Goal: Task Accomplishment & Management: Complete application form

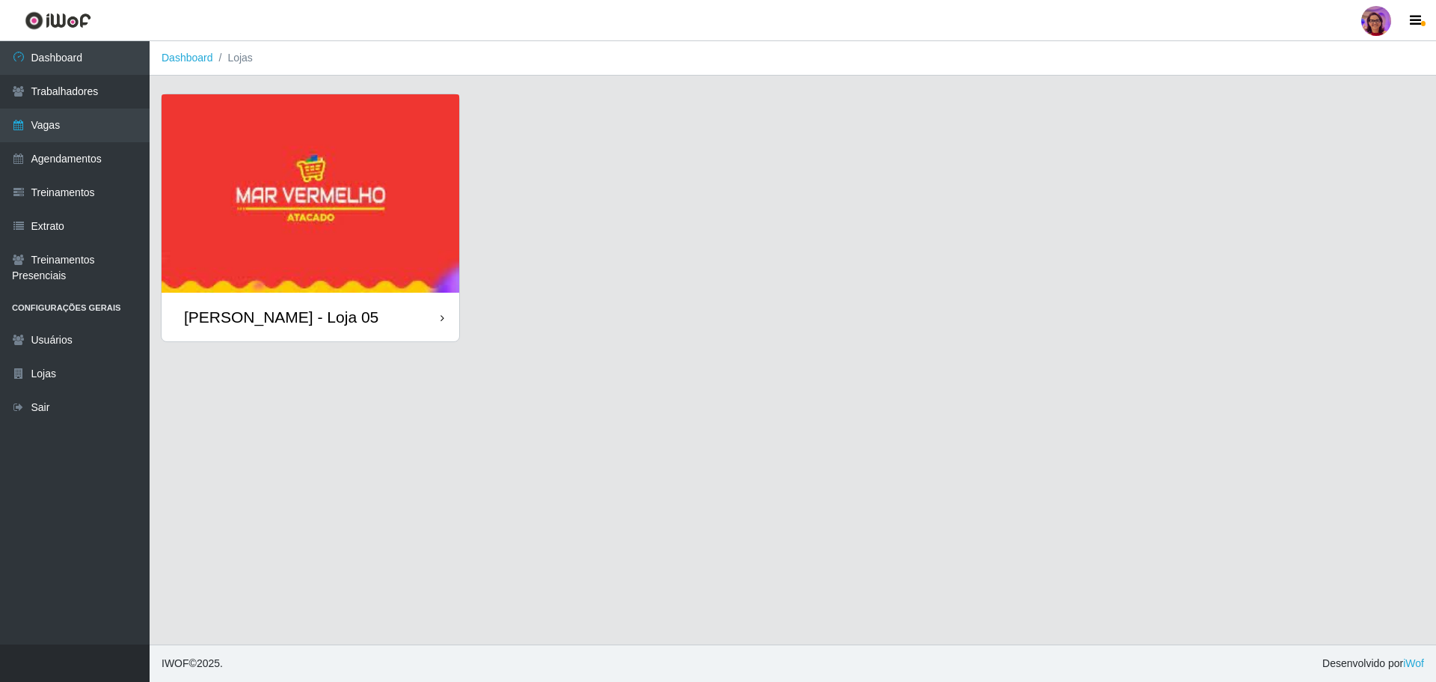
click at [436, 311] on div "[PERSON_NAME] - Loja 05" at bounding box center [311, 317] width 298 height 49
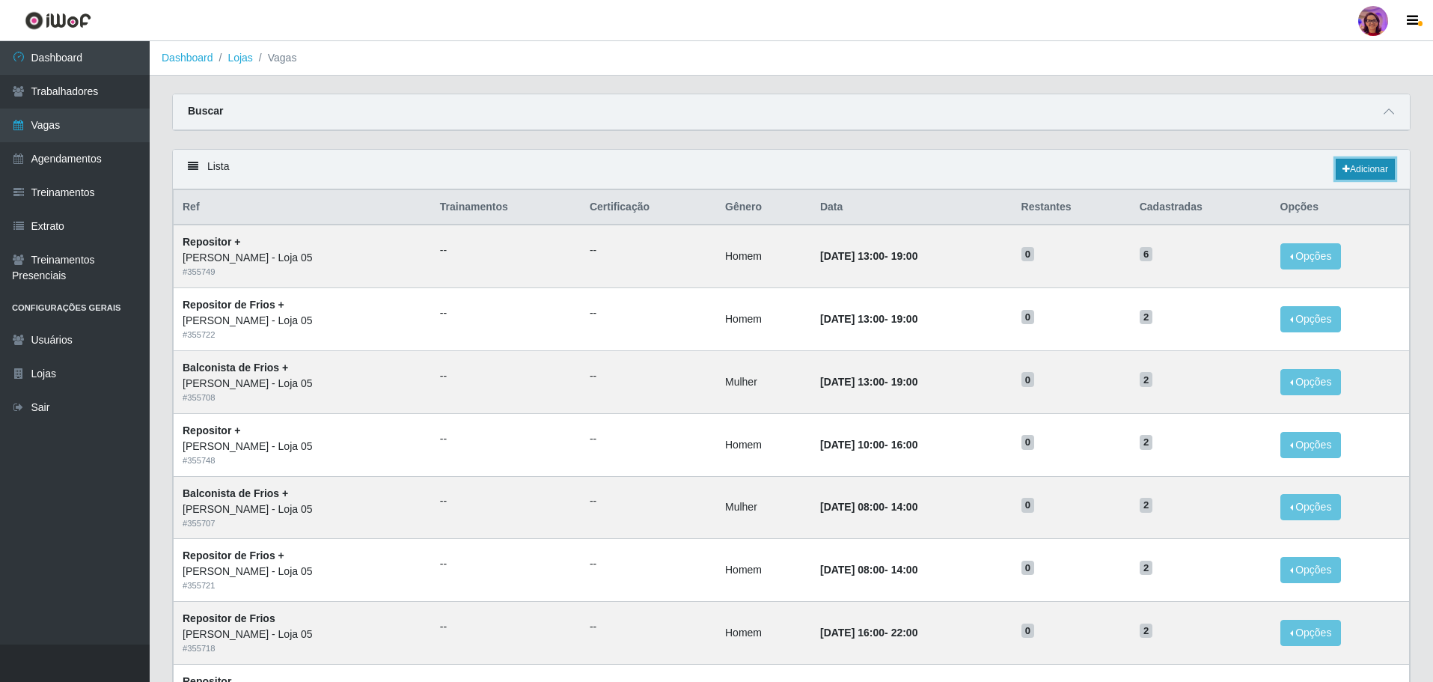
click at [1375, 165] on link "Adicionar" at bounding box center [1364, 169] width 59 height 21
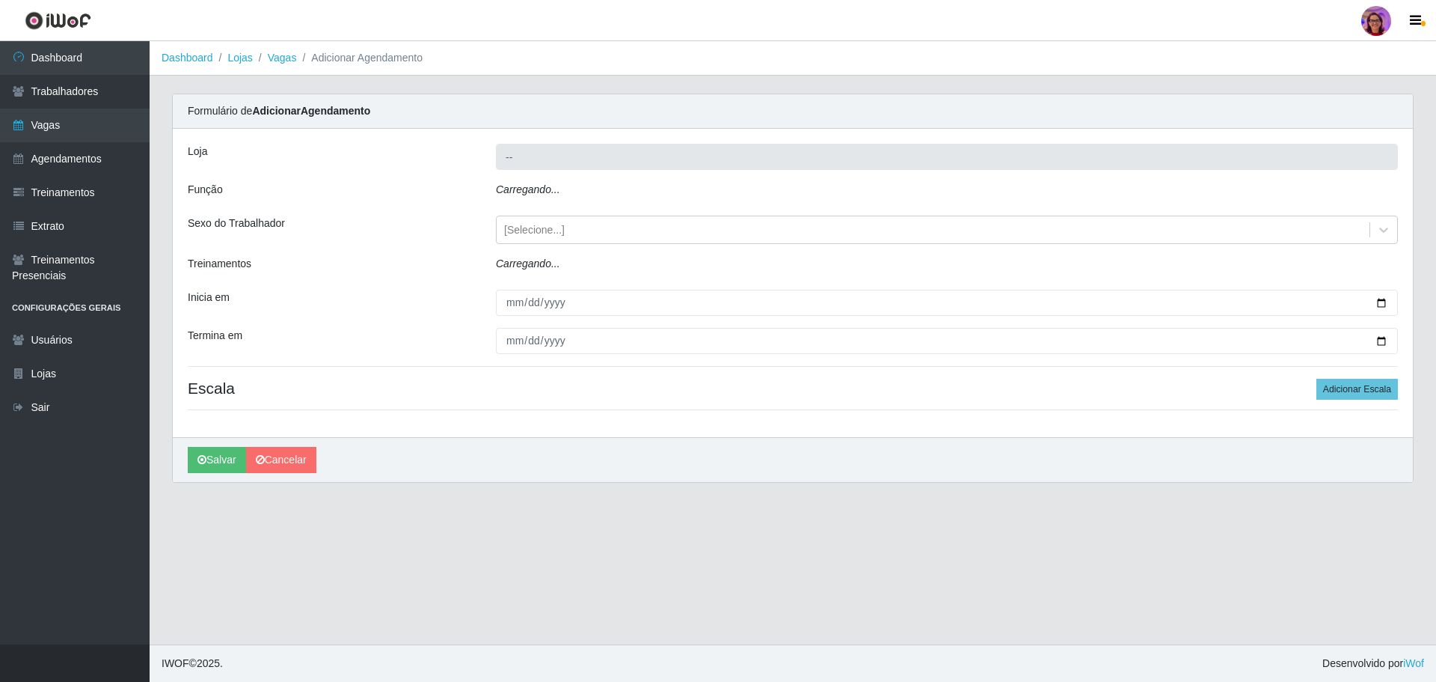
type input "[PERSON_NAME] - Loja 05"
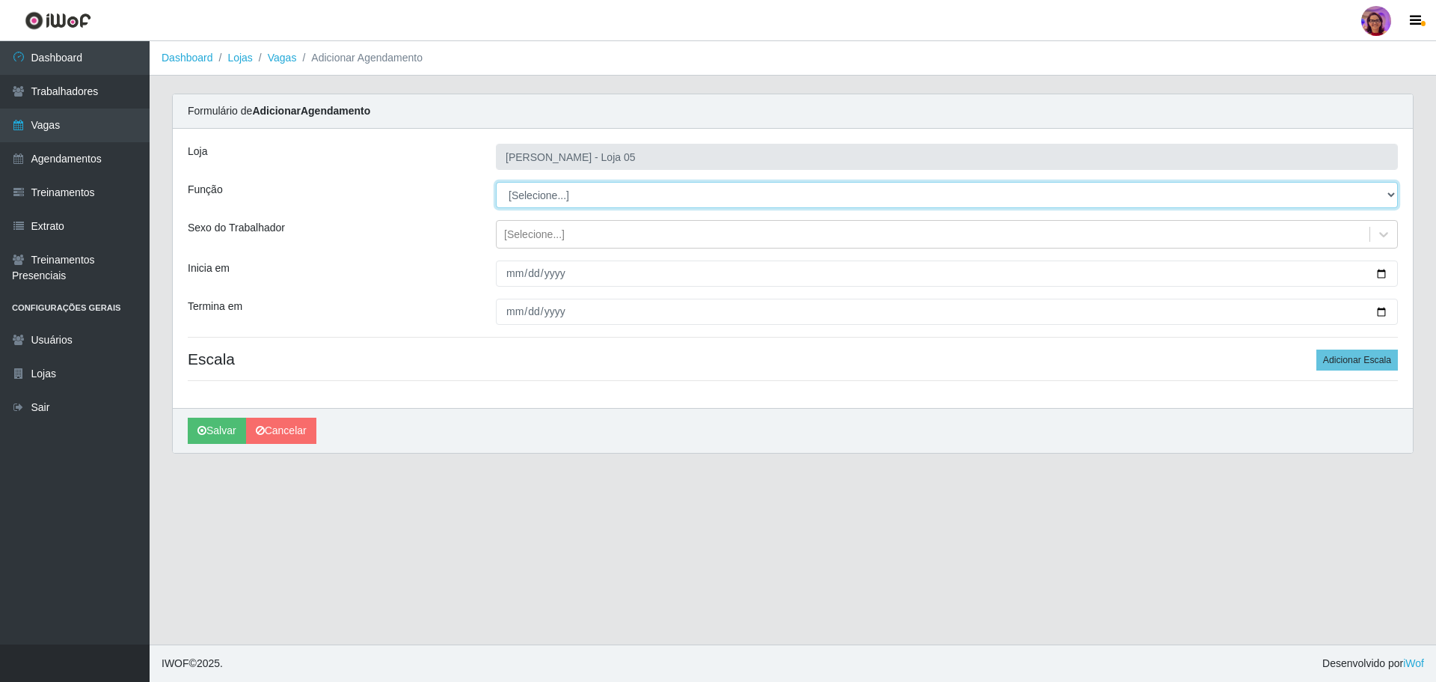
click at [551, 197] on select "[Selecione...] ASG ASG + ASG ++ Auxiliar de Depósito Auxiliar de Depósito + Aux…" at bounding box center [947, 195] width 902 height 26
select select "22"
click at [496, 182] on select "[Selecione...] ASG ASG + ASG ++ Auxiliar de Depósito Auxiliar de Depósito + Aux…" at bounding box center [947, 195] width 902 height 26
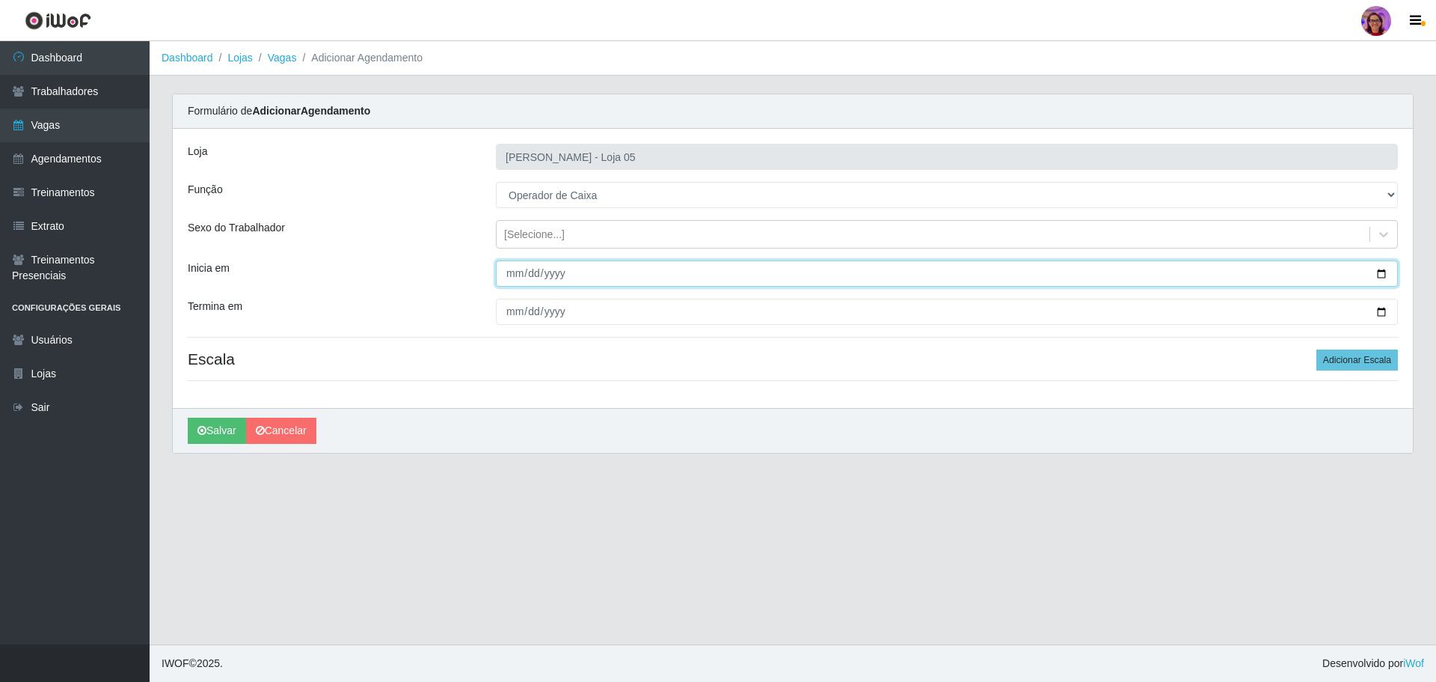
click at [1390, 267] on input "Inicia em" at bounding box center [947, 273] width 902 height 26
click at [1381, 269] on input "Inicia em" at bounding box center [947, 273] width 902 height 26
type input "[DATE]"
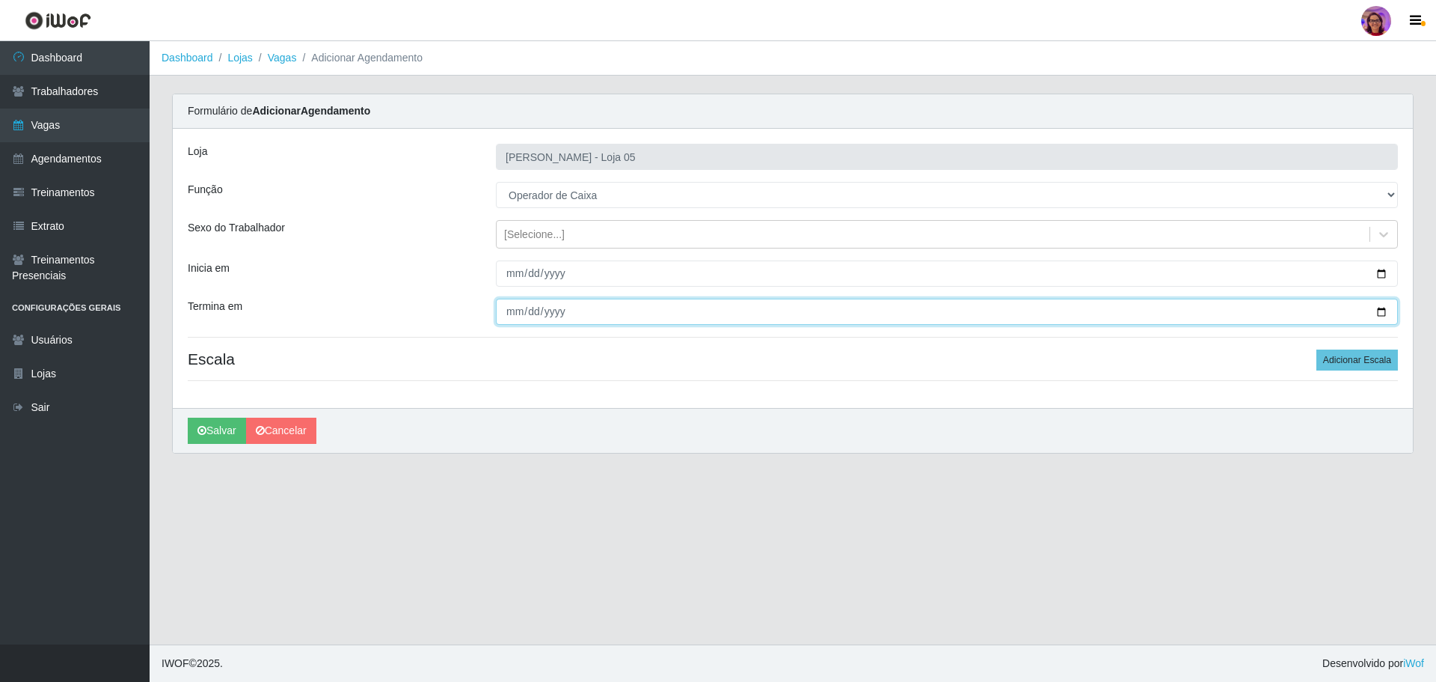
click at [1381, 307] on input "Termina em" at bounding box center [947, 311] width 902 height 26
type input "[DATE]"
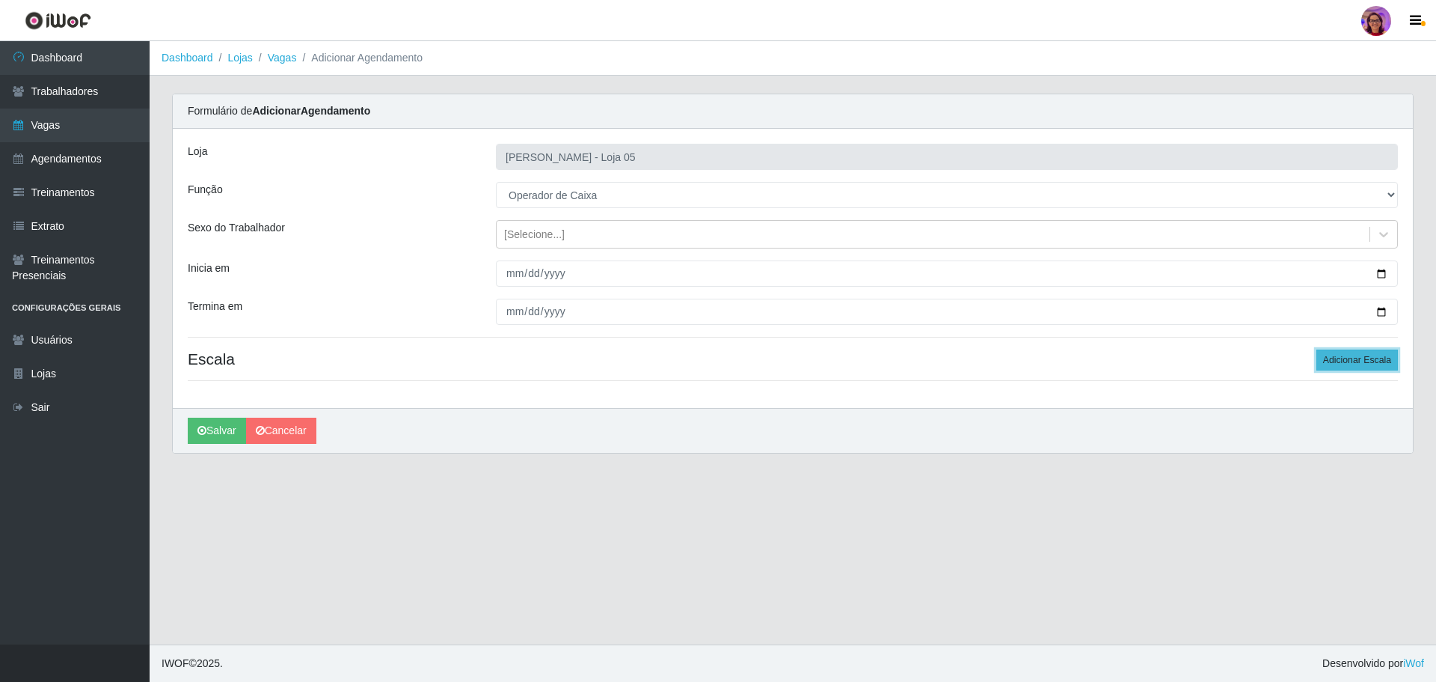
click at [1335, 349] on button "Adicionar Escala" at bounding box center [1358, 359] width 82 height 21
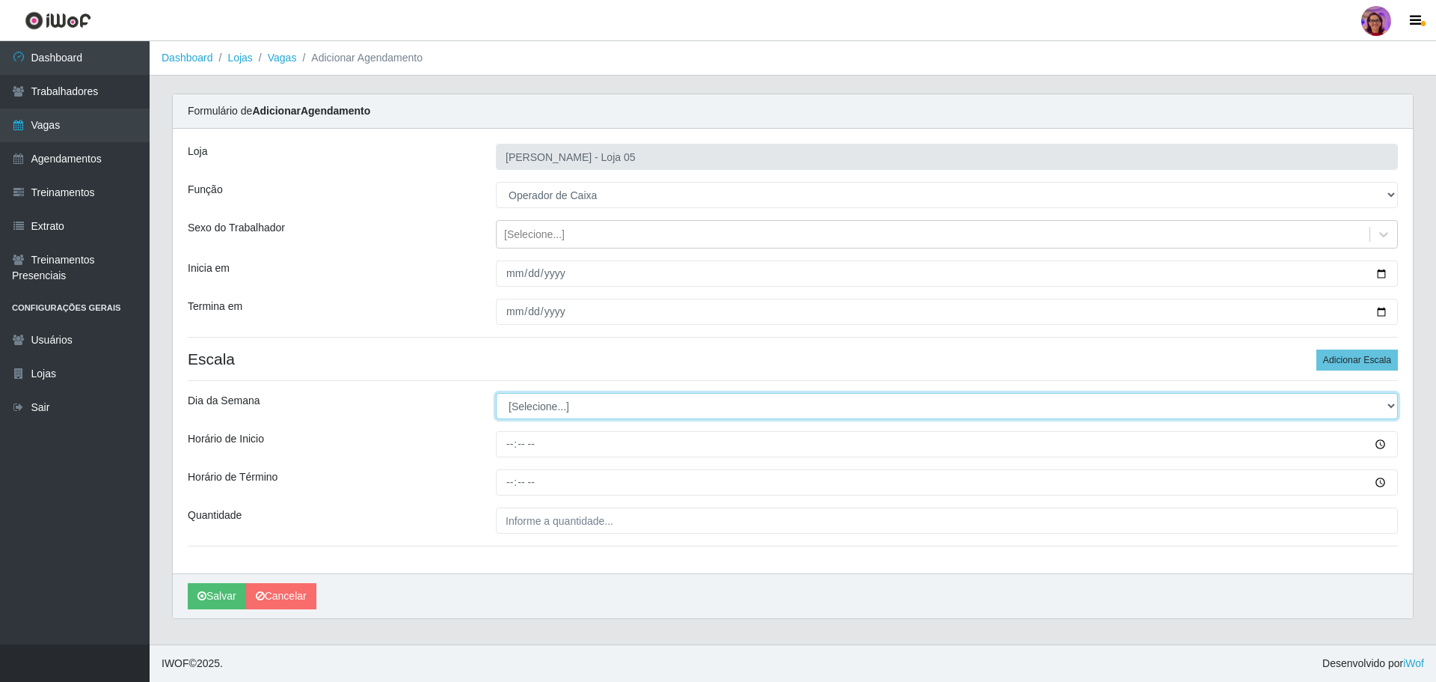
click at [544, 404] on select "[Selecione...] Segunda Terça Quarta Quinta Sexta Sábado Domingo" at bounding box center [947, 406] width 902 height 26
select select "2"
click at [496, 393] on select "[Selecione...] Segunda Terça Quarta Quinta Sexta Sábado Domingo" at bounding box center [947, 406] width 902 height 26
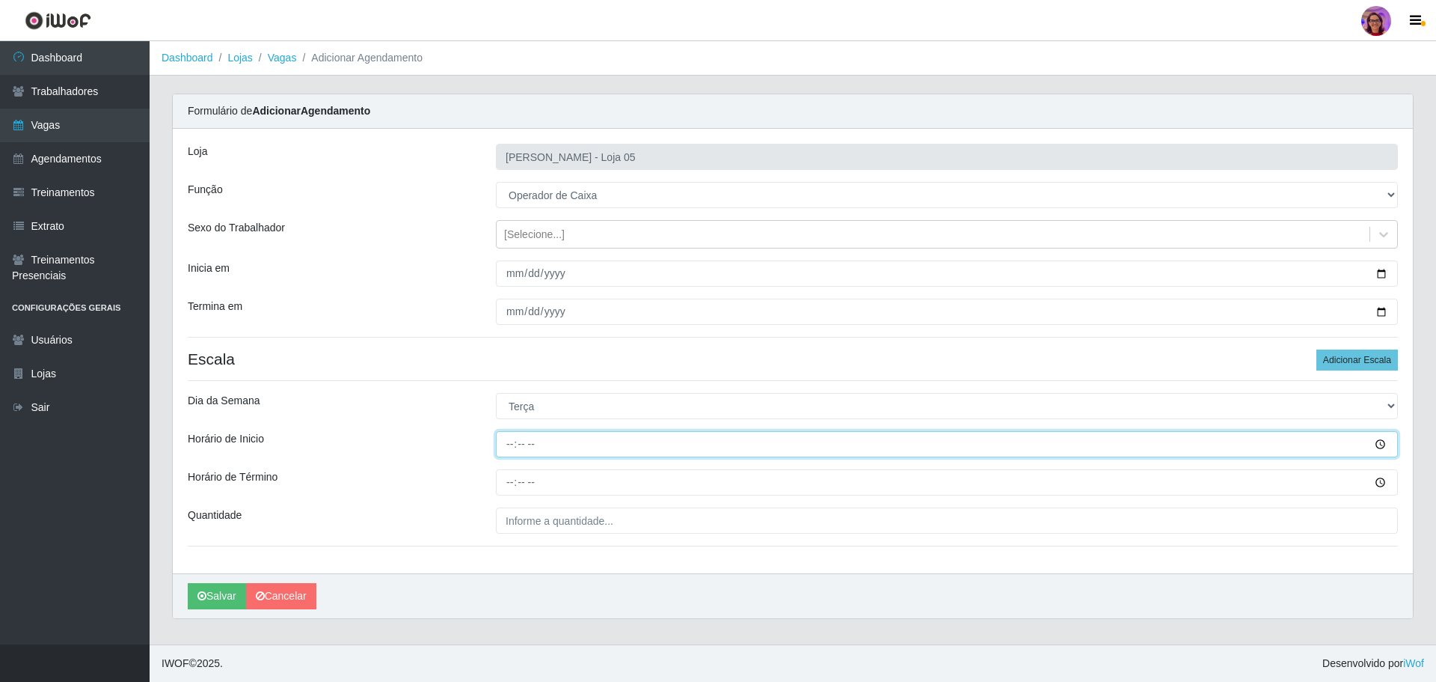
click at [506, 439] on input "Horário de Inicio" at bounding box center [947, 444] width 902 height 26
type input "09:20"
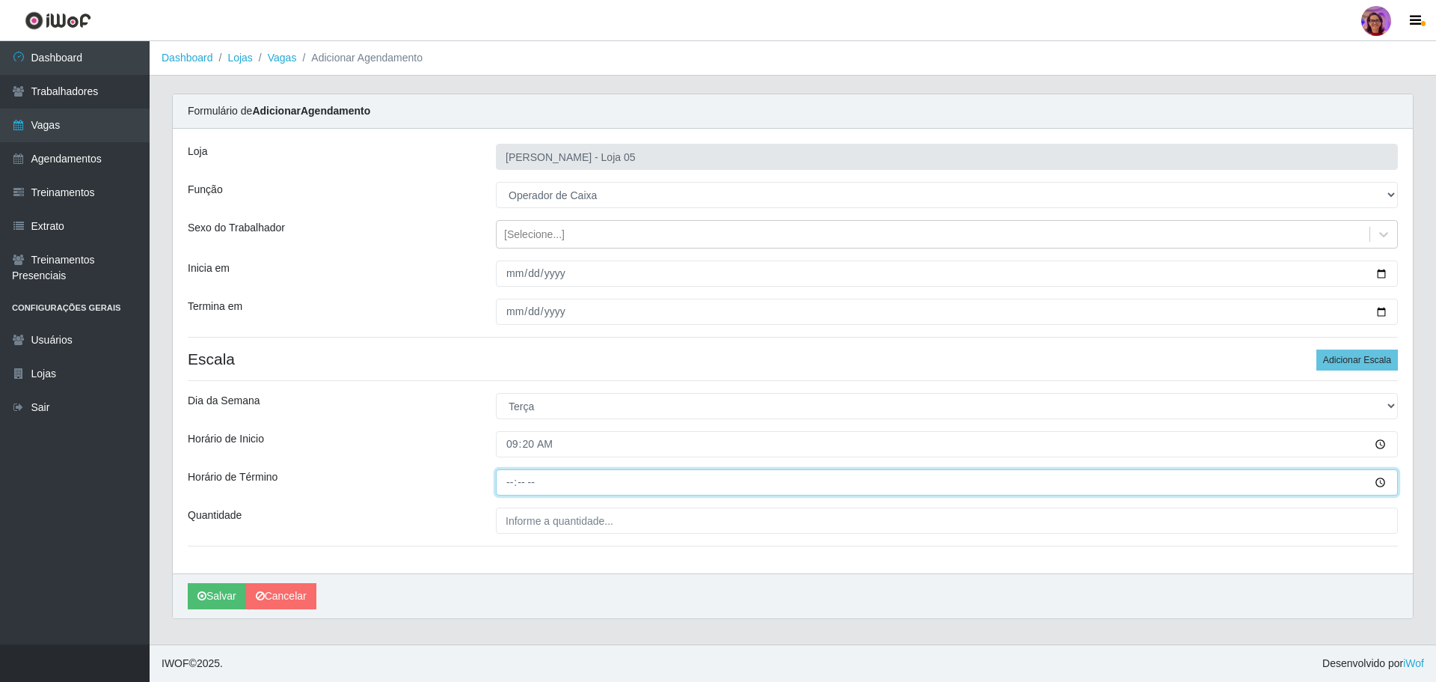
click at [507, 474] on input "Horário de Término" at bounding box center [947, 482] width 902 height 26
type input "15:20"
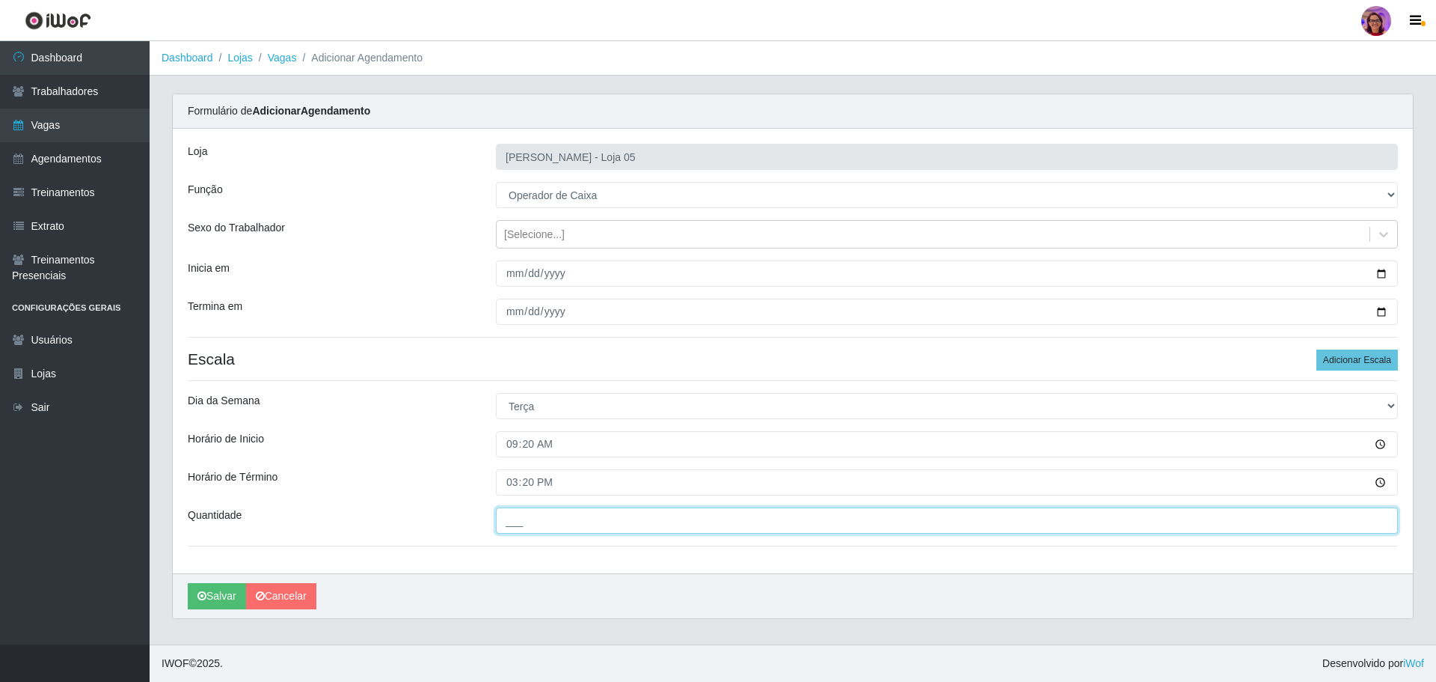
click at [555, 518] on input "___" at bounding box center [947, 520] width 902 height 26
type input "5__"
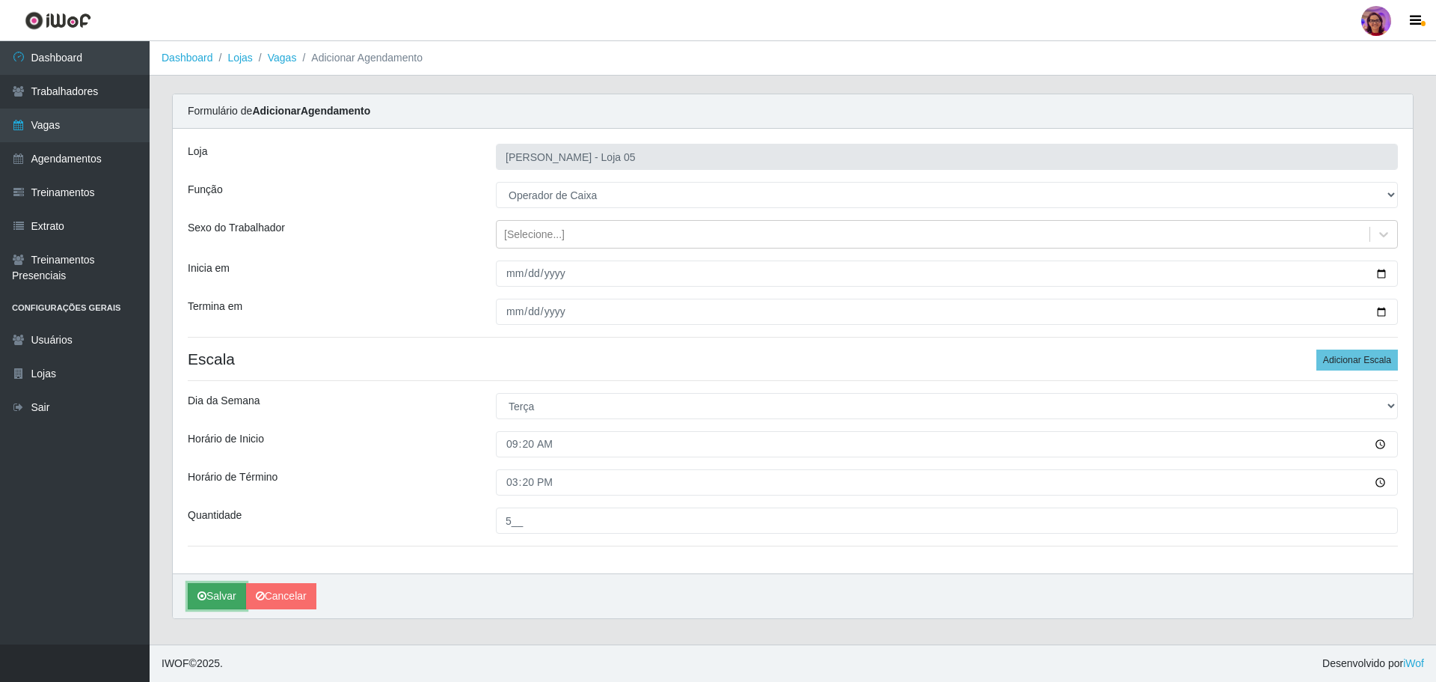
click at [209, 598] on button "Salvar" at bounding box center [217, 596] width 58 height 26
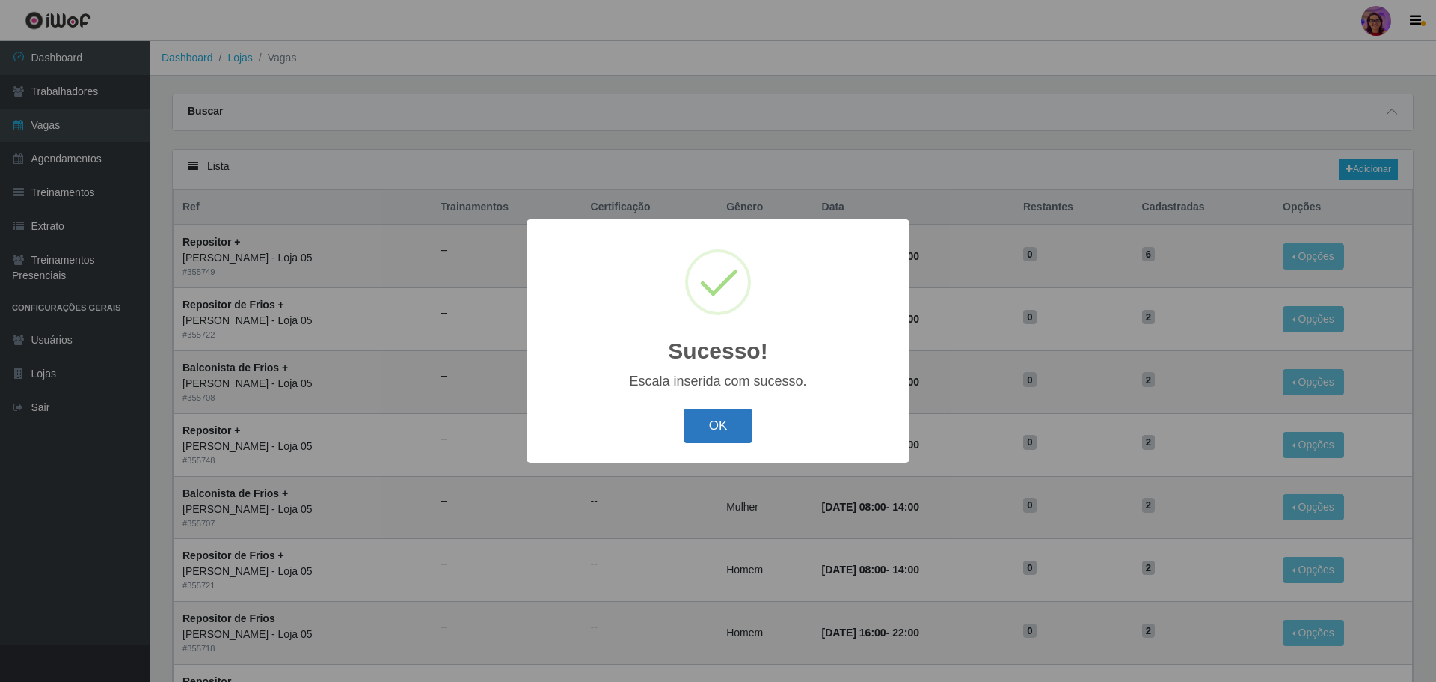
click at [720, 423] on button "OK" at bounding box center [719, 425] width 70 height 35
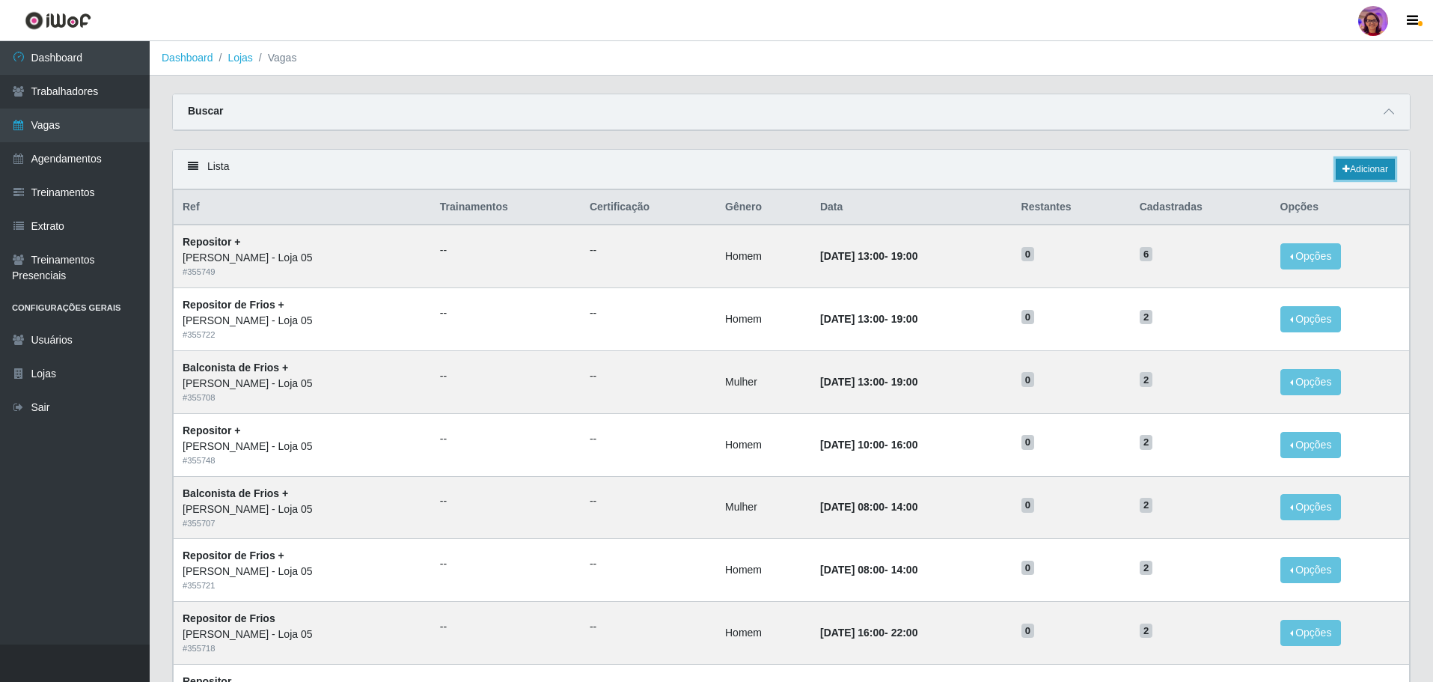
click at [1386, 162] on link "Adicionar" at bounding box center [1364, 169] width 59 height 21
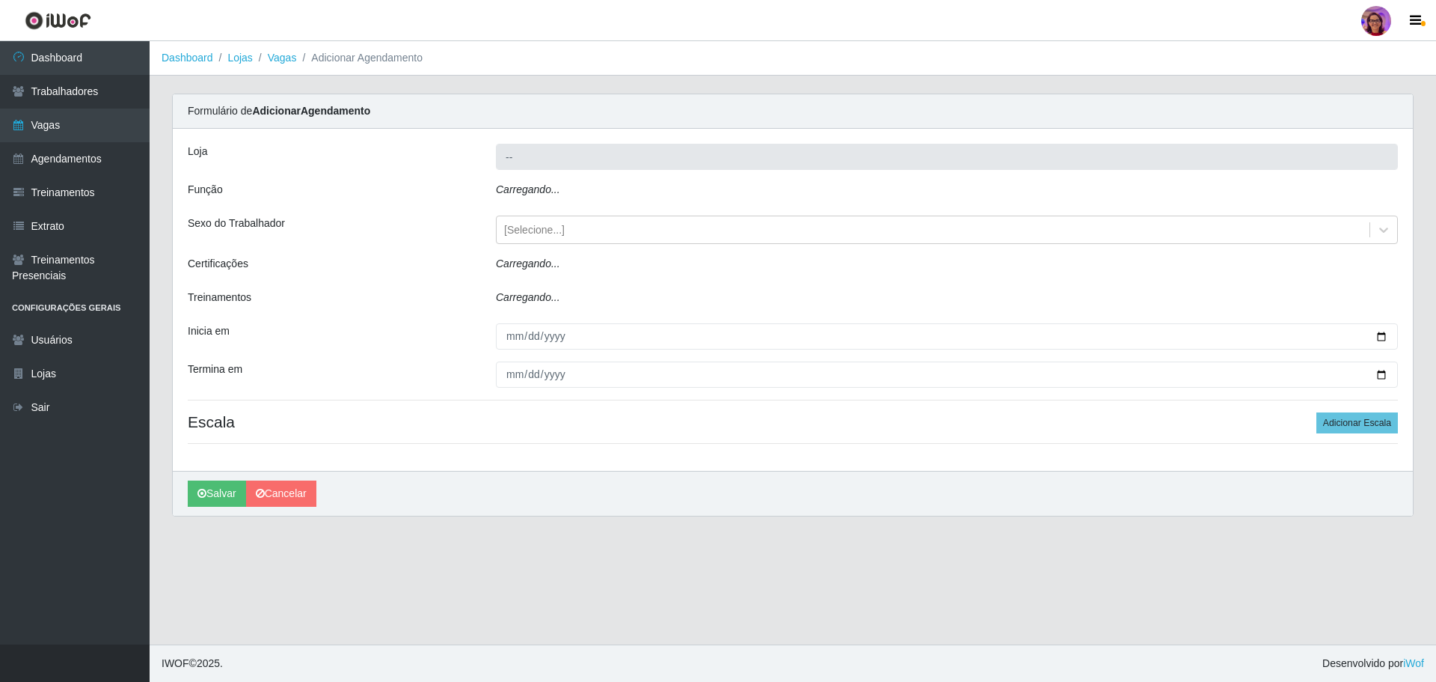
type input "[PERSON_NAME] - Loja 05"
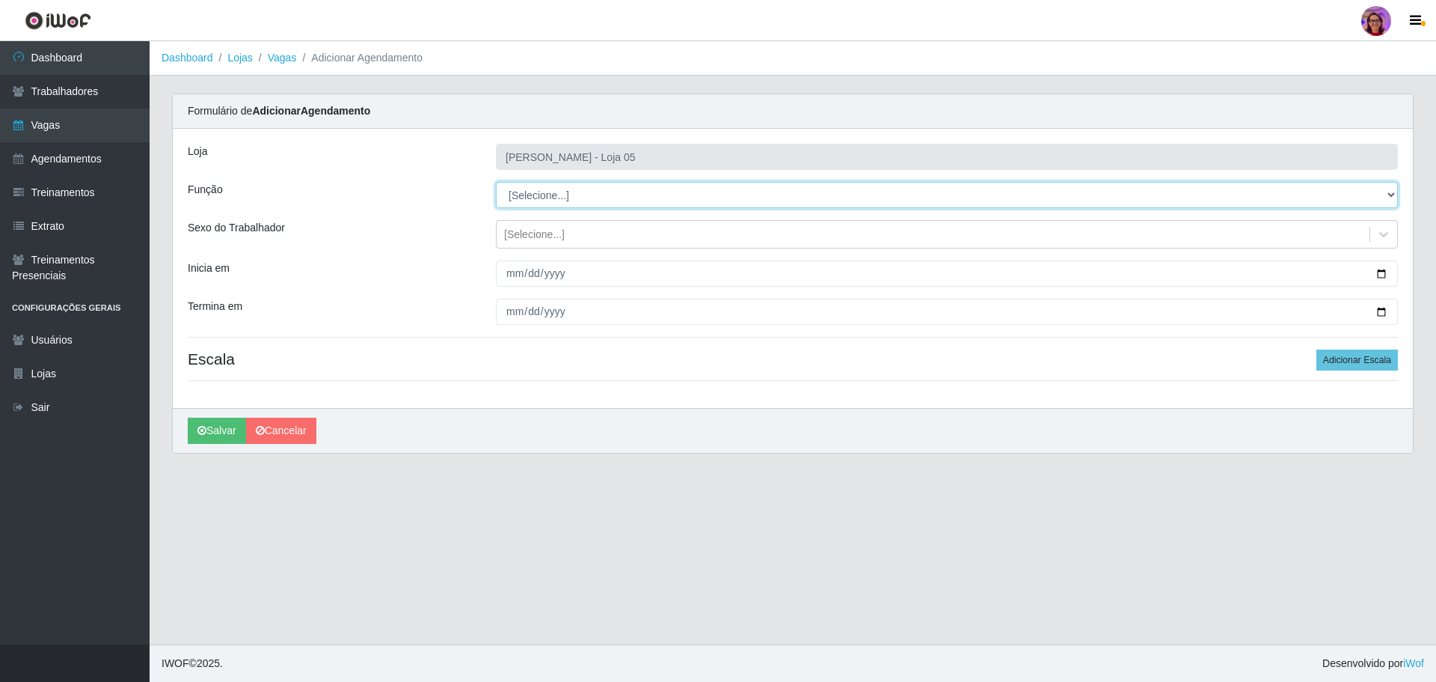
click at [572, 194] on select "[Selecione...] ASG ASG + ASG ++ Auxiliar de Depósito Auxiliar de Depósito + Aux…" at bounding box center [947, 195] width 902 height 26
select select "22"
click at [496, 182] on select "[Selecione...] ASG ASG + ASG ++ Auxiliar de Depósito Auxiliar de Depósito + Aux…" at bounding box center [947, 195] width 902 height 26
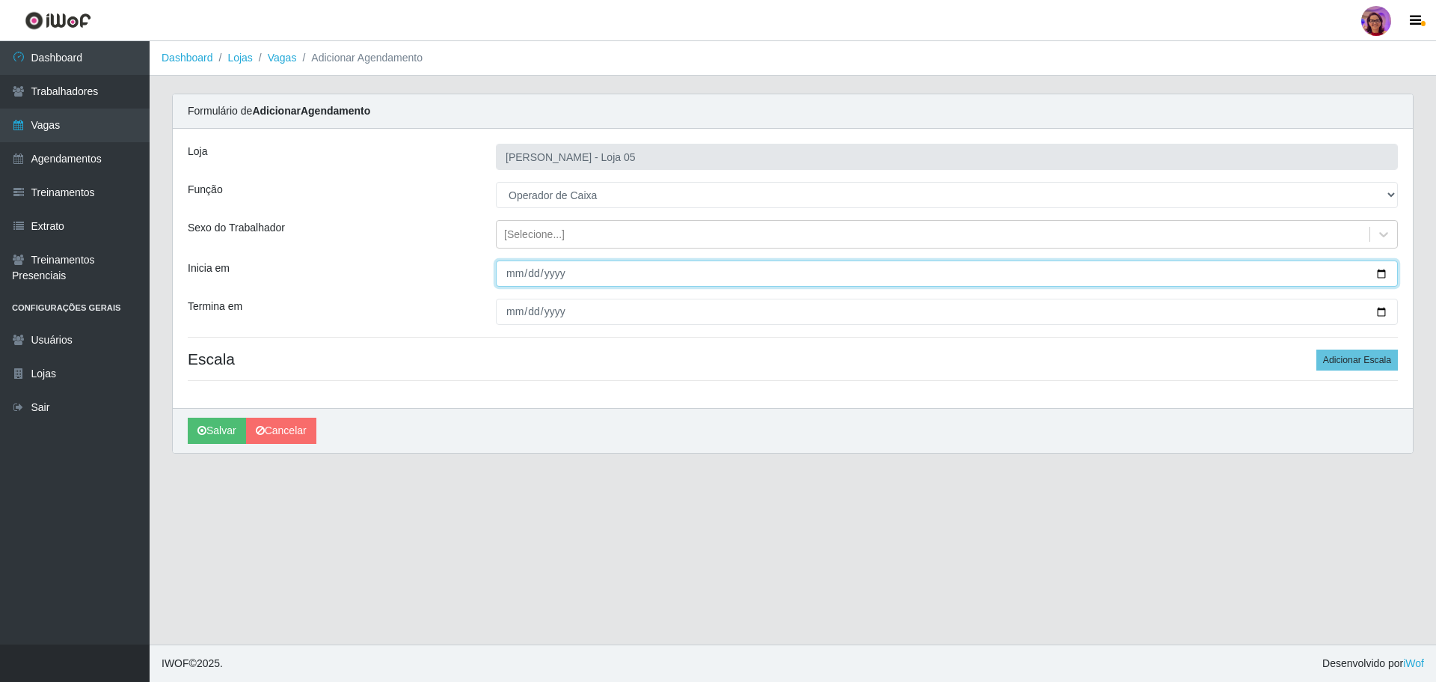
click at [1382, 273] on input "Inicia em" at bounding box center [947, 273] width 902 height 26
type input "[DATE]"
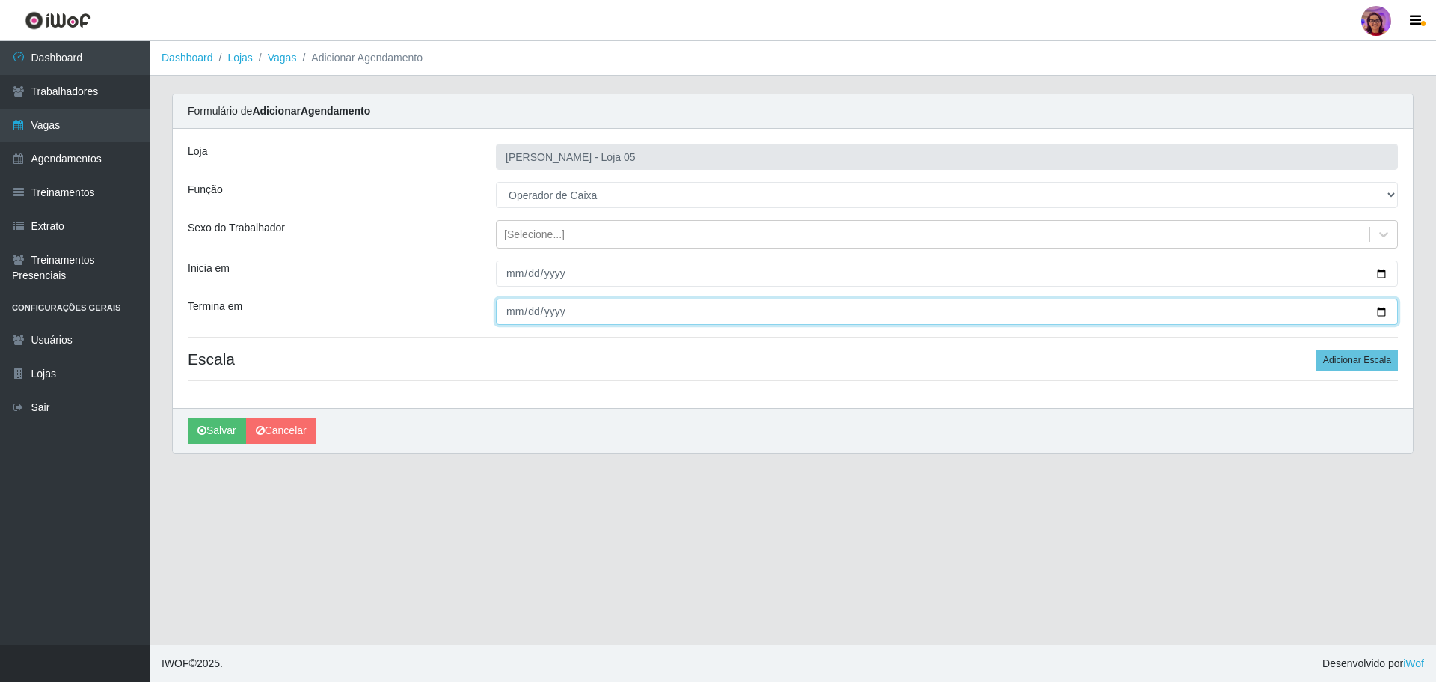
click at [1388, 307] on input "Termina em" at bounding box center [947, 311] width 902 height 26
click at [1374, 315] on input "Termina em" at bounding box center [947, 311] width 902 height 26
click at [1378, 313] on input "Termina em" at bounding box center [947, 311] width 902 height 26
type input "[DATE]"
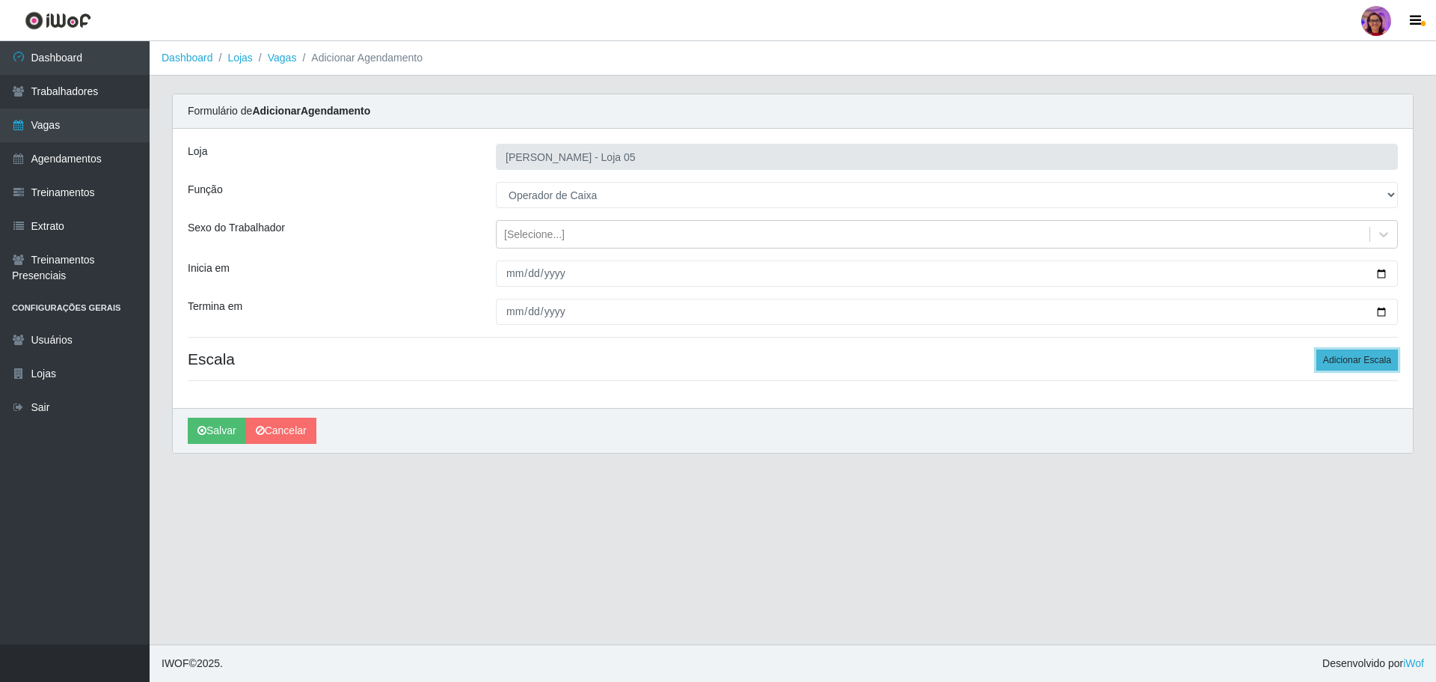
click at [1334, 363] on button "Adicionar Escala" at bounding box center [1358, 359] width 82 height 21
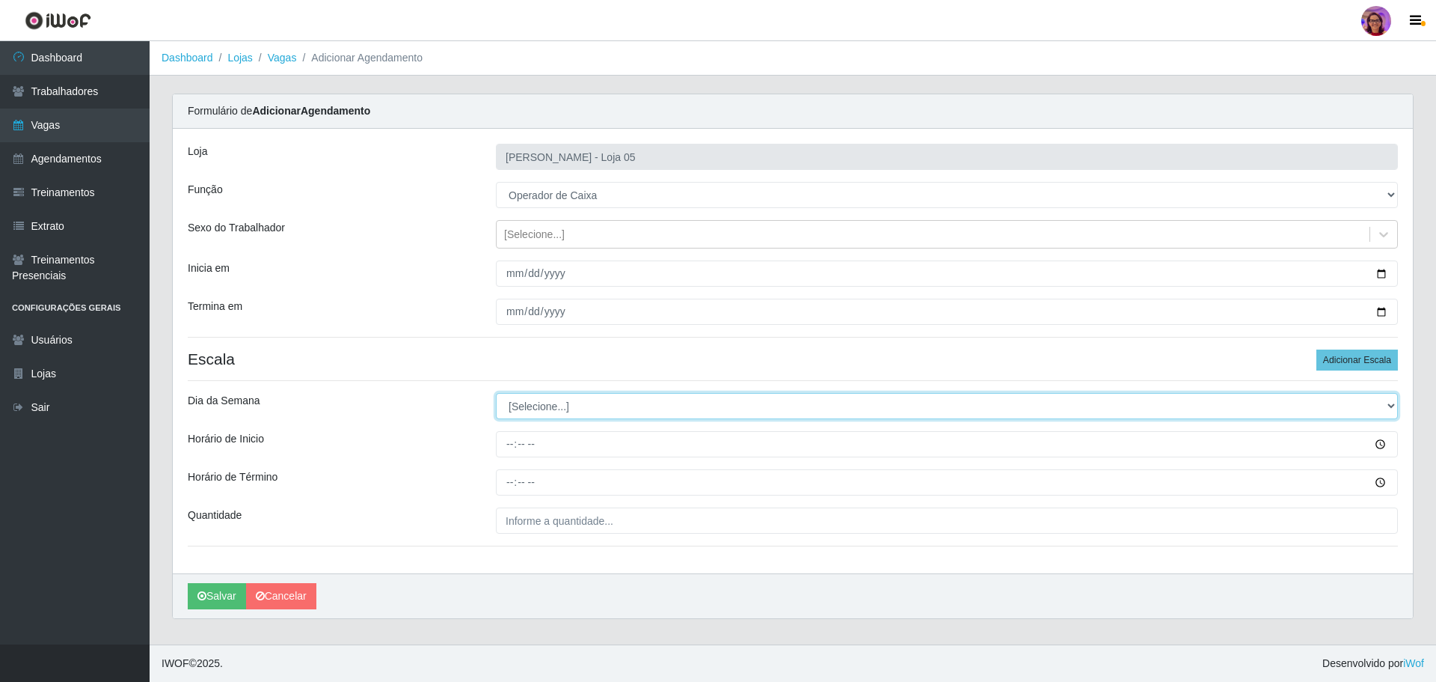
click at [536, 401] on select "[Selecione...] Segunda Terça Quarta Quinta Sexta Sábado Domingo" at bounding box center [947, 406] width 902 height 26
select select "3"
click at [496, 393] on select "[Selecione...] Segunda Terça Quarta Quinta Sexta Sábado Domingo" at bounding box center [947, 406] width 902 height 26
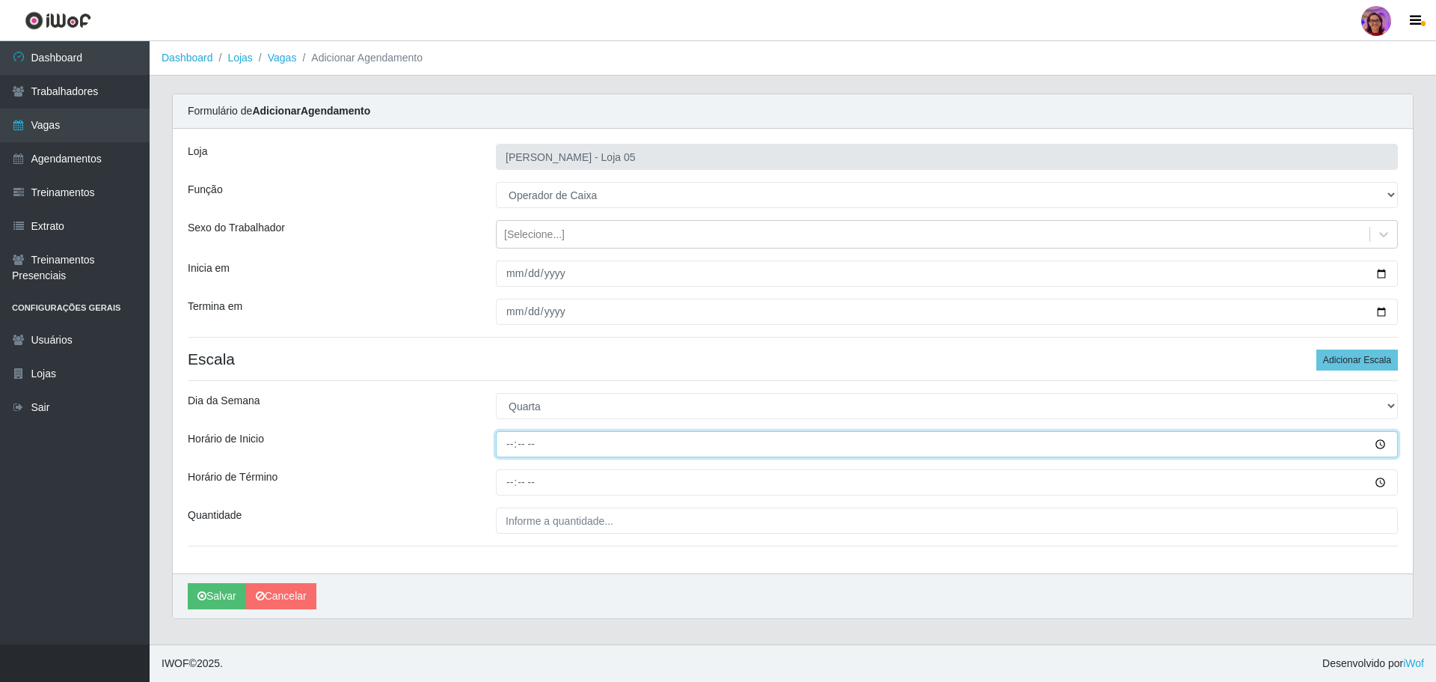
click at [506, 441] on input "Horário de Inicio" at bounding box center [947, 444] width 902 height 26
type input "09:20"
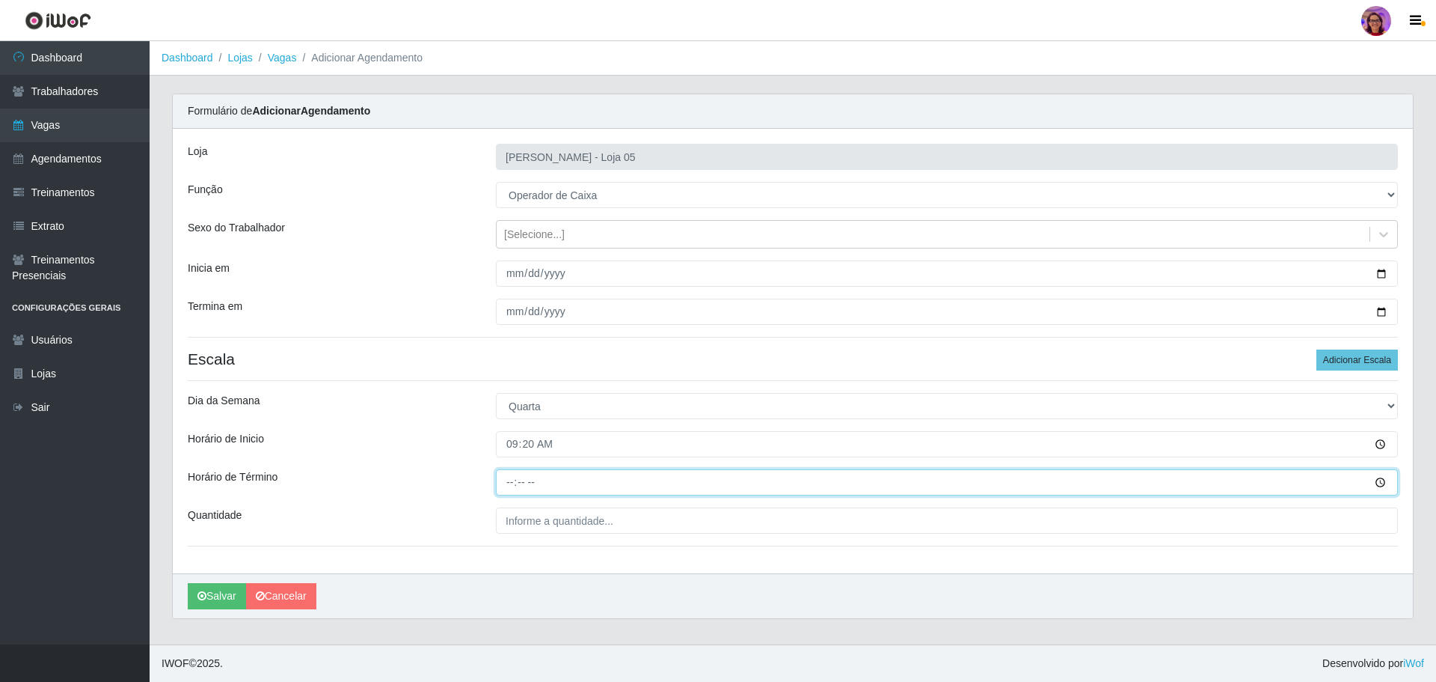
click at [501, 481] on input "Horário de Término" at bounding box center [947, 482] width 902 height 26
type input "15:20"
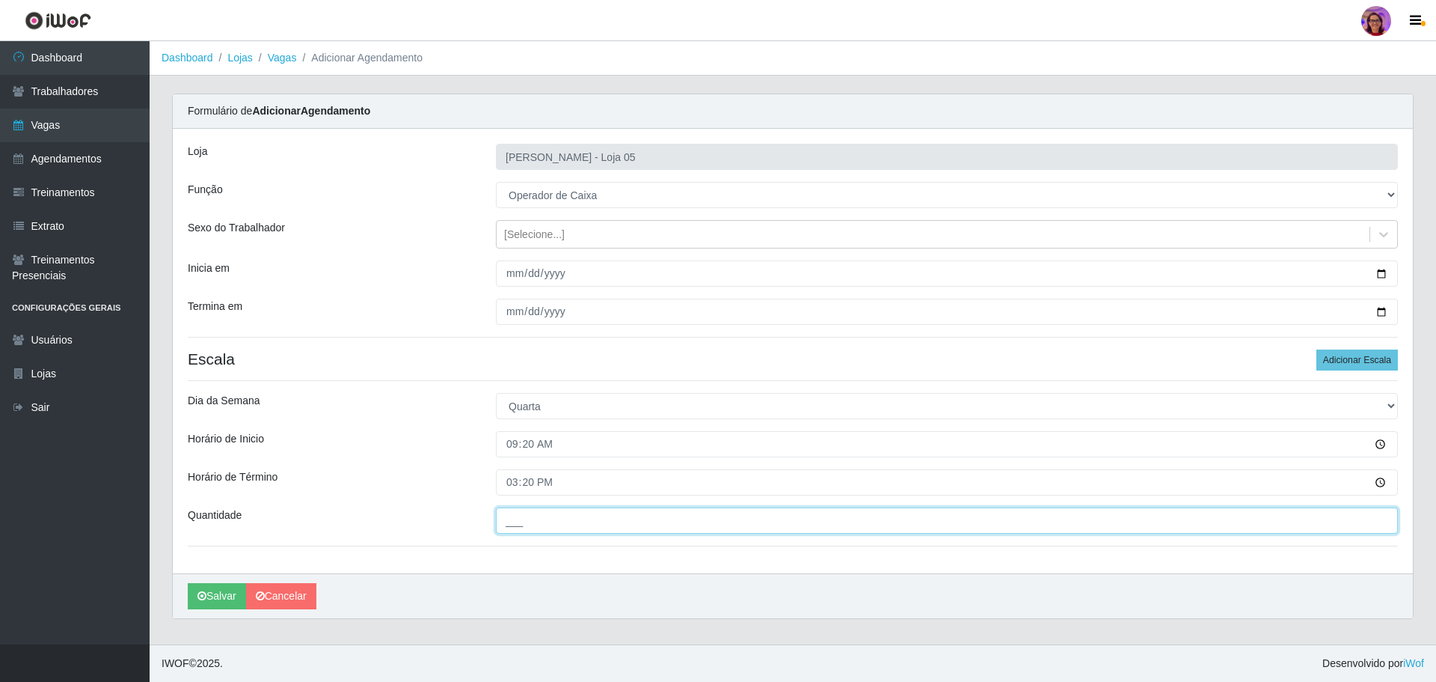
click at [567, 521] on input "___" at bounding box center [947, 520] width 902 height 26
type input "7__"
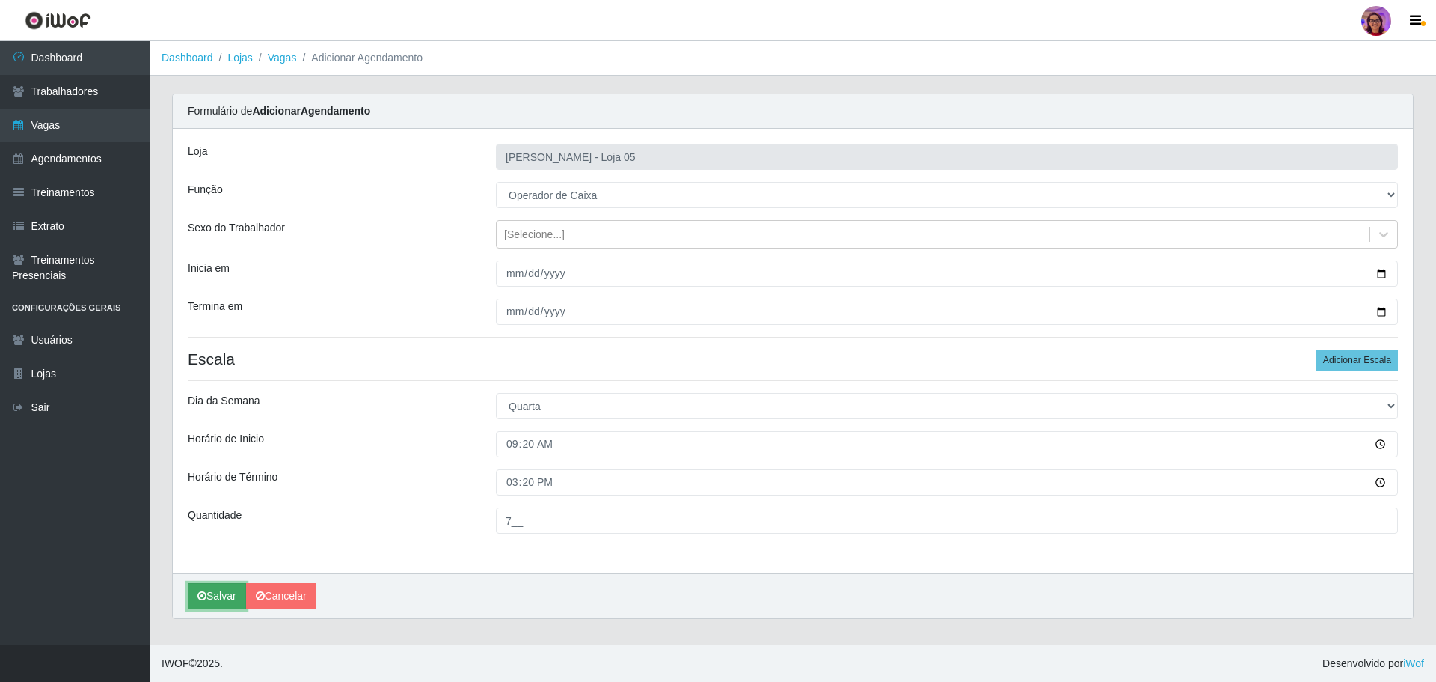
click at [221, 598] on button "Salvar" at bounding box center [217, 596] width 58 height 26
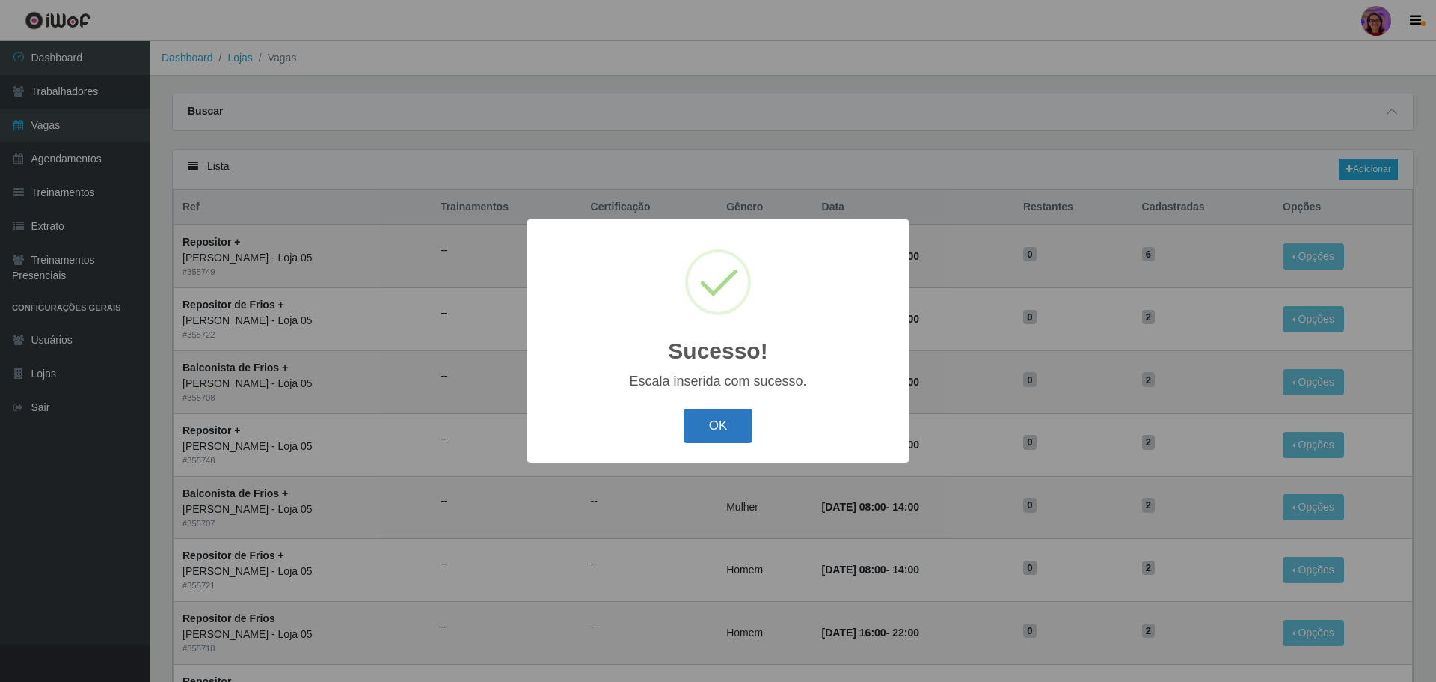
click at [712, 420] on button "OK" at bounding box center [719, 425] width 70 height 35
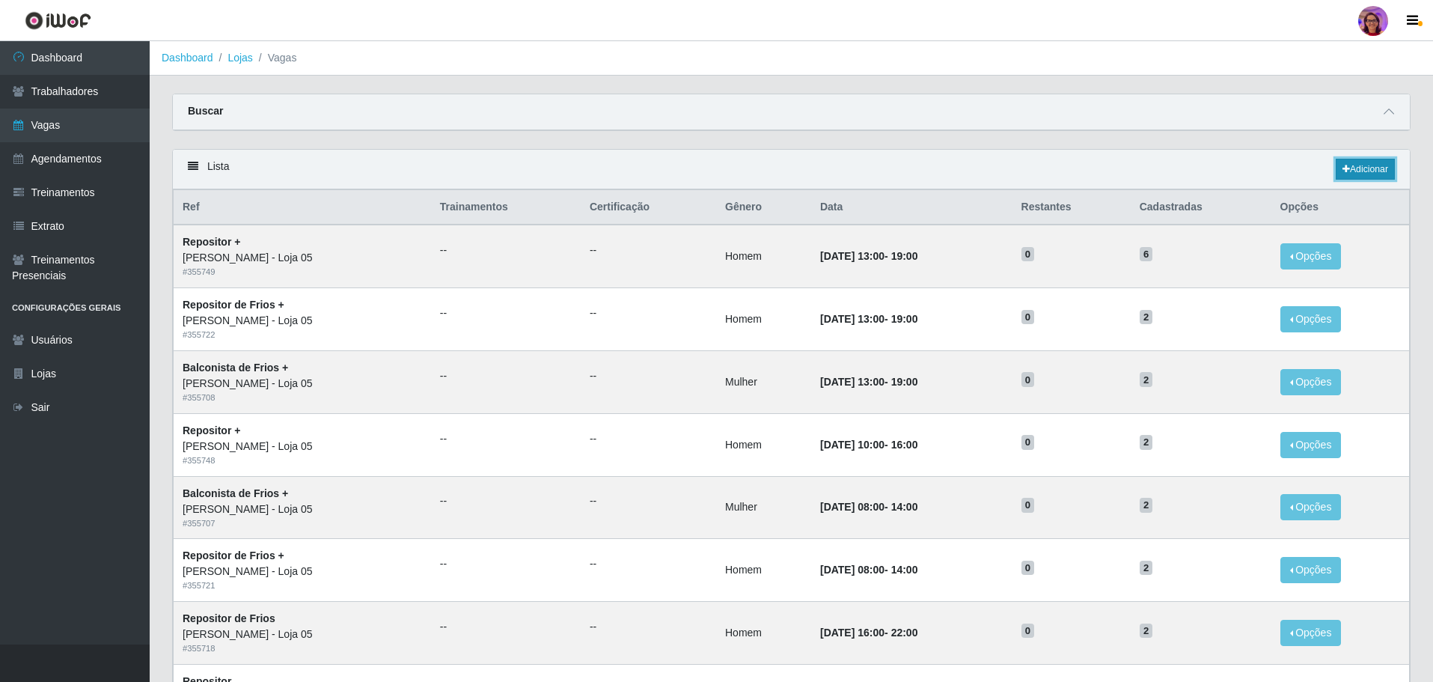
click at [1365, 174] on link "Adicionar" at bounding box center [1364, 169] width 59 height 21
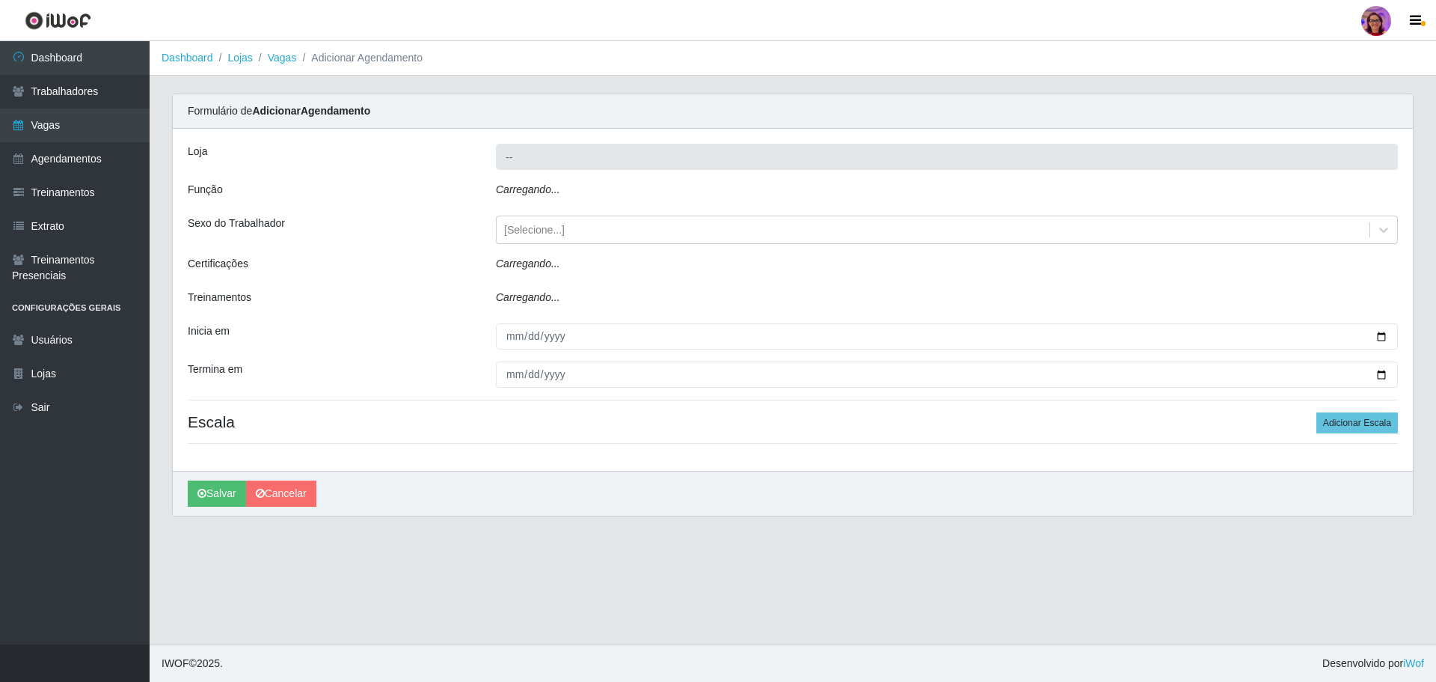
type input "[PERSON_NAME] - Loja 05"
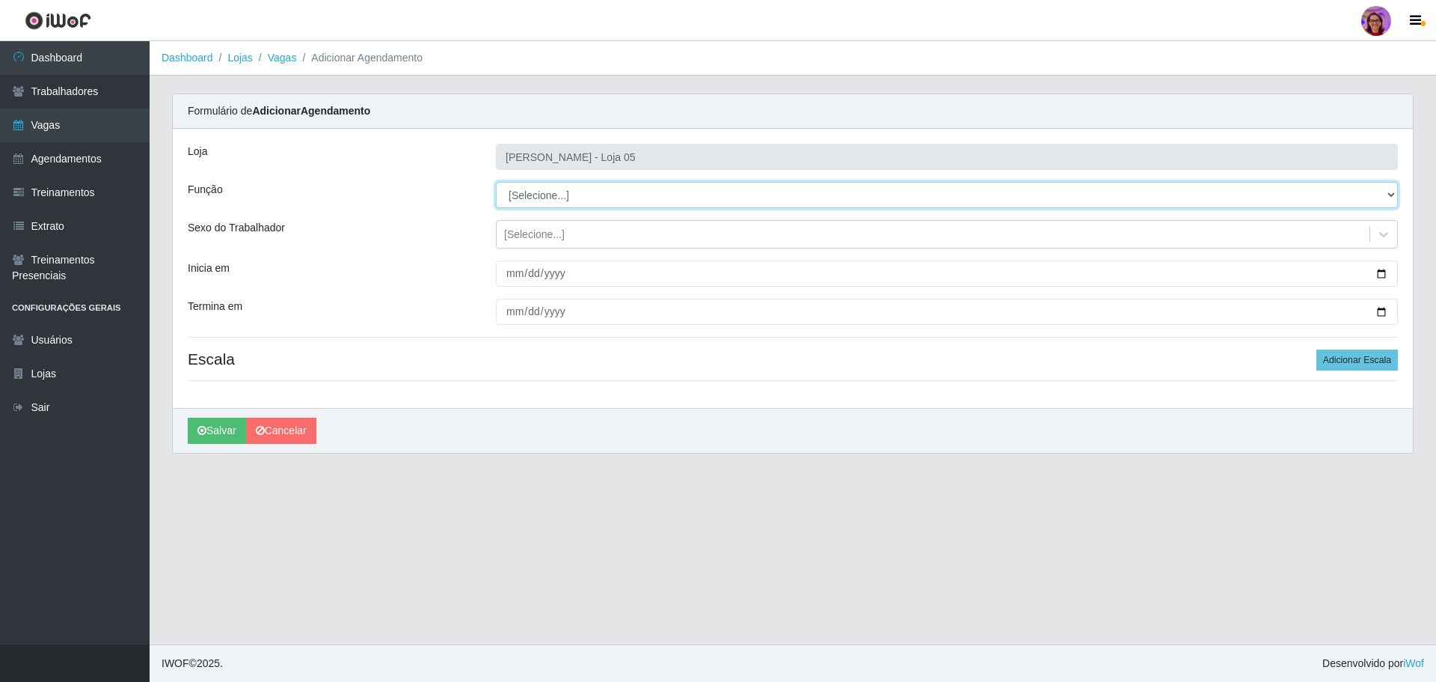
click at [547, 195] on select "[Selecione...] ASG ASG + ASG ++ Auxiliar de Depósito Auxiliar de Depósito + Aux…" at bounding box center [947, 195] width 902 height 26
select select "22"
click at [496, 182] on select "[Selecione...] ASG ASG + ASG ++ Auxiliar de Depósito Auxiliar de Depósito + Aux…" at bounding box center [947, 195] width 902 height 26
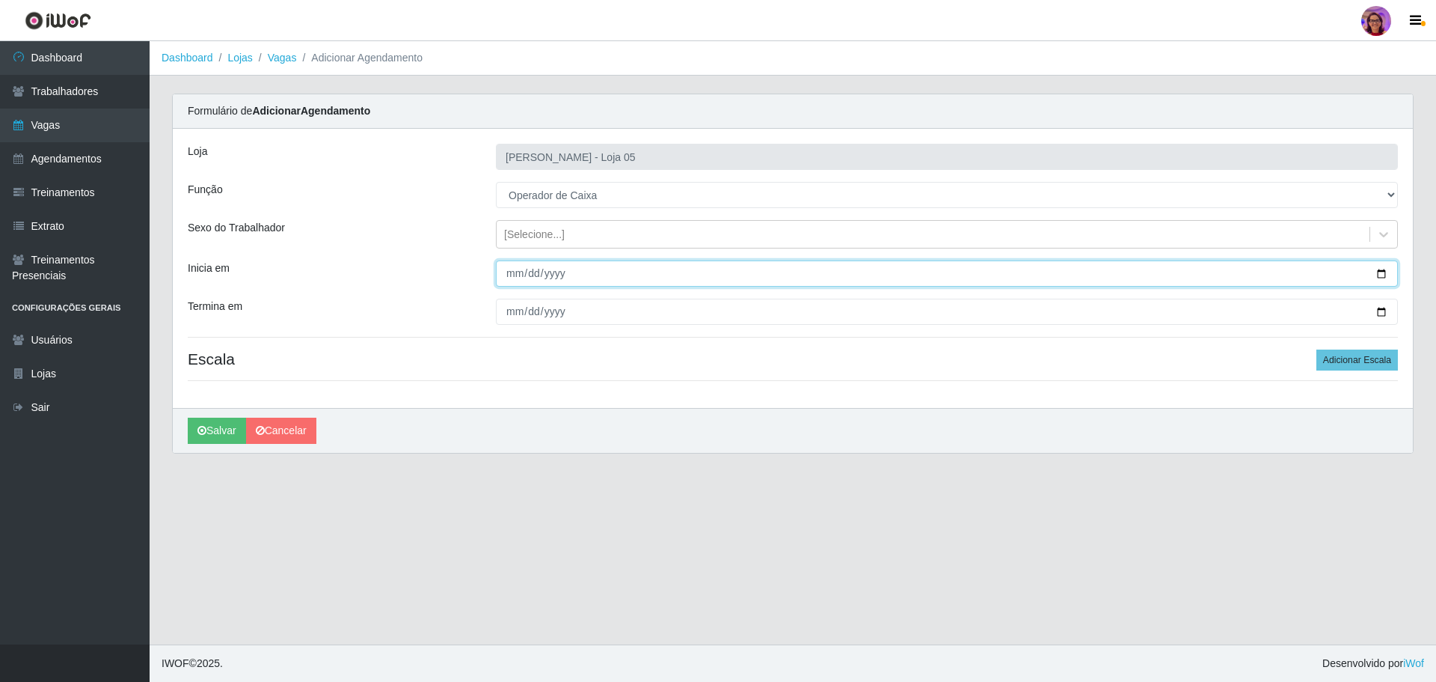
click at [1381, 272] on input "Inicia em" at bounding box center [947, 273] width 902 height 26
type input "[DATE]"
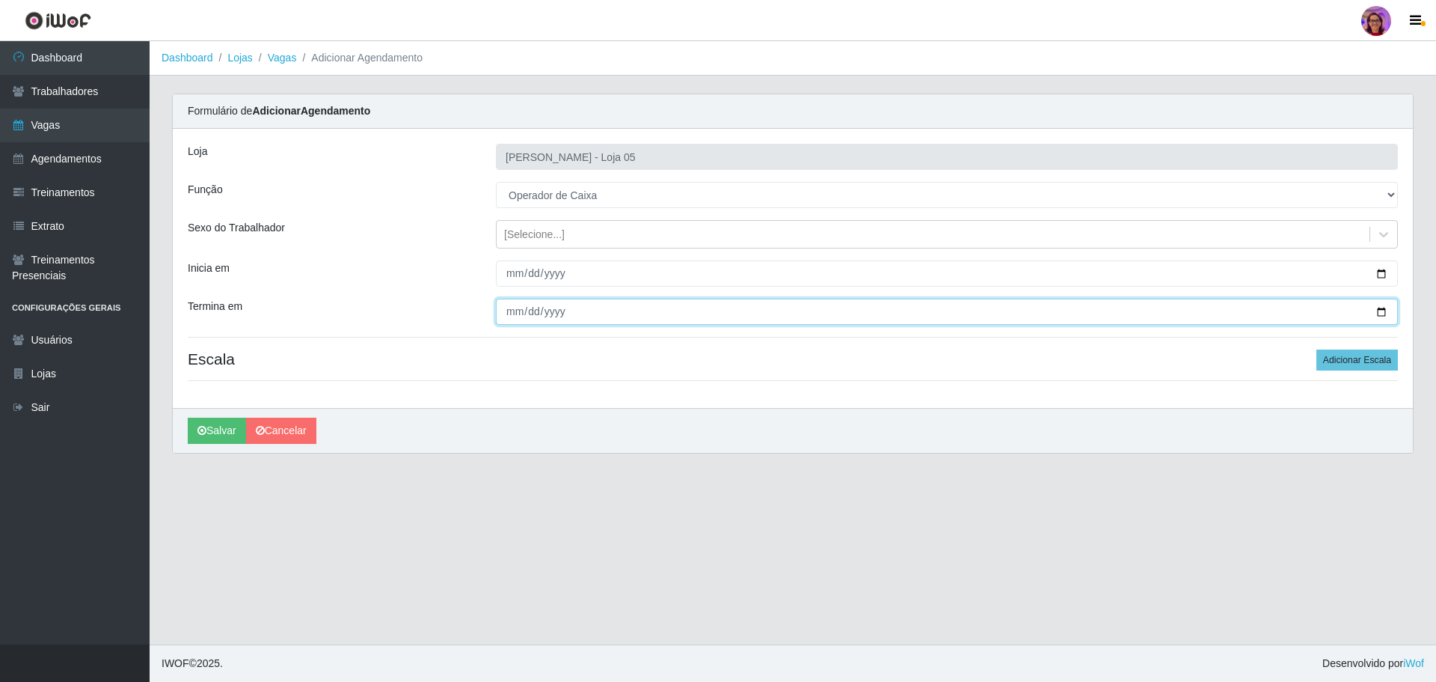
click at [1373, 308] on input "Termina em" at bounding box center [947, 311] width 902 height 26
click at [1382, 310] on input "Termina em" at bounding box center [947, 311] width 902 height 26
type input "[DATE]"
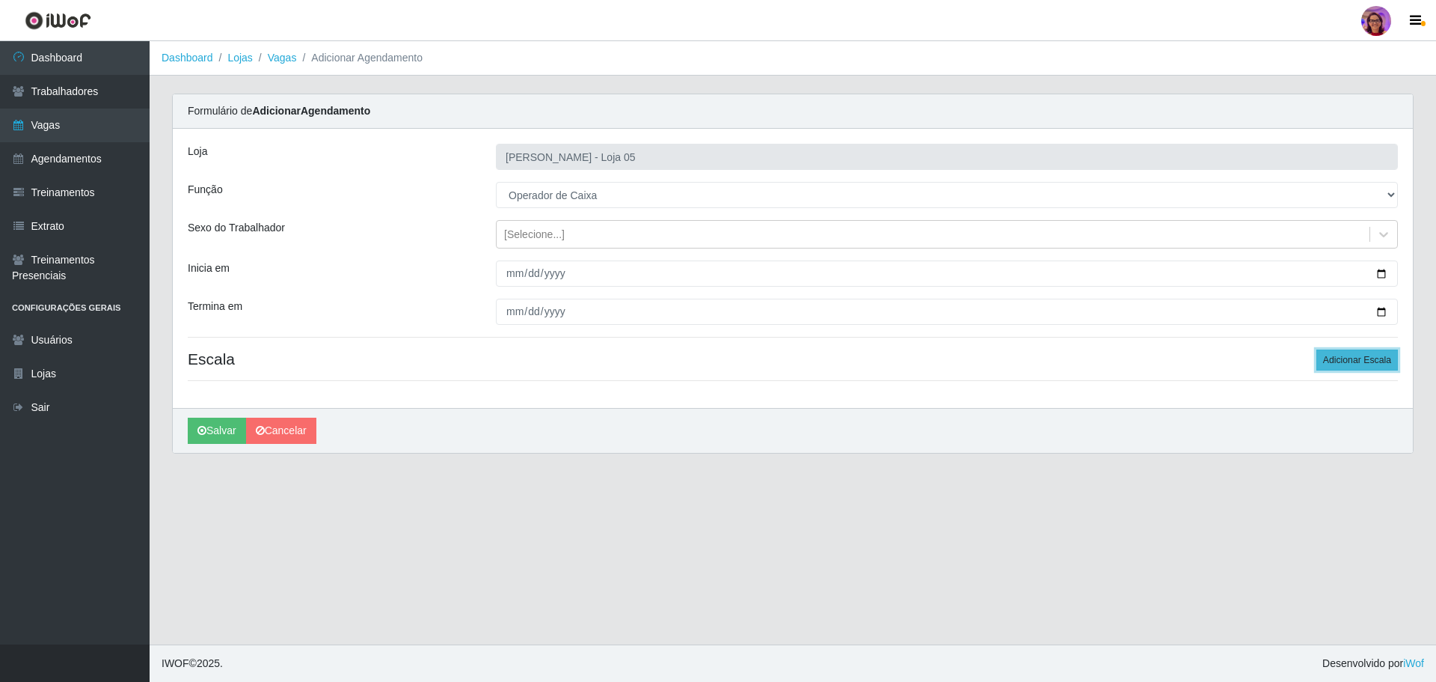
click at [1332, 355] on button "Adicionar Escala" at bounding box center [1358, 359] width 82 height 21
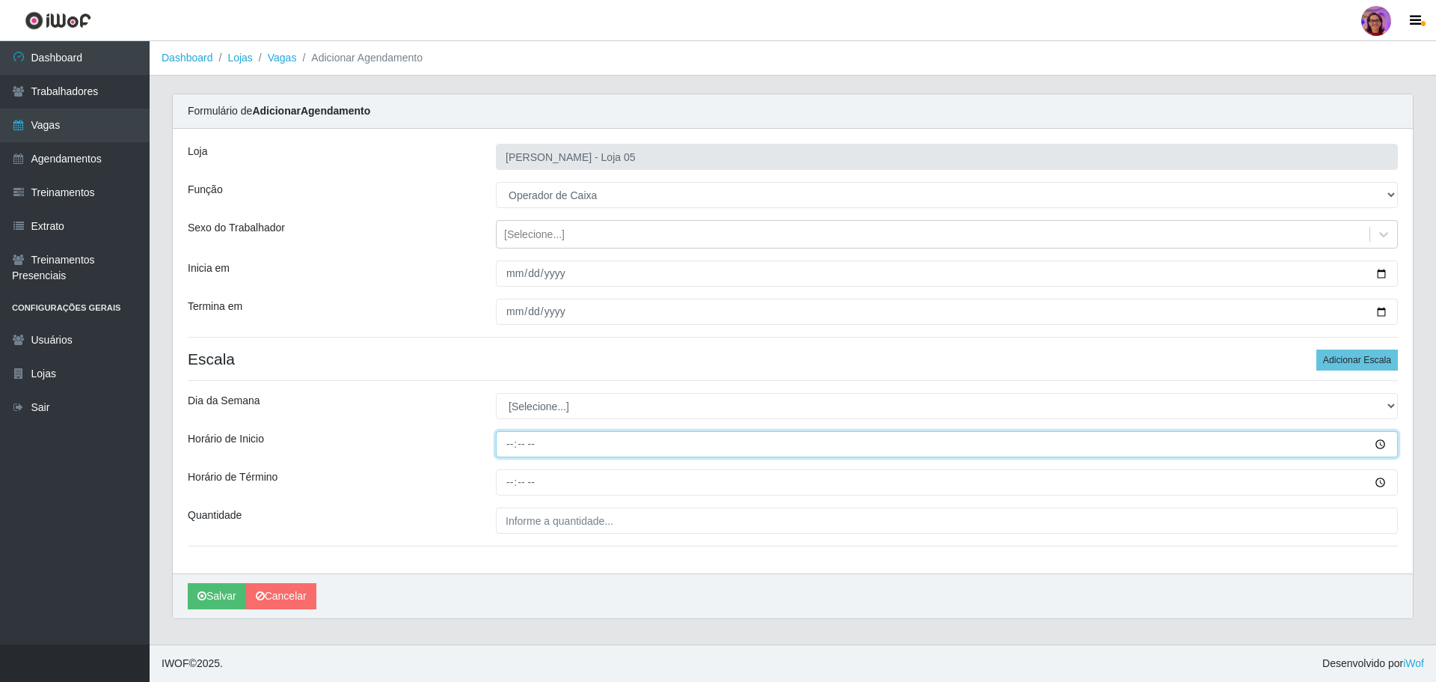
click at [509, 443] on input "Horário de Inicio" at bounding box center [947, 444] width 902 height 26
type input "09:20"
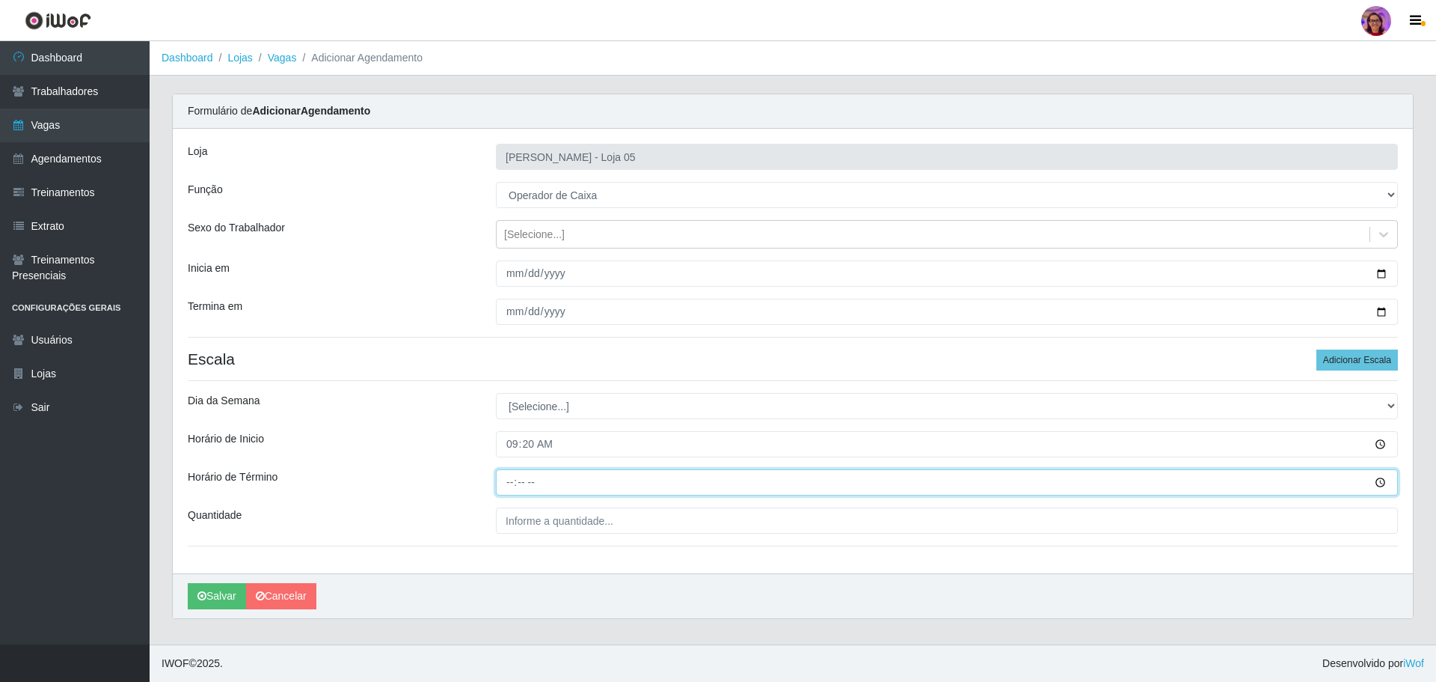
click at [502, 477] on input "Horário de Término" at bounding box center [947, 482] width 902 height 26
type input "15:20"
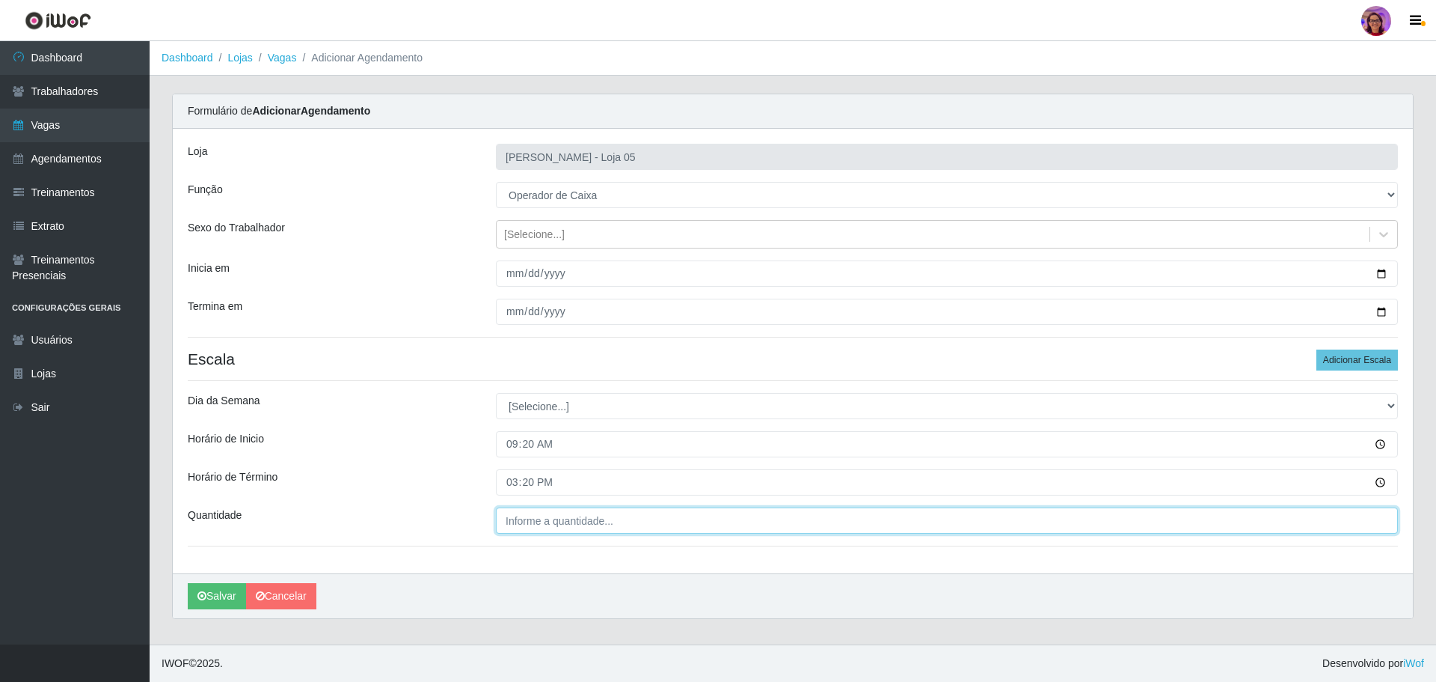
type input "___"
click at [524, 524] on input "___" at bounding box center [947, 520] width 902 height 26
type input "5__"
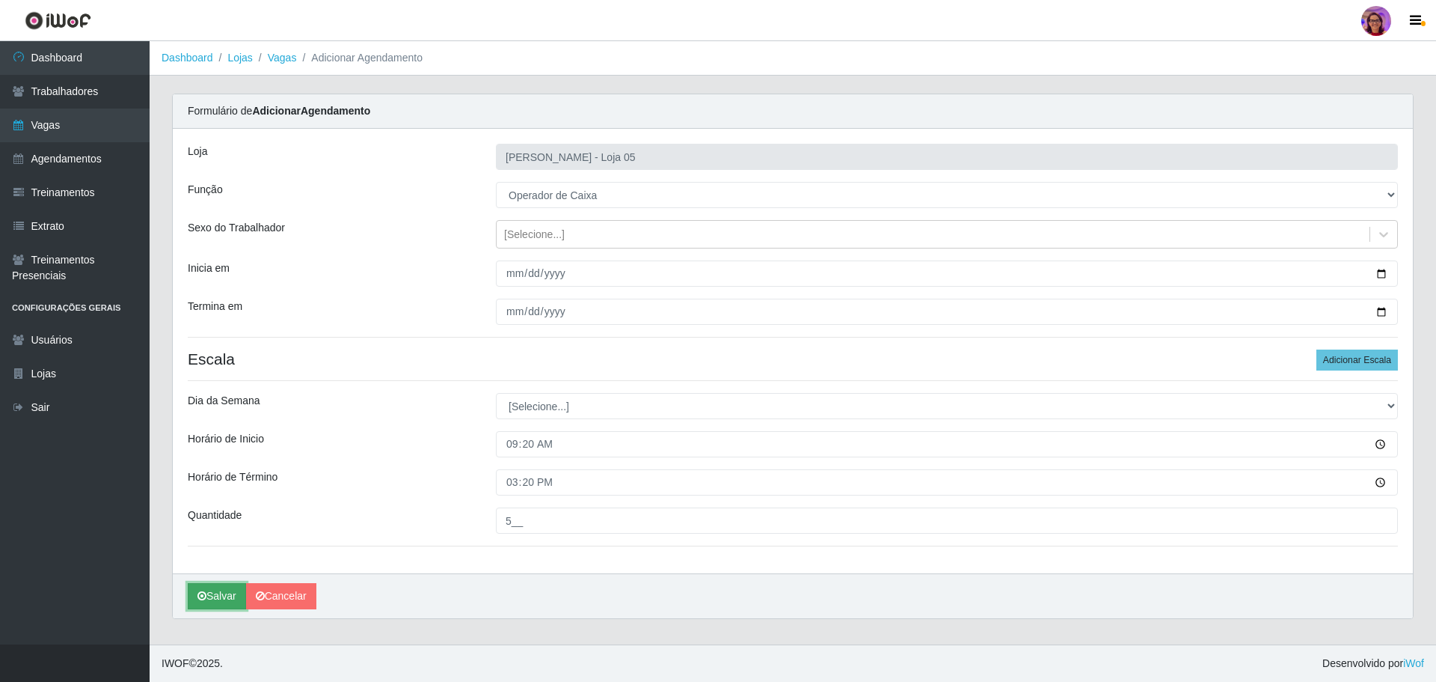
click at [216, 595] on button "Salvar" at bounding box center [217, 596] width 58 height 26
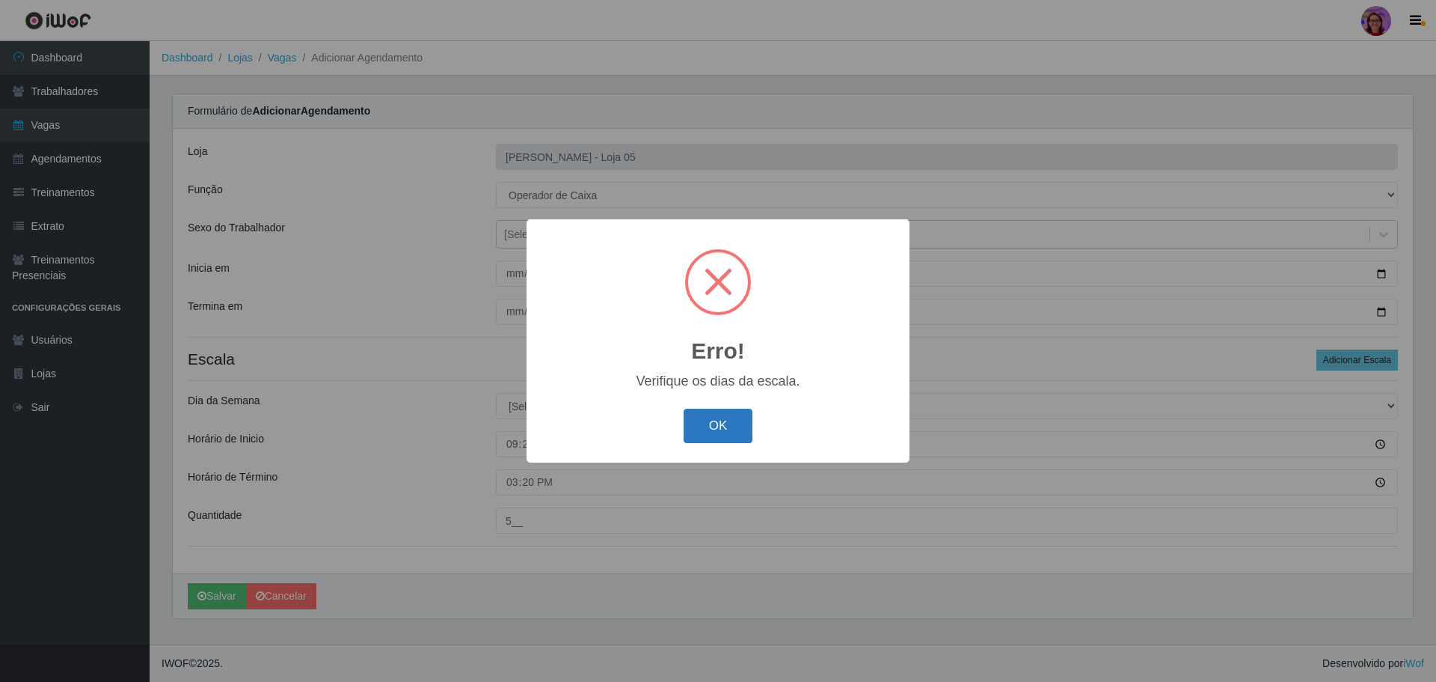
click at [708, 420] on button "OK" at bounding box center [719, 425] width 70 height 35
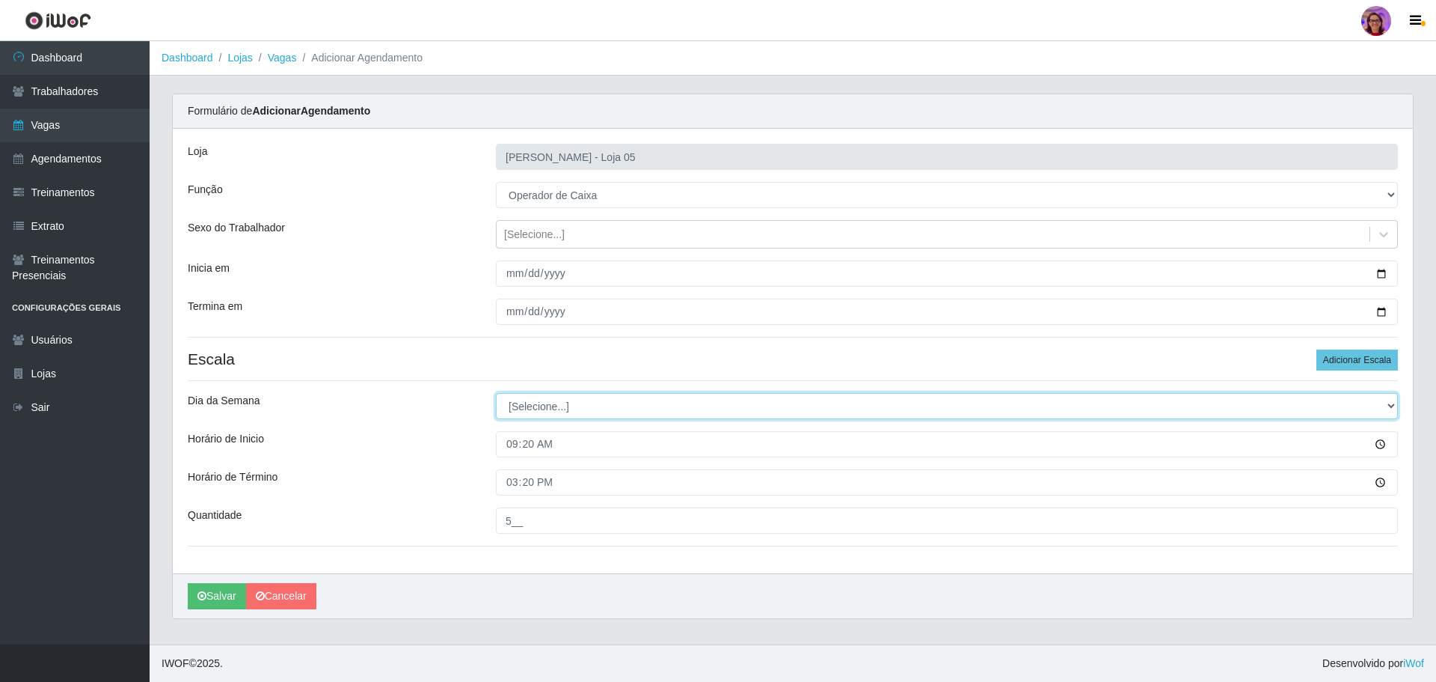
click at [565, 407] on select "[Selecione...] Segunda Terça Quarta Quinta Sexta Sábado Domingo" at bounding box center [947, 406] width 902 height 26
select select "4"
click at [496, 393] on select "[Selecione...] Segunda Terça Quarta Quinta Sexta Sábado Domingo" at bounding box center [947, 406] width 902 height 26
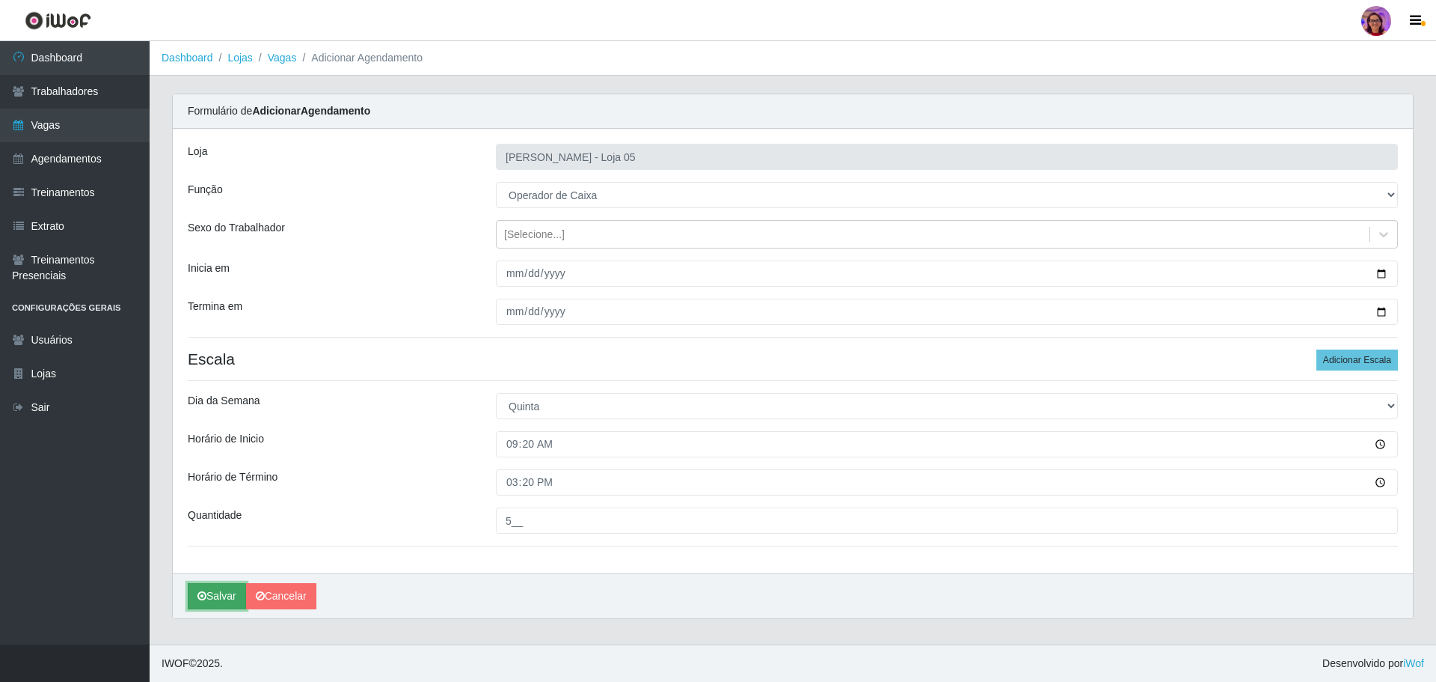
click at [215, 598] on button "Salvar" at bounding box center [217, 596] width 58 height 26
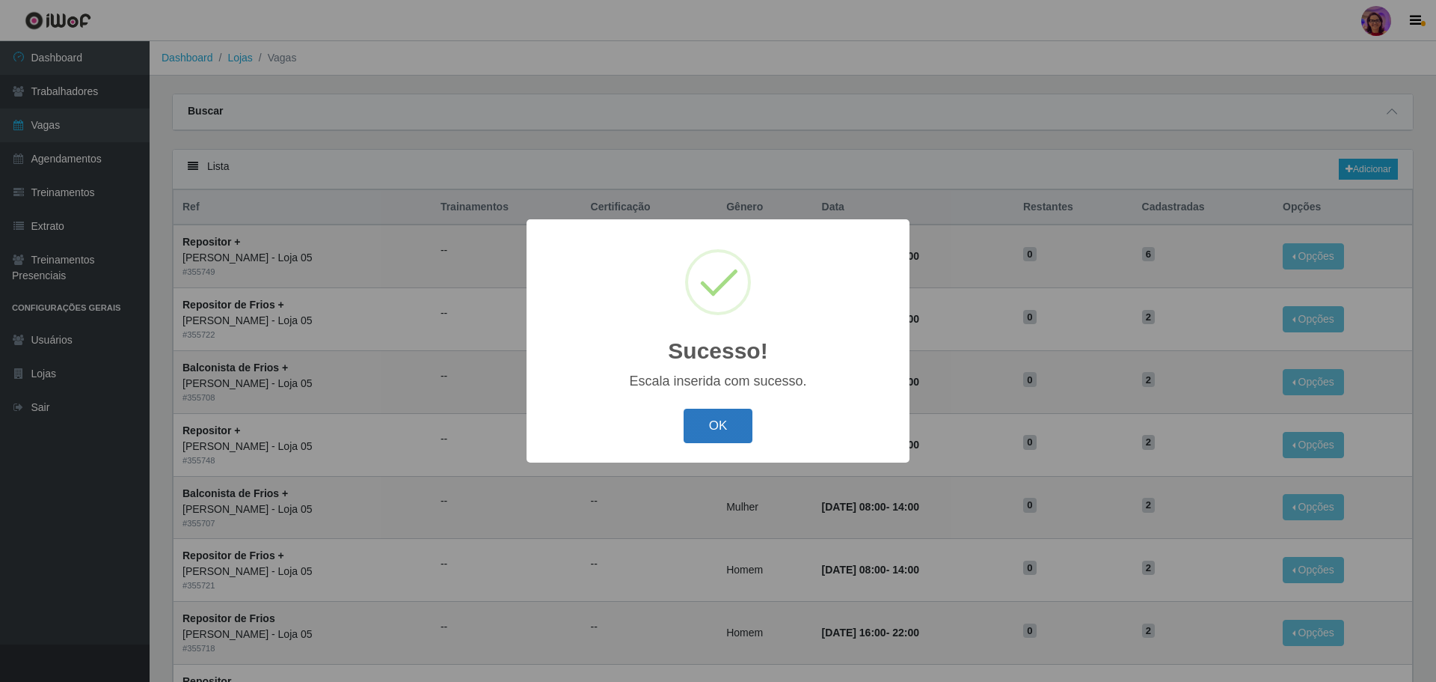
click at [705, 432] on button "OK" at bounding box center [719, 425] width 70 height 35
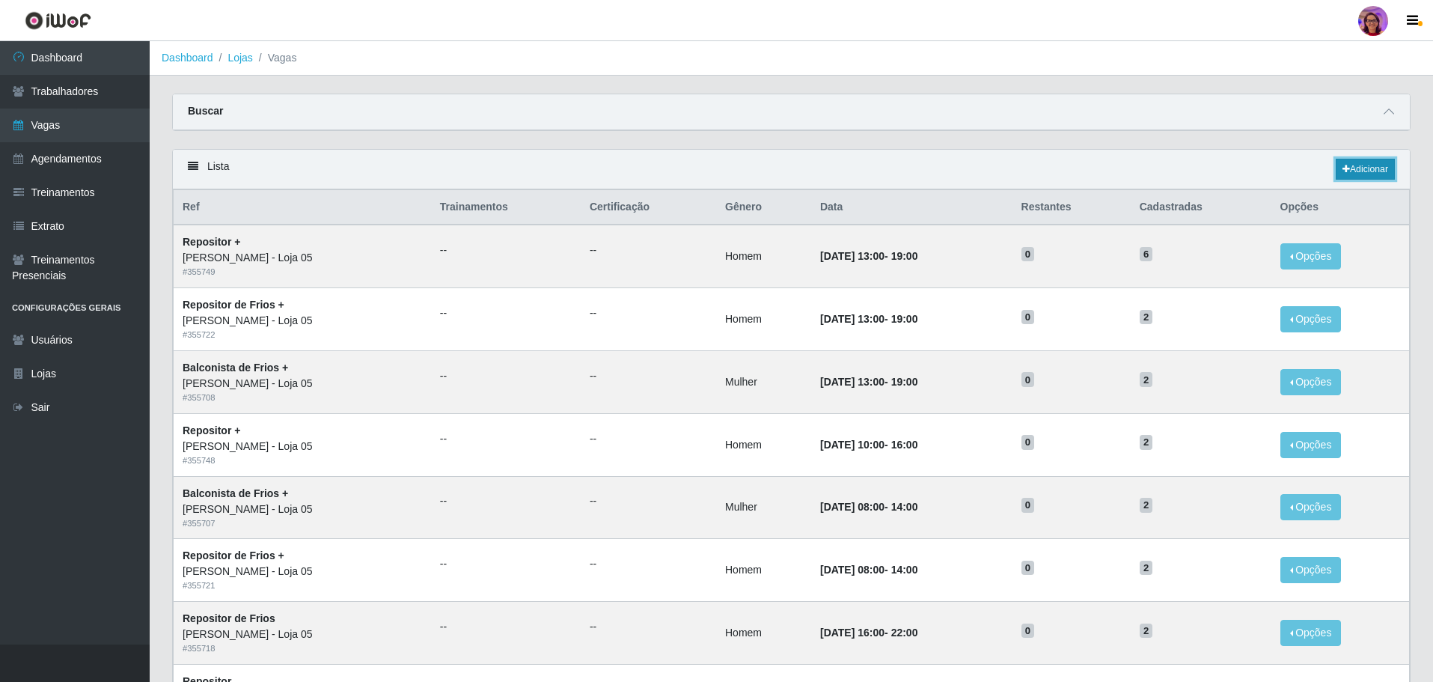
click at [1377, 171] on link "Adicionar" at bounding box center [1364, 169] width 59 height 21
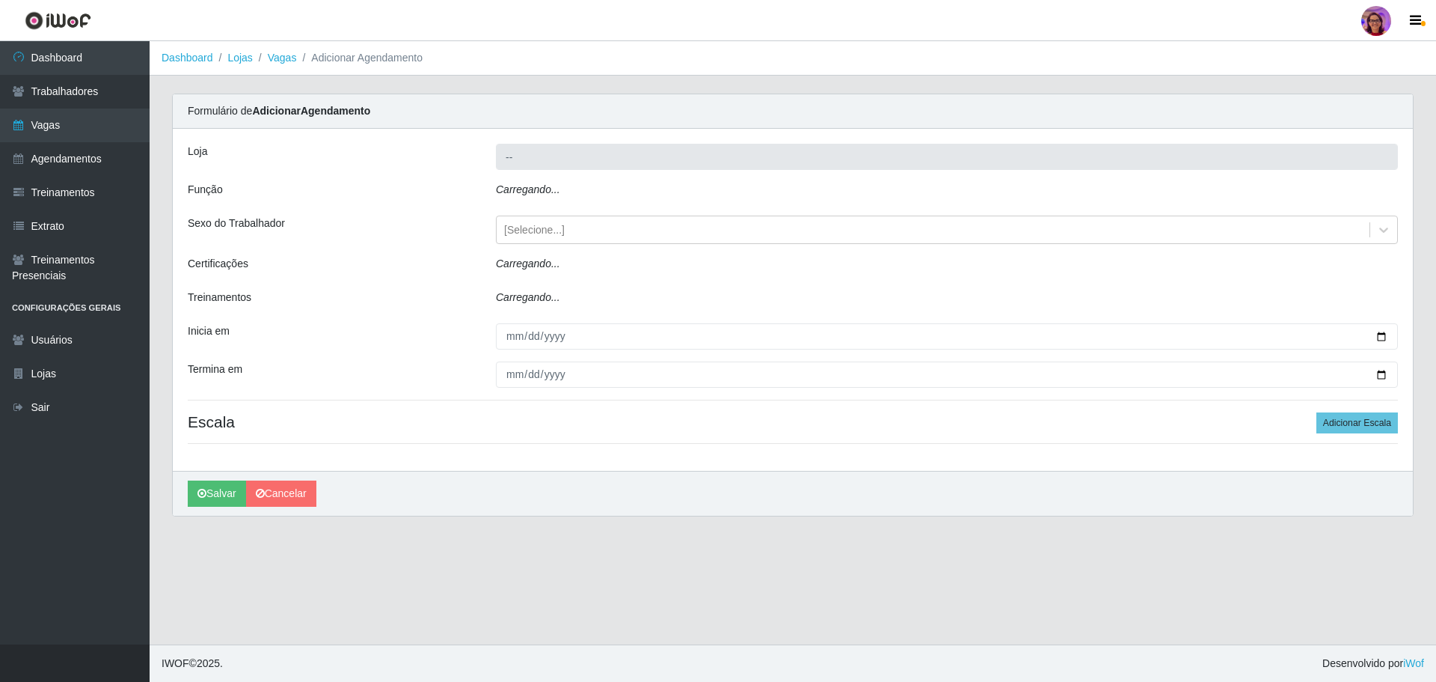
type input "[PERSON_NAME] - Loja 05"
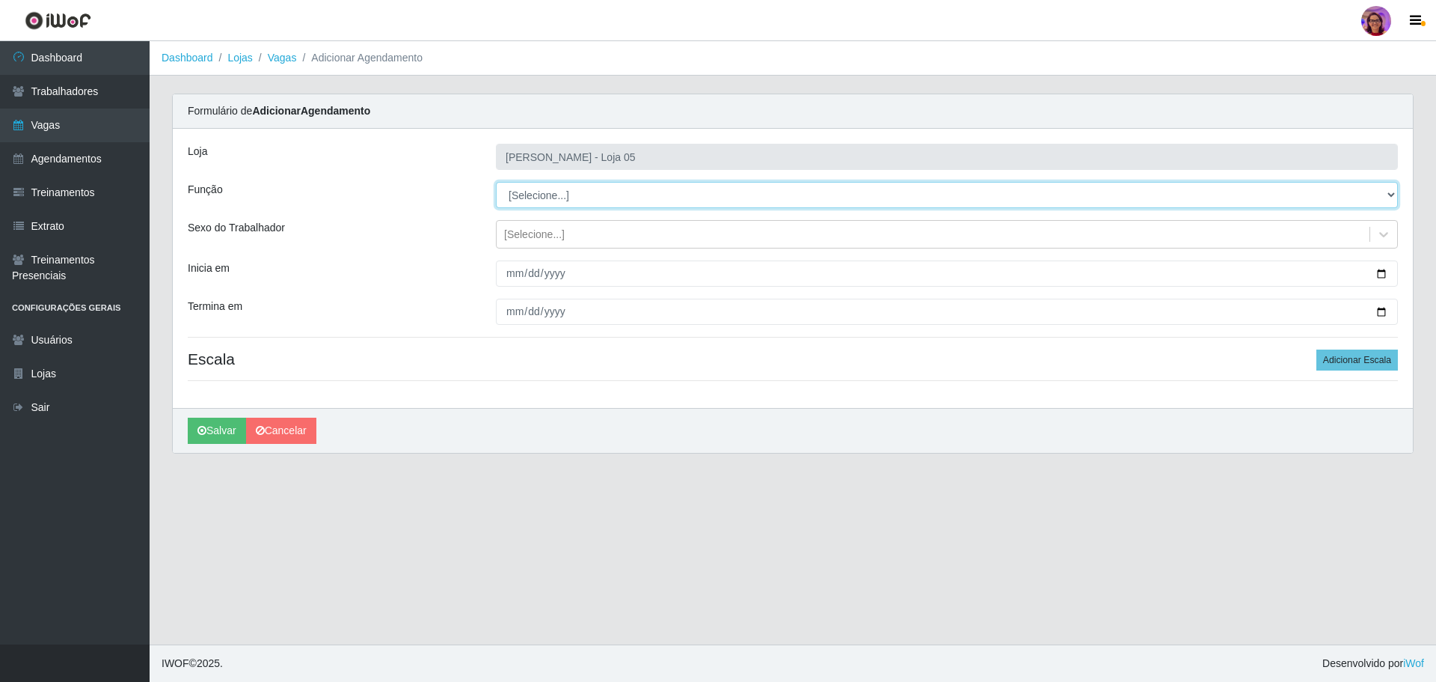
click at [543, 196] on select "[Selecione...] ASG ASG + ASG ++ Auxiliar de Depósito Auxiliar de Depósito + Aux…" at bounding box center [947, 195] width 902 height 26
select select "22"
click at [496, 182] on select "[Selecione...] ASG ASG + ASG ++ Auxiliar de Depósito Auxiliar de Depósito + Aux…" at bounding box center [947, 195] width 902 height 26
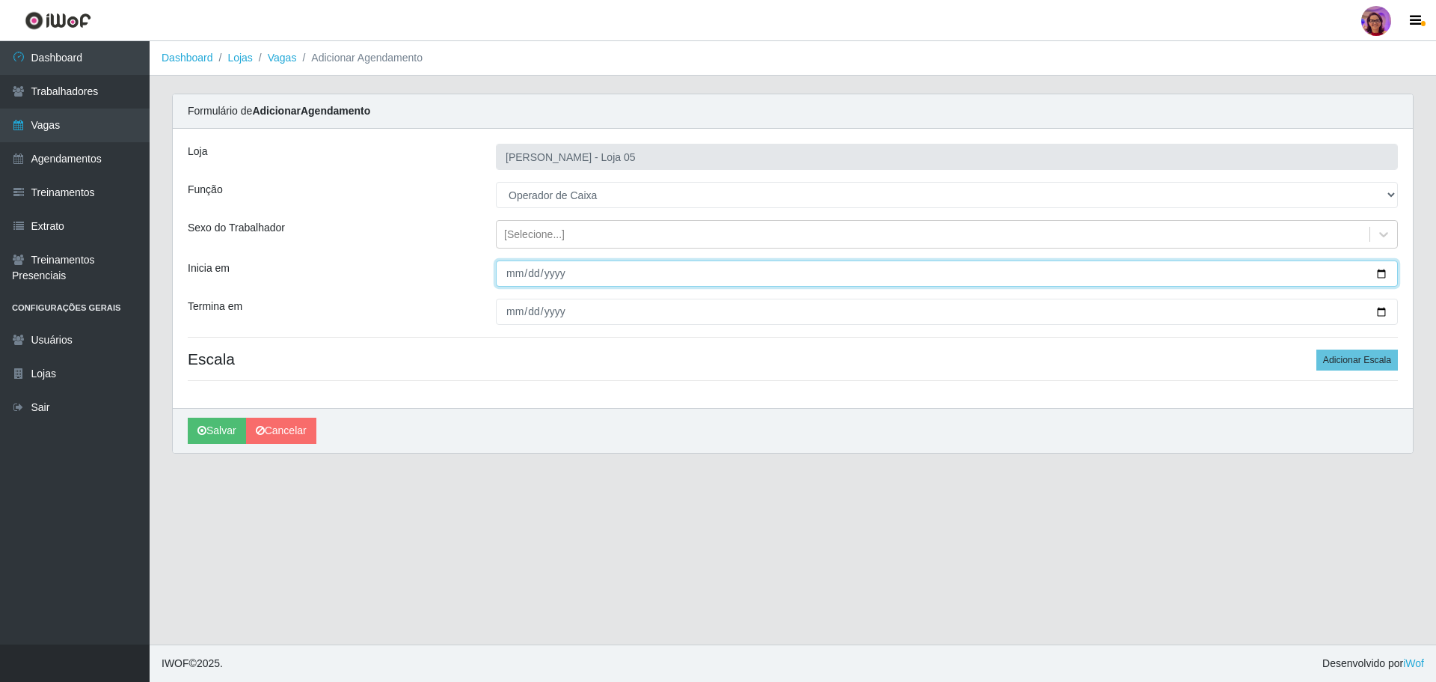
click at [1379, 270] on input "Inicia em" at bounding box center [947, 273] width 902 height 26
type input "[DATE]"
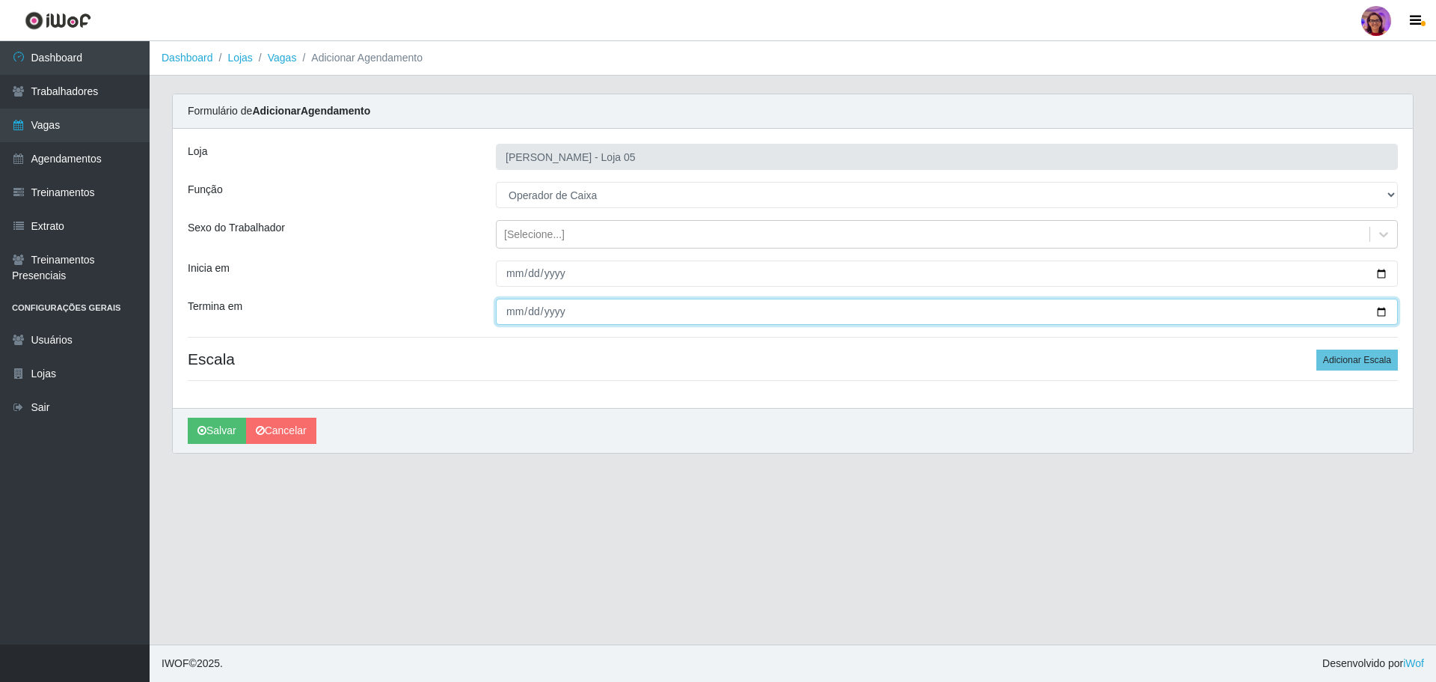
click at [1372, 313] on input "Termina em" at bounding box center [947, 311] width 902 height 26
click at [1377, 313] on input "Termina em" at bounding box center [947, 311] width 902 height 26
type input "[DATE]"
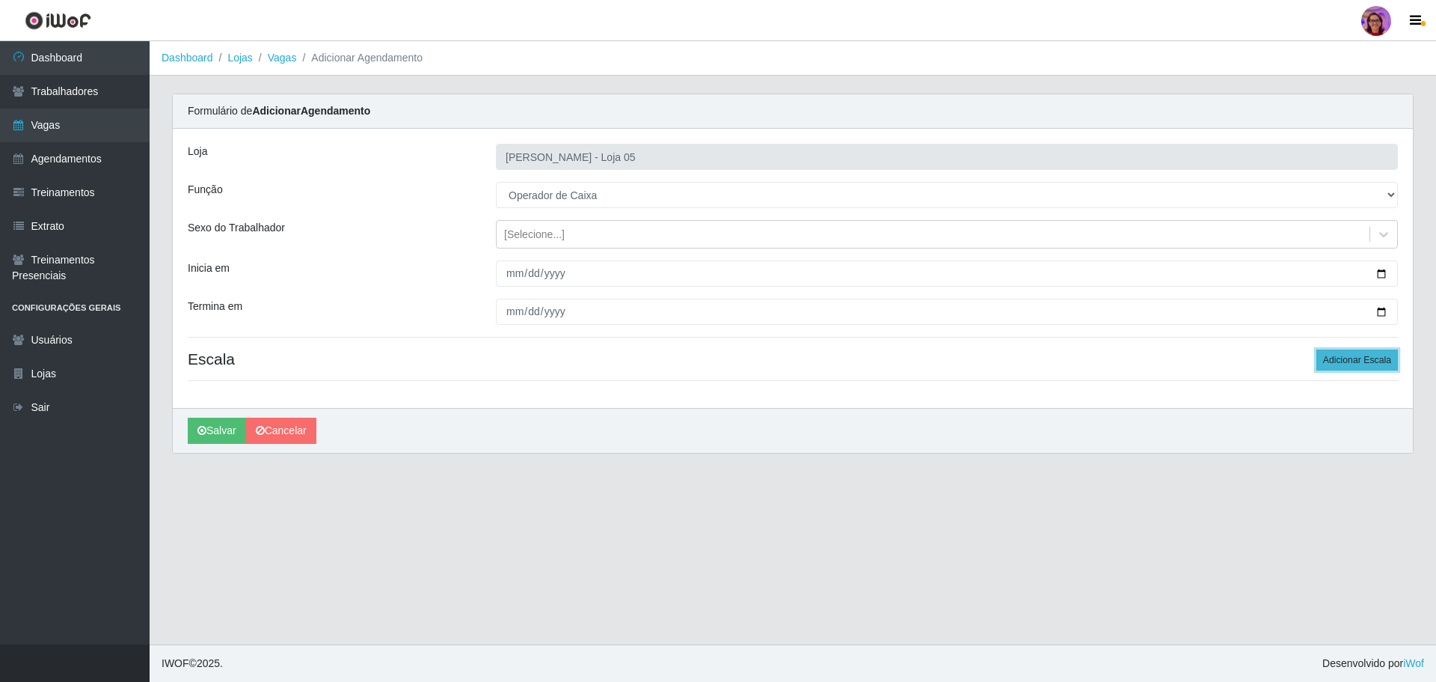
click at [1361, 359] on button "Adicionar Escala" at bounding box center [1358, 359] width 82 height 21
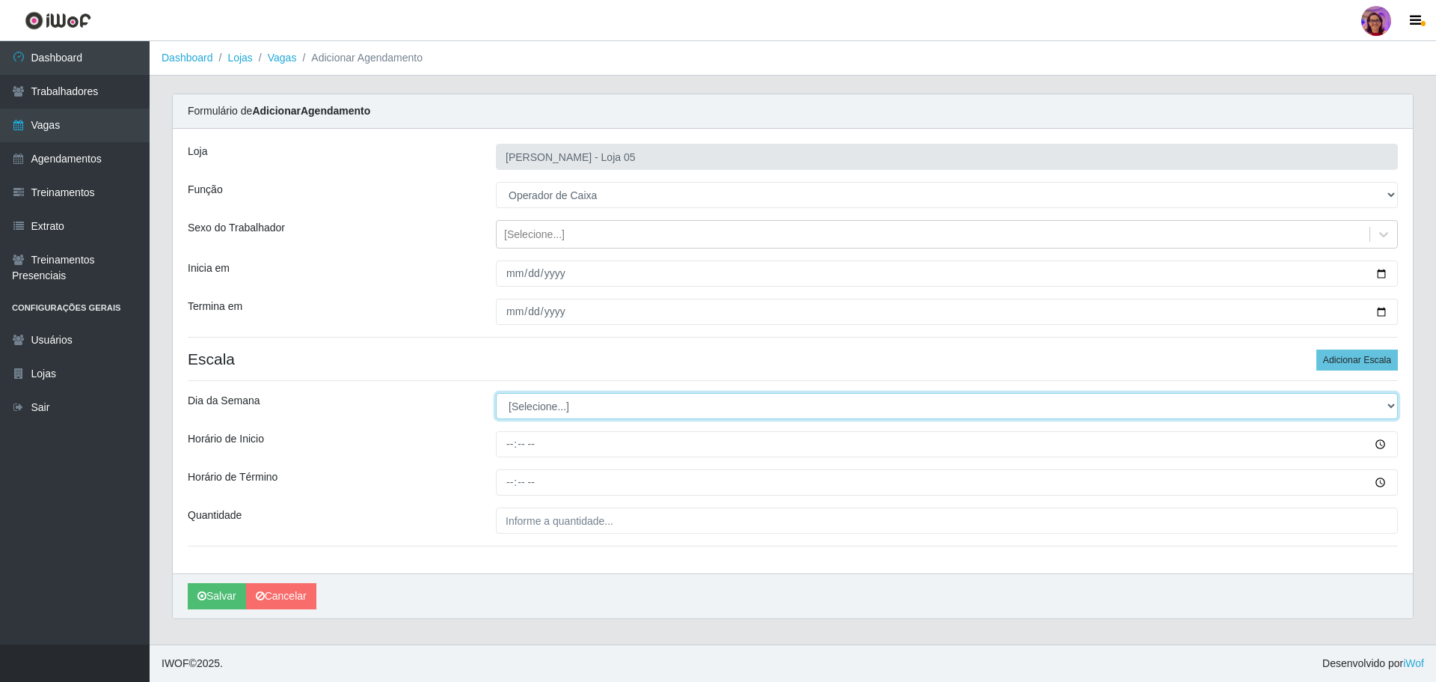
click at [593, 404] on select "[Selecione...] Segunda Terça Quarta Quinta Sexta Sábado Domingo" at bounding box center [947, 406] width 902 height 26
select select "4"
click at [496, 393] on select "[Selecione...] Segunda Terça Quarta Quinta Sexta Sábado Domingo" at bounding box center [947, 406] width 902 height 26
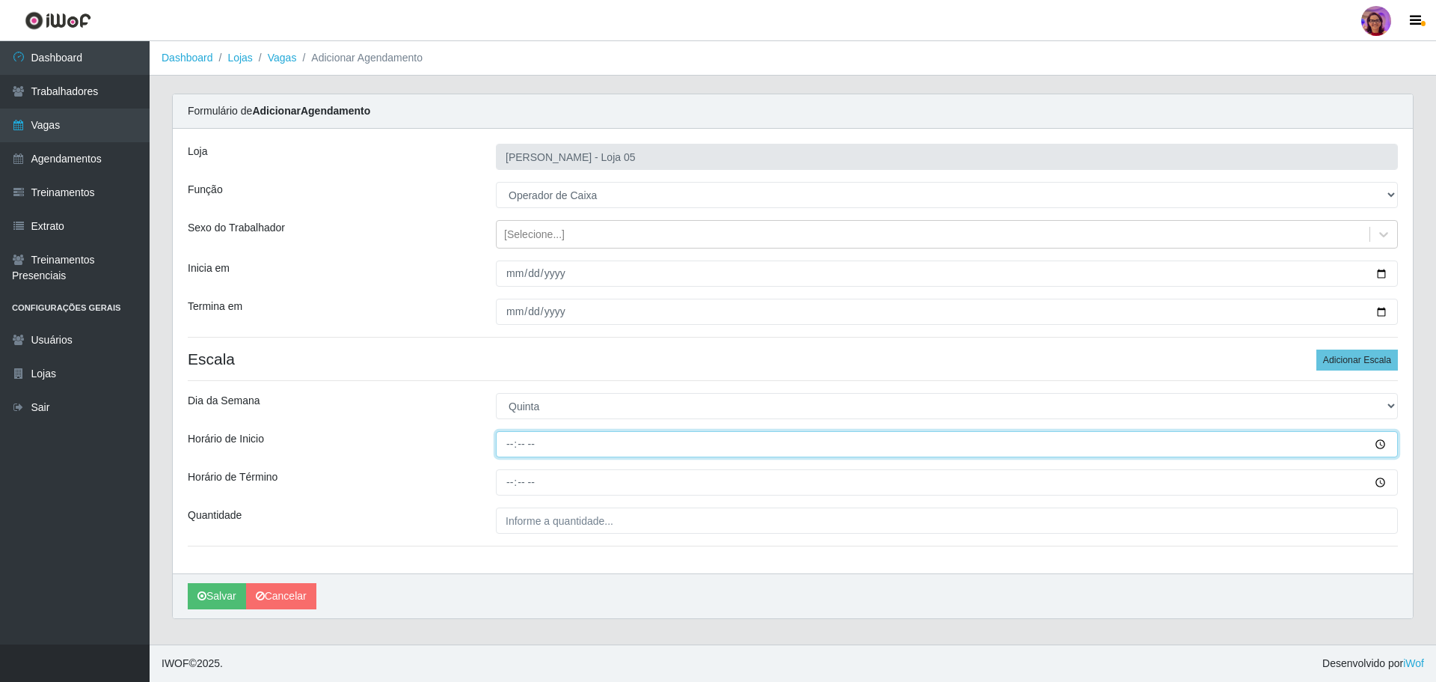
click at [501, 439] on input "Horário de Inicio" at bounding box center [947, 444] width 902 height 26
type input "08:00"
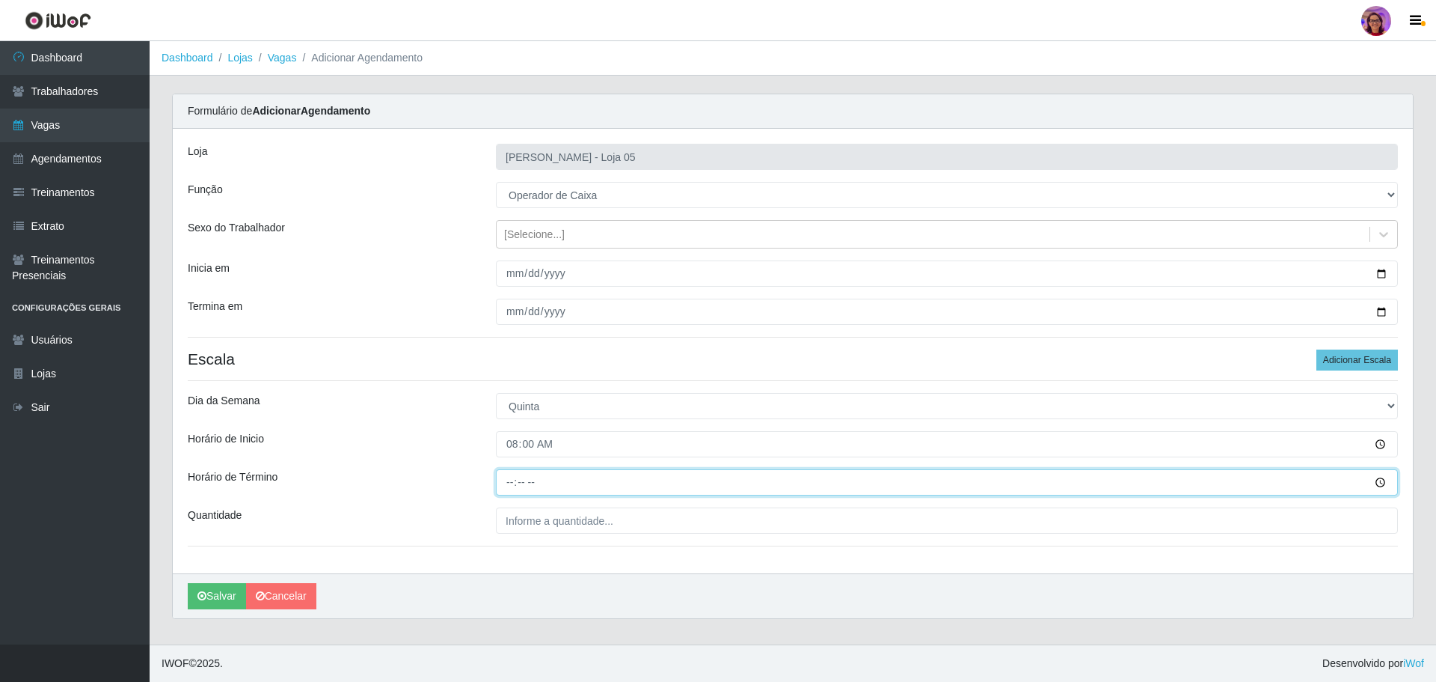
click at [501, 482] on input "Horário de Término" at bounding box center [947, 482] width 902 height 26
type input "14:00"
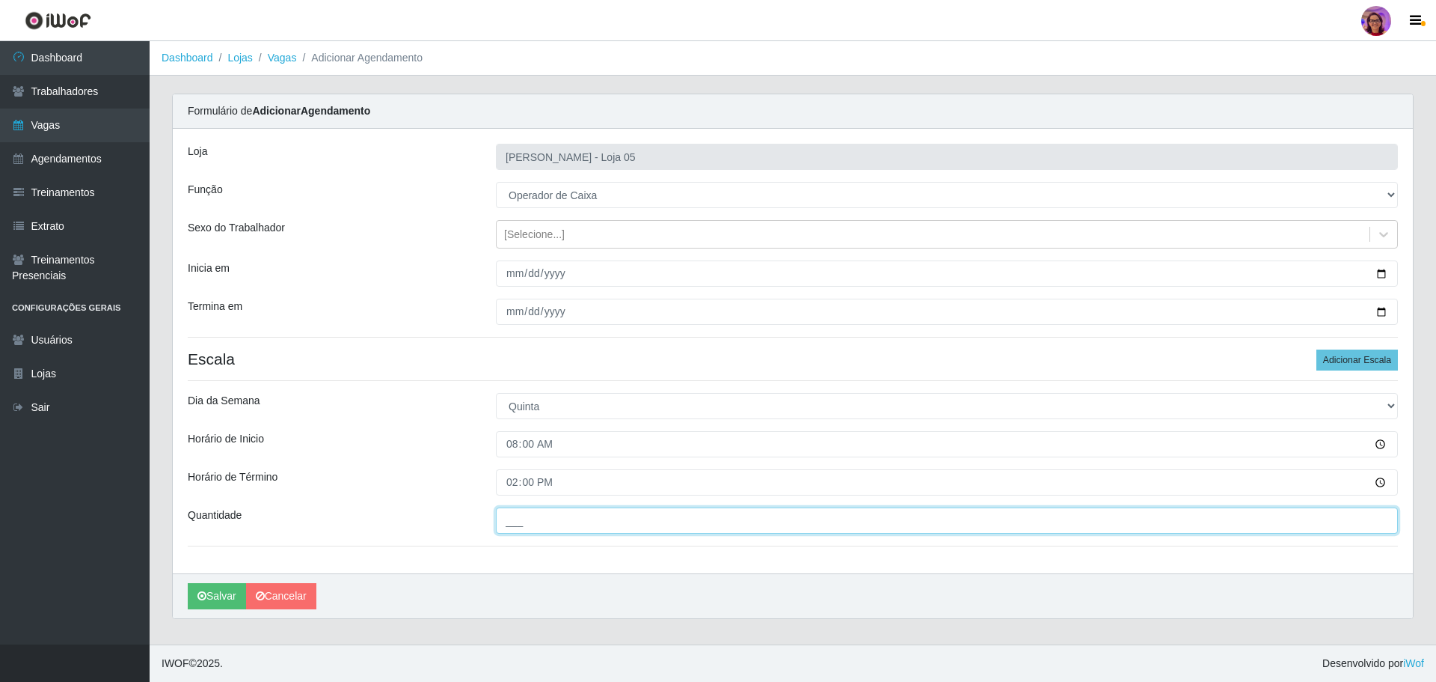
click at [533, 522] on input "___" at bounding box center [947, 520] width 902 height 26
type input "2__"
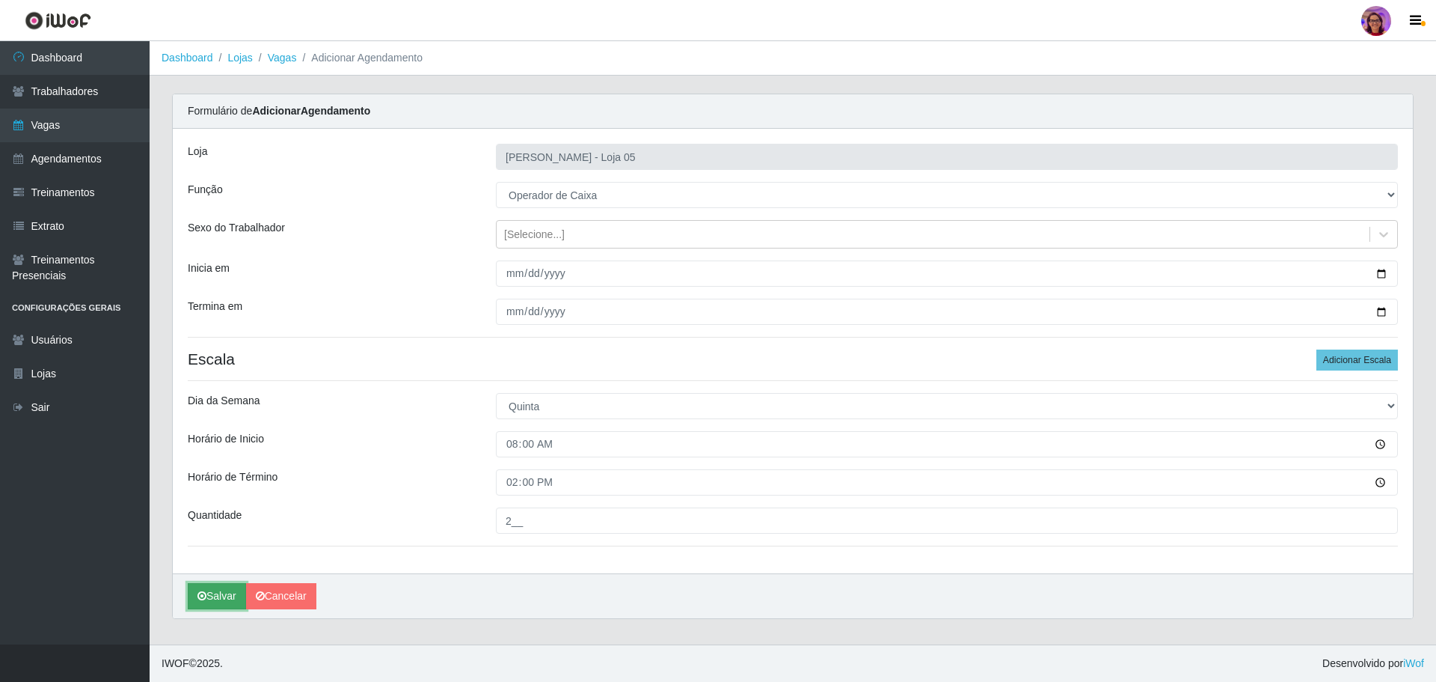
click at [195, 596] on button "Salvar" at bounding box center [217, 596] width 58 height 26
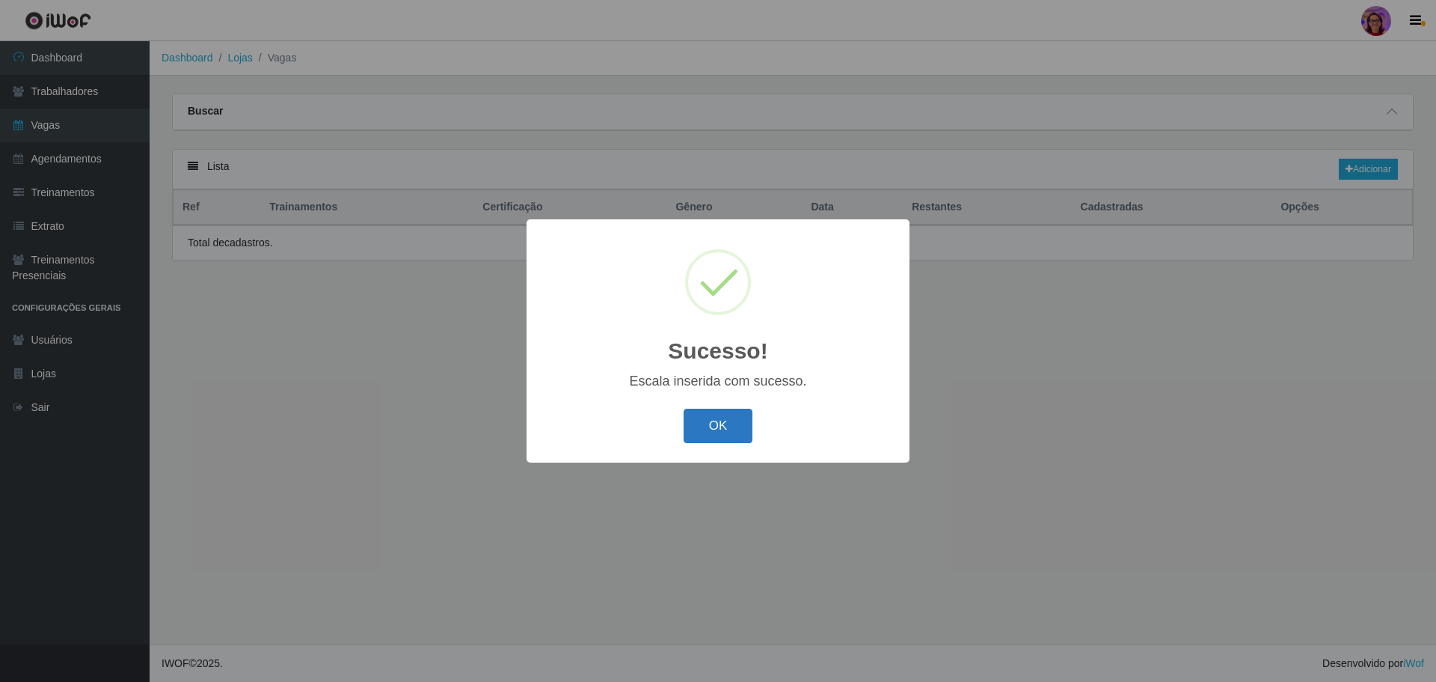
click at [704, 423] on button "OK" at bounding box center [719, 425] width 70 height 35
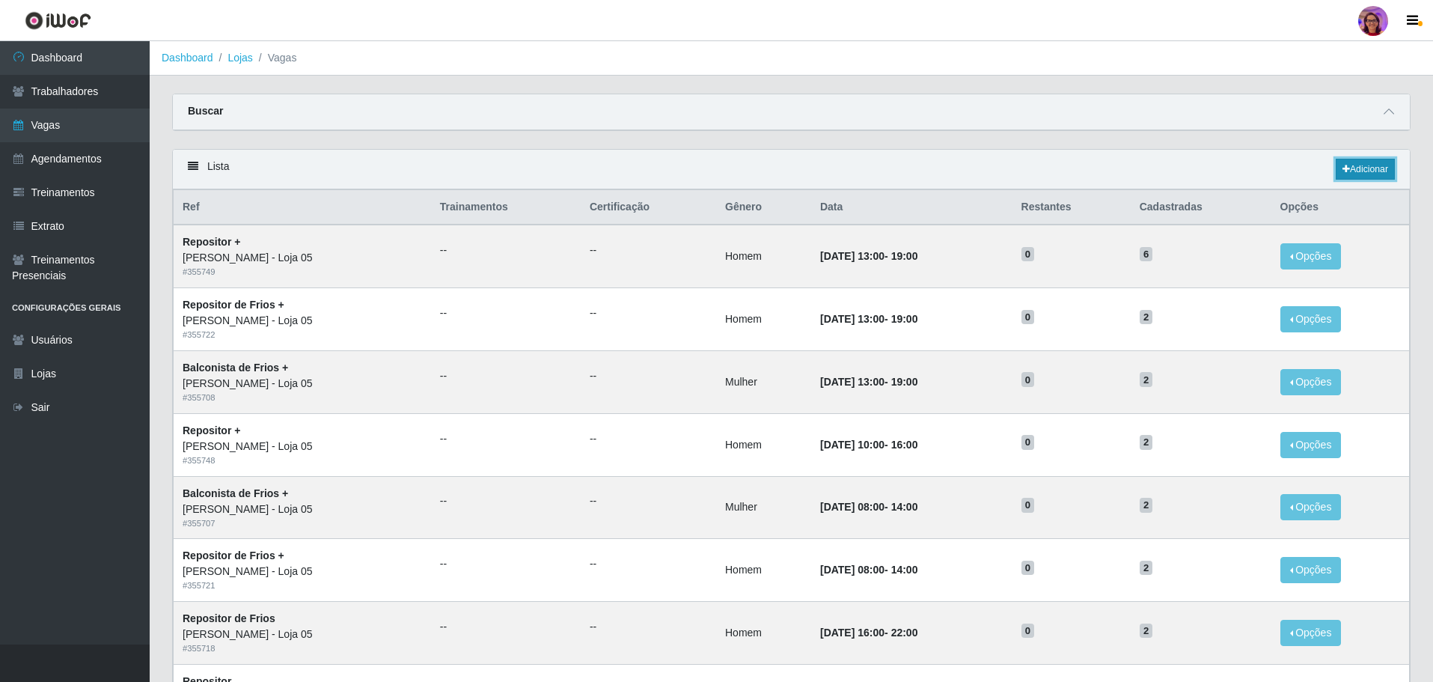
click at [1365, 167] on link "Adicionar" at bounding box center [1364, 169] width 59 height 21
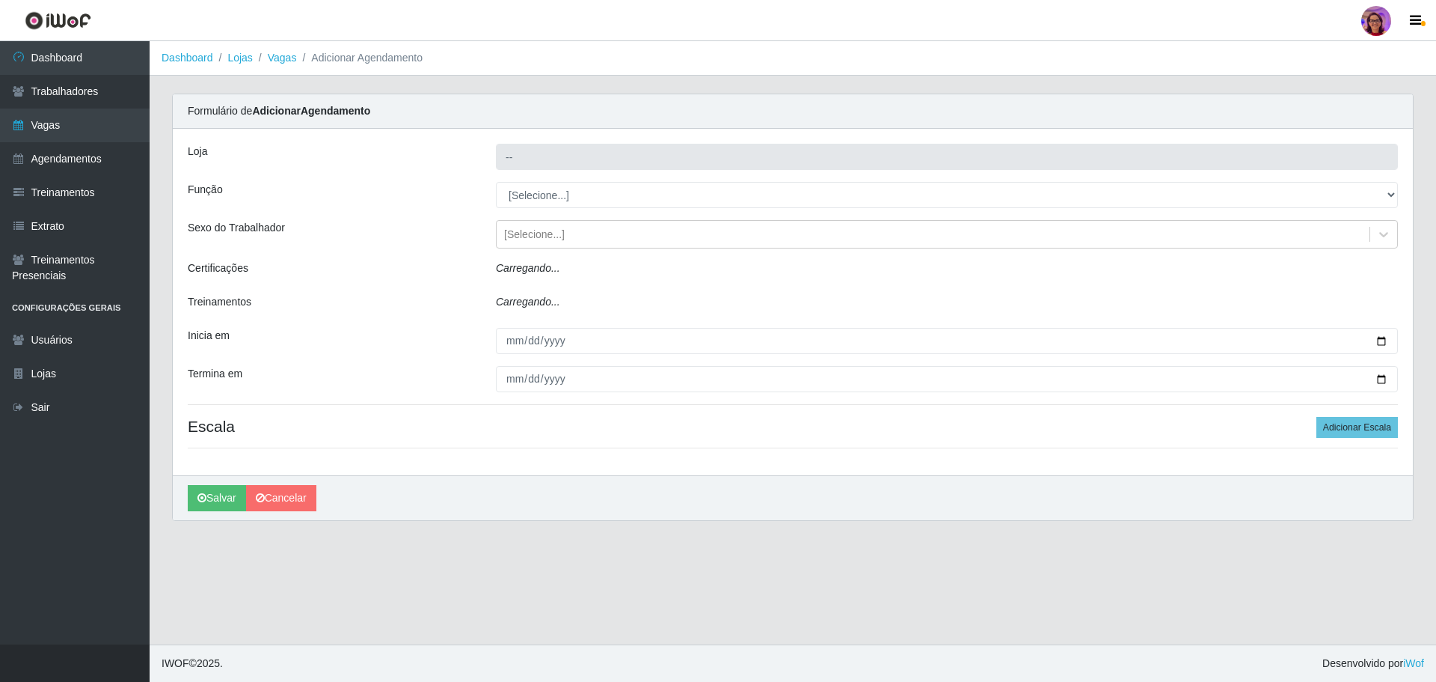
type input "[PERSON_NAME] - Loja 05"
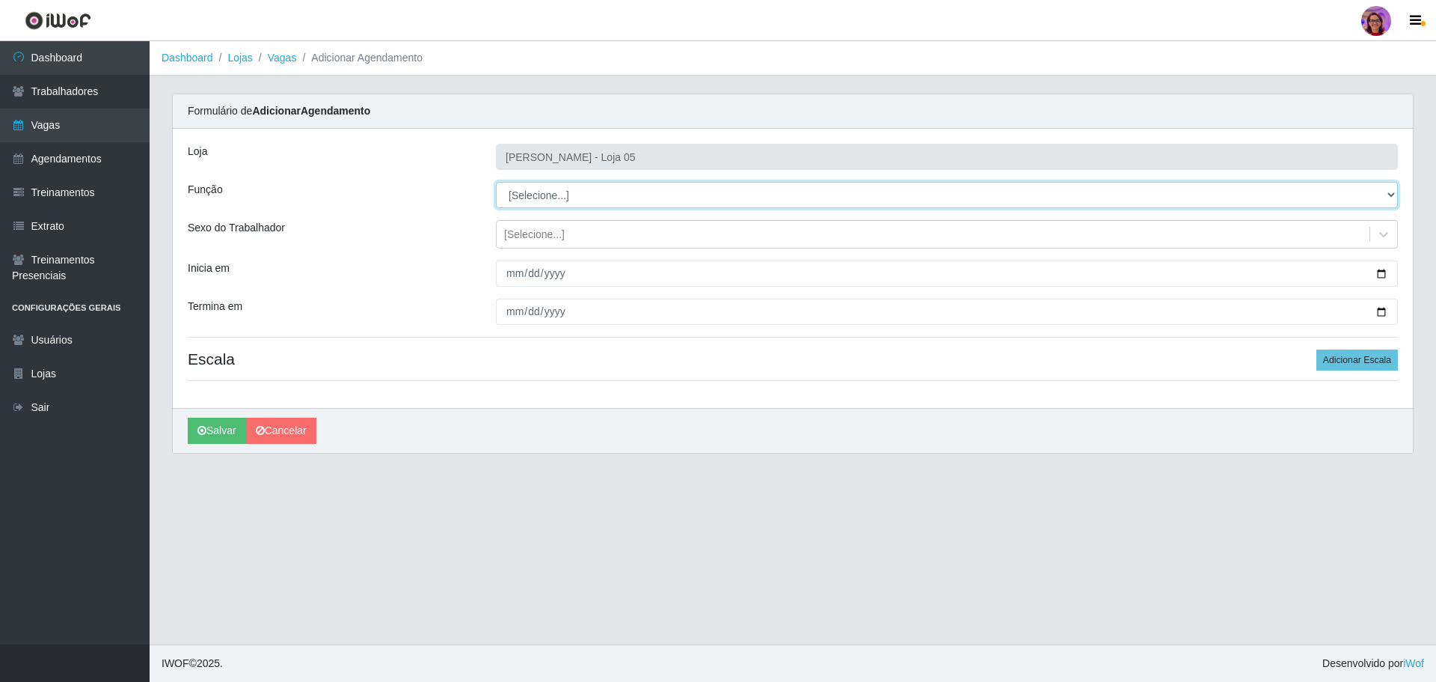
click at [563, 191] on select "[Selecione...] ASG ASG + ASG ++ Auxiliar de Depósito Auxiliar de Depósito + Aux…" at bounding box center [947, 195] width 902 height 26
select select "22"
click at [496, 182] on select "[Selecione...] ASG ASG + ASG ++ Auxiliar de Depósito Auxiliar de Depósito + Aux…" at bounding box center [947, 195] width 902 height 26
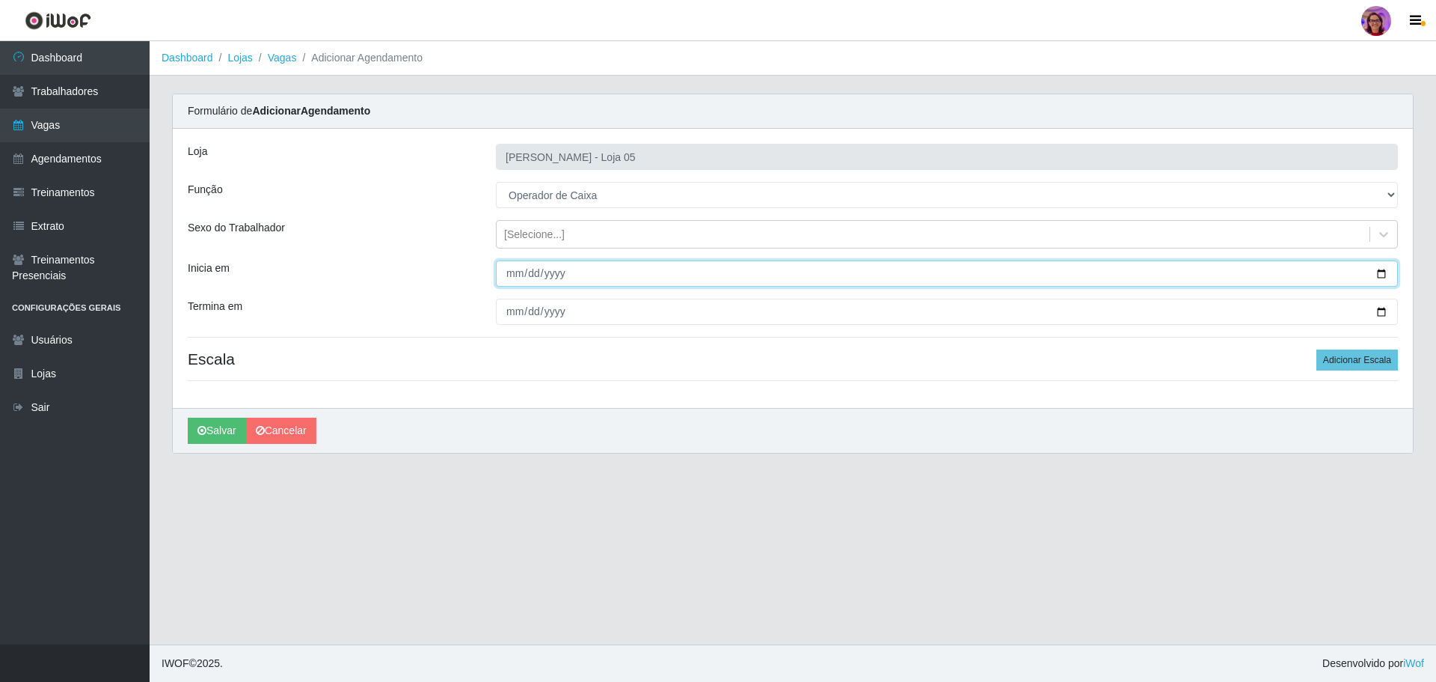
click at [1377, 273] on input "Inicia em" at bounding box center [947, 273] width 902 height 26
type input "[DATE]"
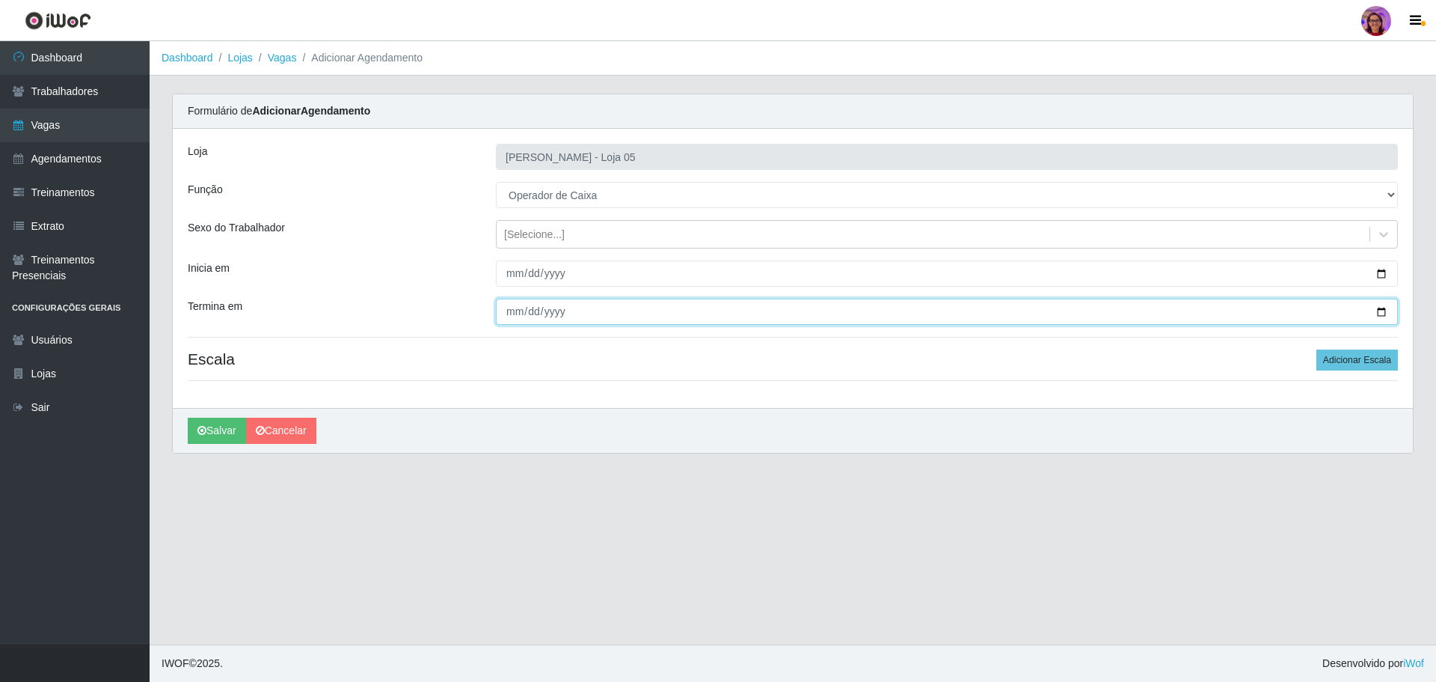
click at [1379, 310] on input "Termina em" at bounding box center [947, 311] width 902 height 26
type input "[DATE]"
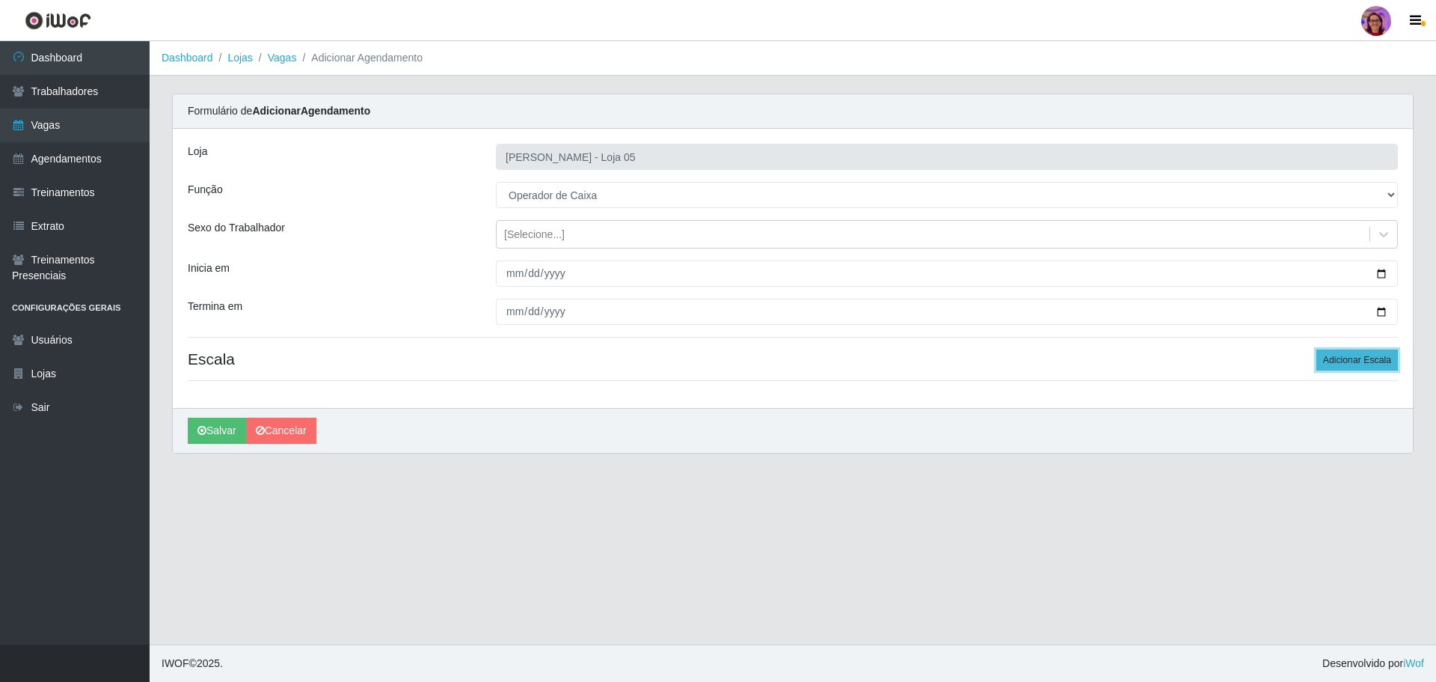
click at [1362, 362] on button "Adicionar Escala" at bounding box center [1358, 359] width 82 height 21
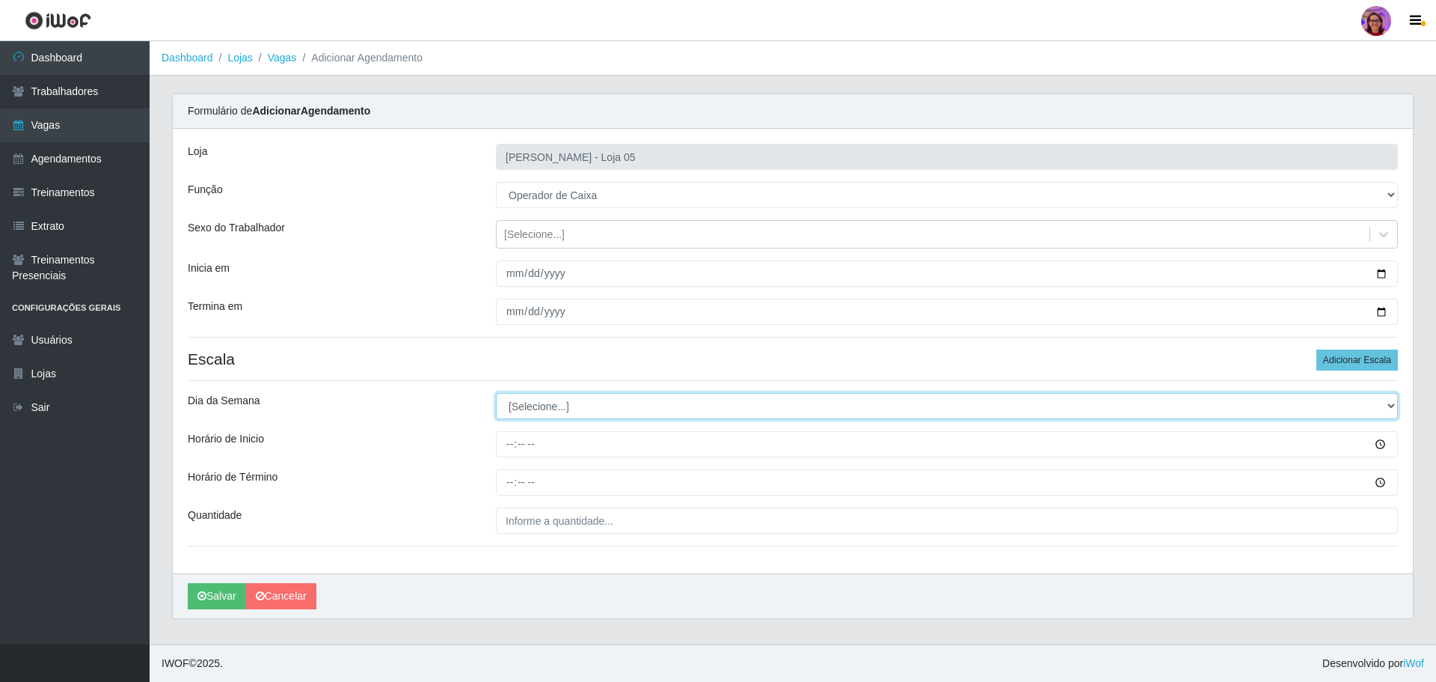
click at [534, 404] on select "[Selecione...] Segunda Terça Quarta Quinta Sexta Sábado Domingo" at bounding box center [947, 406] width 902 height 26
select select "5"
click at [496, 393] on select "[Selecione...] Segunda Terça Quarta Quinta Sexta Sábado Domingo" at bounding box center [947, 406] width 902 height 26
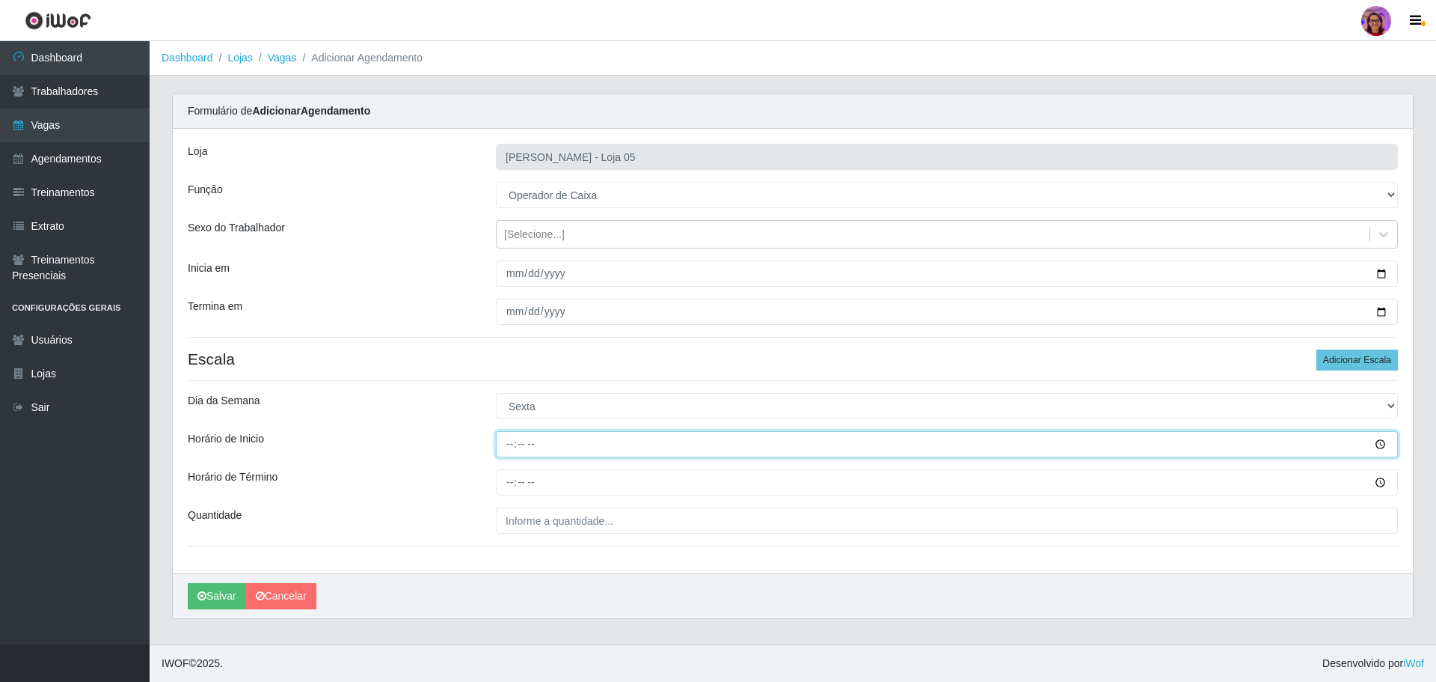
click at [506, 438] on input "Horário de Inicio" at bounding box center [947, 444] width 902 height 26
type input "08:00"
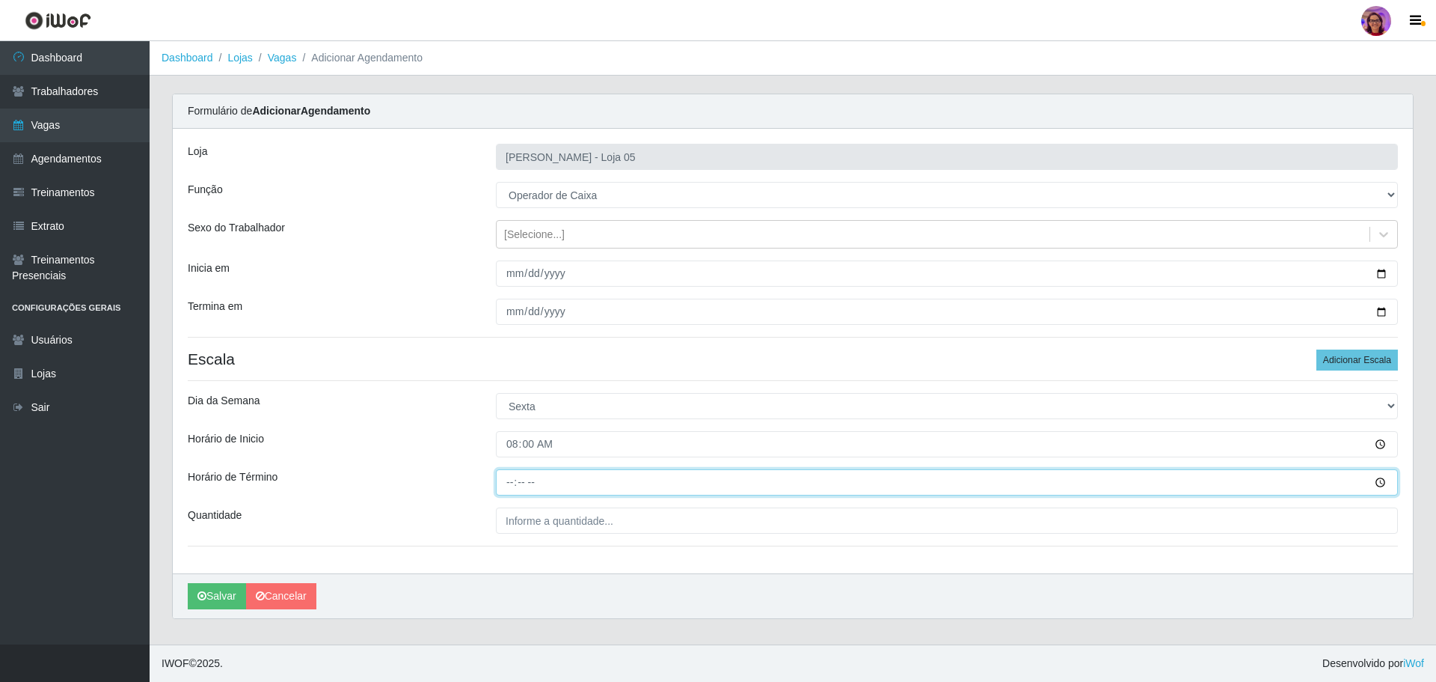
click at [498, 478] on input "Horário de Término" at bounding box center [947, 482] width 902 height 26
type input "14:00"
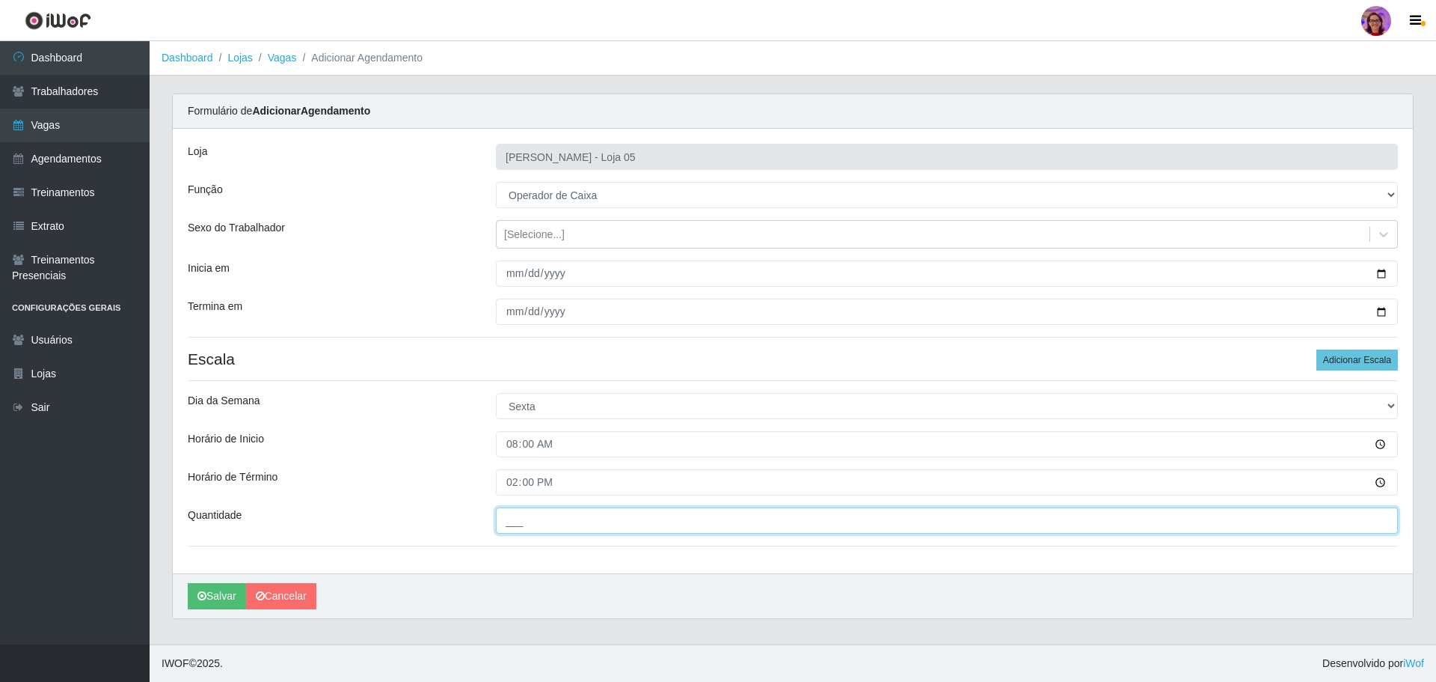
click at [522, 523] on input "___" at bounding box center [947, 520] width 902 height 26
type input "2__"
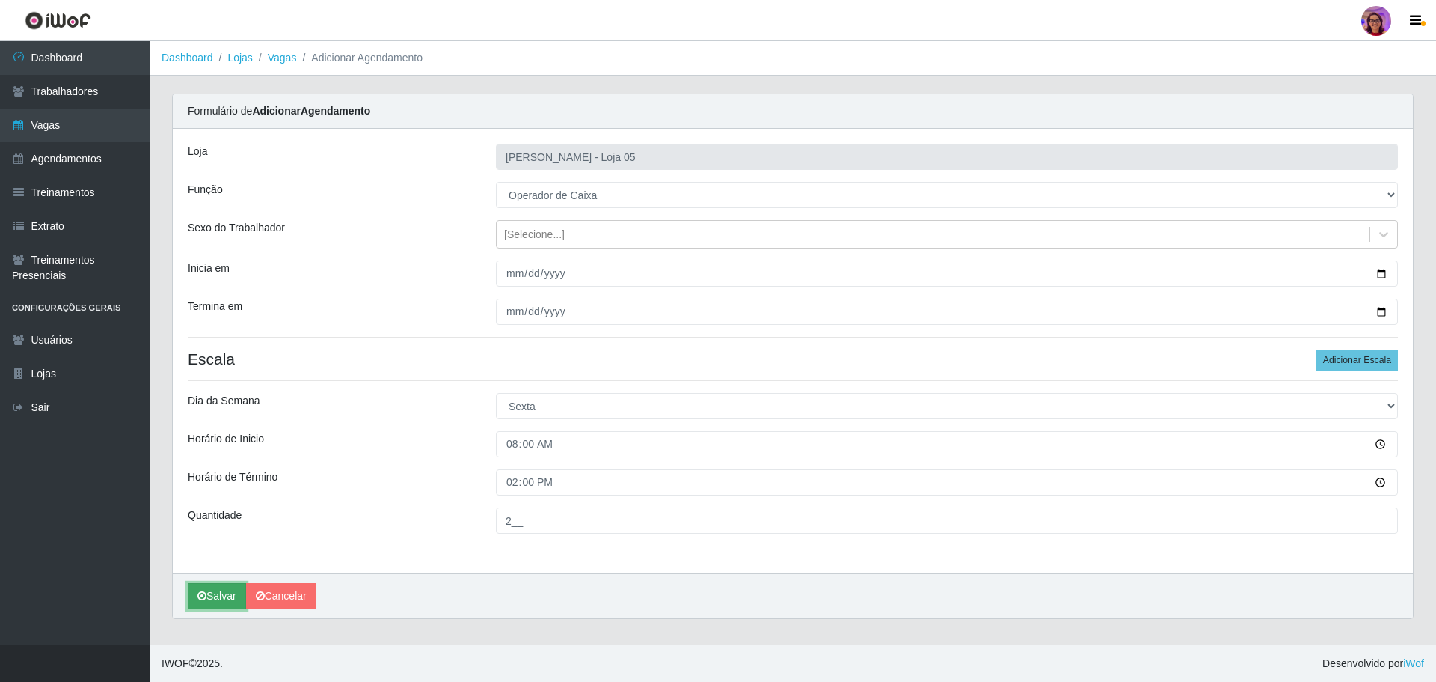
click at [215, 592] on button "Salvar" at bounding box center [217, 596] width 58 height 26
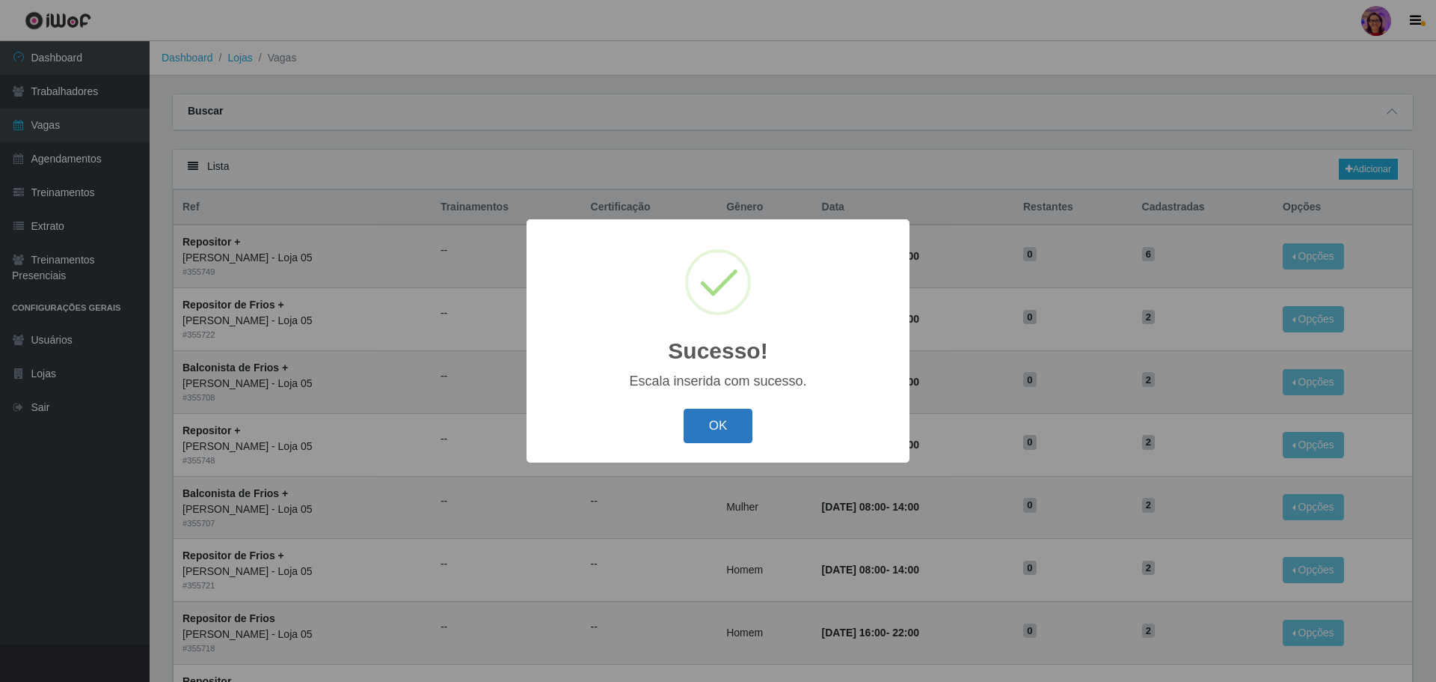
click at [705, 419] on button "OK" at bounding box center [719, 425] width 70 height 35
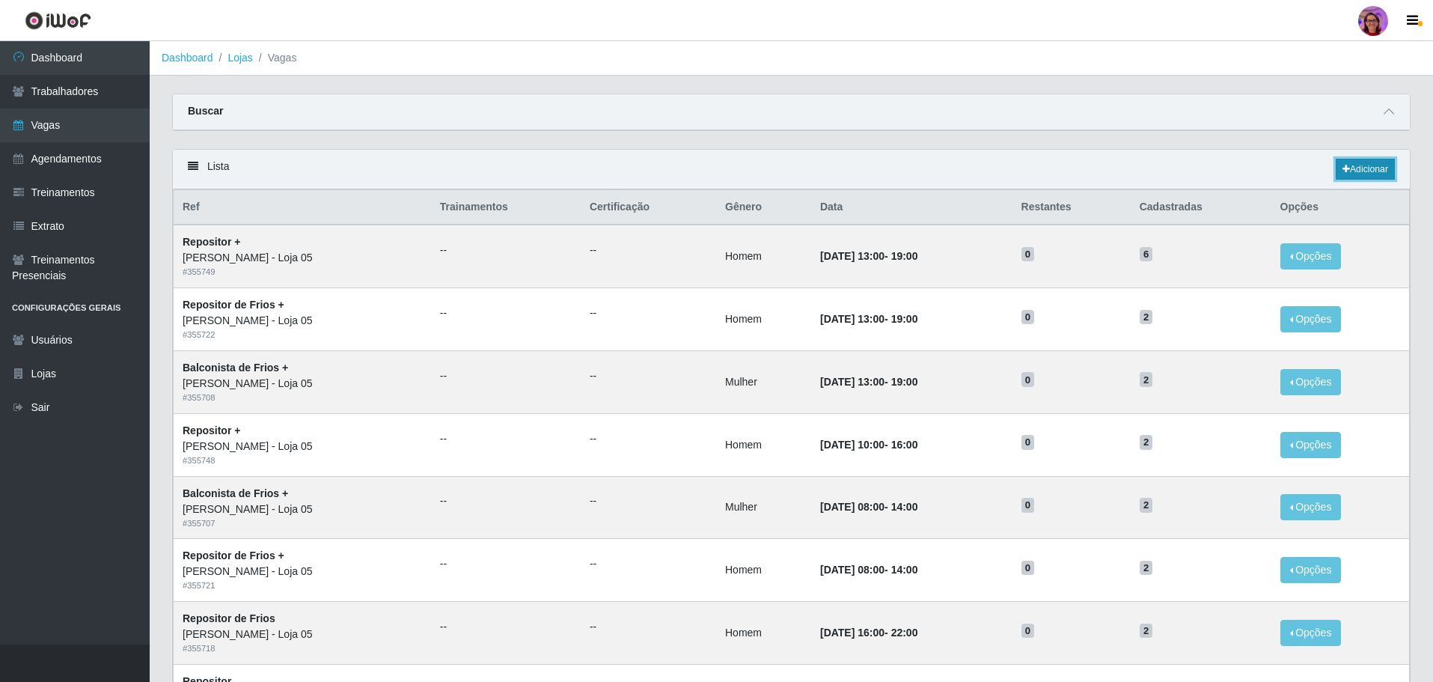
click at [1356, 168] on link "Adicionar" at bounding box center [1364, 169] width 59 height 21
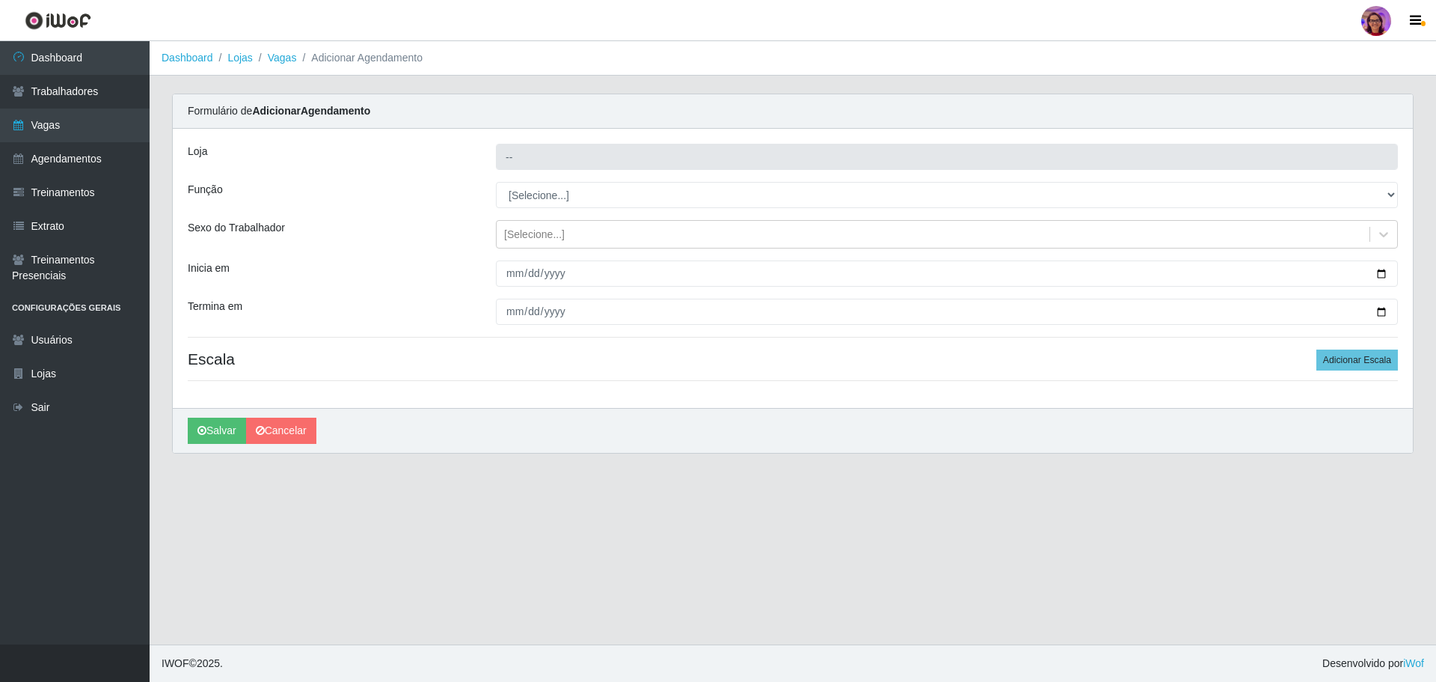
type input "[PERSON_NAME] - Loja 05"
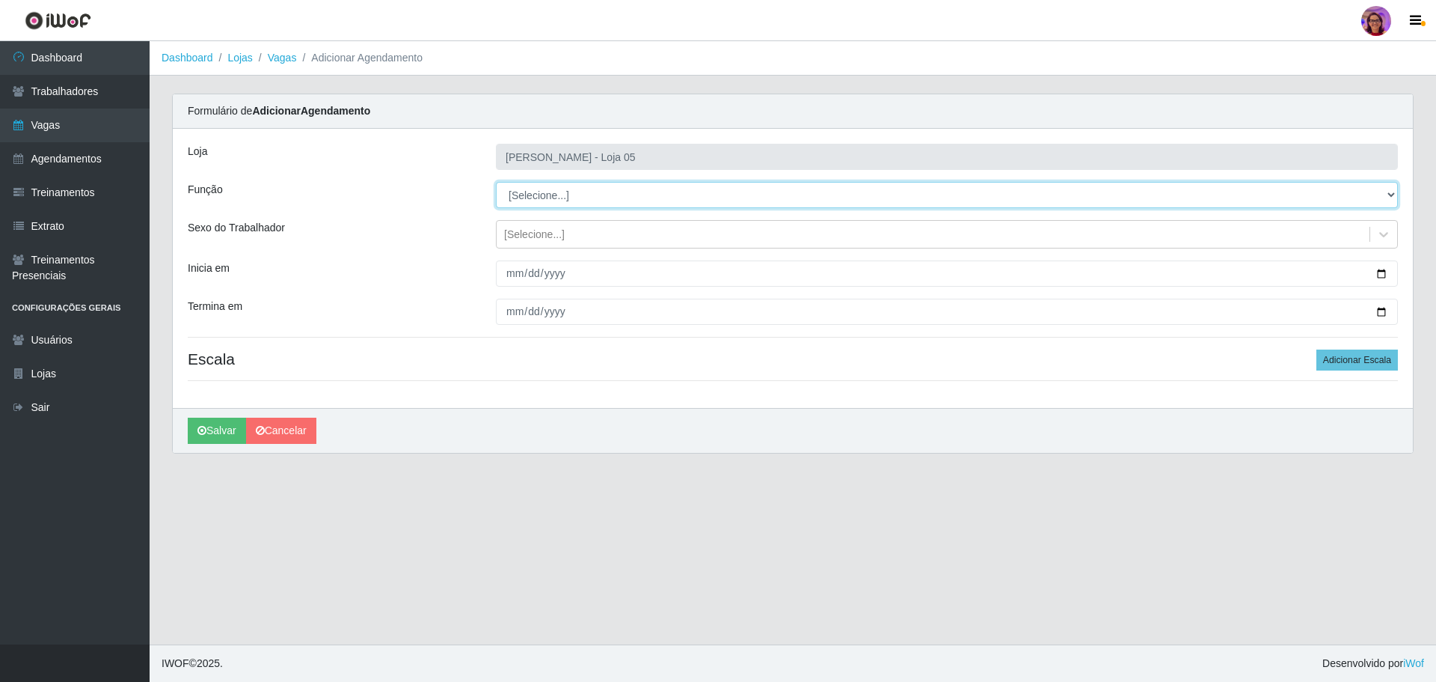
click at [1385, 192] on select "[Selecione...] ASG ASG + ASG ++ Auxiliar de Depósito Auxiliar de Depósito + Aux…" at bounding box center [947, 195] width 902 height 26
select select "22"
click at [496, 182] on select "[Selecione...] ASG ASG + ASG ++ Auxiliar de Depósito Auxiliar de Depósito + Aux…" at bounding box center [947, 195] width 902 height 26
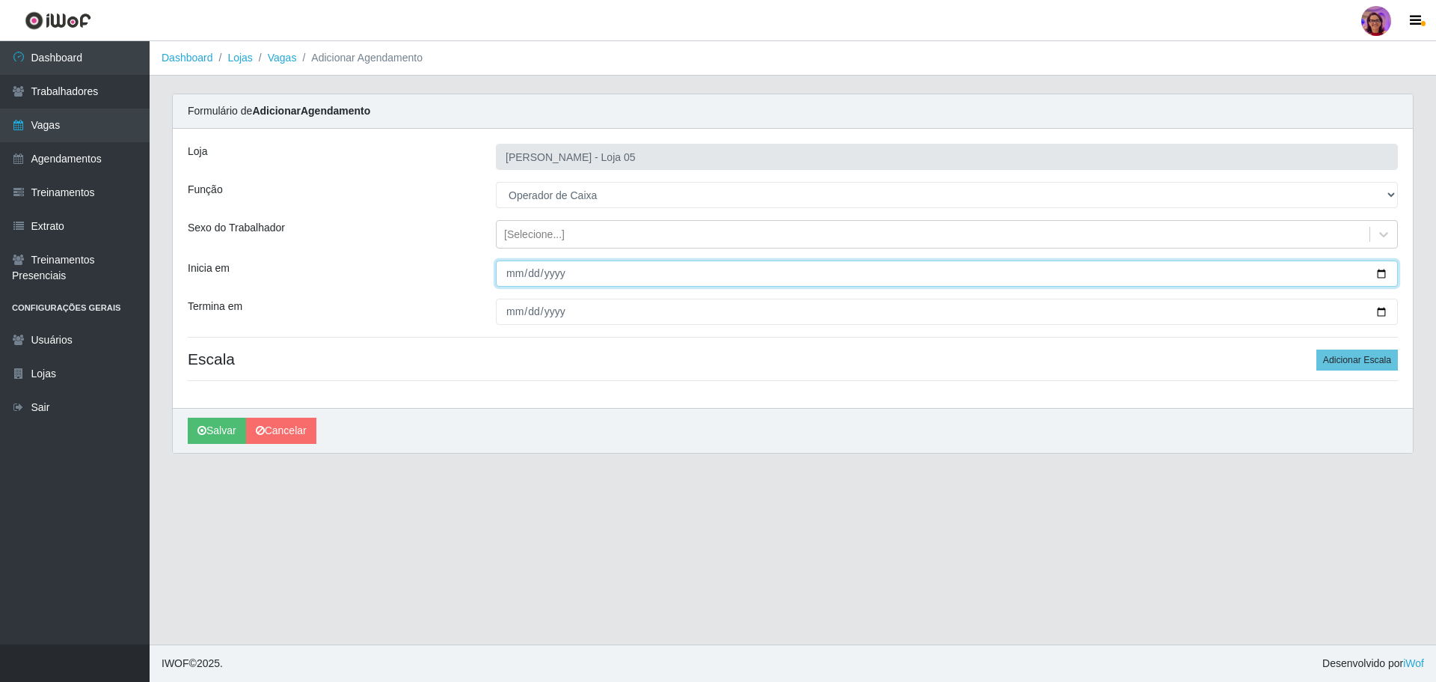
click at [1379, 275] on input "Inicia em" at bounding box center [947, 273] width 902 height 26
type input "[DATE]"
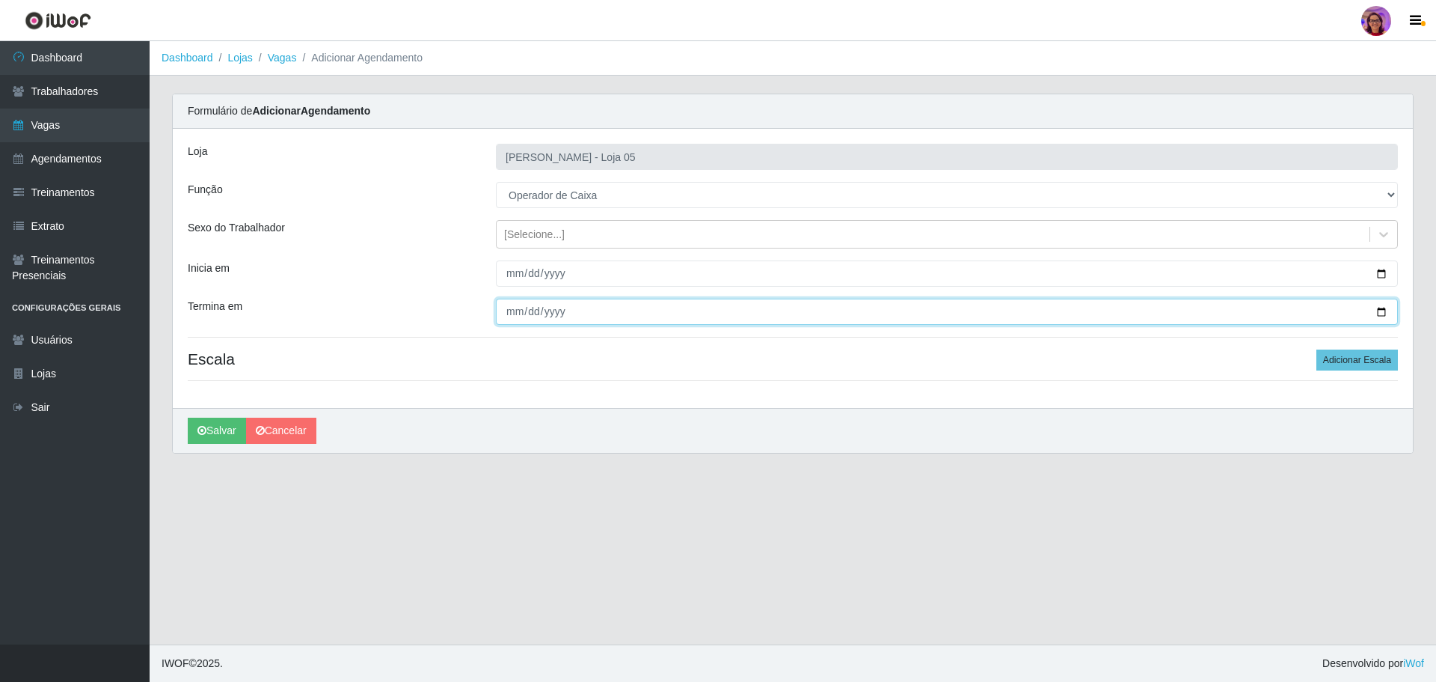
click at [1374, 304] on input "Termina em" at bounding box center [947, 311] width 902 height 26
click at [1379, 311] on input "Termina em" at bounding box center [947, 311] width 902 height 26
type input "[DATE]"
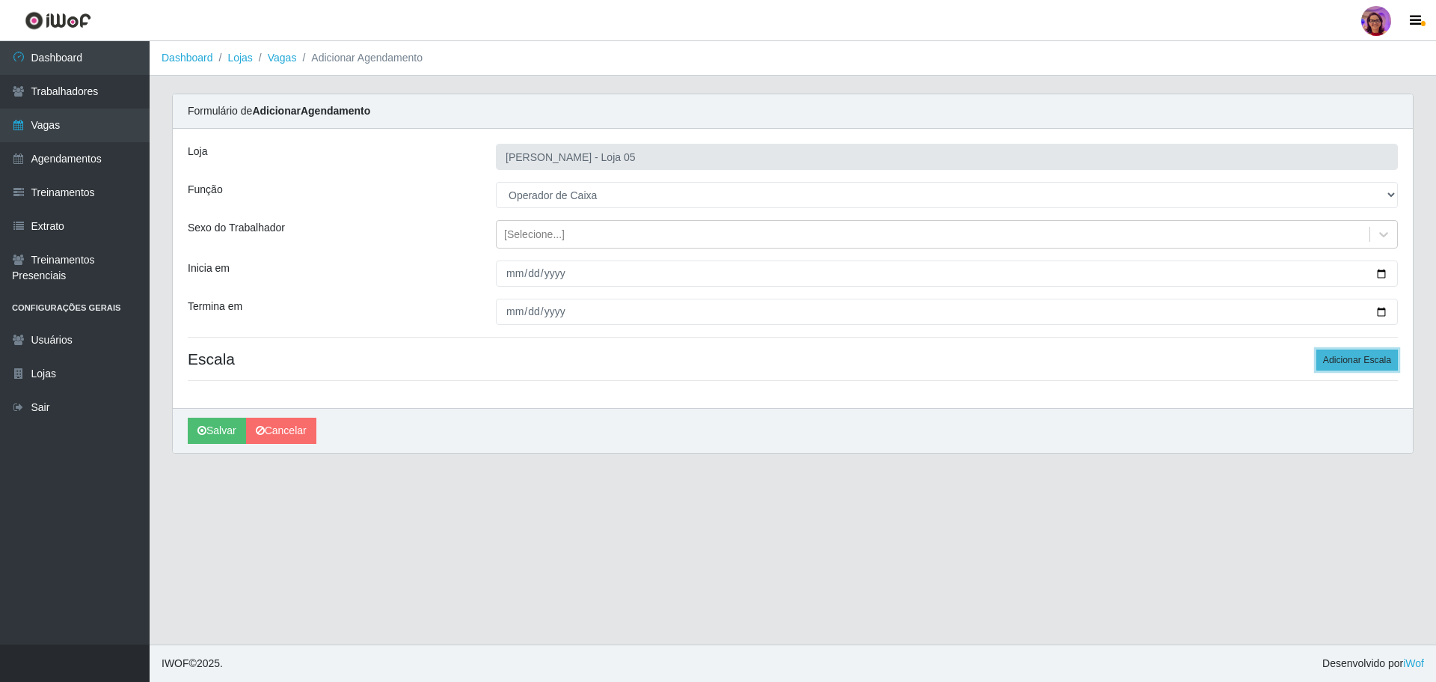
click at [1356, 361] on button "Adicionar Escala" at bounding box center [1358, 359] width 82 height 21
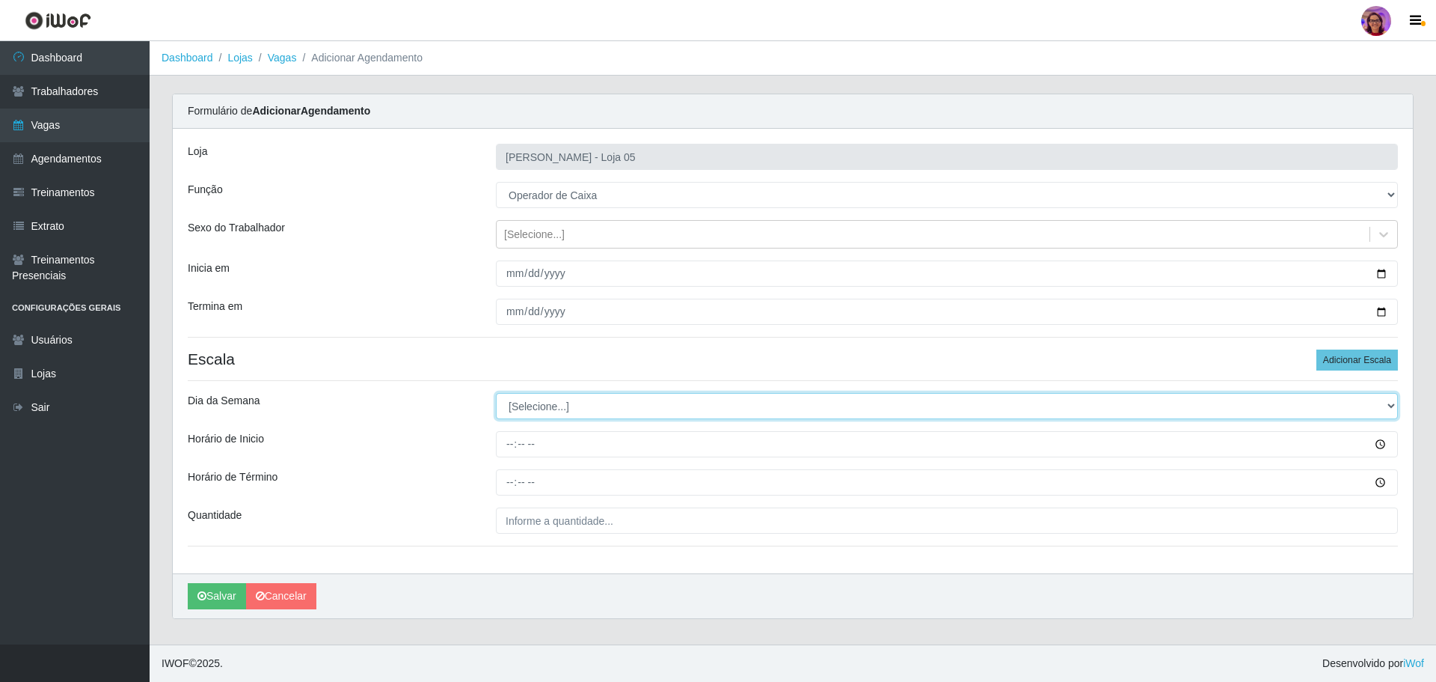
click at [534, 409] on select "[Selecione...] Segunda Terça Quarta Quinta Sexta Sábado Domingo" at bounding box center [947, 406] width 902 height 26
select select "5"
click at [496, 393] on select "[Selecione...] Segunda Terça Quarta Quinta Sexta Sábado Domingo" at bounding box center [947, 406] width 902 height 26
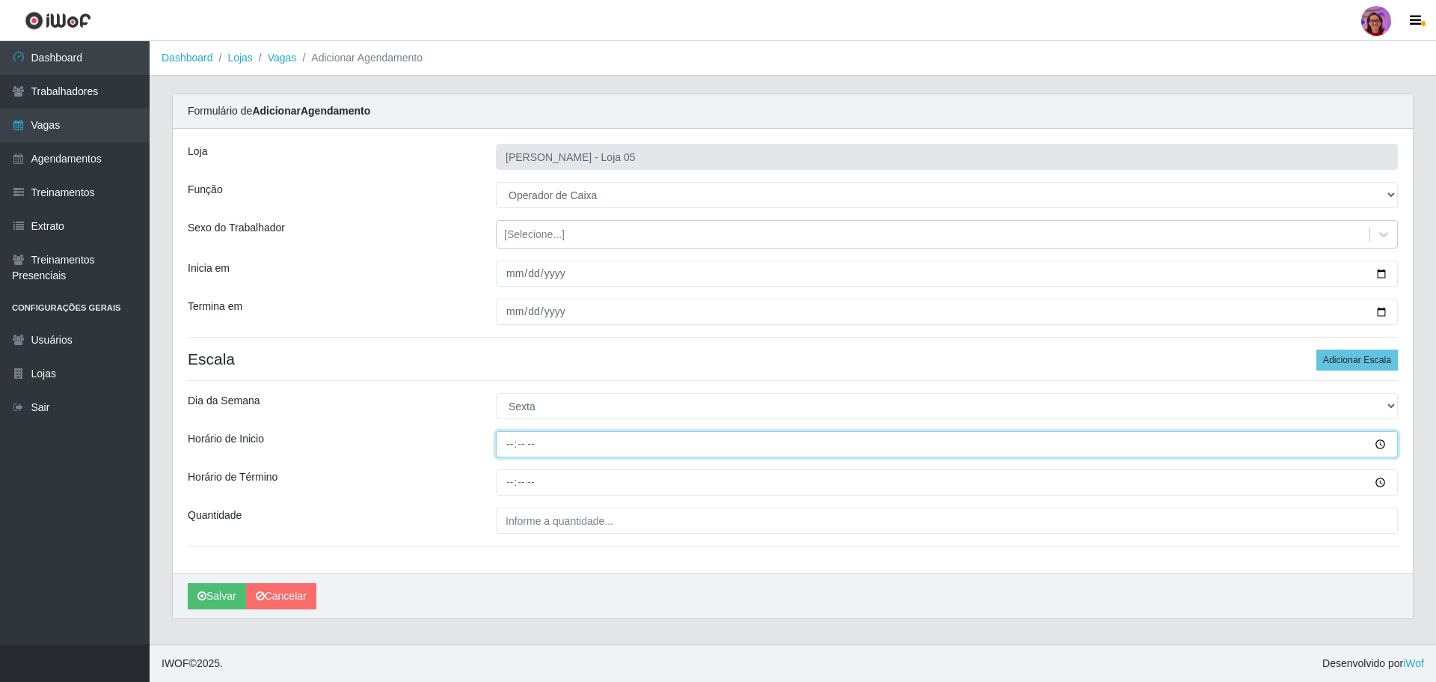
click at [504, 446] on input "Horário de Inicio" at bounding box center [947, 444] width 902 height 26
type input "09:20"
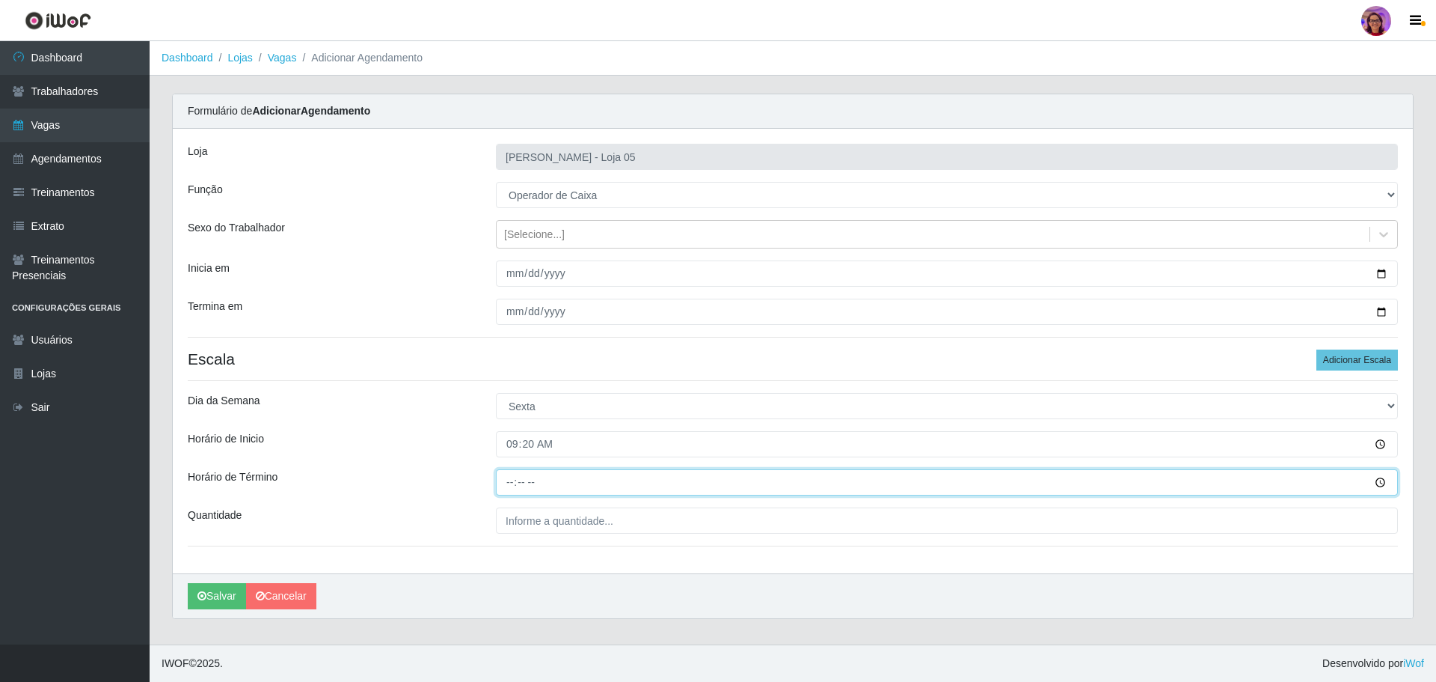
click at [504, 475] on input "Horário de Término" at bounding box center [947, 482] width 902 height 26
type input "14:00"
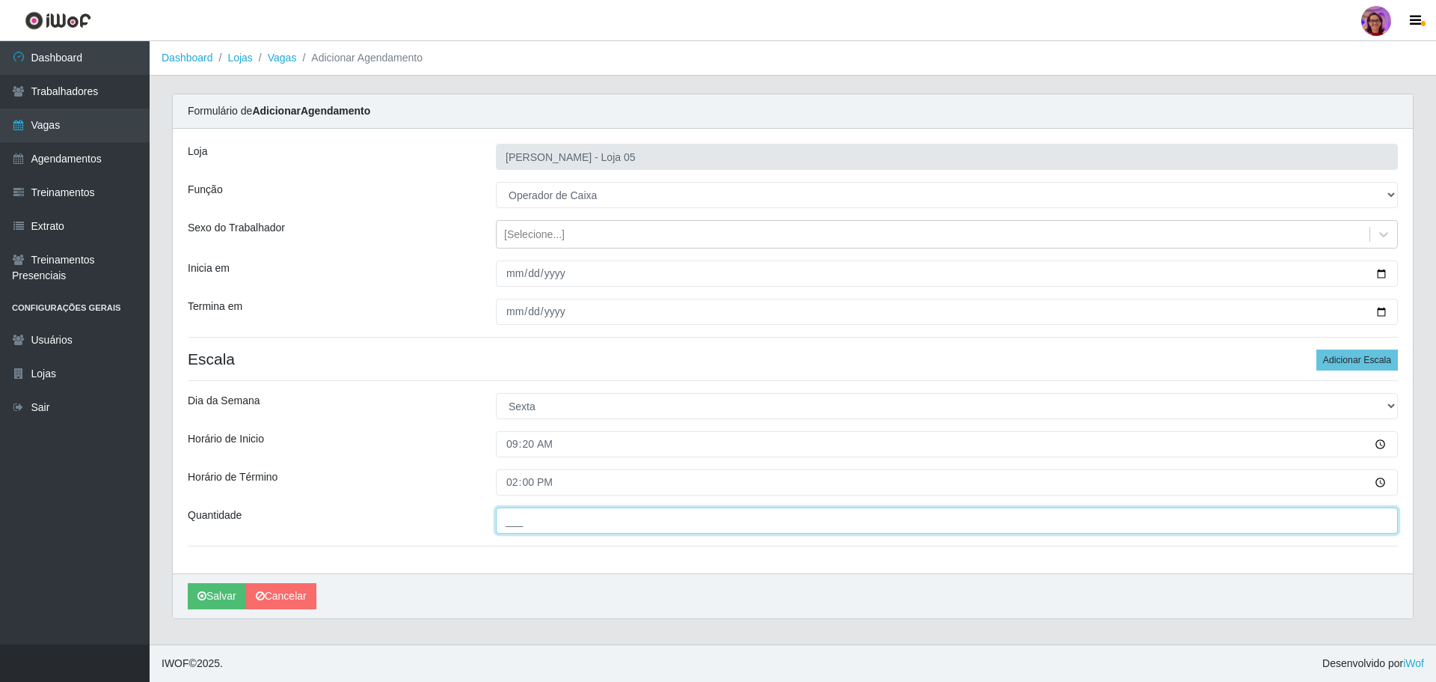
click at [548, 513] on input "___" at bounding box center [947, 520] width 902 height 26
type input "4__"
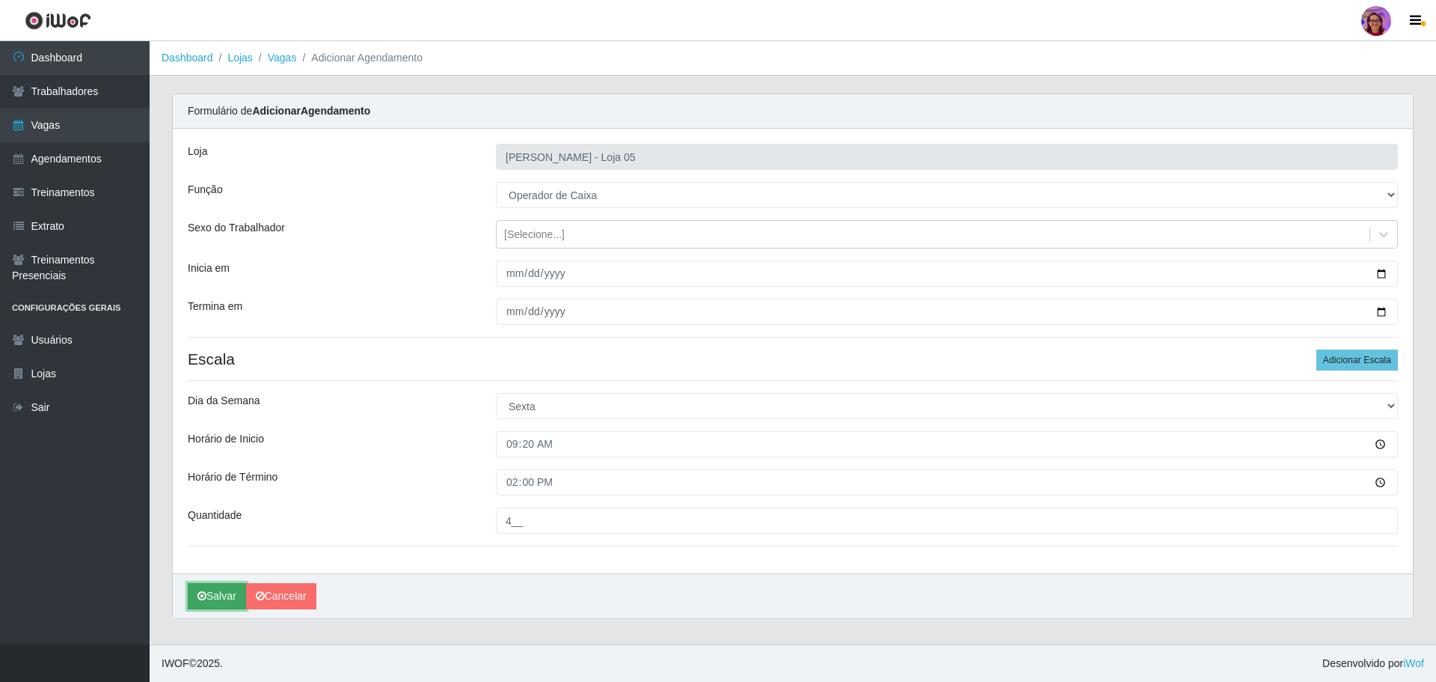
click at [218, 595] on button "Salvar" at bounding box center [217, 596] width 58 height 26
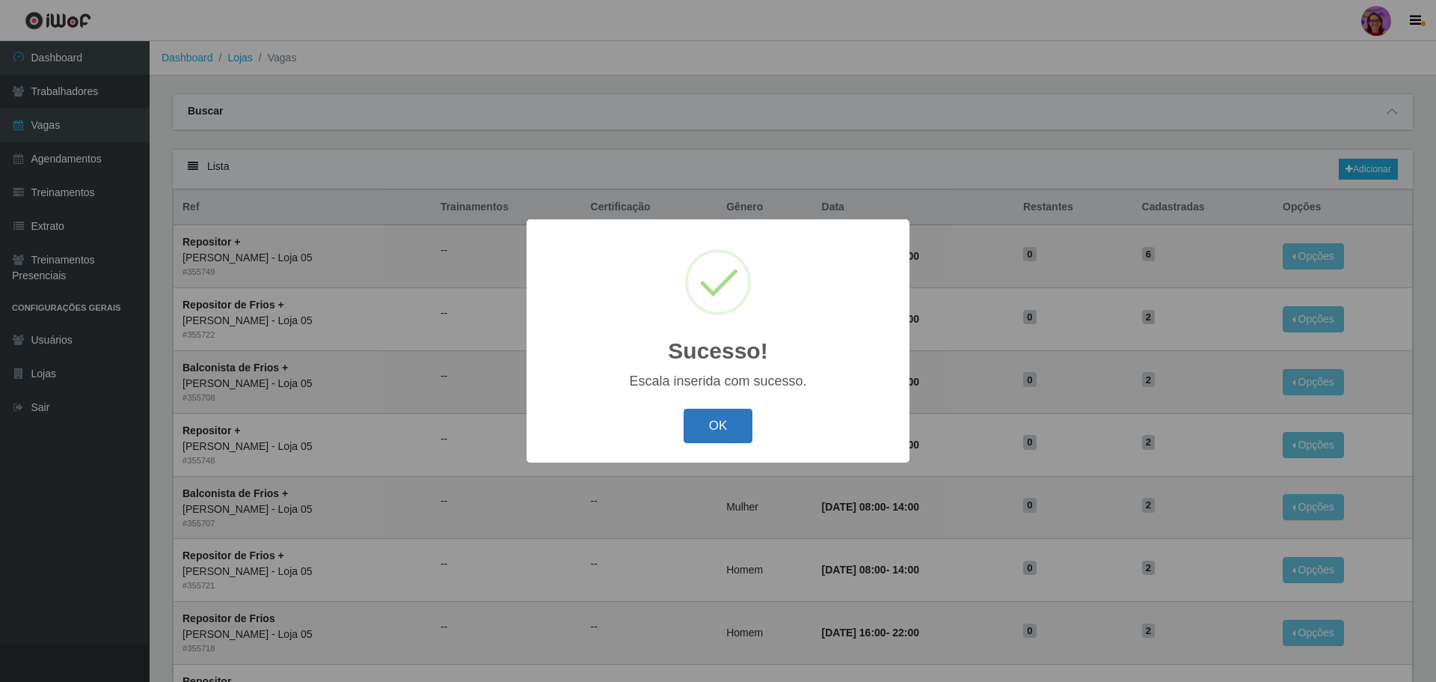
click at [741, 411] on button "OK" at bounding box center [719, 425] width 70 height 35
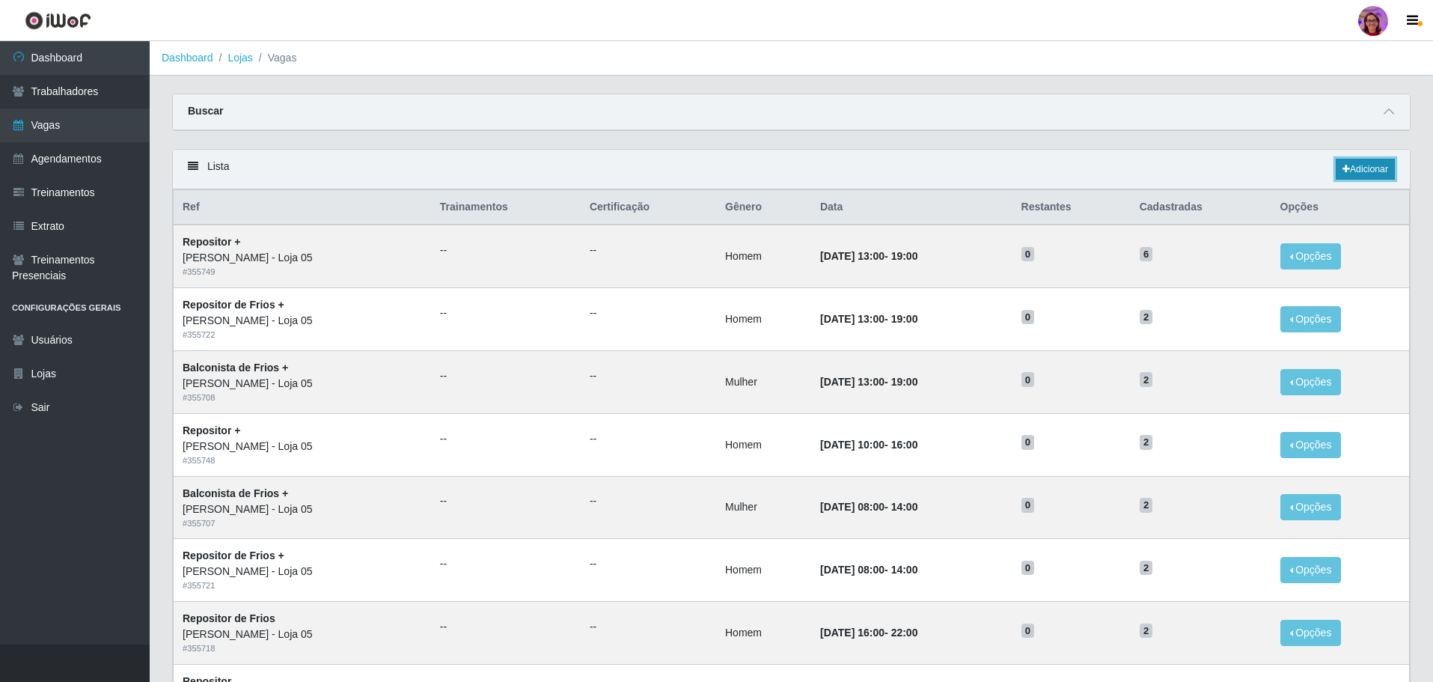
click at [1373, 166] on link "Adicionar" at bounding box center [1364, 169] width 59 height 21
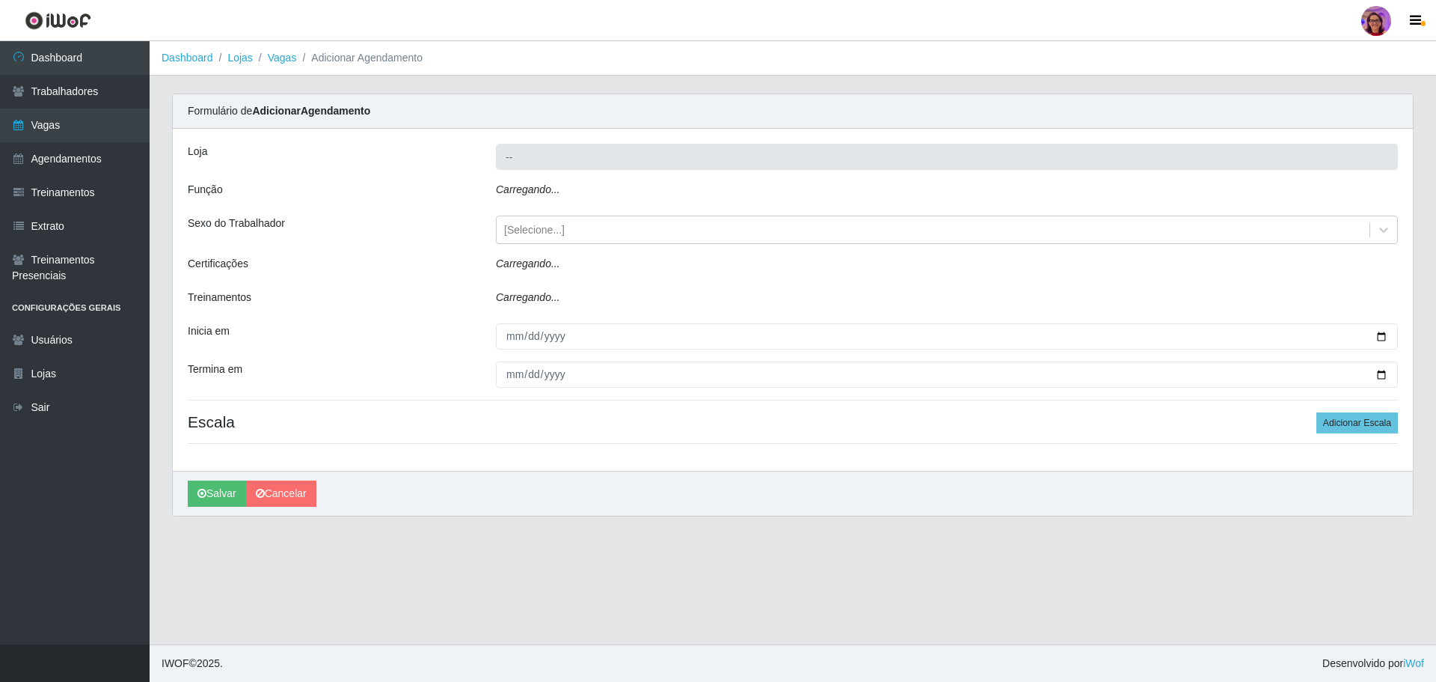
type input "[PERSON_NAME] - Loja 05"
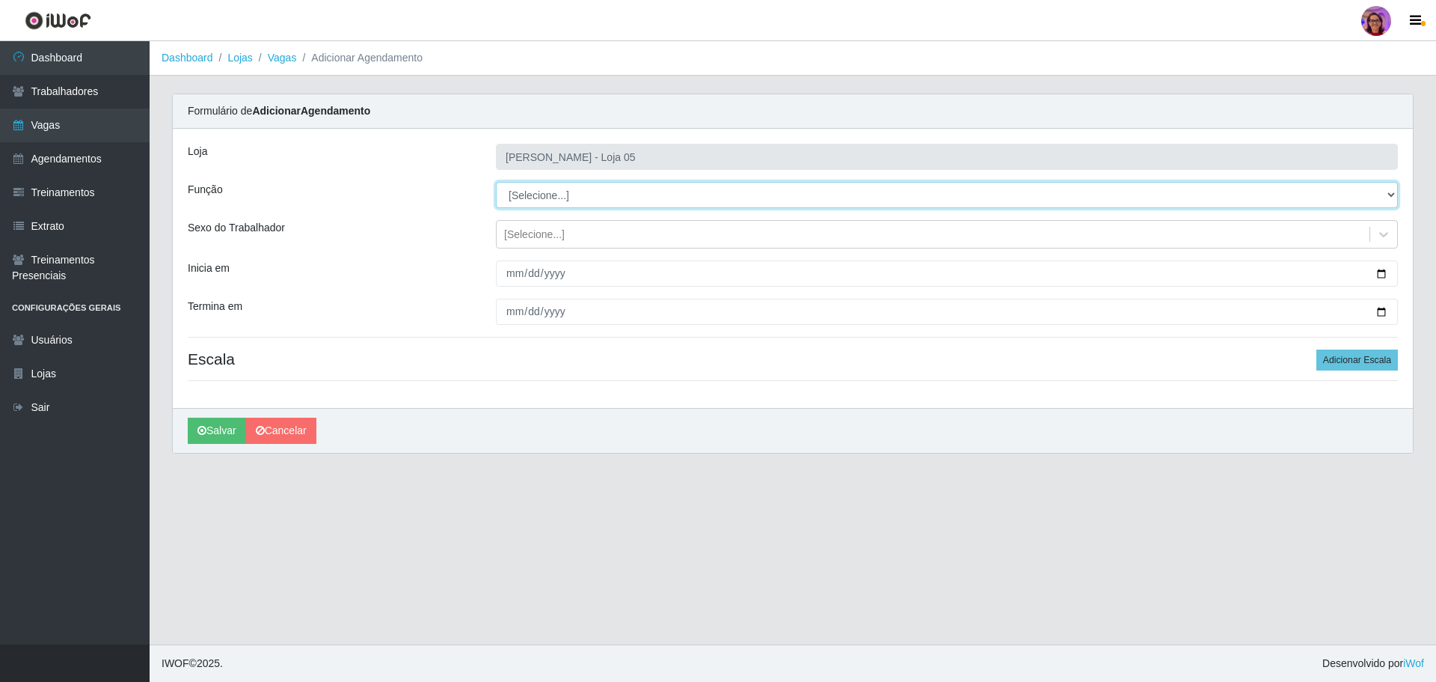
click at [552, 200] on select "[Selecione...] ASG ASG + ASG ++ Auxiliar de Depósito Auxiliar de Depósito + Aux…" at bounding box center [947, 195] width 902 height 26
select select "72"
click at [496, 182] on select "[Selecione...] ASG ASG + ASG ++ Auxiliar de Depósito Auxiliar de Depósito + Aux…" at bounding box center [947, 195] width 902 height 26
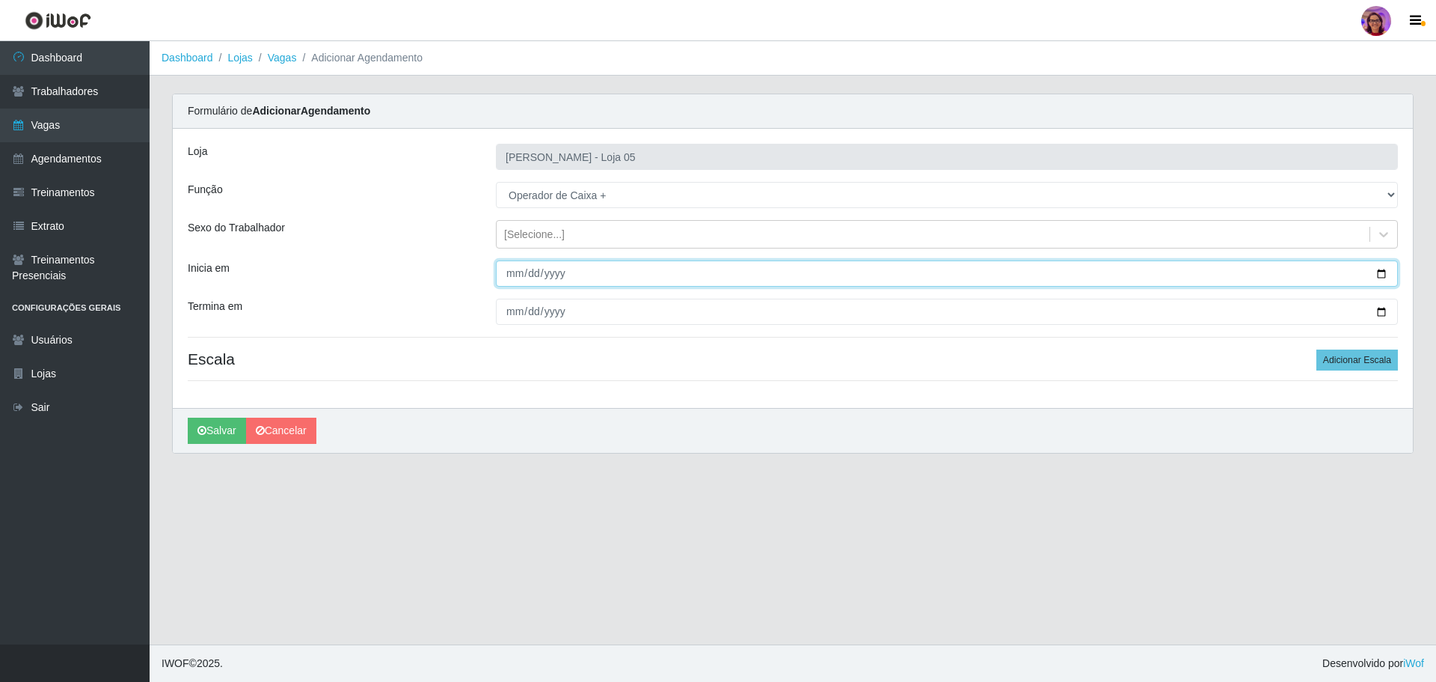
click at [1377, 274] on input "Inicia em" at bounding box center [947, 273] width 902 height 26
type input "[DATE]"
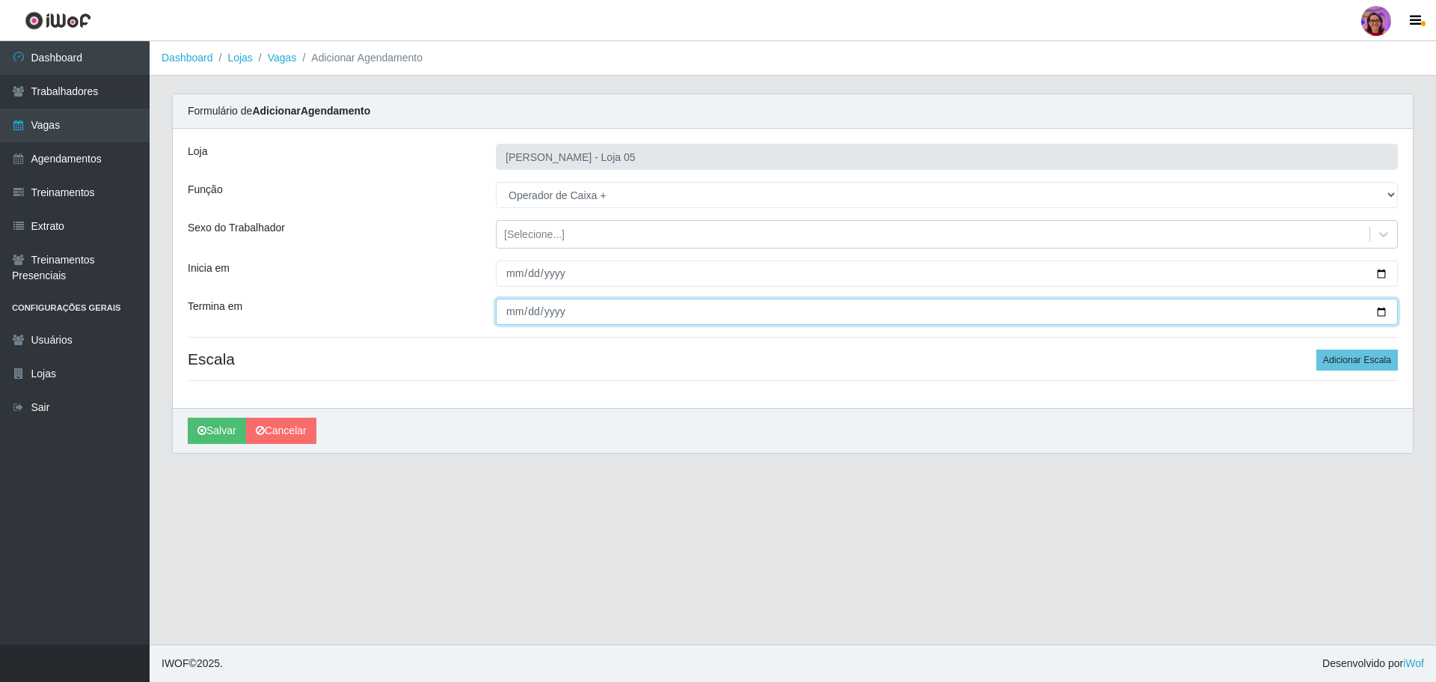
click at [1382, 313] on input "Termina em" at bounding box center [947, 311] width 902 height 26
type input "[DATE]"
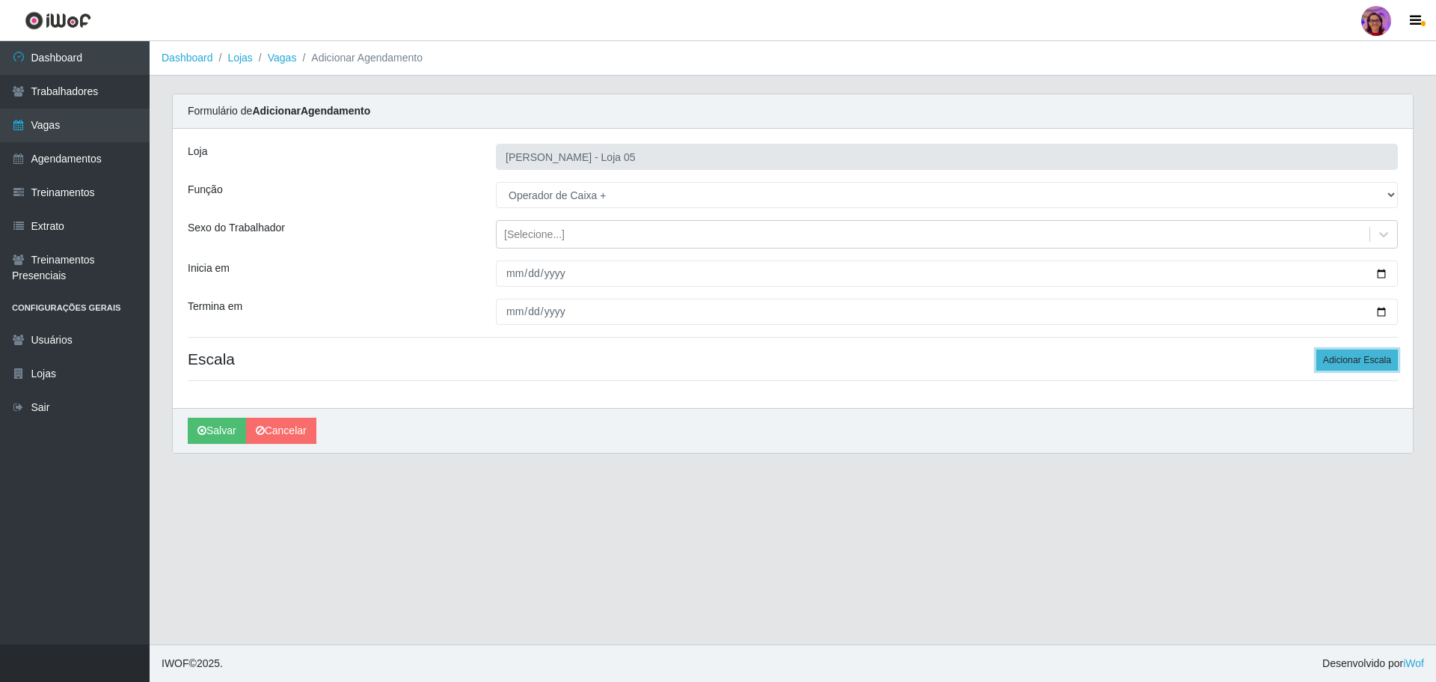
click at [1355, 359] on button "Adicionar Escala" at bounding box center [1358, 359] width 82 height 21
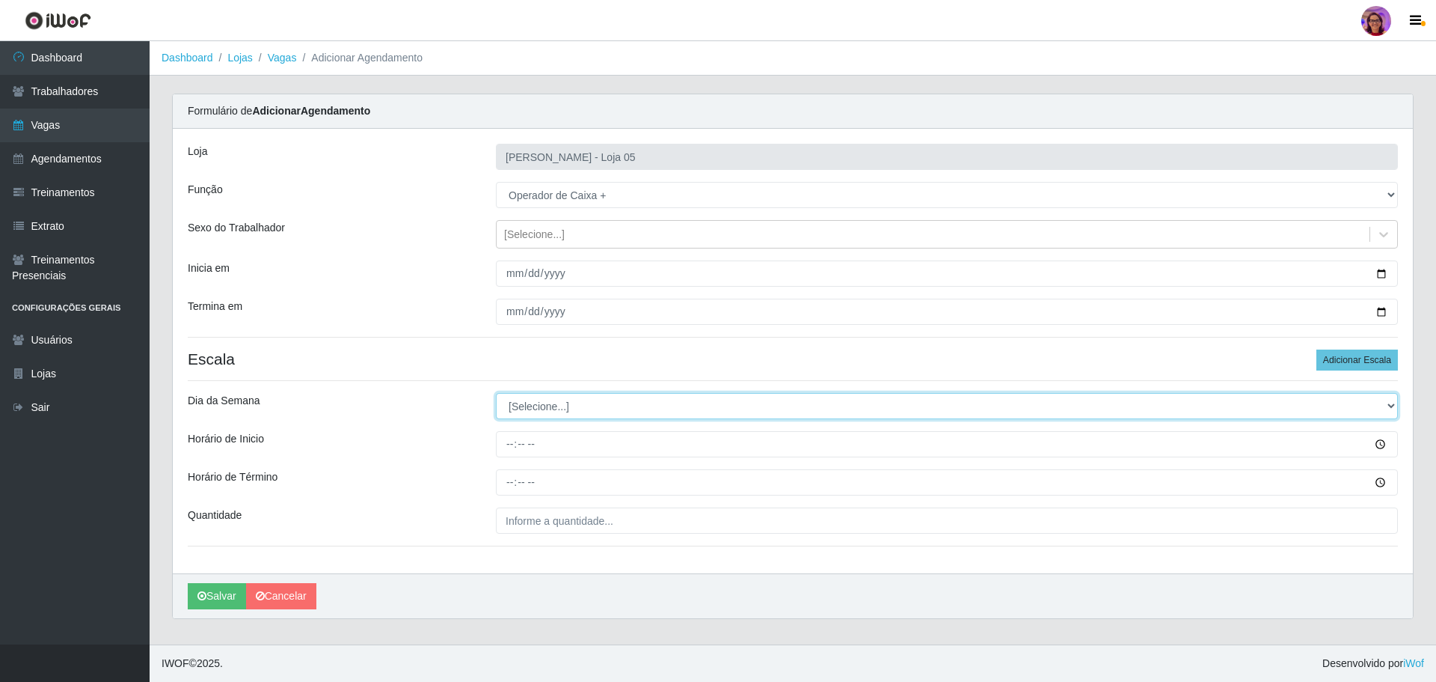
click at [525, 408] on select "[Selecione...] Segunda Terça Quarta Quinta Sexta Sábado Domingo" at bounding box center [947, 406] width 902 height 26
select select "0"
click at [496, 393] on select "[Selecione...] Segunda Terça Quarta Quinta Sexta Sábado Domingo" at bounding box center [947, 406] width 902 height 26
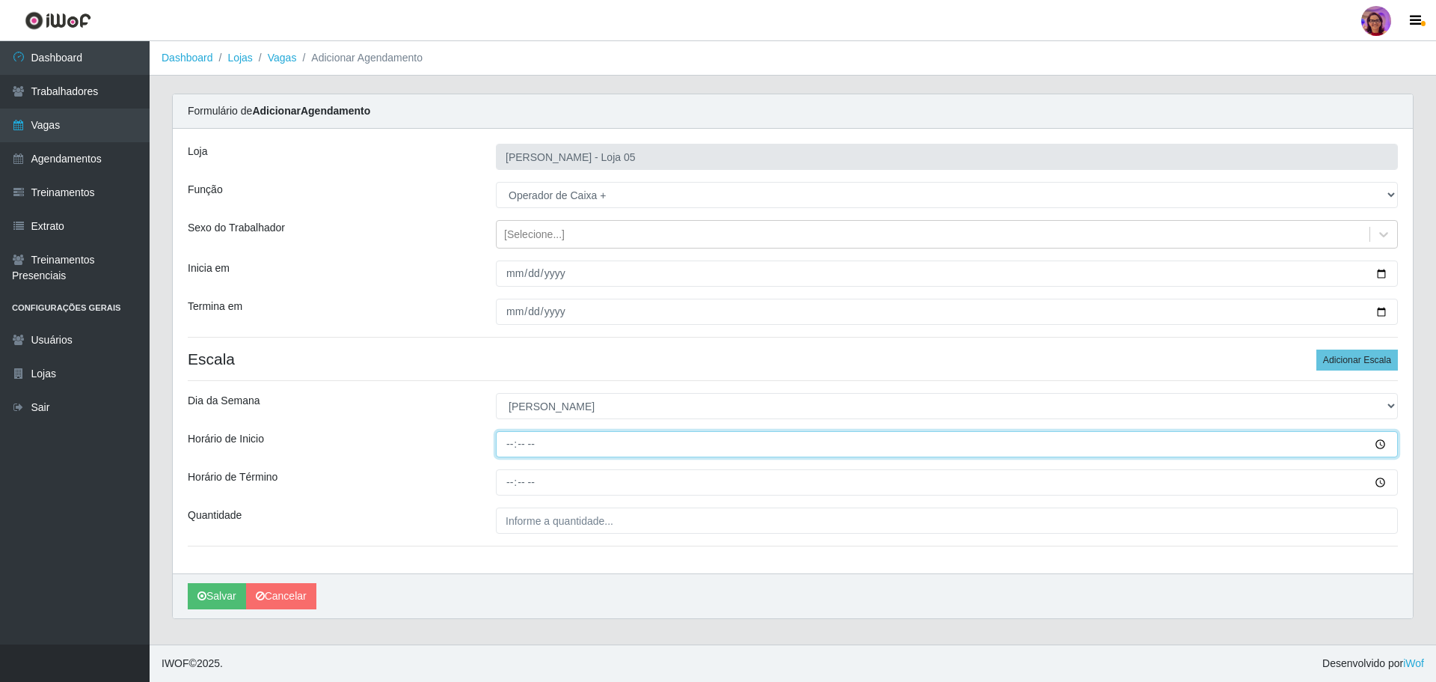
click at [503, 438] on input "Horário de Inicio" at bounding box center [947, 444] width 902 height 26
type input "08:00"
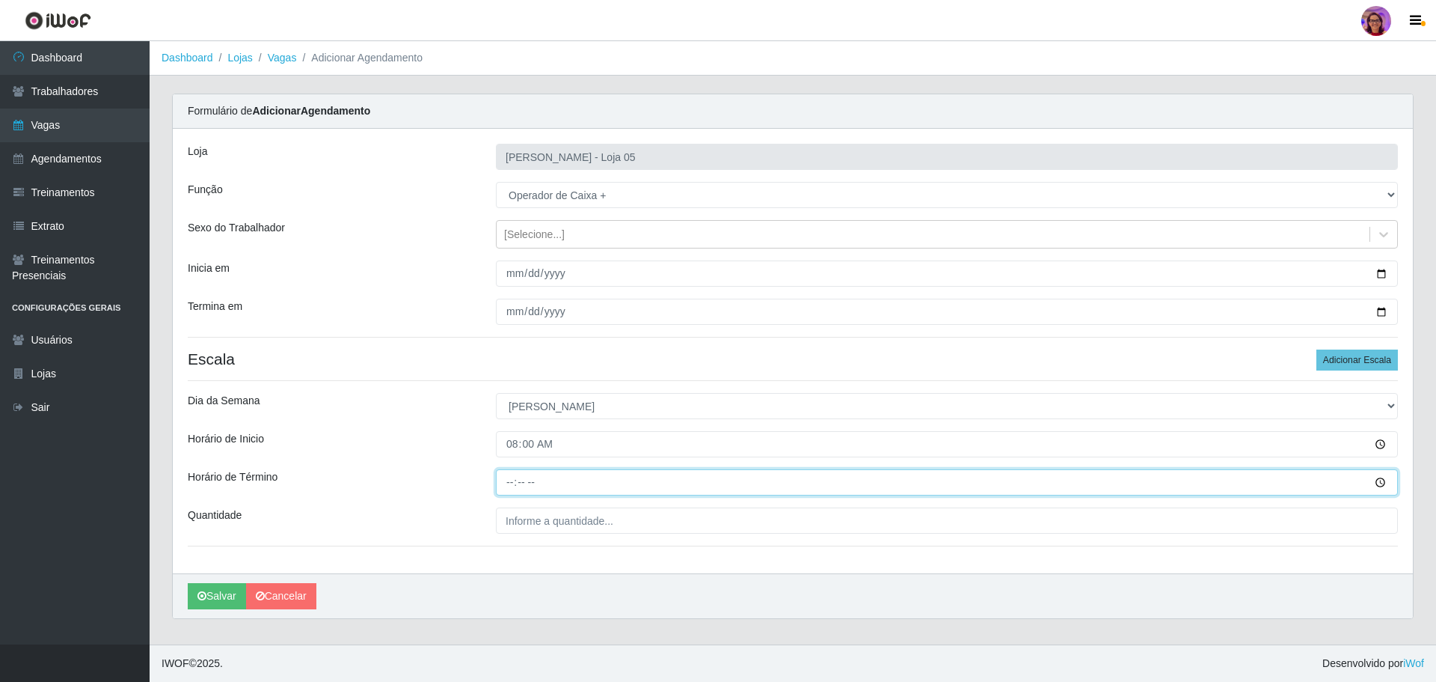
click at [503, 470] on input "Horário de Término" at bounding box center [947, 482] width 902 height 26
type input "14:00"
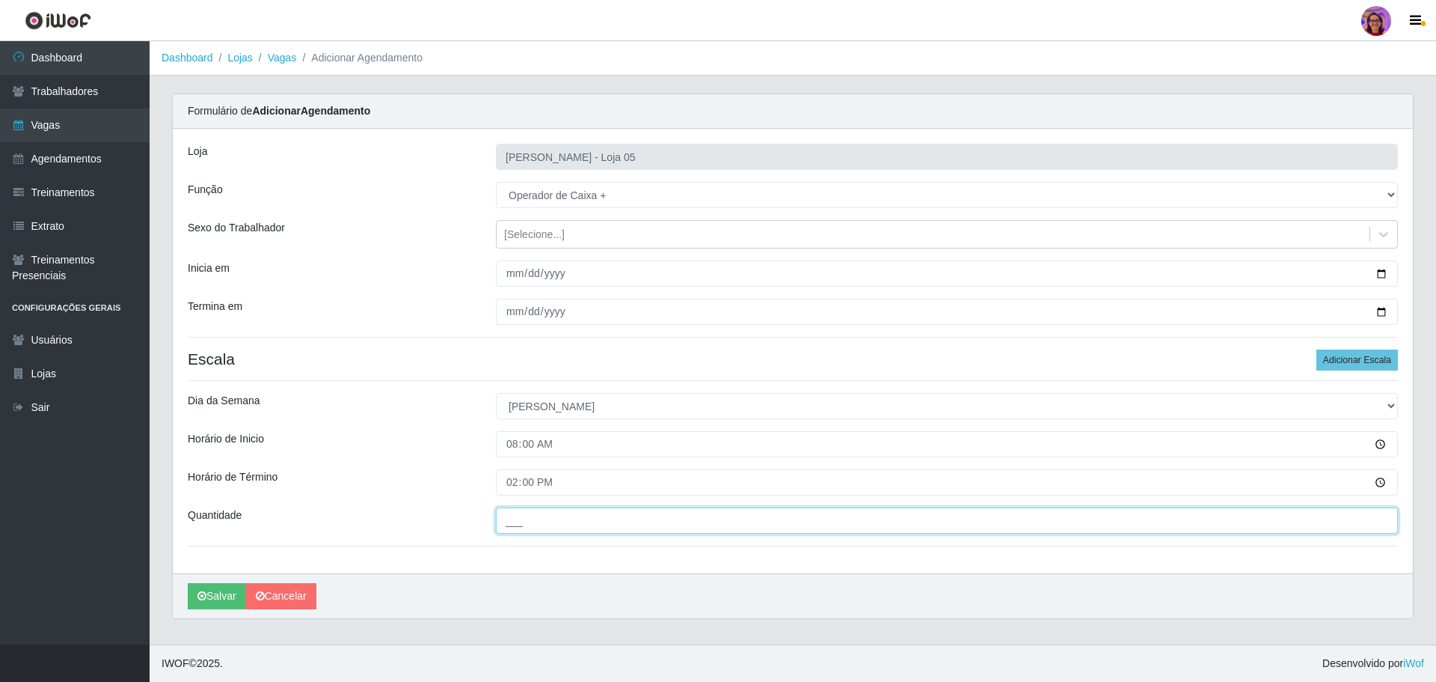
click at [559, 524] on input "___" at bounding box center [947, 520] width 902 height 26
type input "6__"
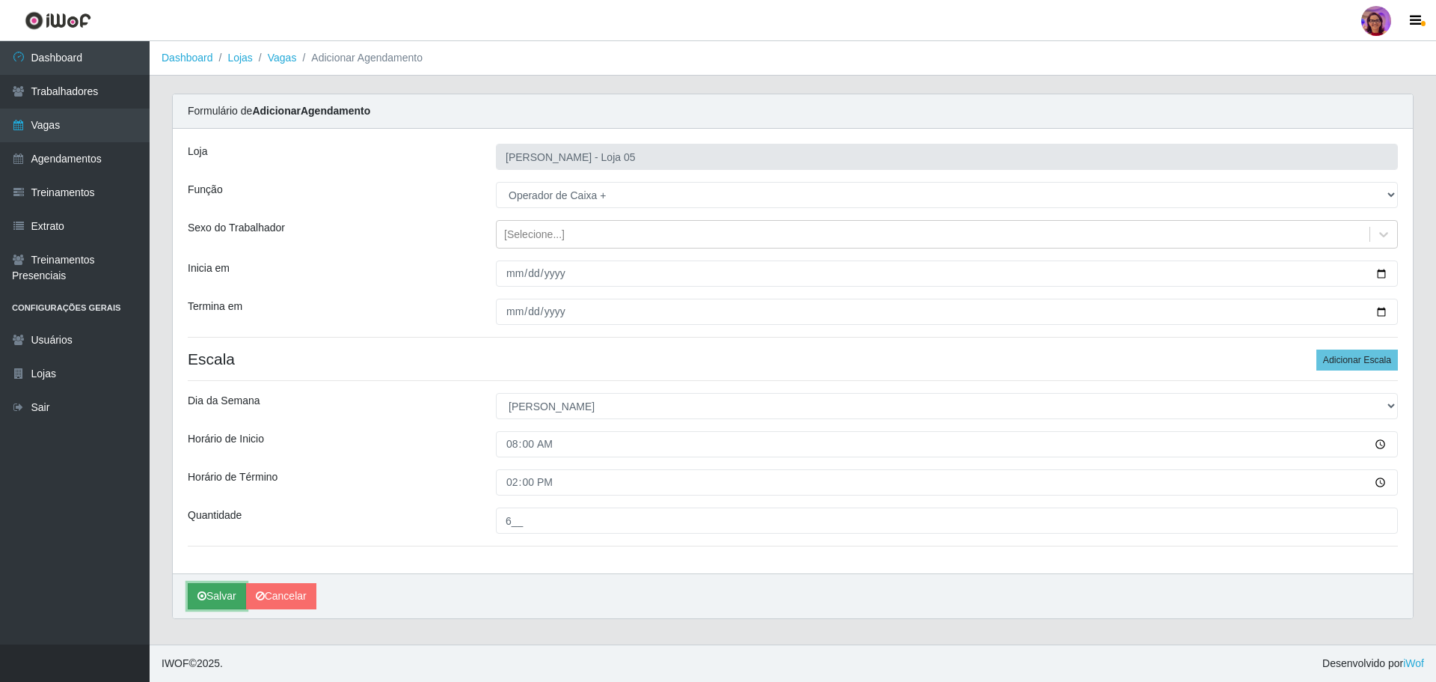
click at [216, 595] on button "Salvar" at bounding box center [217, 596] width 58 height 26
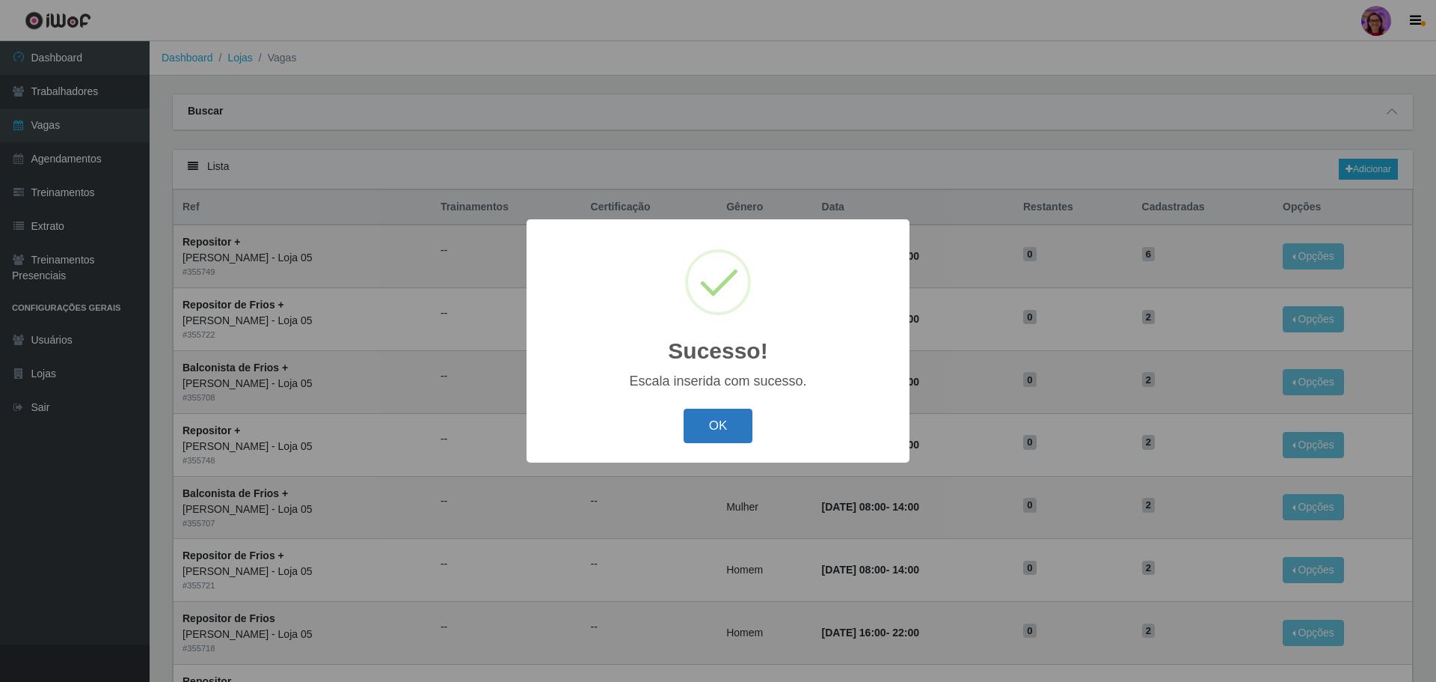
click at [706, 428] on button "OK" at bounding box center [719, 425] width 70 height 35
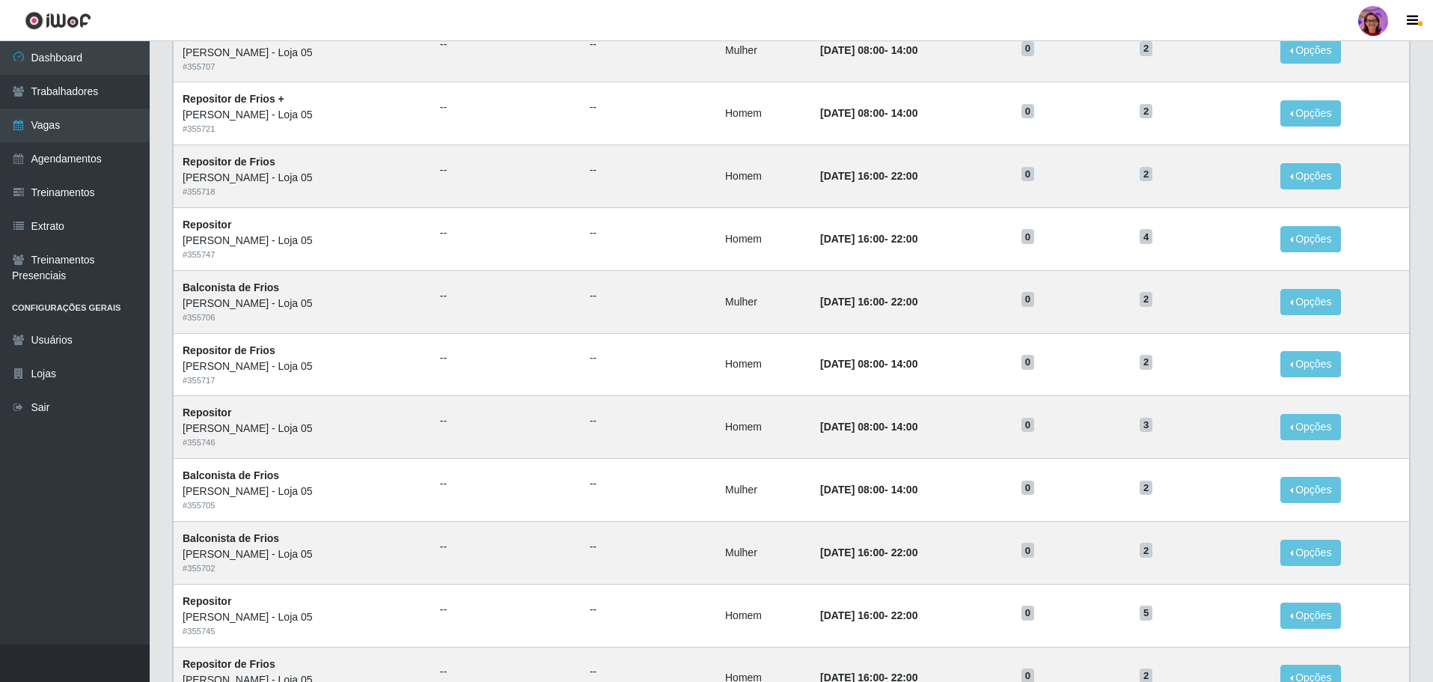
scroll to position [587, 0]
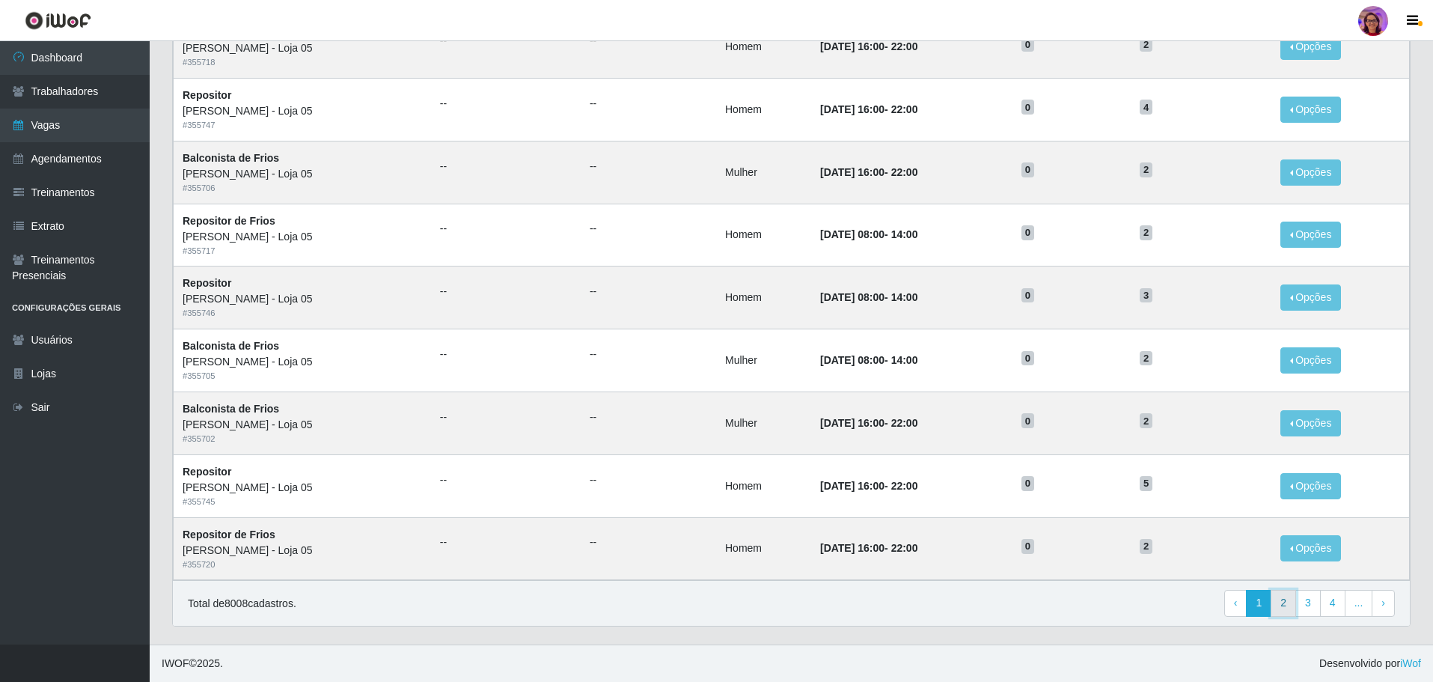
click at [1280, 608] on link "2" at bounding box center [1282, 603] width 25 height 27
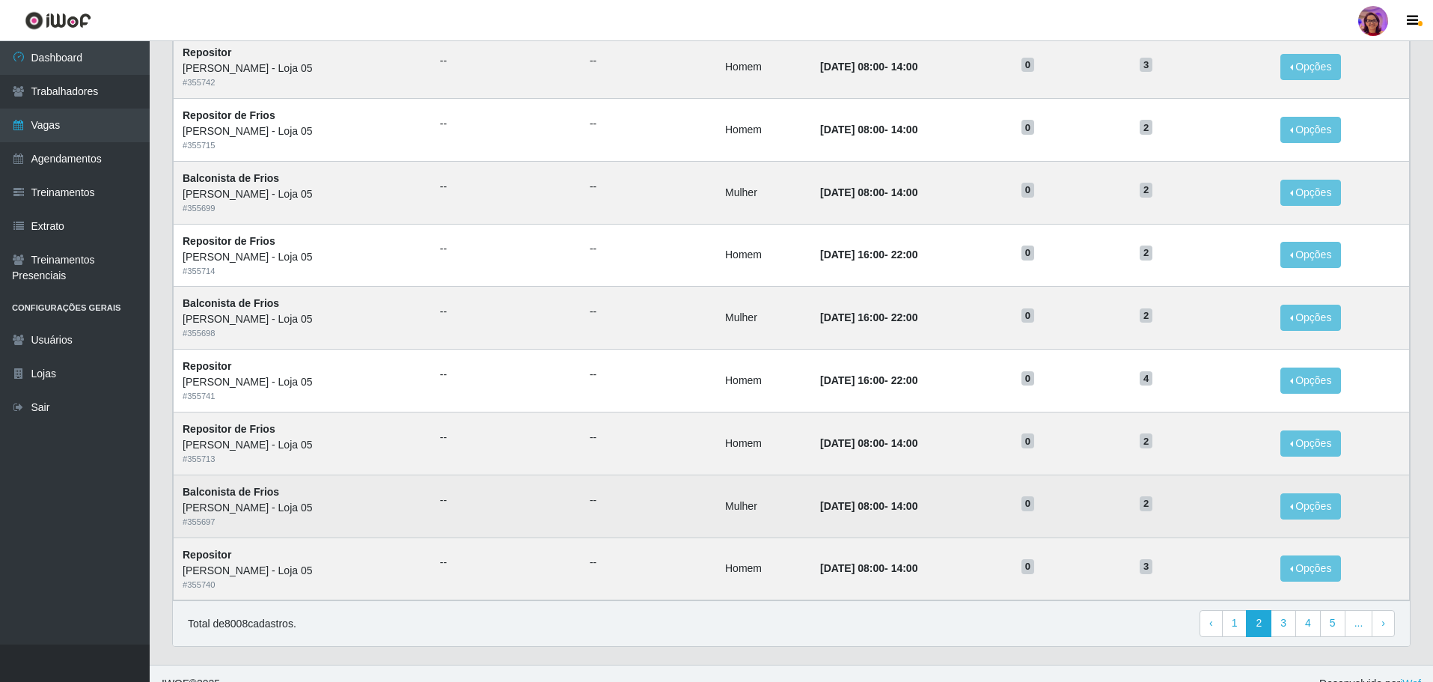
scroll to position [587, 0]
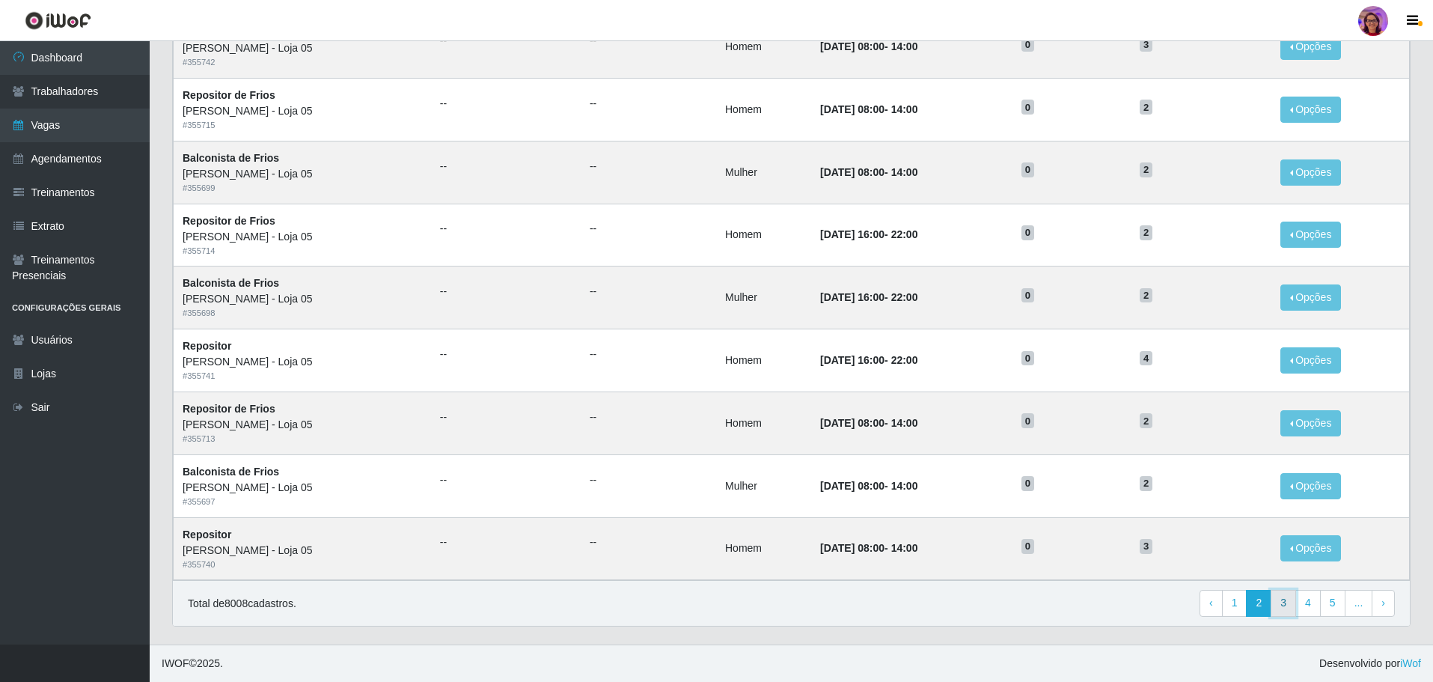
click at [1289, 598] on link "3" at bounding box center [1282, 603] width 25 height 27
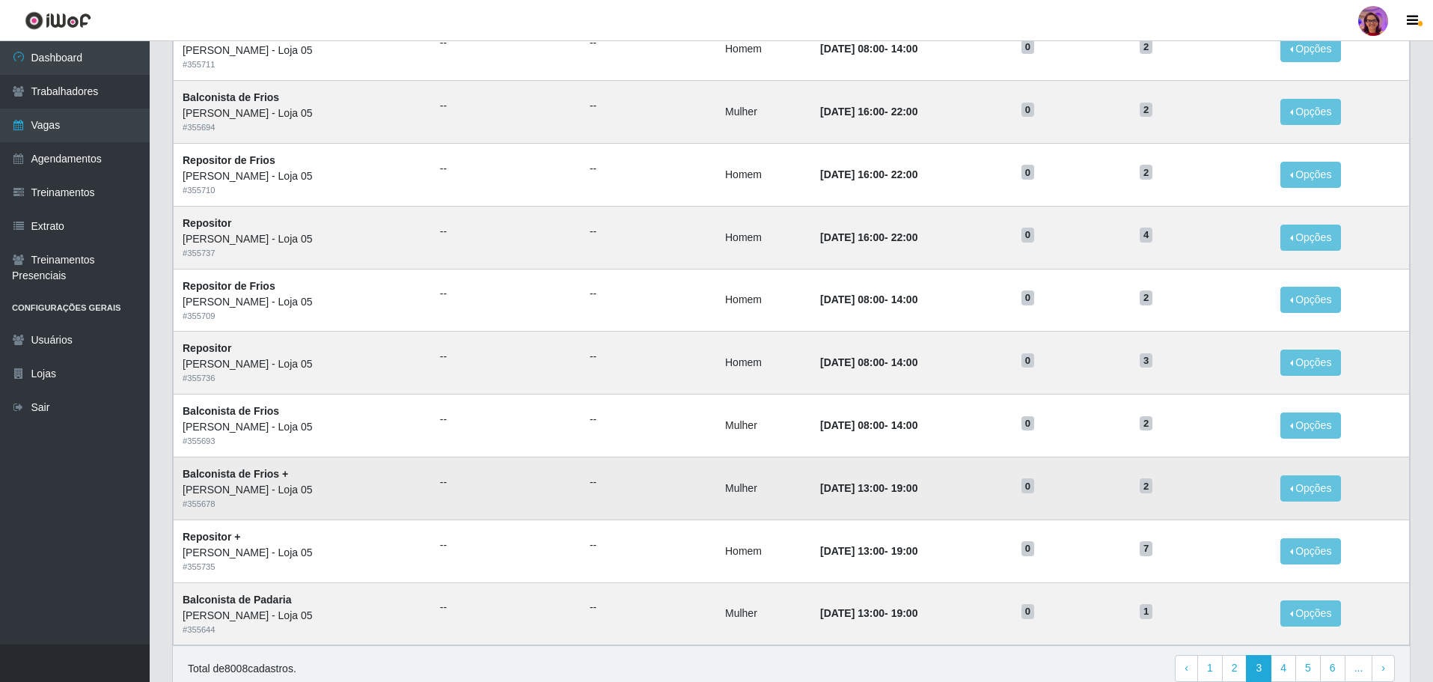
scroll to position [587, 0]
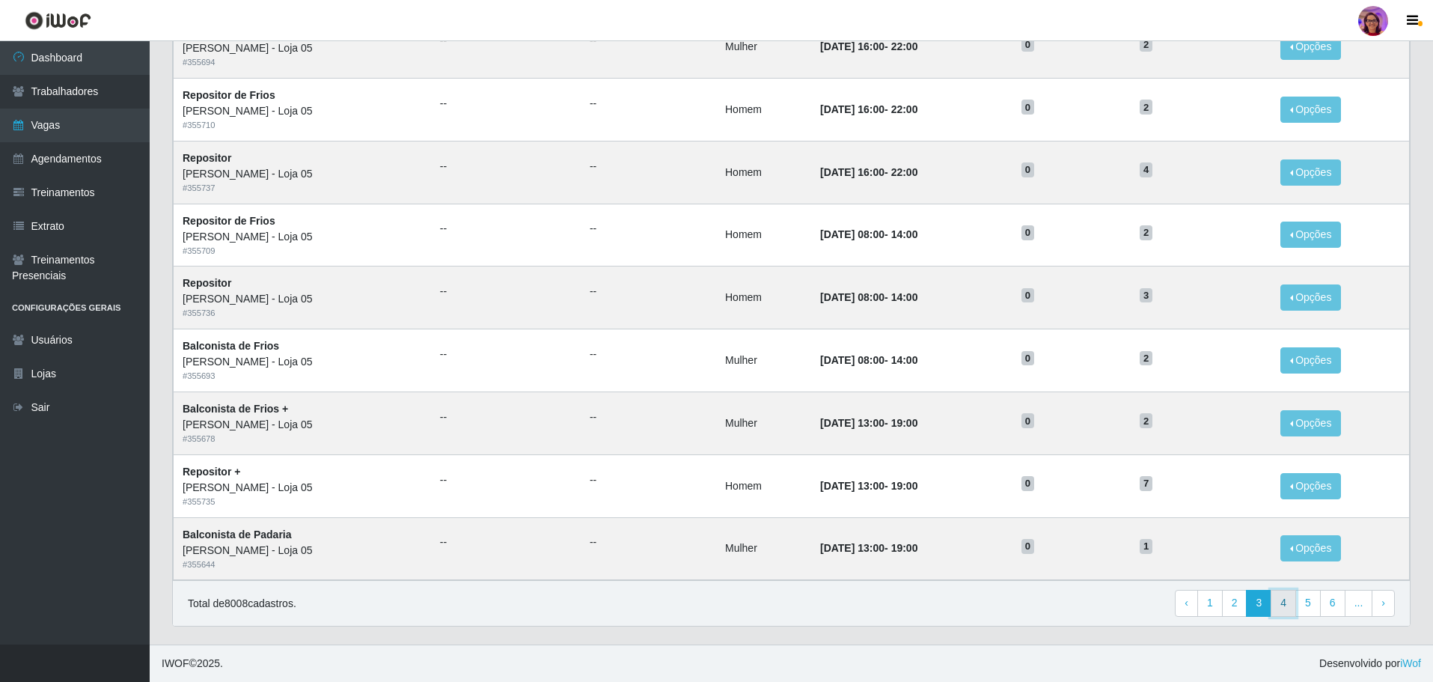
click at [1283, 601] on link "4" at bounding box center [1282, 603] width 25 height 27
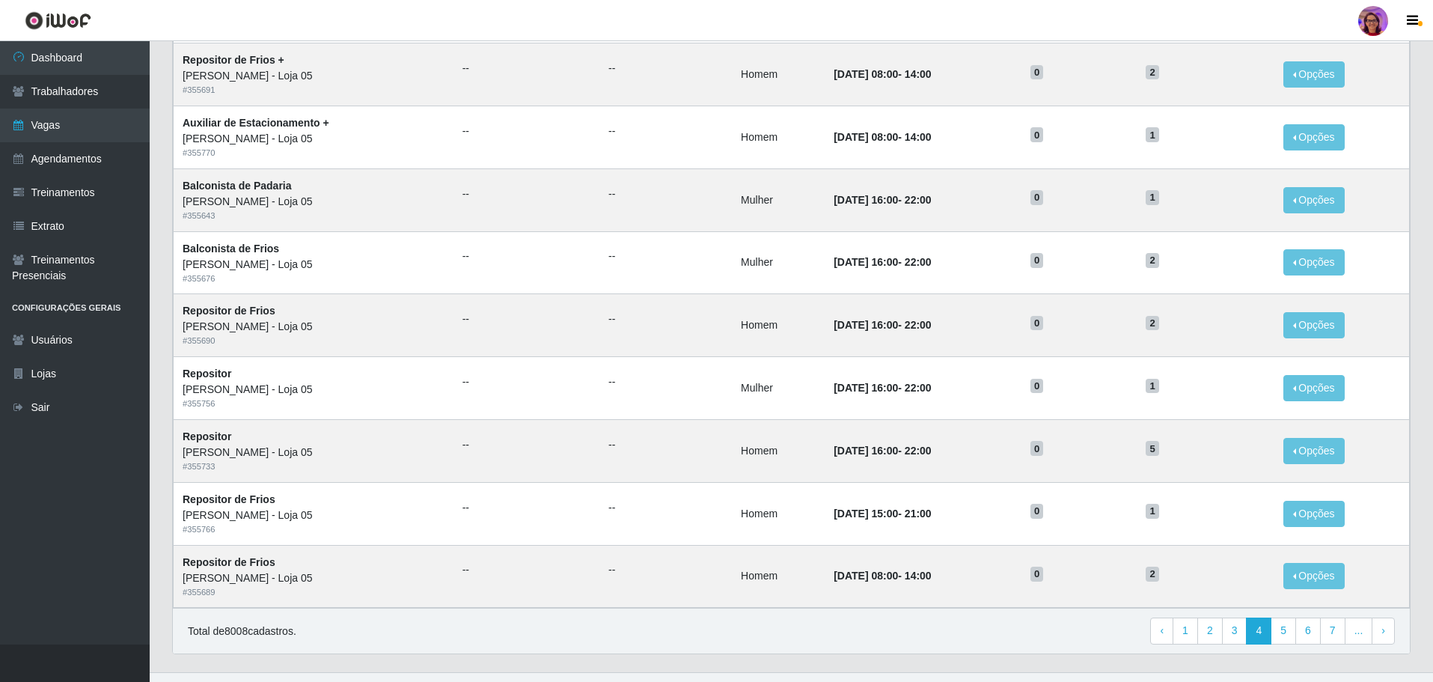
scroll to position [587, 0]
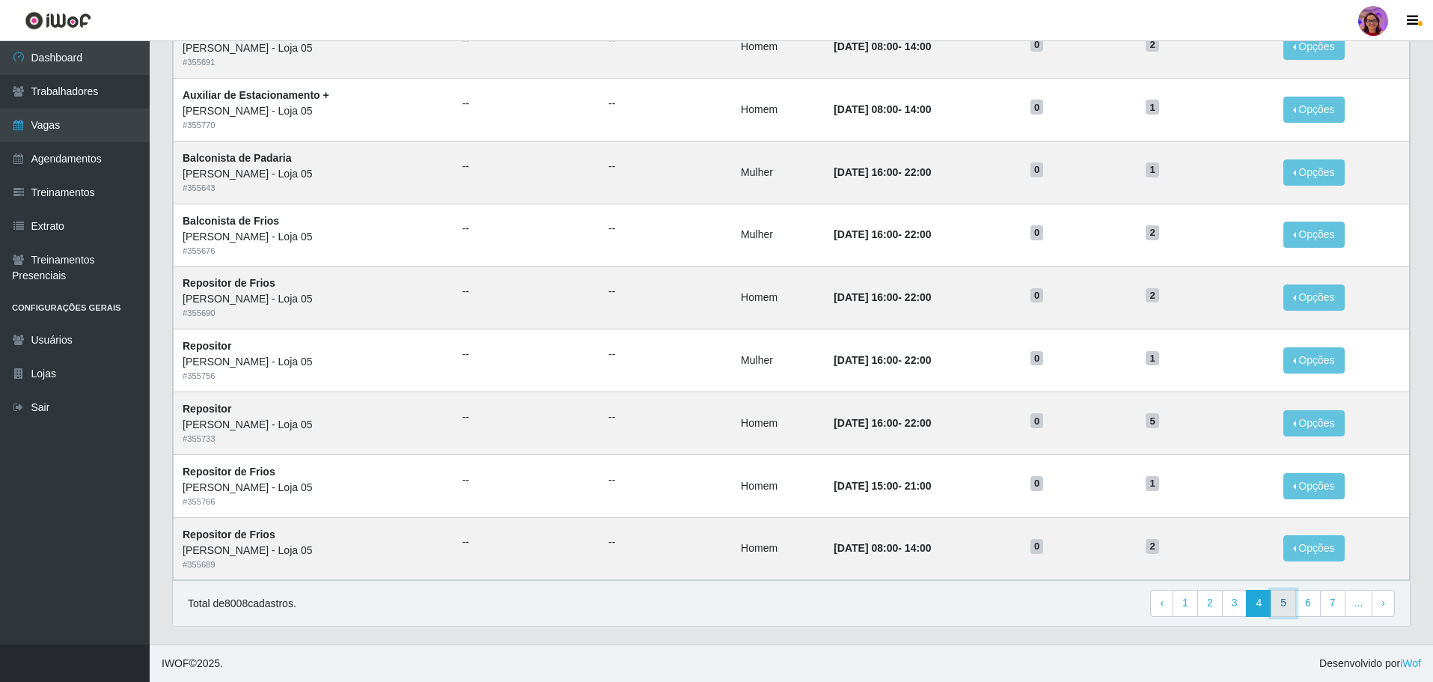
click at [1284, 605] on link "5" at bounding box center [1282, 603] width 25 height 27
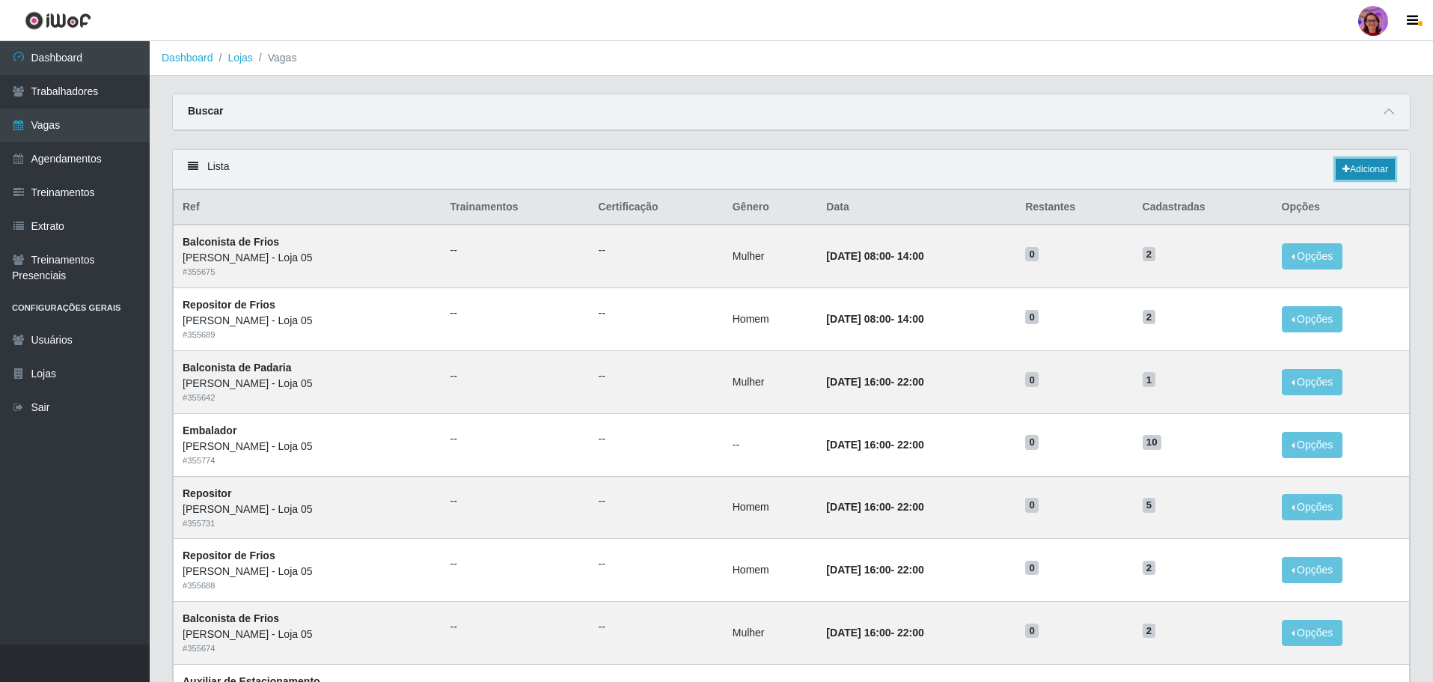
click at [1350, 163] on link "Adicionar" at bounding box center [1364, 169] width 59 height 21
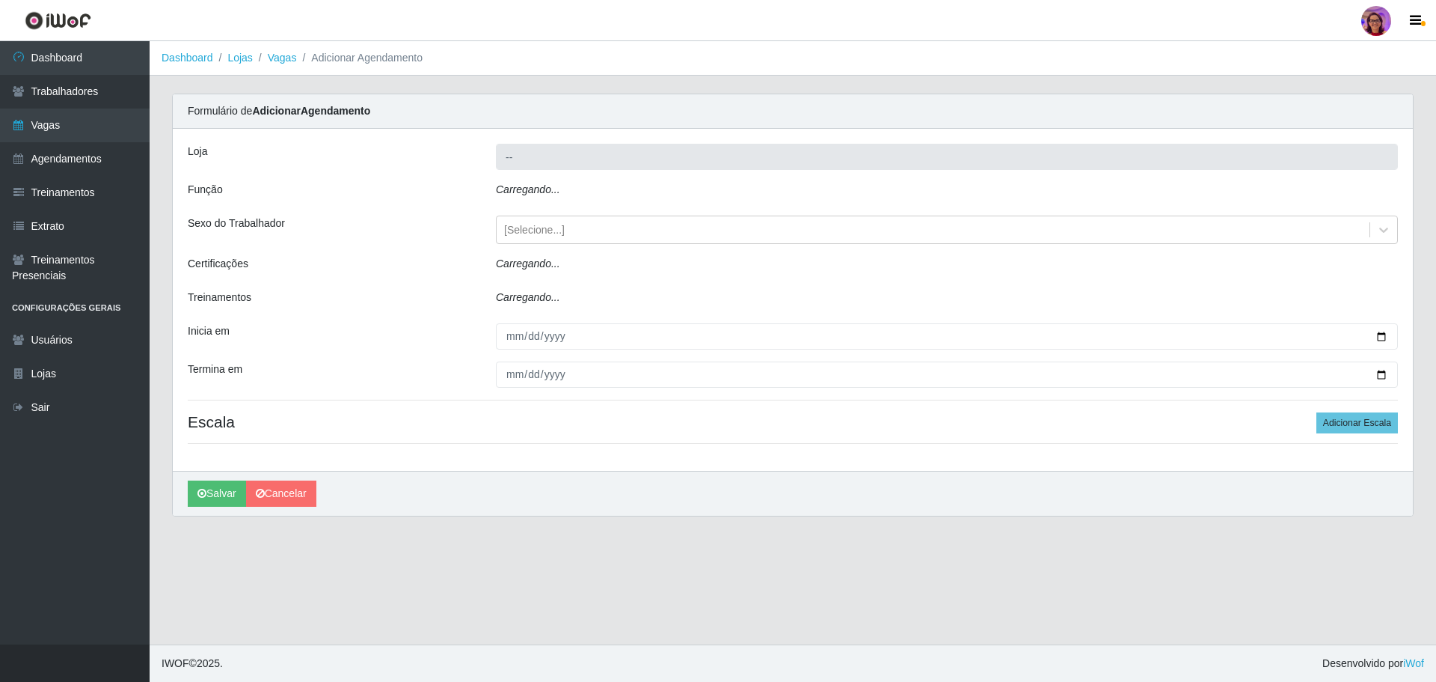
type input "[PERSON_NAME] - Loja 05"
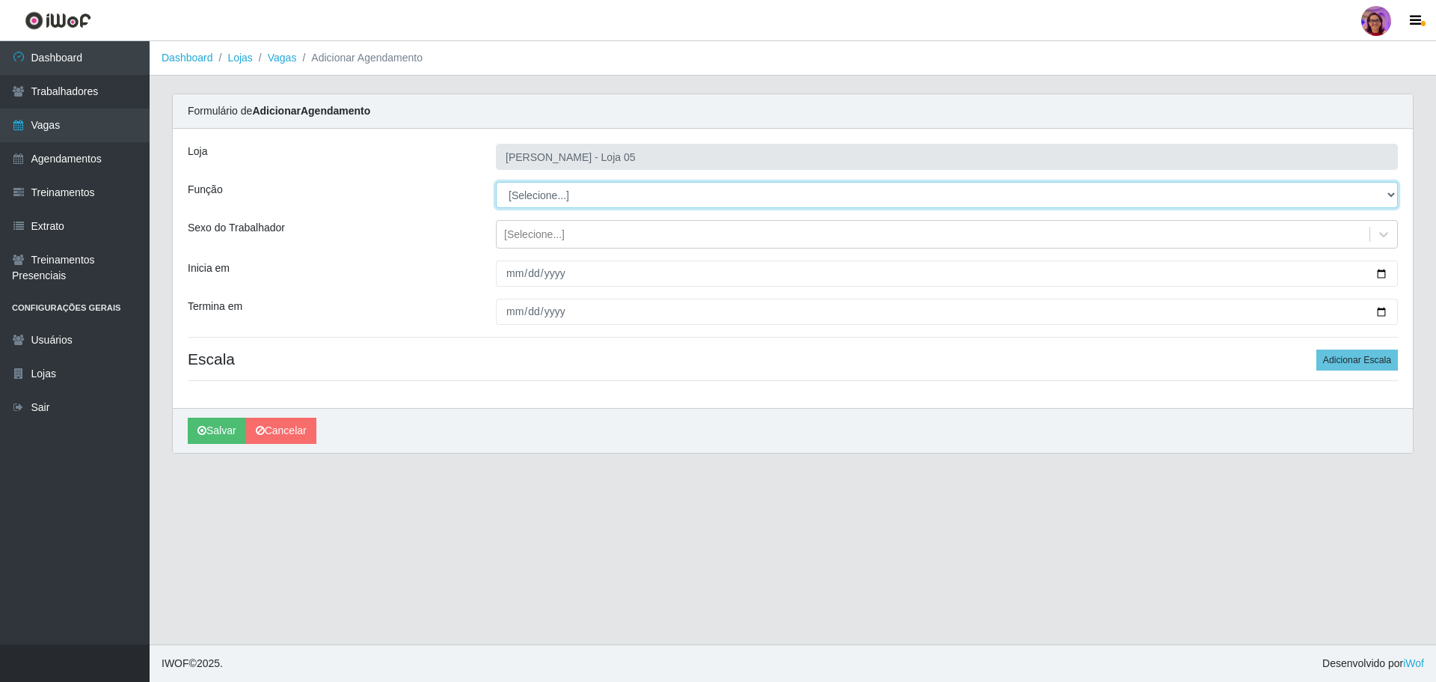
click at [532, 198] on select "[Selecione...] ASG ASG + ASG ++ Auxiliar de Depósito Auxiliar de Depósito + Aux…" at bounding box center [947, 195] width 902 height 26
select select "22"
click at [496, 182] on select "[Selecione...] ASG ASG + ASG ++ Auxiliar de Depósito Auxiliar de Depósito + Aux…" at bounding box center [947, 195] width 902 height 26
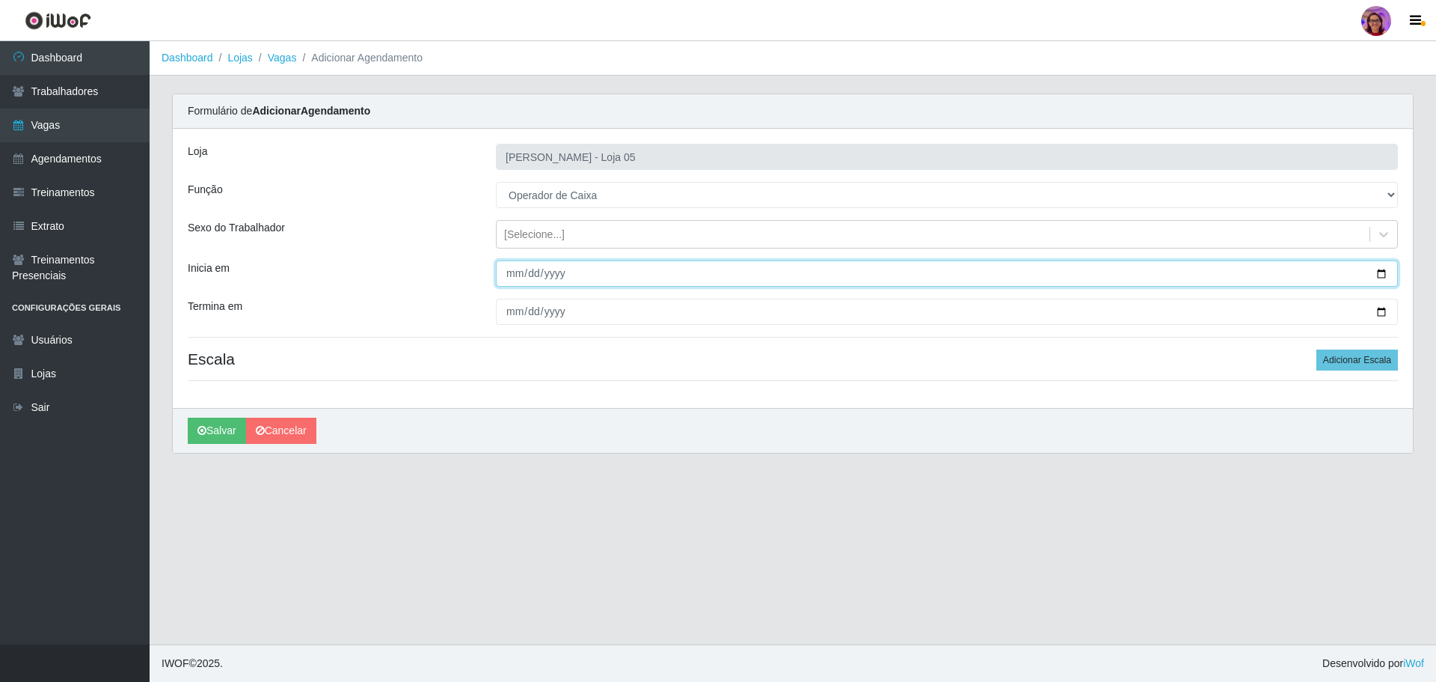
click at [1380, 275] on input "Inicia em" at bounding box center [947, 273] width 902 height 26
type input "[DATE]"
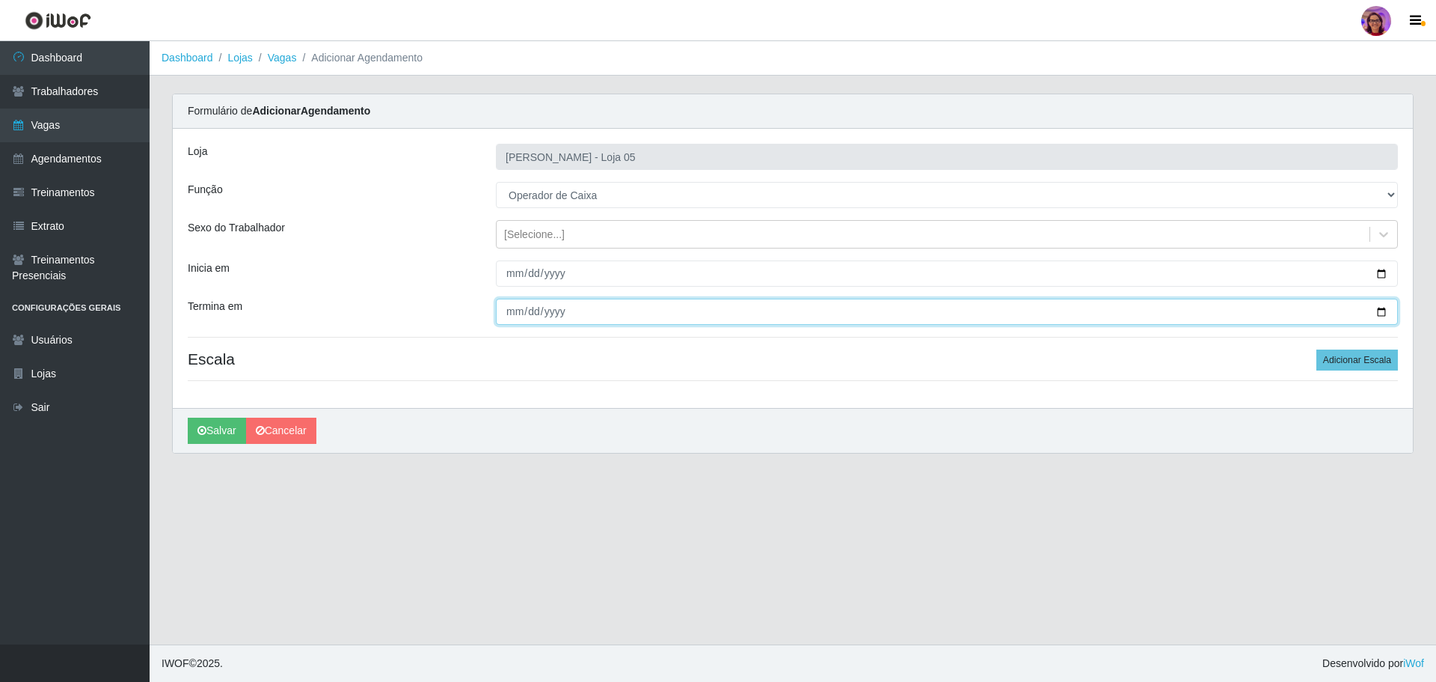
click at [1377, 311] on input "Termina em" at bounding box center [947, 311] width 902 height 26
type input "[DATE]"
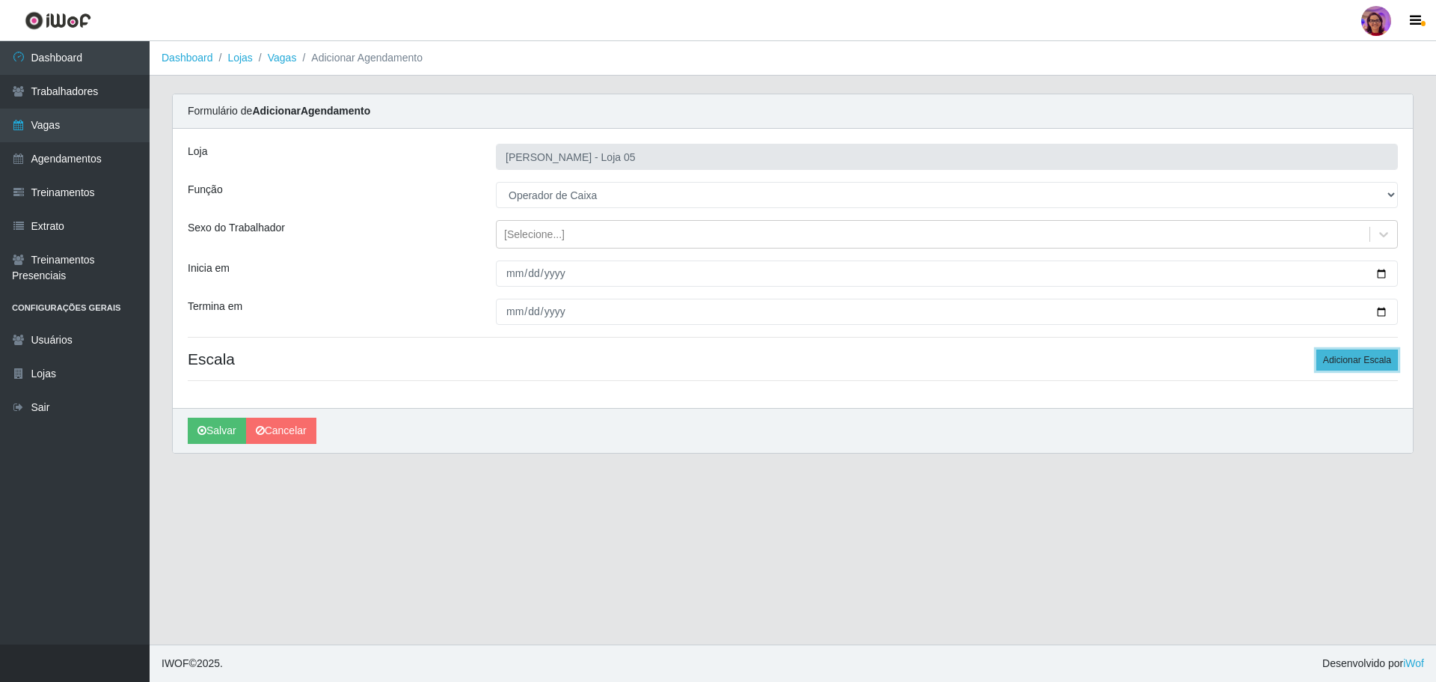
click at [1352, 355] on button "Adicionar Escala" at bounding box center [1358, 359] width 82 height 21
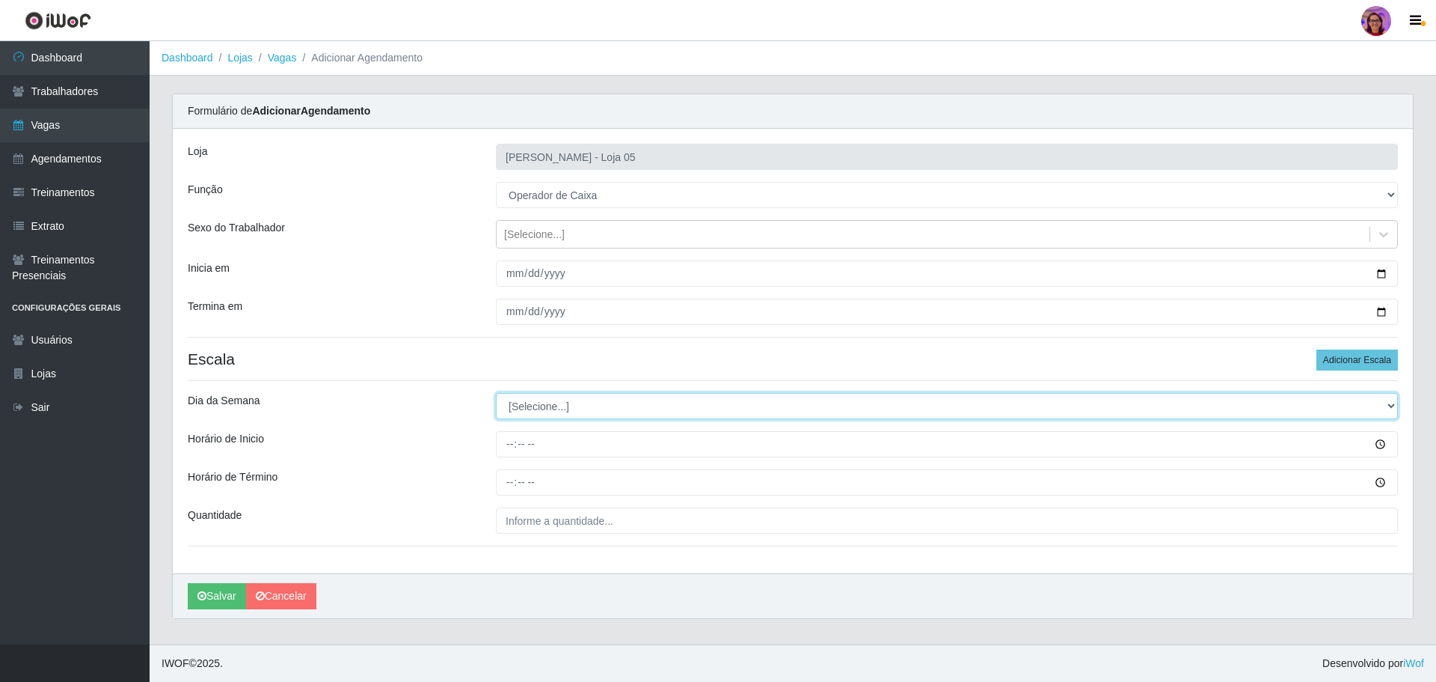
click at [537, 409] on select "[Selecione...] Segunda Terça Quarta Quinta Sexta Sábado Domingo" at bounding box center [947, 406] width 902 height 26
select select "6"
click at [496, 393] on select "[Selecione...] Segunda Terça Quarta Quinta Sexta Sábado Domingo" at bounding box center [947, 406] width 902 height 26
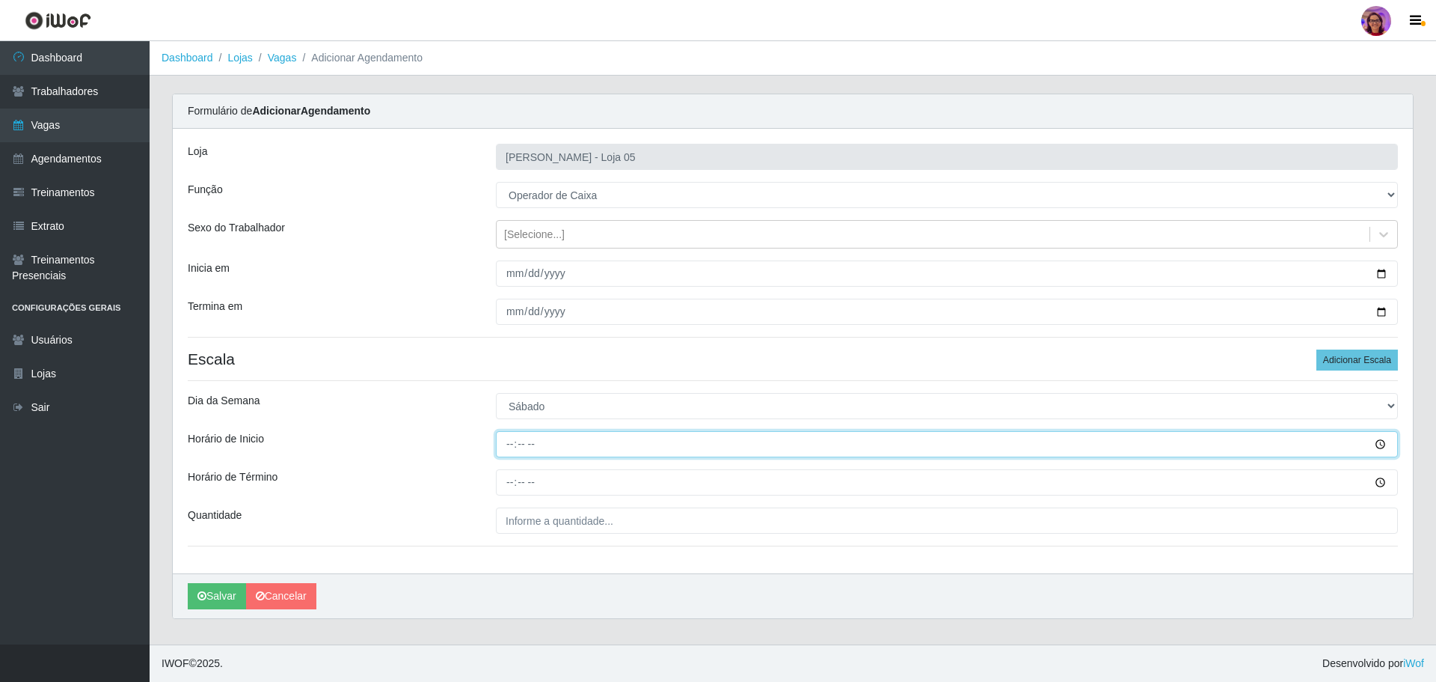
click at [506, 441] on input "Horário de Inicio" at bounding box center [947, 444] width 902 height 26
type input "09:20"
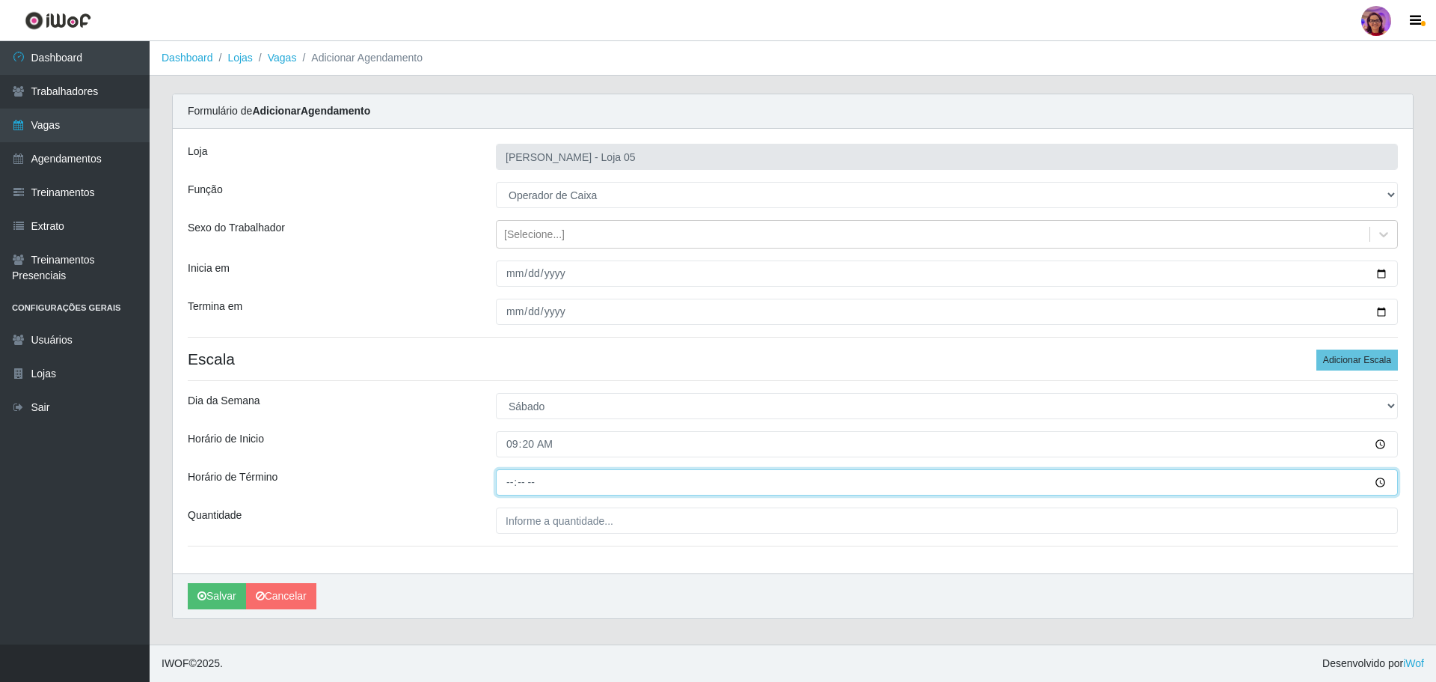
click at [503, 480] on input "Horário de Término" at bounding box center [947, 482] width 902 height 26
type input "15:20"
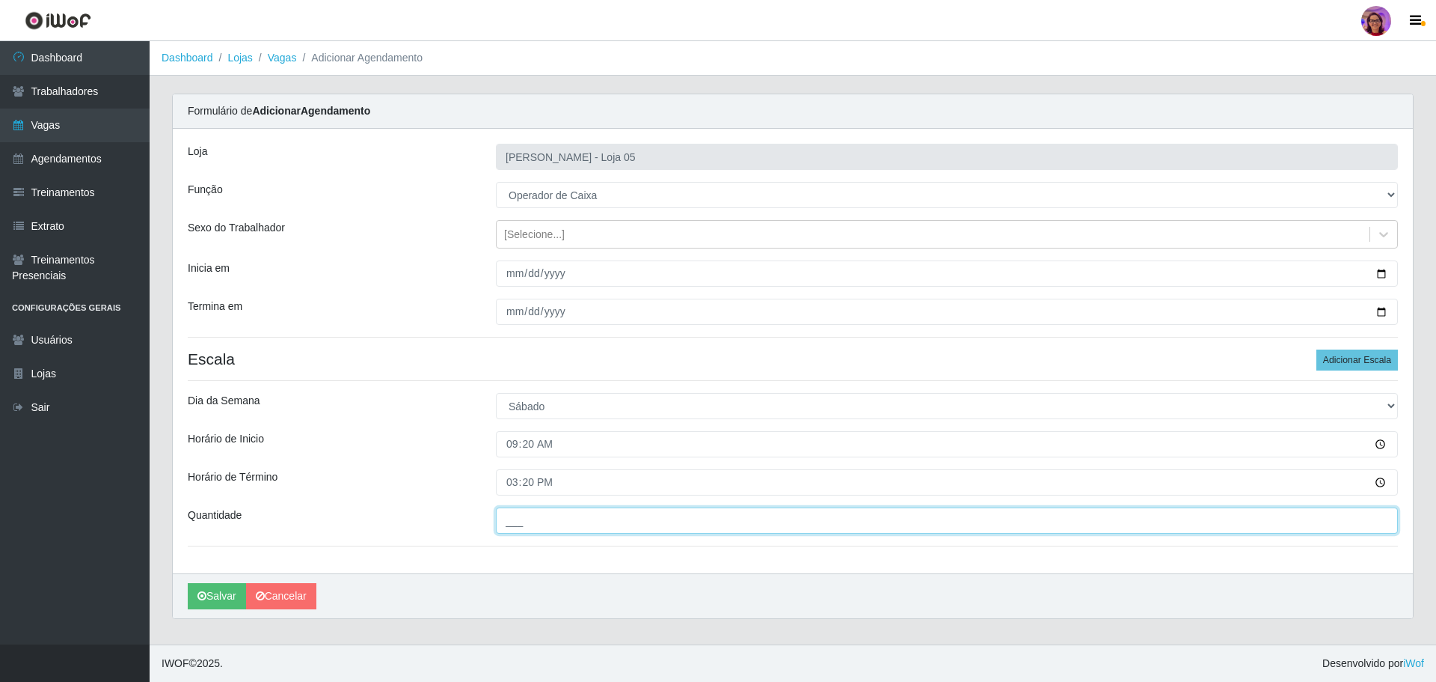
click at [573, 524] on input "___" at bounding box center [947, 520] width 902 height 26
type input "6__"
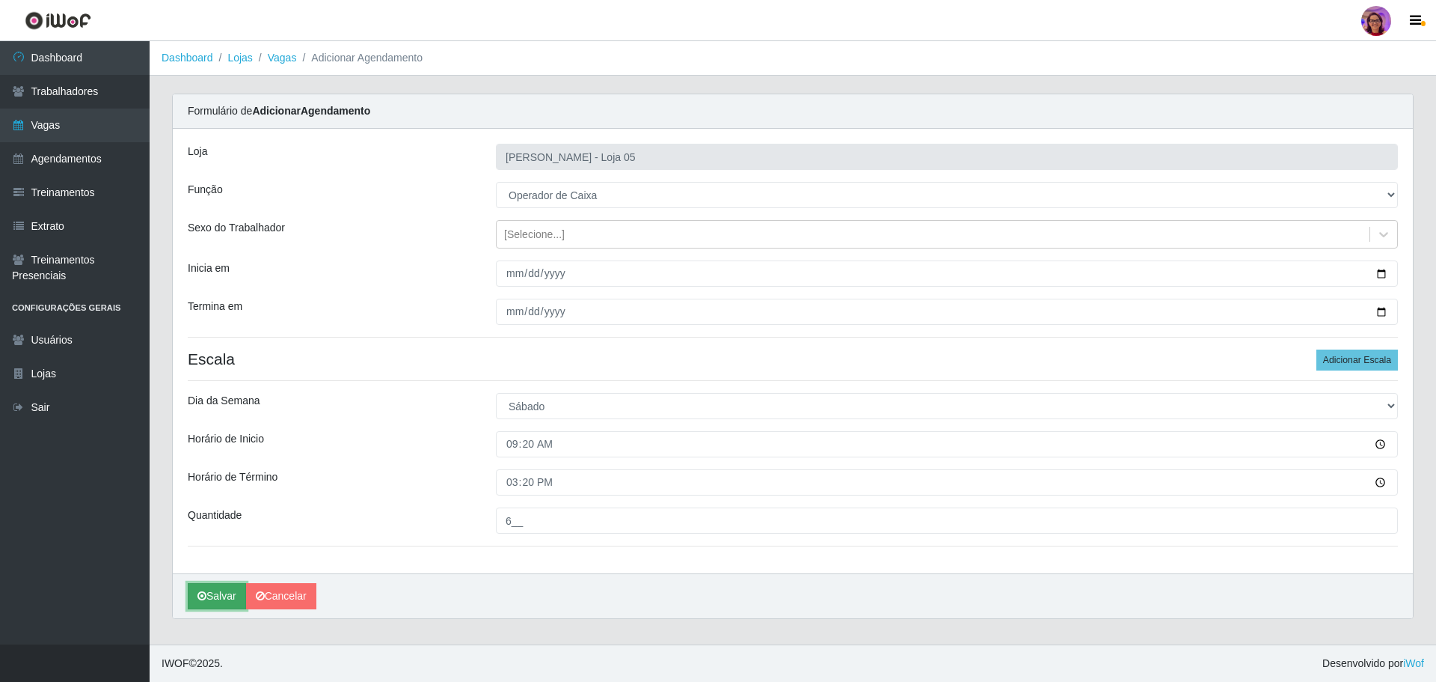
click at [203, 599] on icon "submit" at bounding box center [201, 595] width 9 height 10
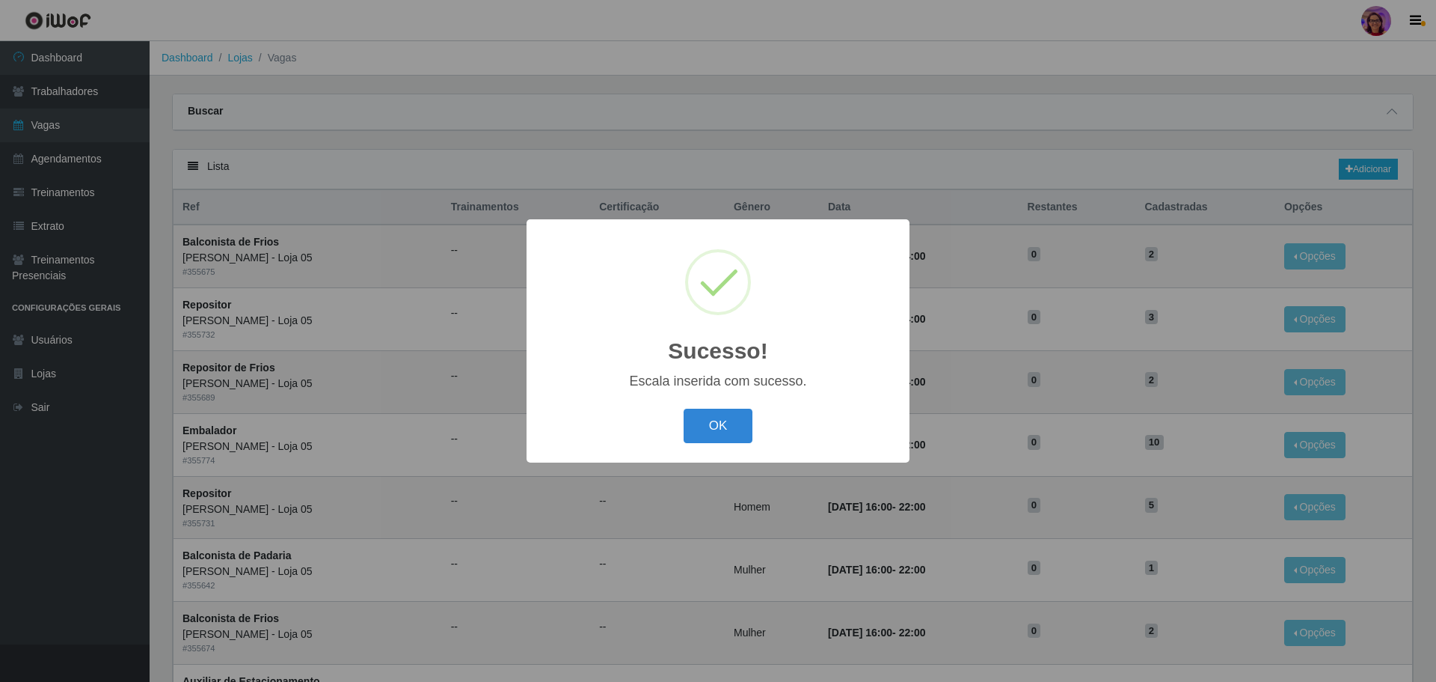
click at [713, 405] on div "OK Cancel" at bounding box center [718, 425] width 353 height 43
click at [715, 442] on button "OK" at bounding box center [719, 425] width 70 height 35
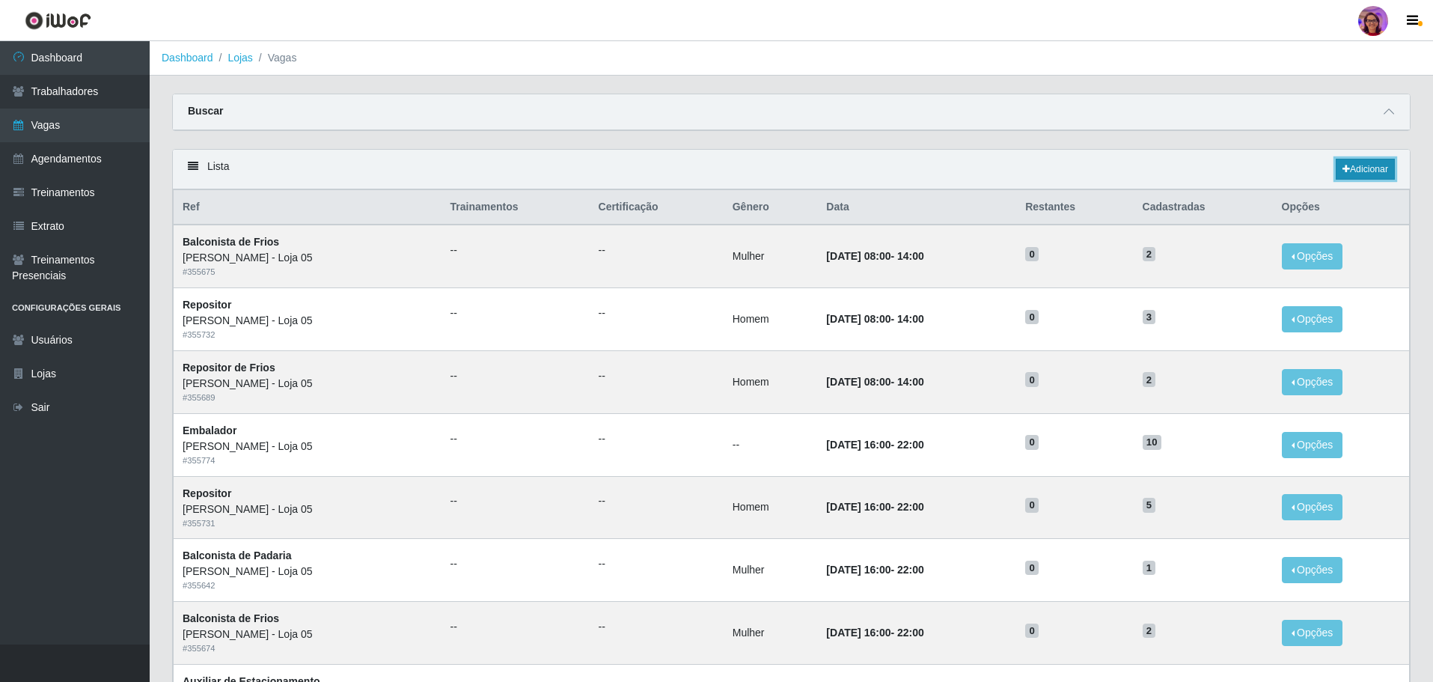
click at [1356, 165] on link "Adicionar" at bounding box center [1364, 169] width 59 height 21
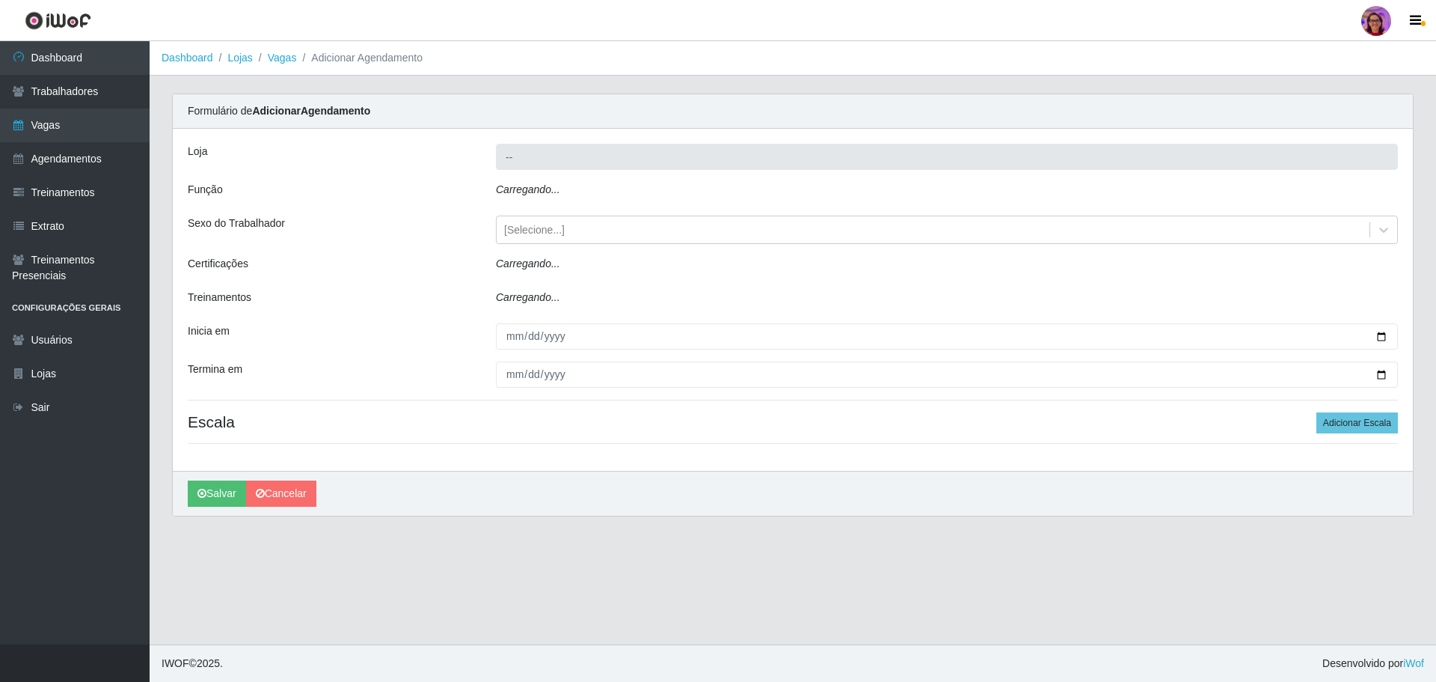
type input "[PERSON_NAME] - Loja 05"
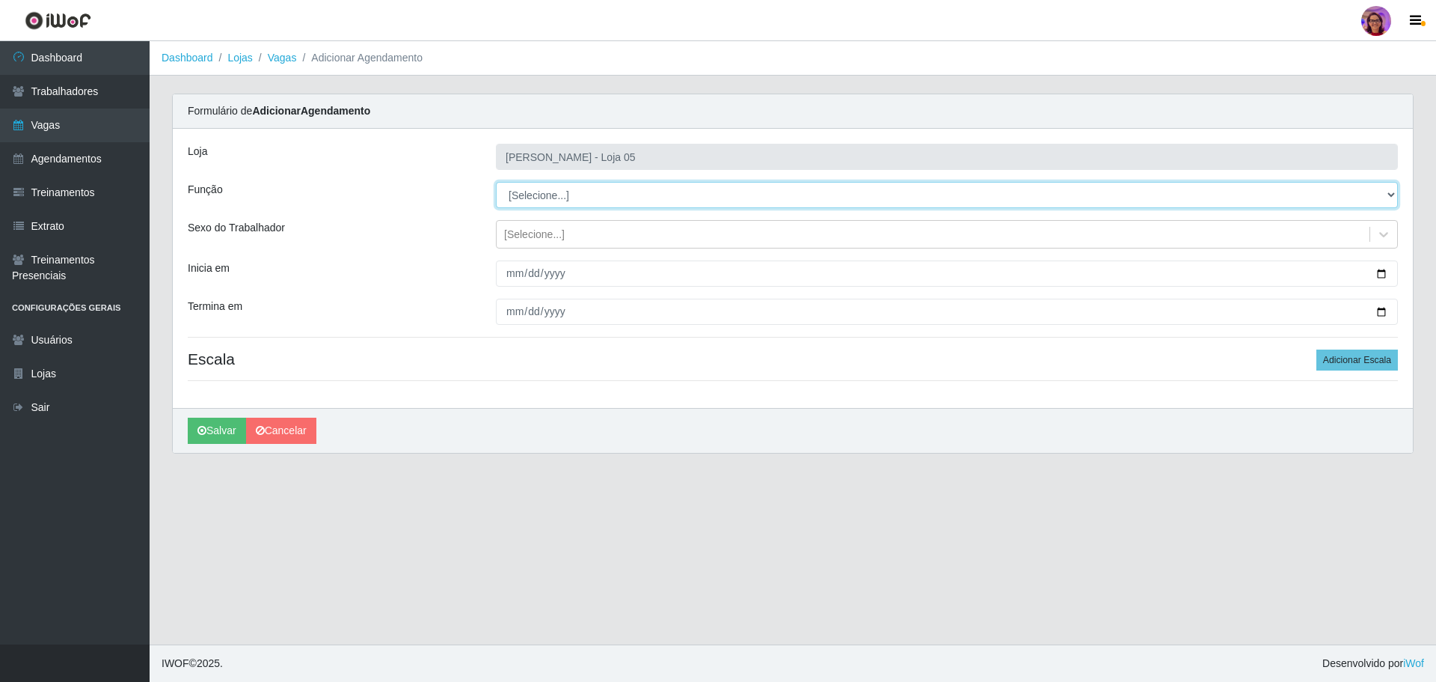
click at [546, 197] on select "[Selecione...] ASG ASG + ASG ++ Auxiliar de Depósito Auxiliar de Depósito + Aux…" at bounding box center [947, 195] width 902 height 26
select select "22"
click at [496, 182] on select "[Selecione...] ASG ASG + ASG ++ Auxiliar de Depósito Auxiliar de Depósito + Aux…" at bounding box center [947, 195] width 902 height 26
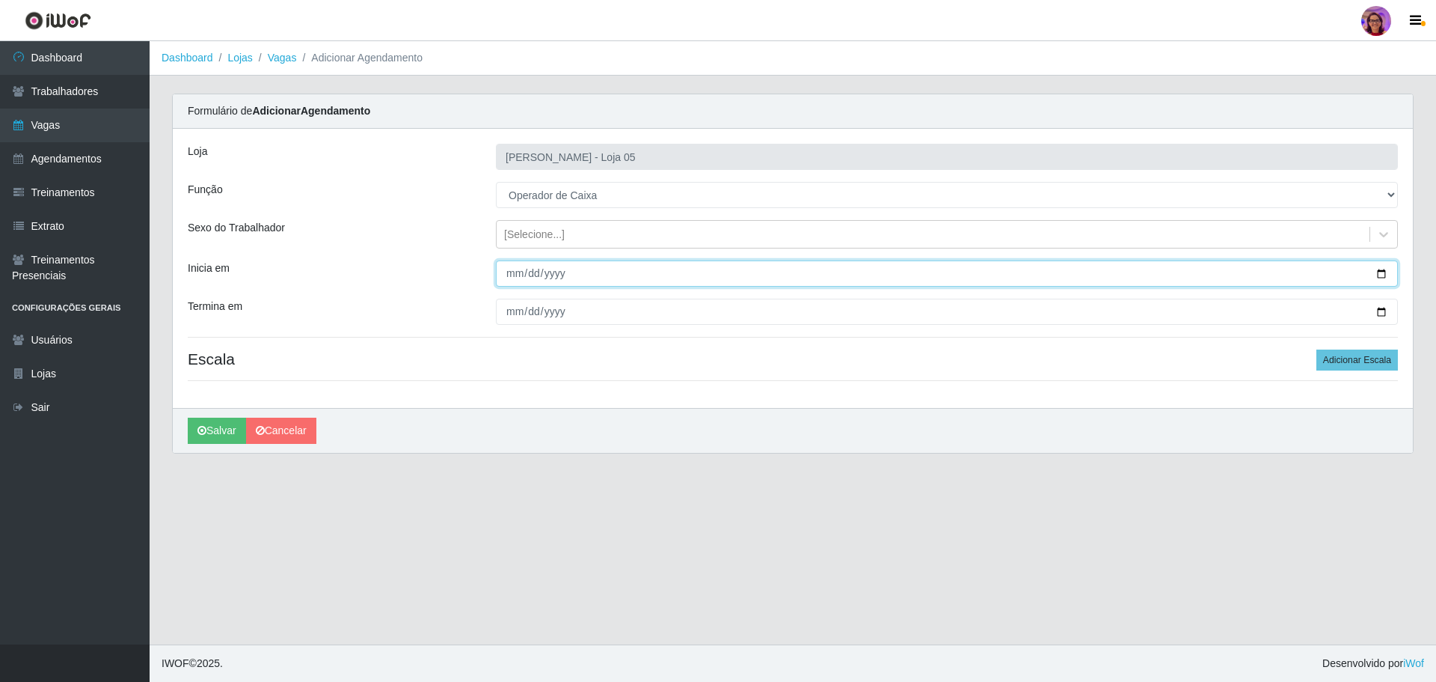
click at [1385, 269] on input "Inicia em" at bounding box center [947, 273] width 902 height 26
type input "[DATE]"
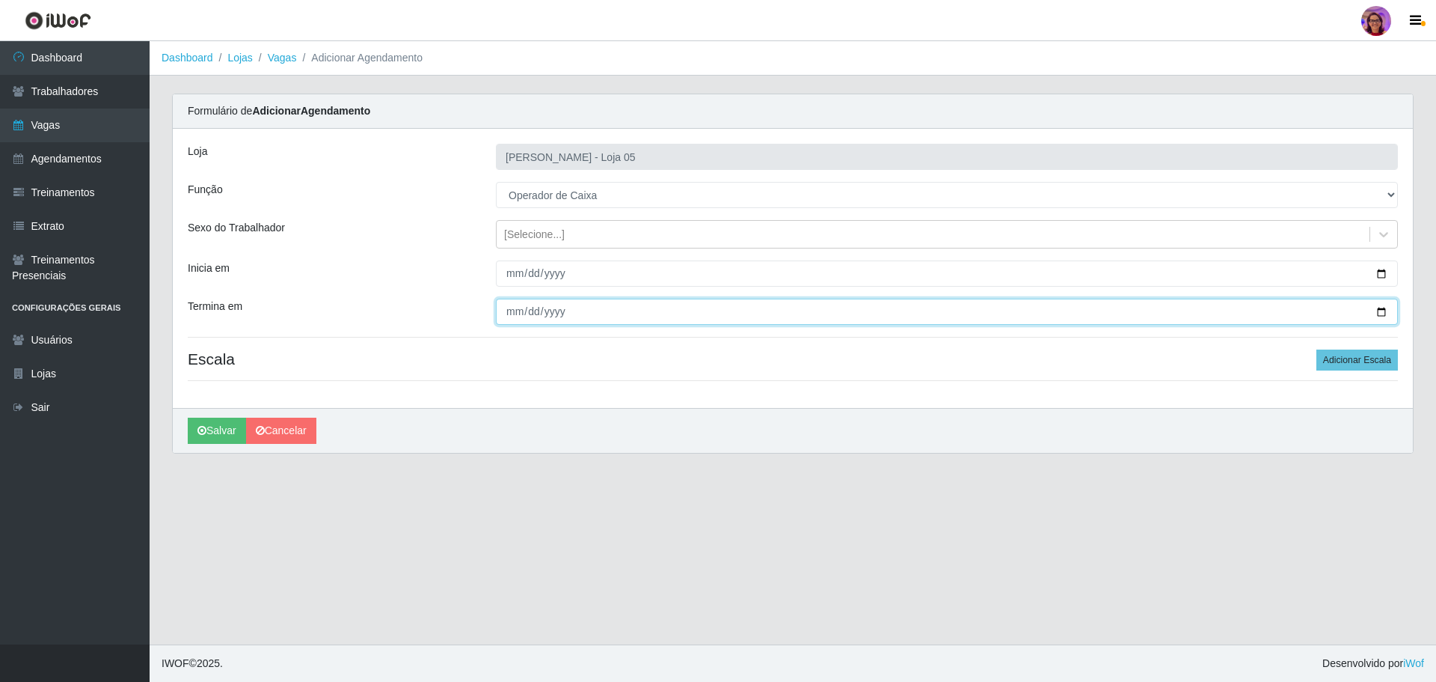
click at [1381, 314] on input "Termina em" at bounding box center [947, 311] width 902 height 26
type input "[DATE]"
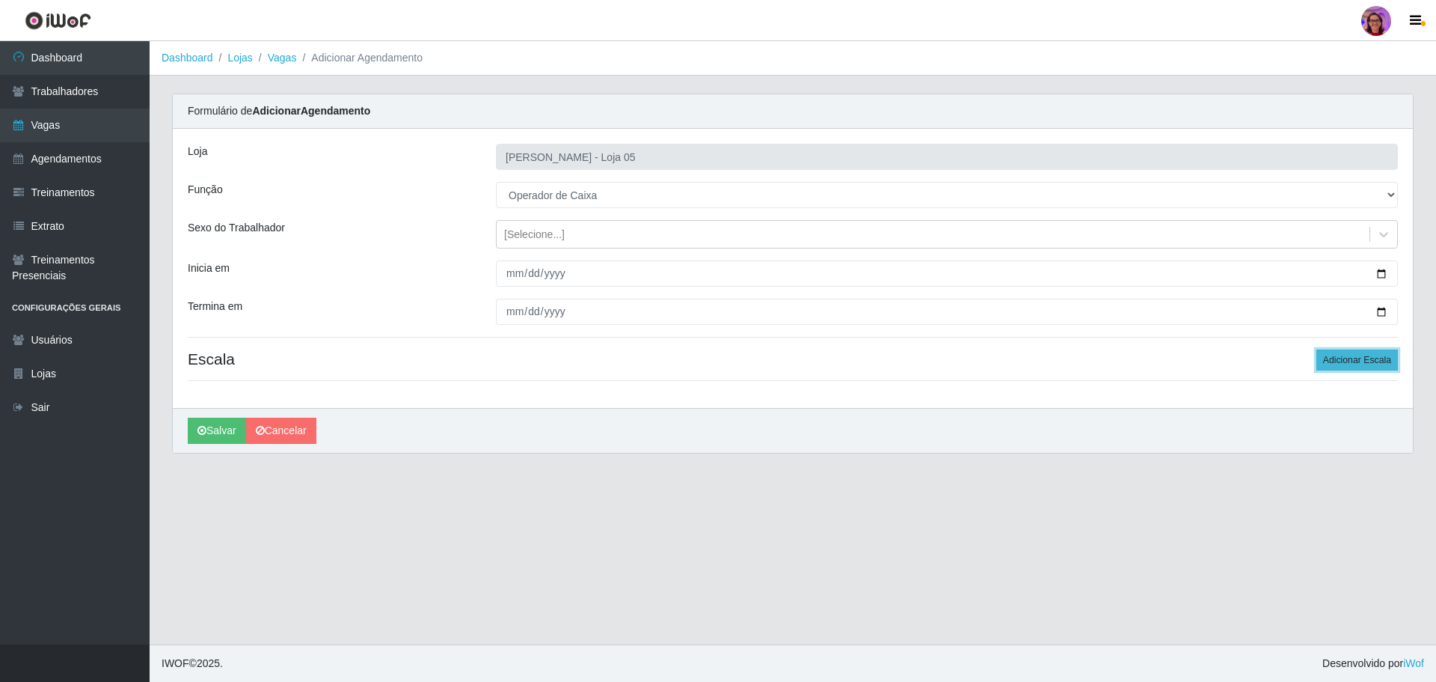
click at [1368, 355] on button "Adicionar Escala" at bounding box center [1358, 359] width 82 height 21
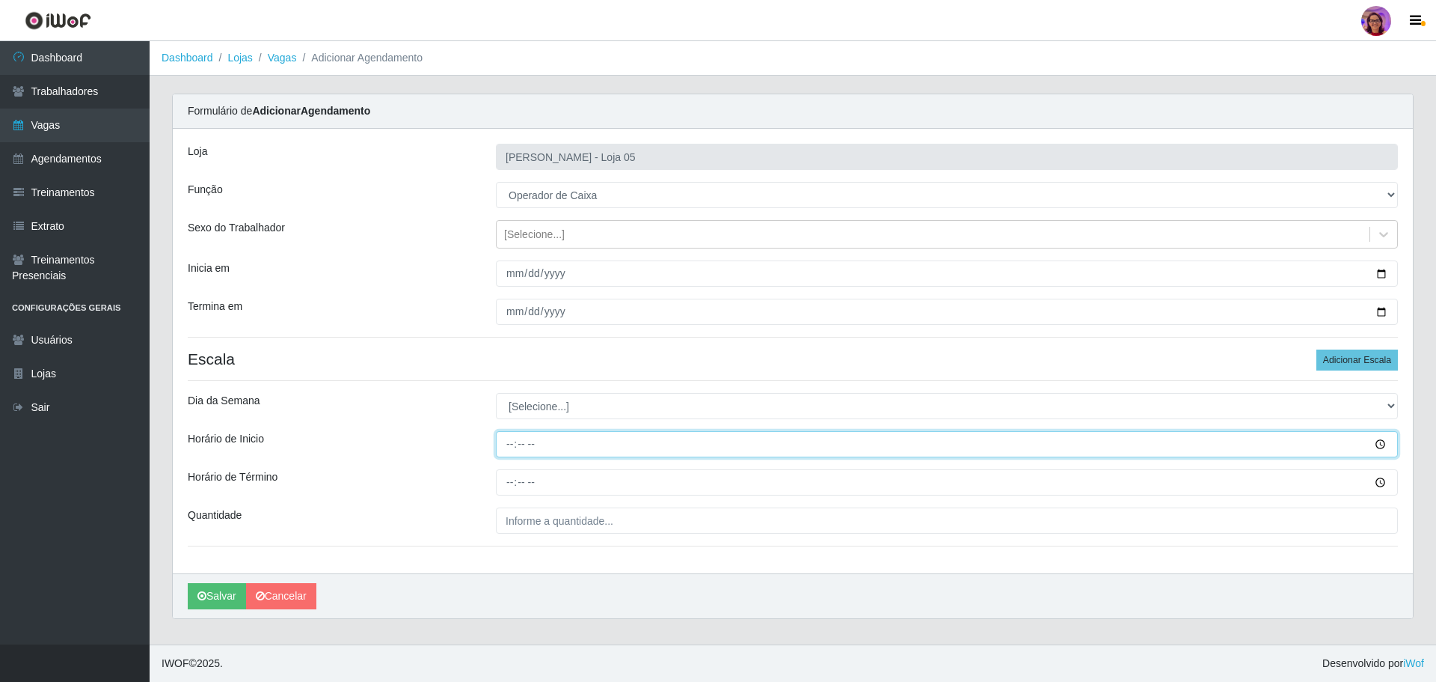
click at [503, 447] on input "Horário de Inicio" at bounding box center [947, 444] width 902 height 26
type input "16:20"
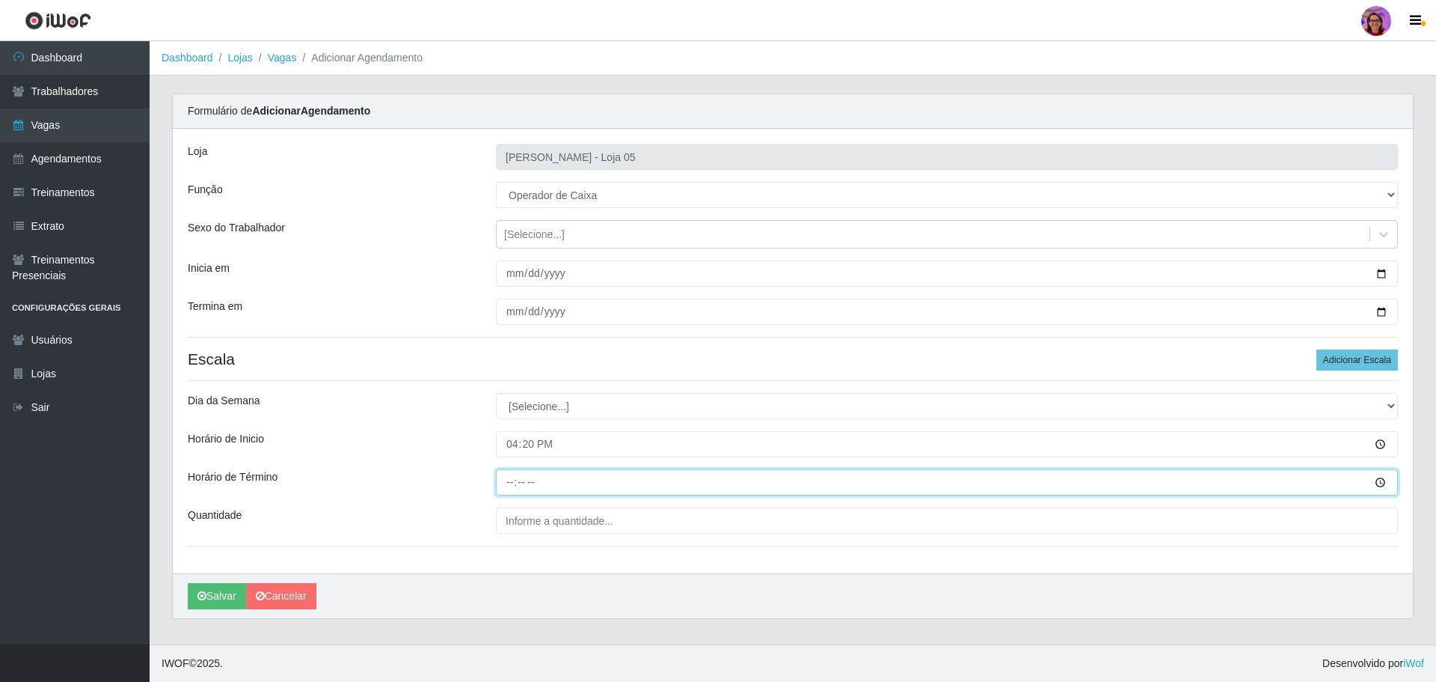
click at [505, 481] on input "Horário de Término" at bounding box center [947, 482] width 902 height 26
type input "22:20"
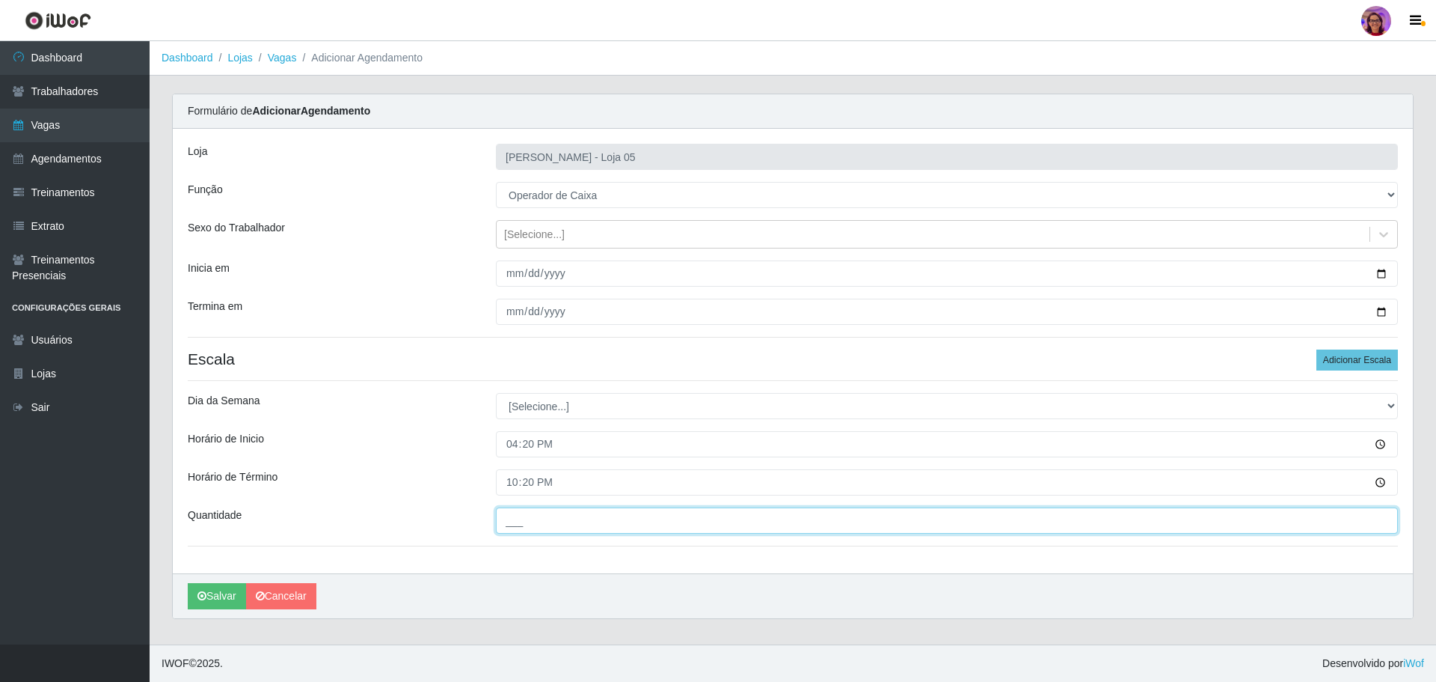
click at [518, 520] on input "___" at bounding box center [947, 520] width 902 height 26
drag, startPoint x: 536, startPoint y: 526, endPoint x: 457, endPoint y: 515, distance: 80.1
click at [457, 515] on div "Quantidade 2__" at bounding box center [793, 520] width 1233 height 26
type input "3__"
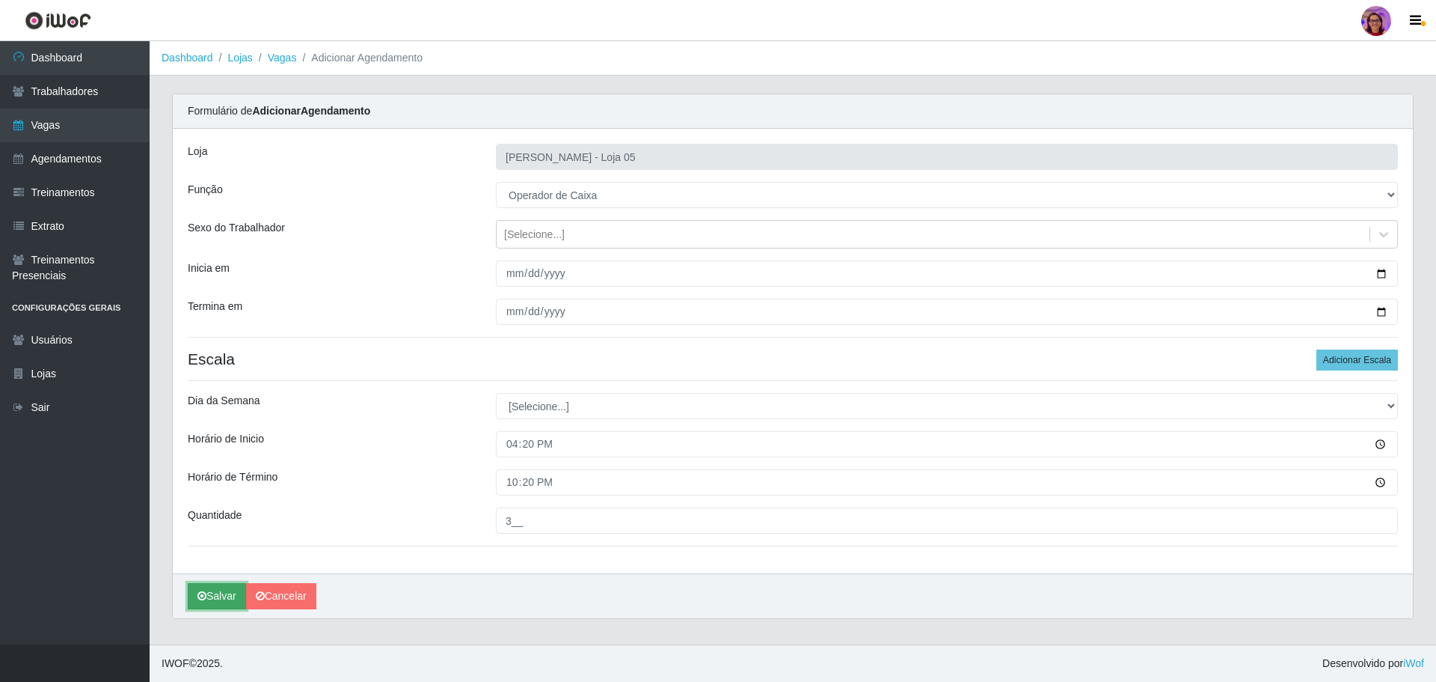
click at [208, 595] on button "Salvar" at bounding box center [217, 596] width 58 height 26
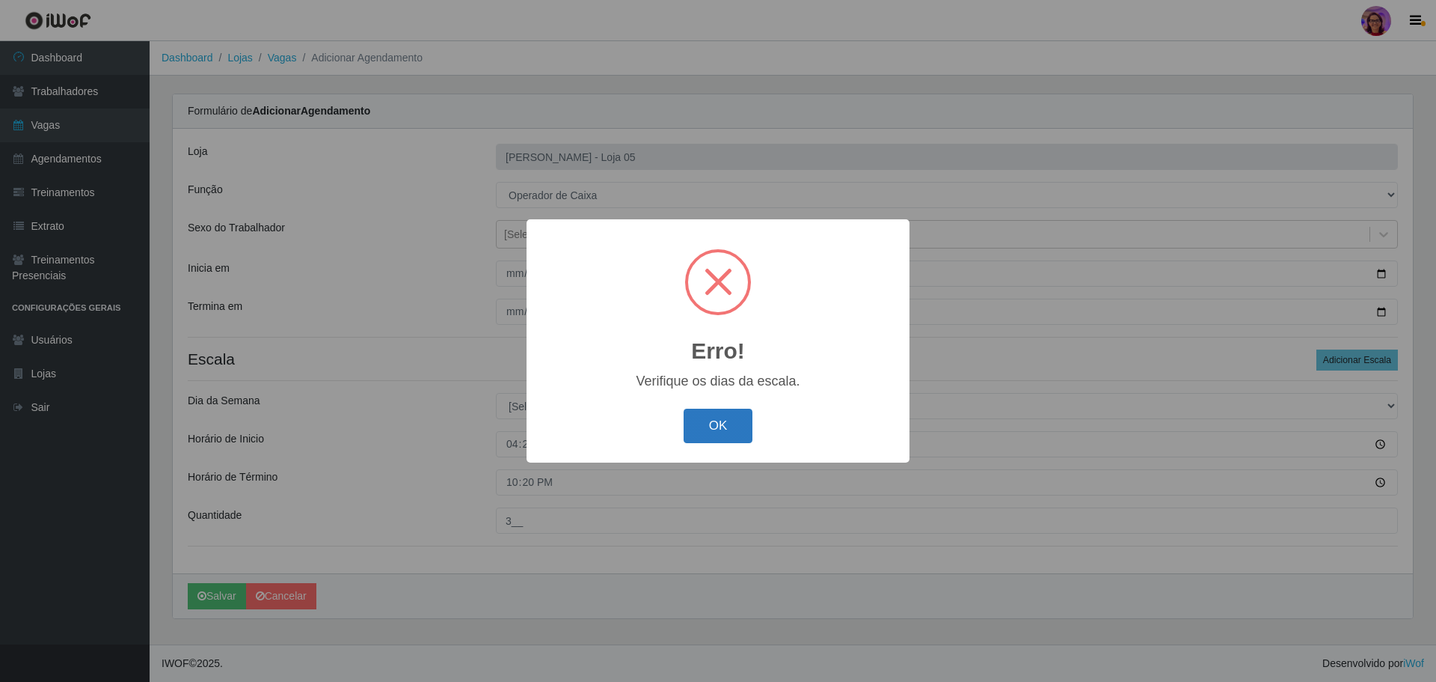
click at [699, 416] on button "OK" at bounding box center [719, 425] width 70 height 35
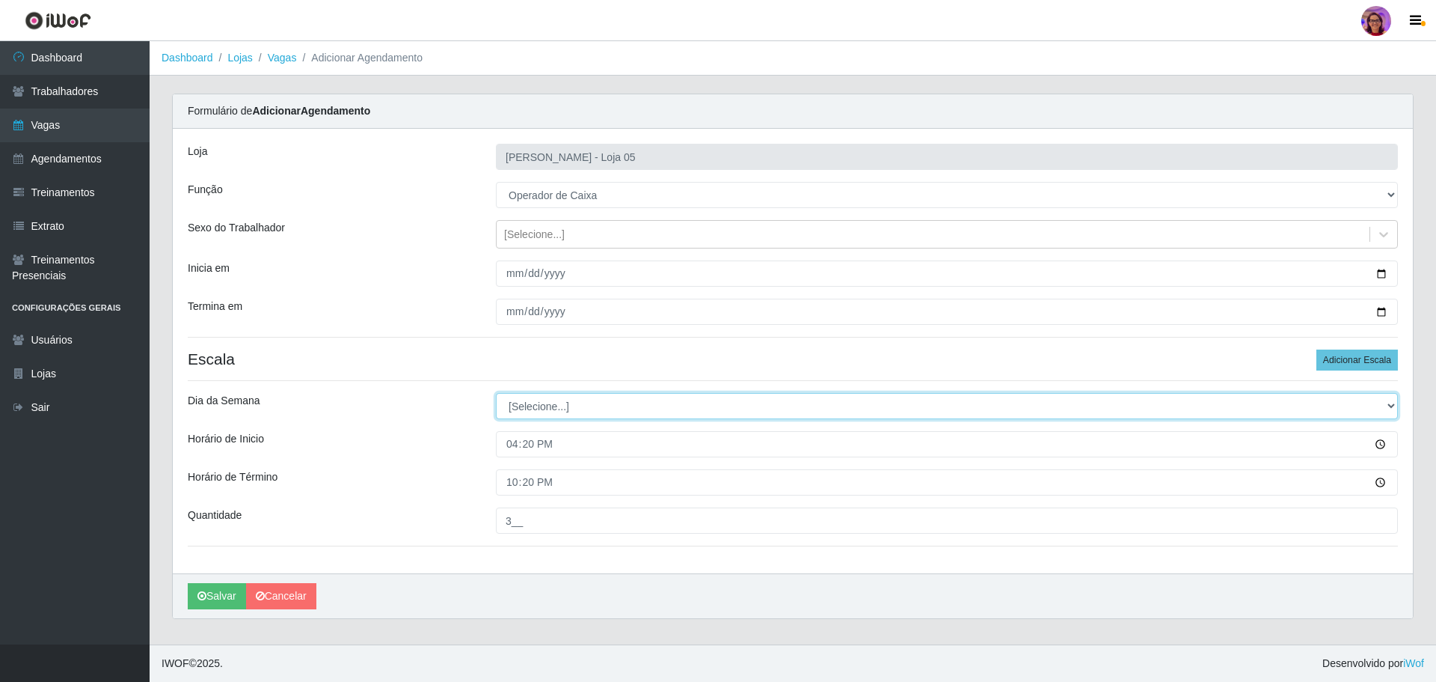
click at [553, 417] on select "[Selecione...] Segunda Terça Quarta Quinta Sexta Sábado Domingo" at bounding box center [947, 406] width 902 height 26
select select "2"
click at [496, 393] on select "[Selecione...] Segunda Terça Quarta Quinta Sexta Sábado Domingo" at bounding box center [947, 406] width 902 height 26
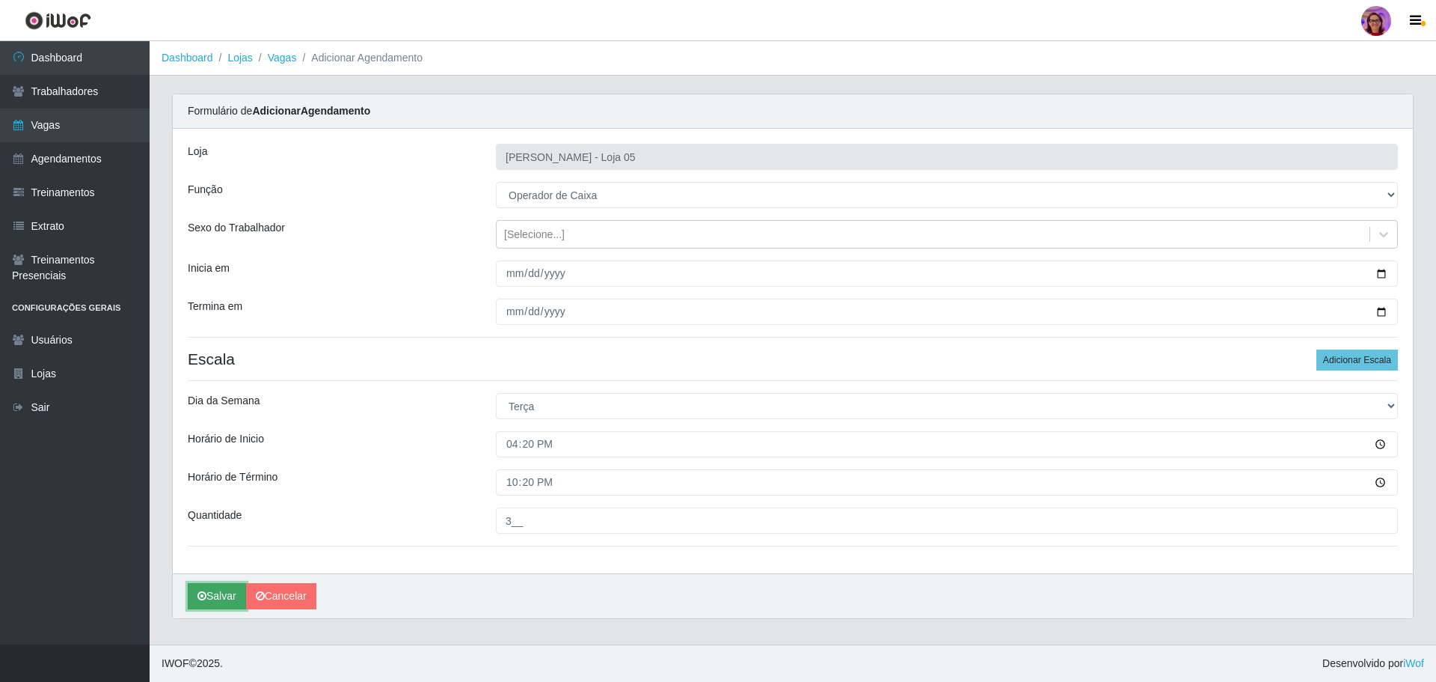
click at [217, 600] on button "Salvar" at bounding box center [217, 596] width 58 height 26
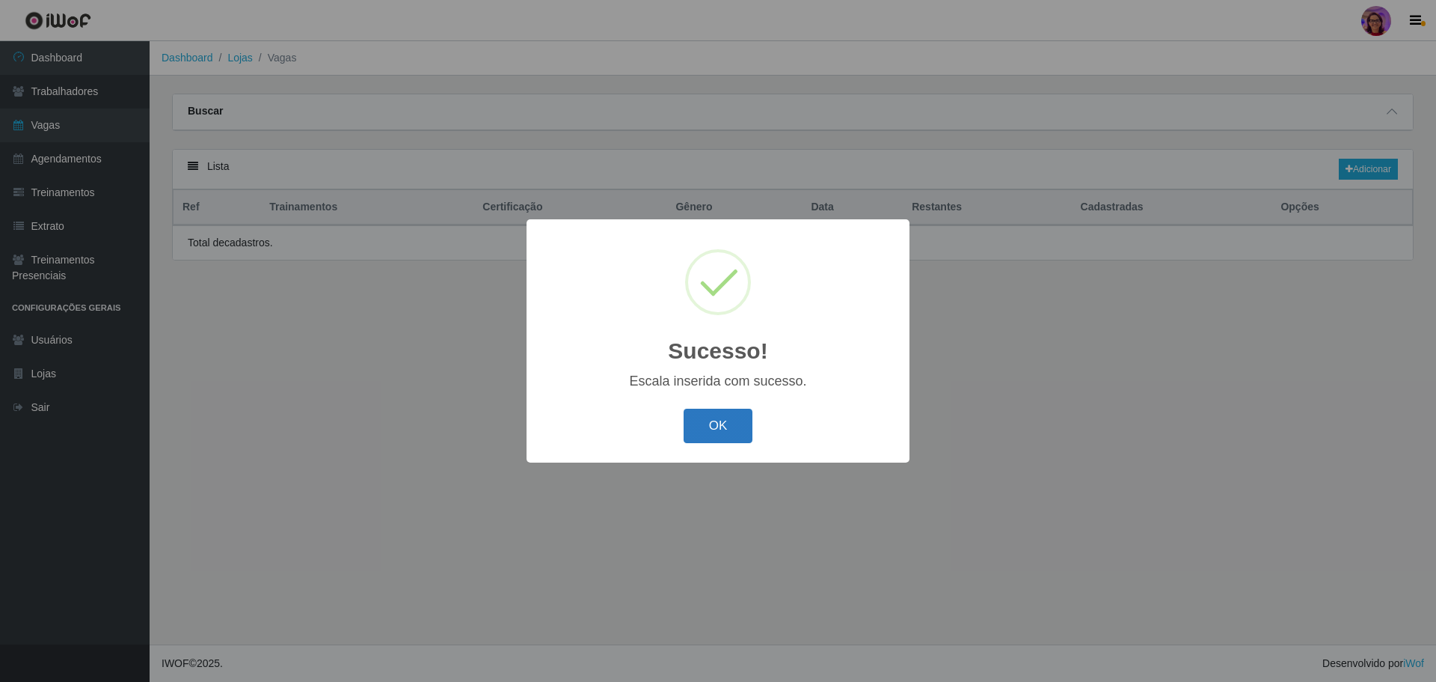
click at [710, 441] on button "OK" at bounding box center [719, 425] width 70 height 35
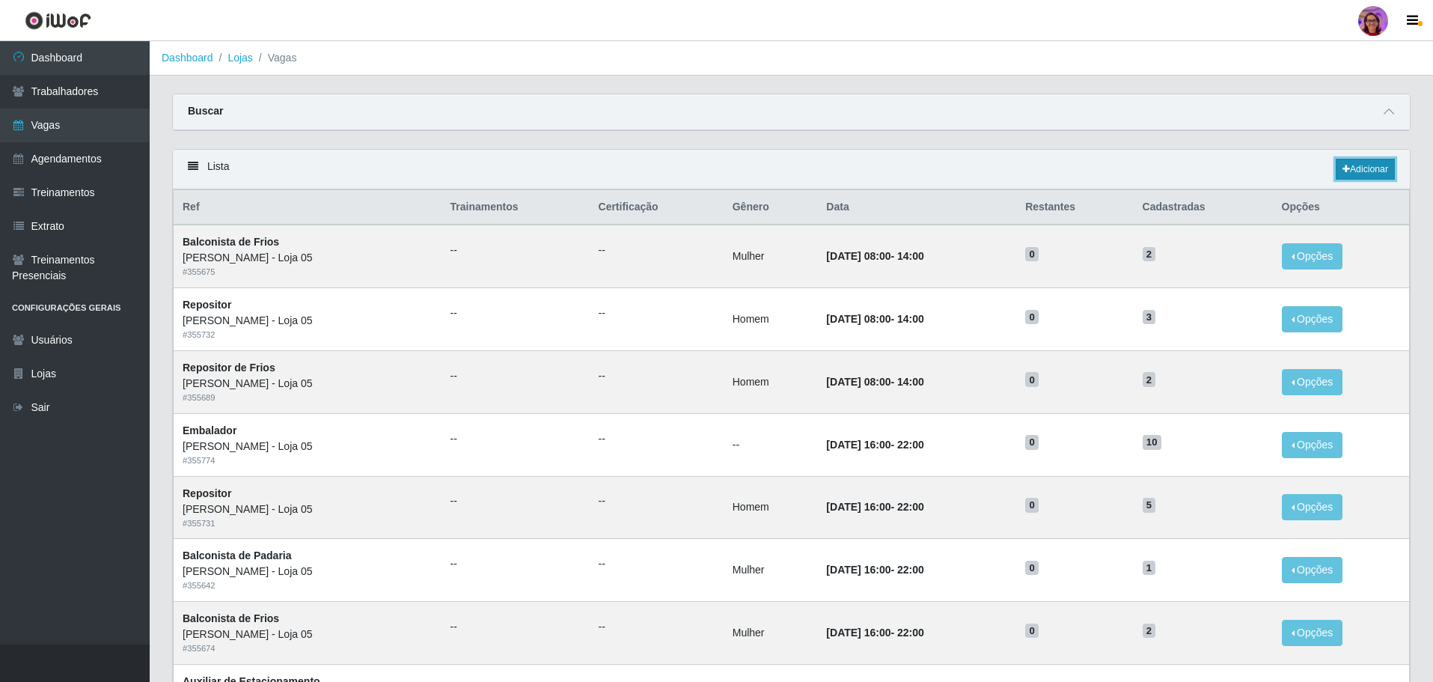
click at [1358, 171] on link "Adicionar" at bounding box center [1364, 169] width 59 height 21
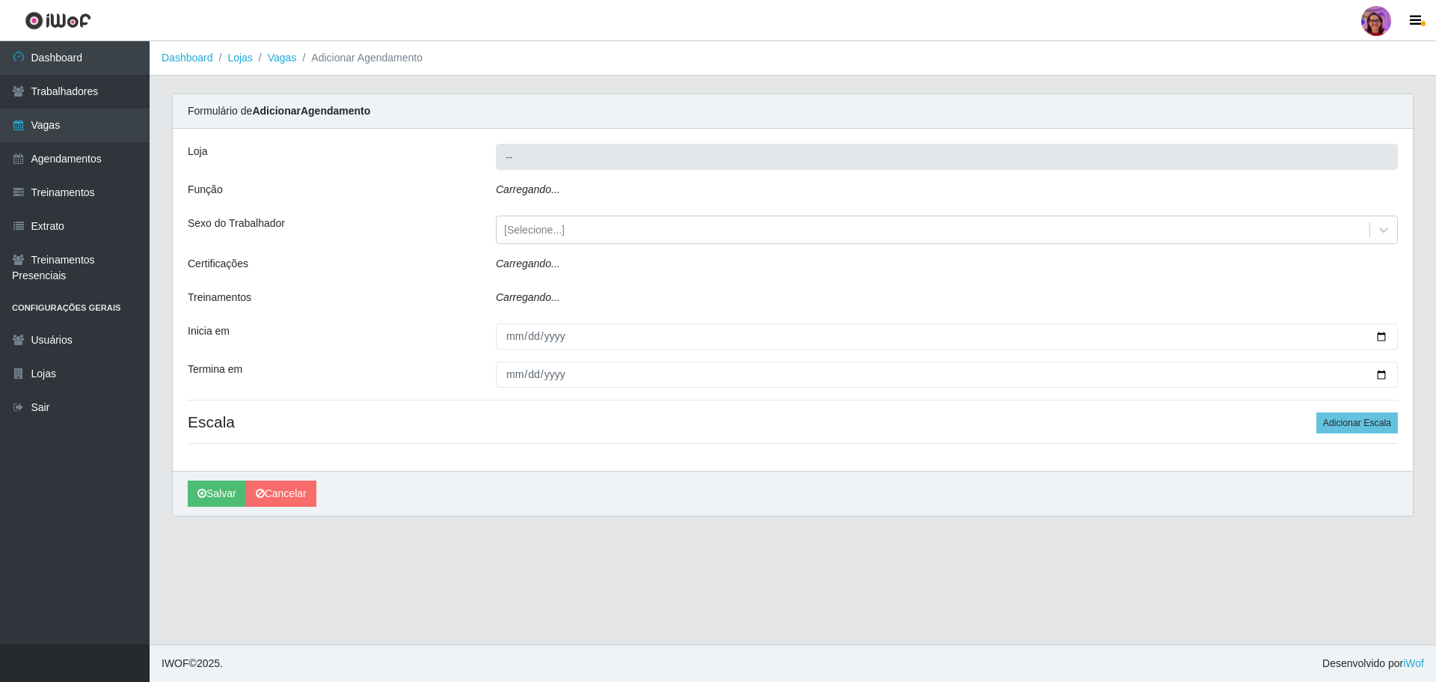
type input "[PERSON_NAME] - Loja 05"
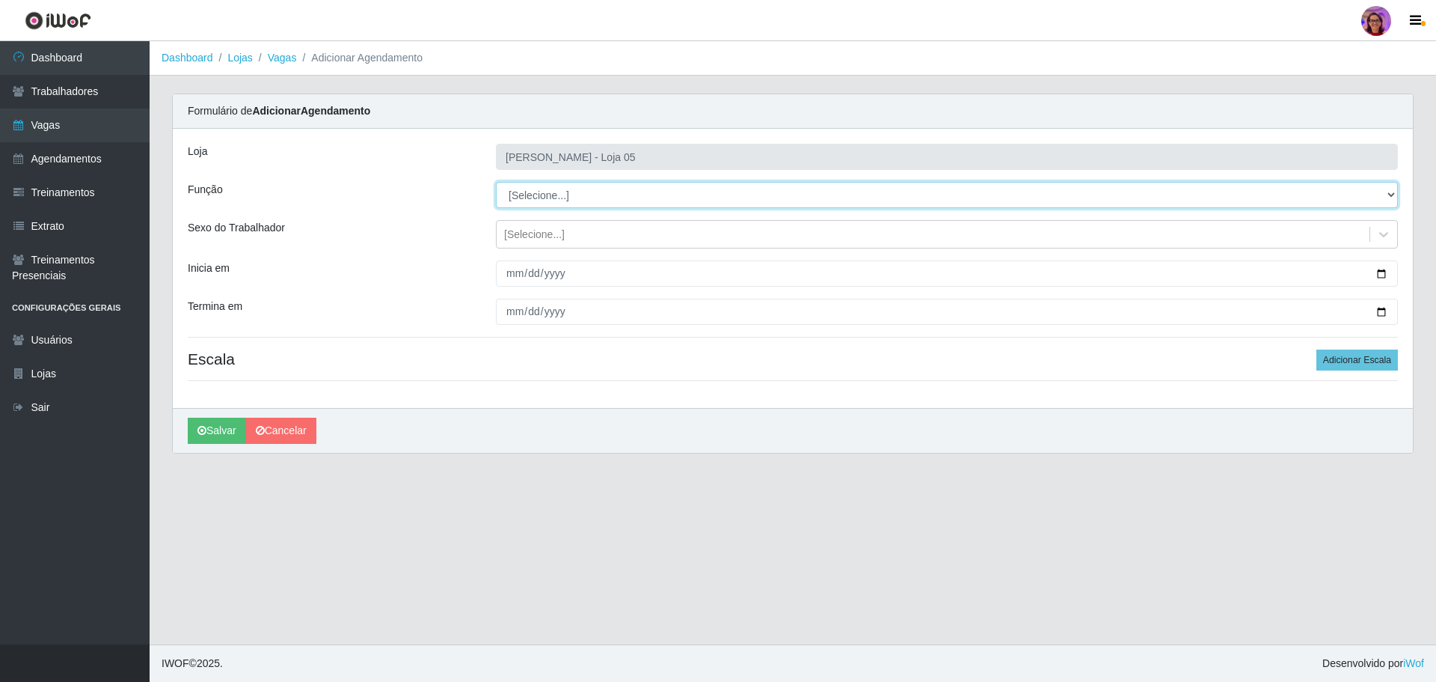
click at [545, 194] on select "[Selecione...] ASG ASG + ASG ++ Auxiliar de Depósito Auxiliar de Depósito + Aux…" at bounding box center [947, 195] width 902 height 26
select select "22"
click at [496, 182] on select "[Selecione...] ASG ASG + ASG ++ Auxiliar de Depósito Auxiliar de Depósito + Aux…" at bounding box center [947, 195] width 902 height 26
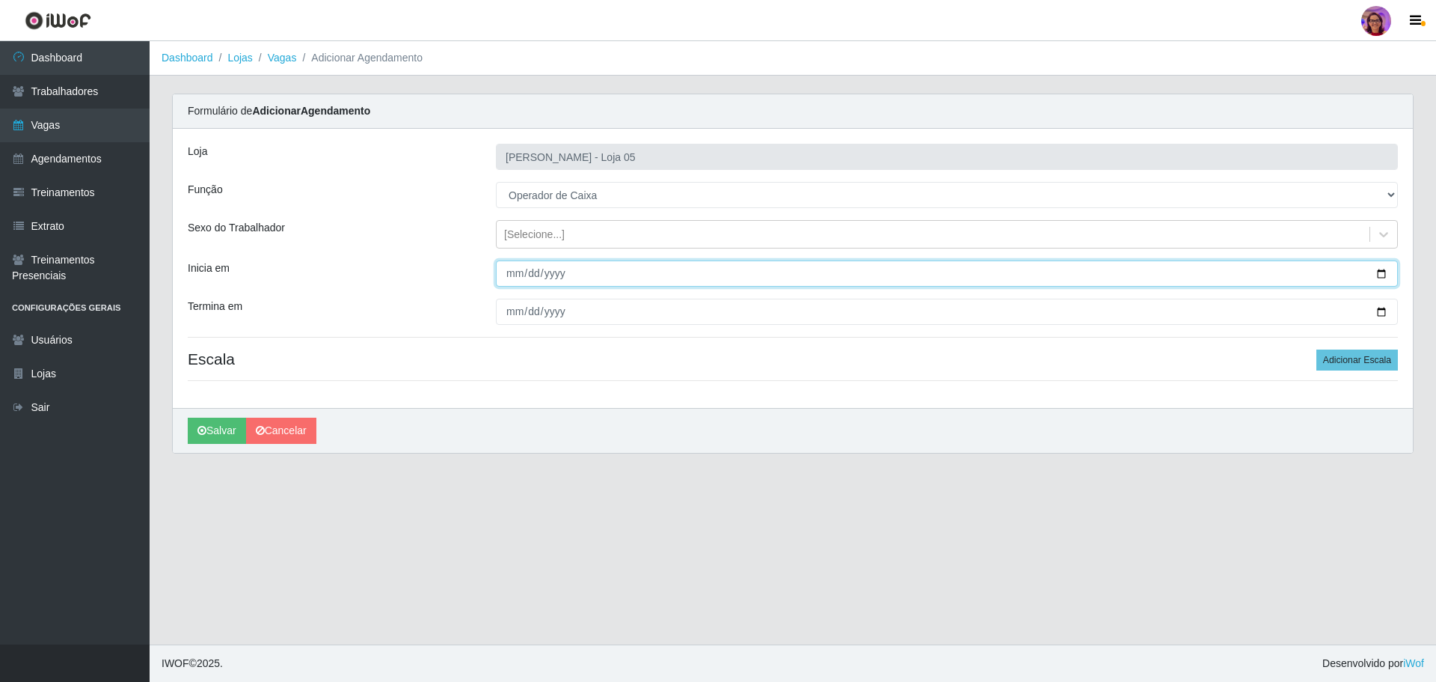
click at [1377, 275] on input "Inicia em" at bounding box center [947, 273] width 902 height 26
type input "[DATE]"
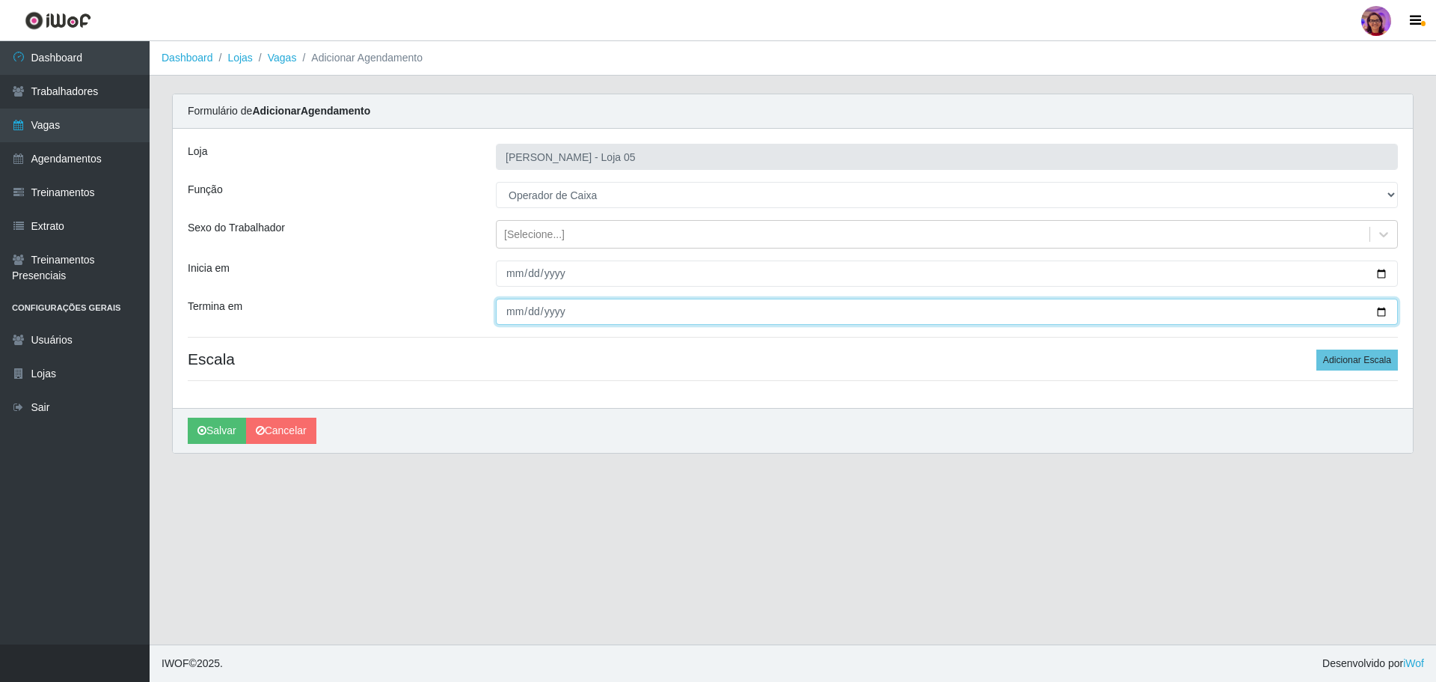
click at [1382, 310] on input "Termina em" at bounding box center [947, 311] width 902 height 26
type input "[DATE]"
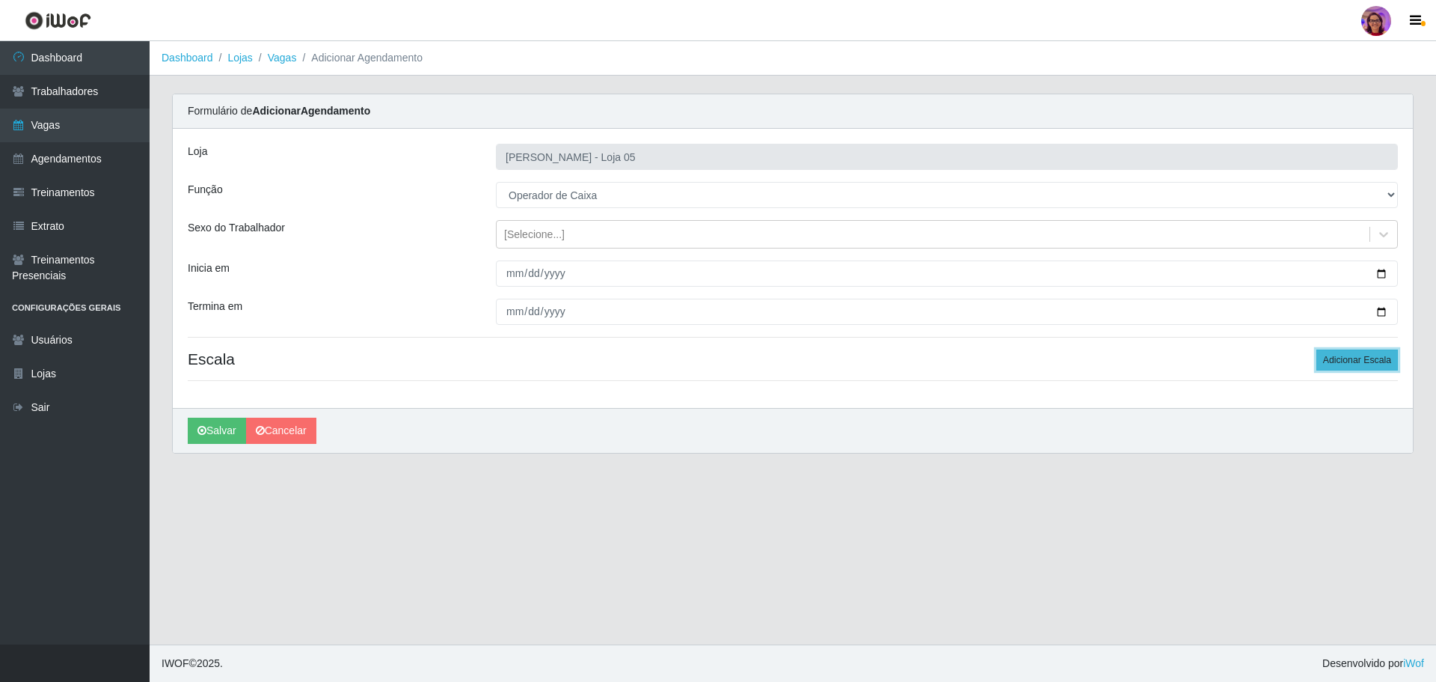
click at [1341, 360] on button "Adicionar Escala" at bounding box center [1358, 359] width 82 height 21
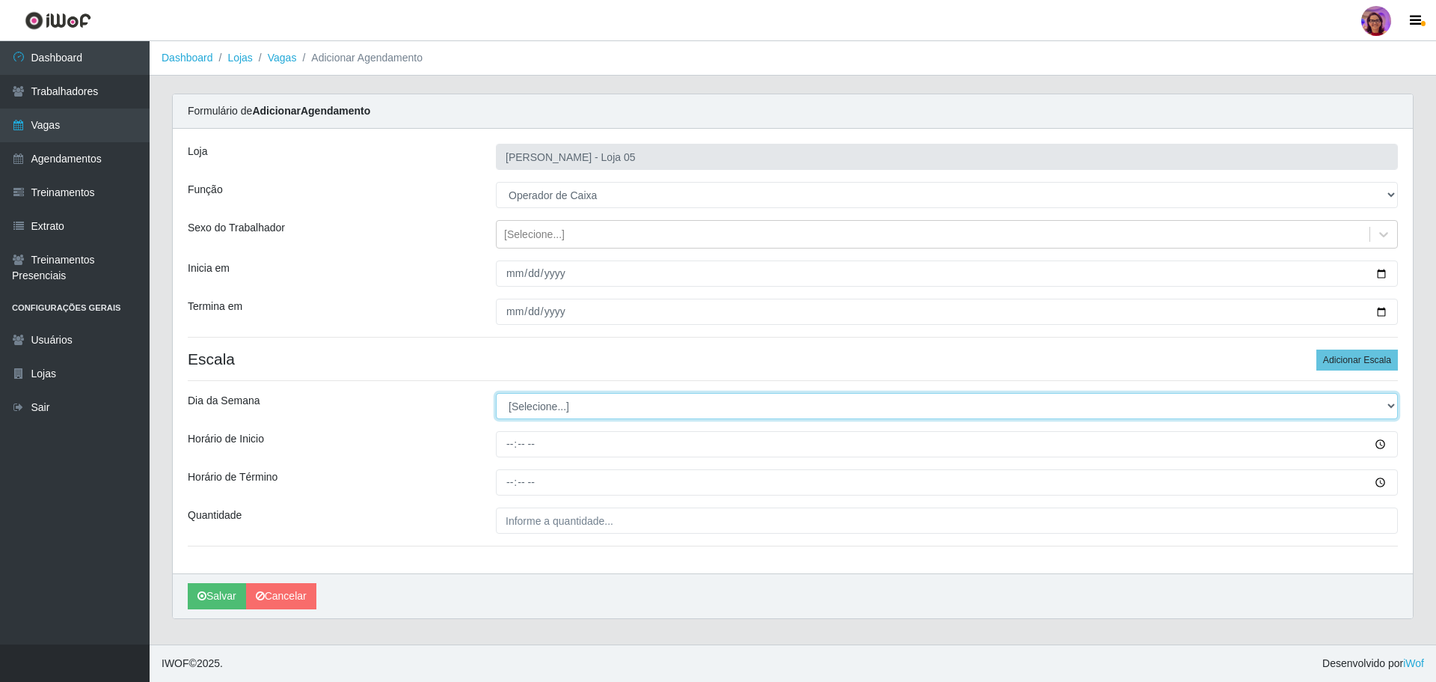
click at [530, 408] on select "[Selecione...] Segunda Terça Quarta Quinta Sexta Sábado Domingo" at bounding box center [947, 406] width 902 height 26
select select "3"
click at [496, 393] on select "[Selecione...] Segunda Terça Quarta Quinta Sexta Sábado Domingo" at bounding box center [947, 406] width 902 height 26
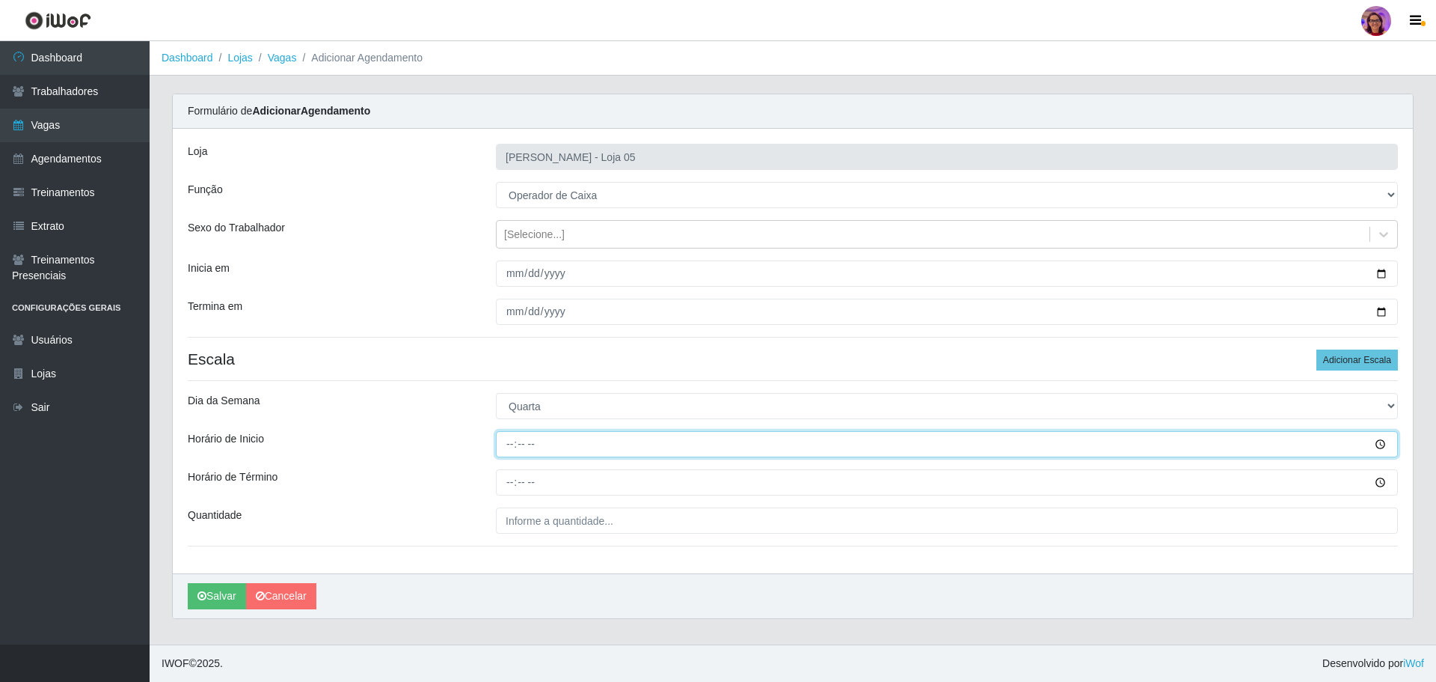
click at [508, 437] on input "Horário de Inicio" at bounding box center [947, 444] width 902 height 26
type input "16:20"
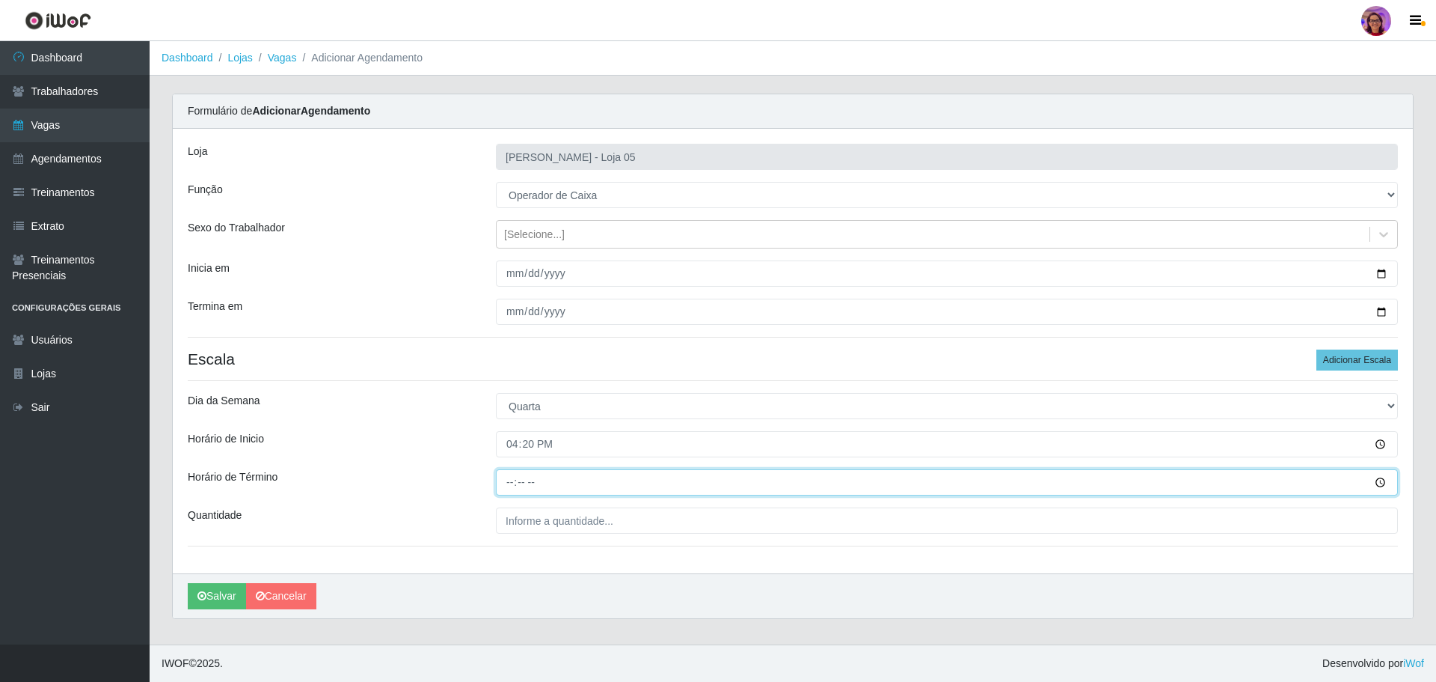
click at [506, 479] on input "Horário de Término" at bounding box center [947, 482] width 902 height 26
type input "22:20"
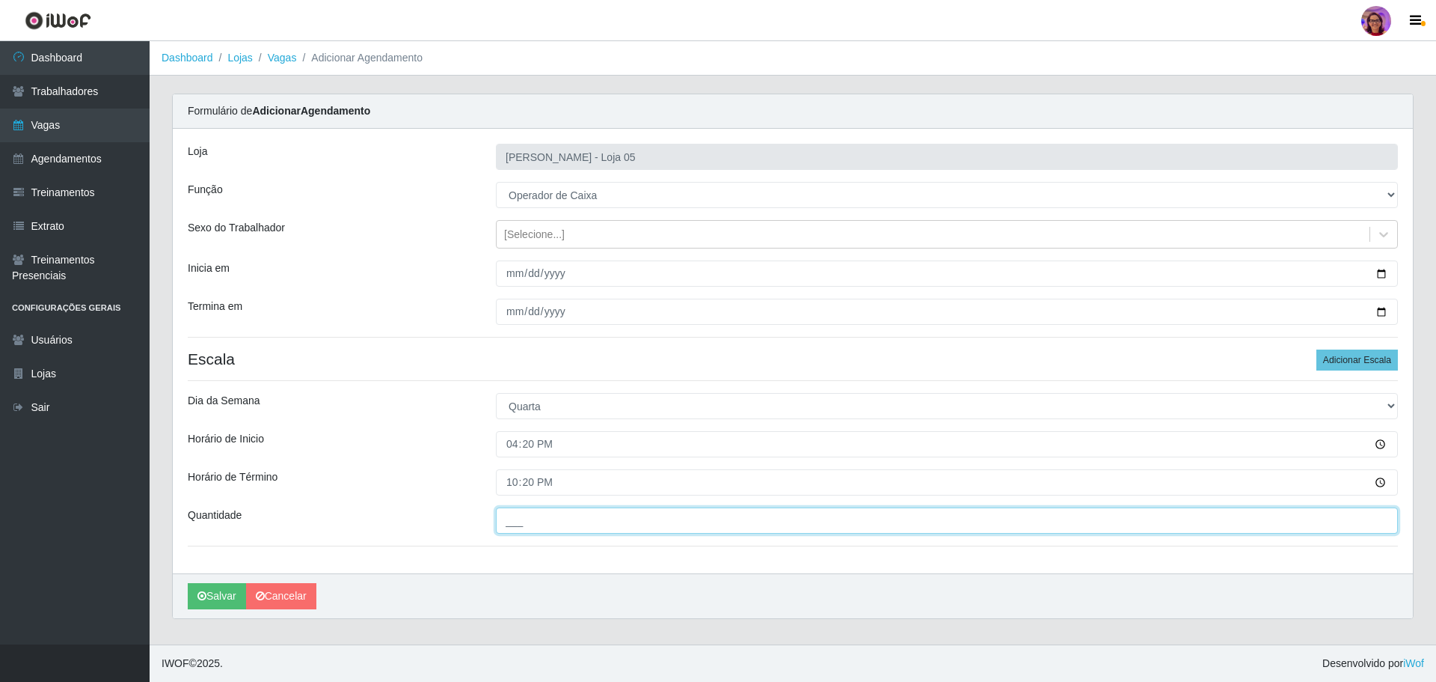
click at [515, 521] on input "___" at bounding box center [947, 520] width 902 height 26
type input "1__"
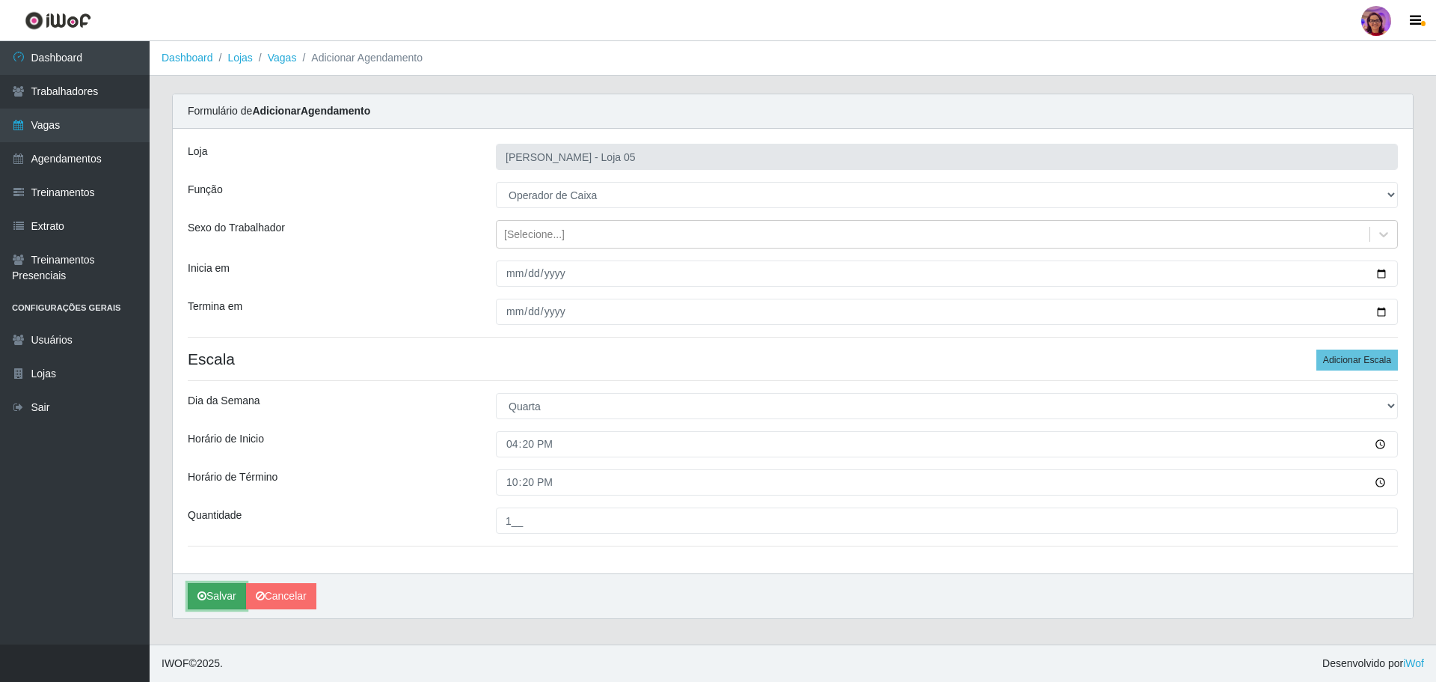
click at [211, 592] on button "Salvar" at bounding box center [217, 596] width 58 height 26
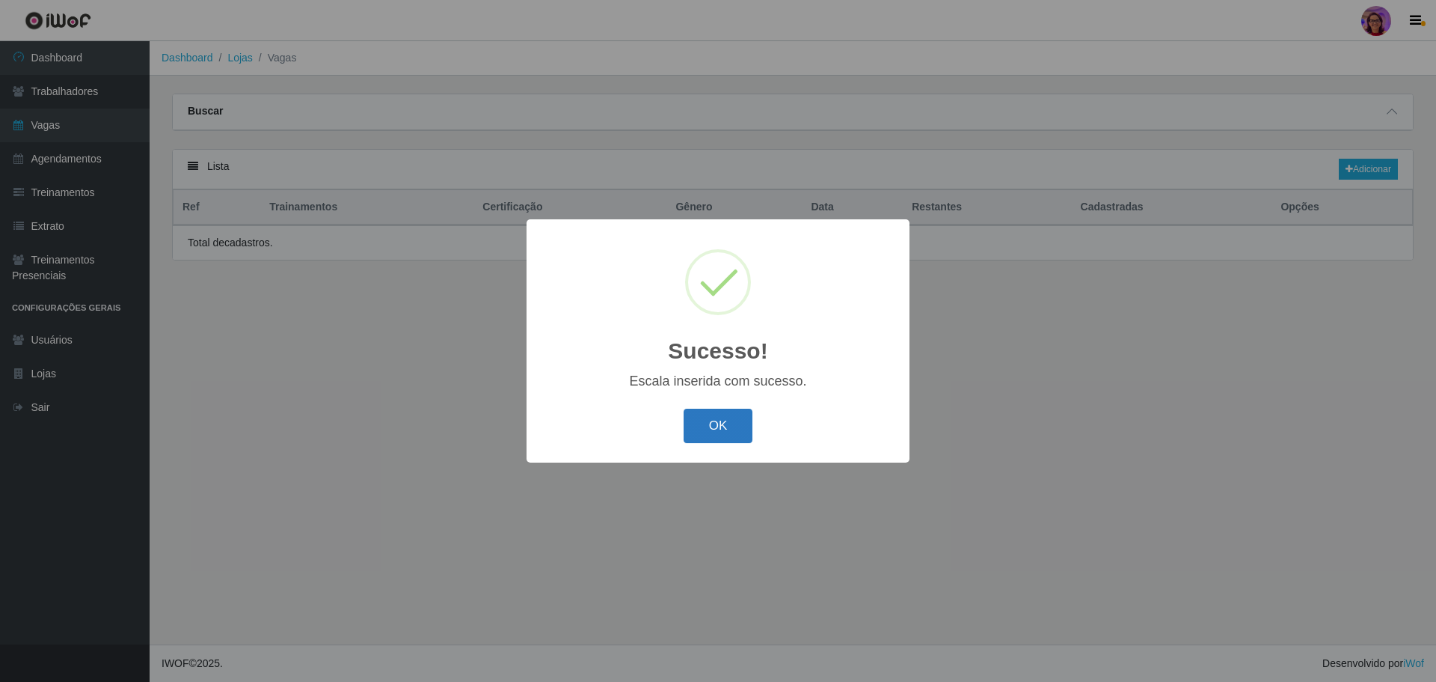
click at [731, 434] on button "OK" at bounding box center [719, 425] width 70 height 35
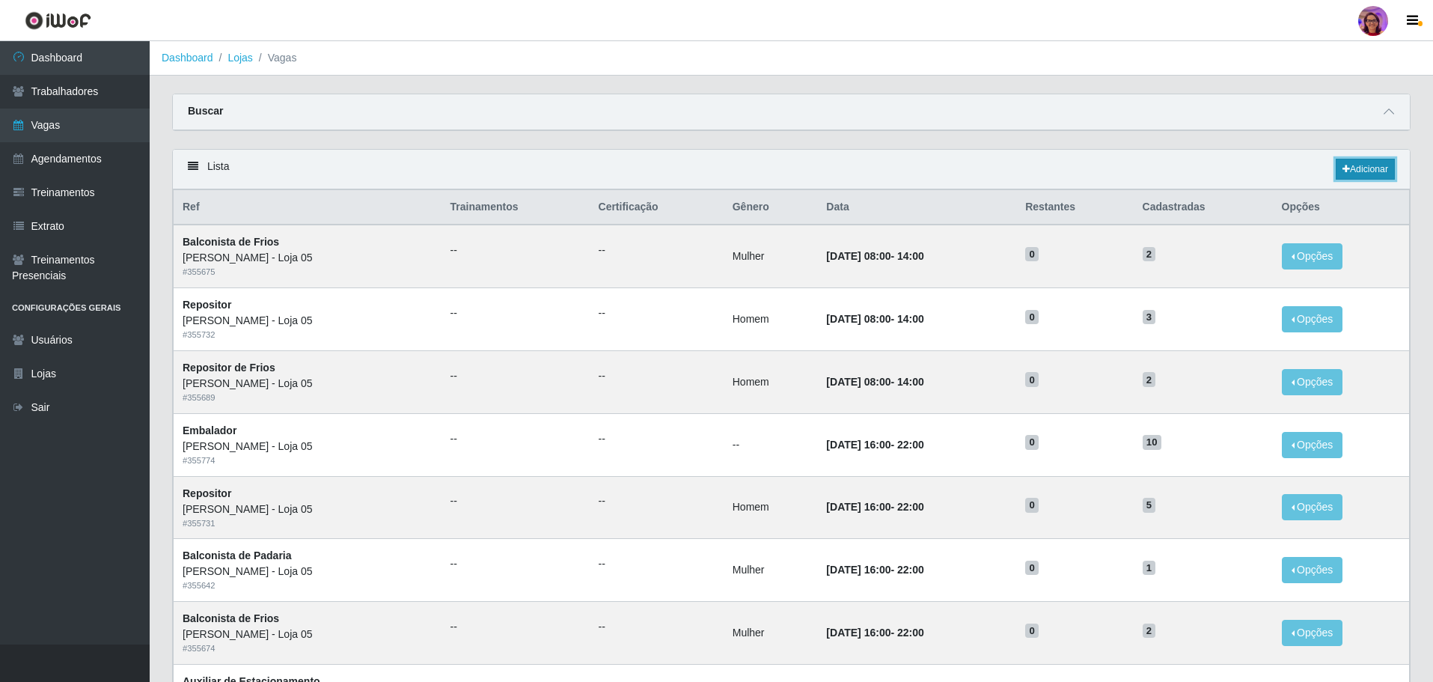
click at [1377, 170] on link "Adicionar" at bounding box center [1364, 169] width 59 height 21
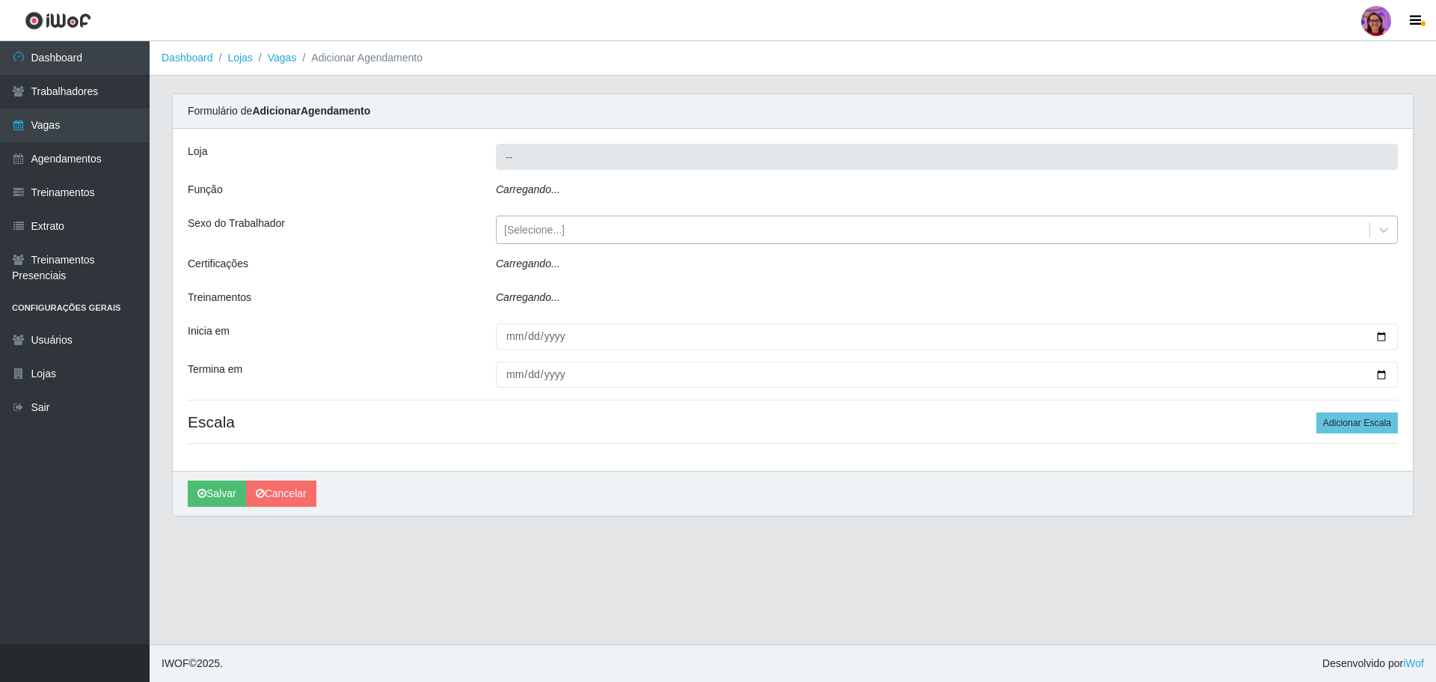
type input "[PERSON_NAME] - Loja 05"
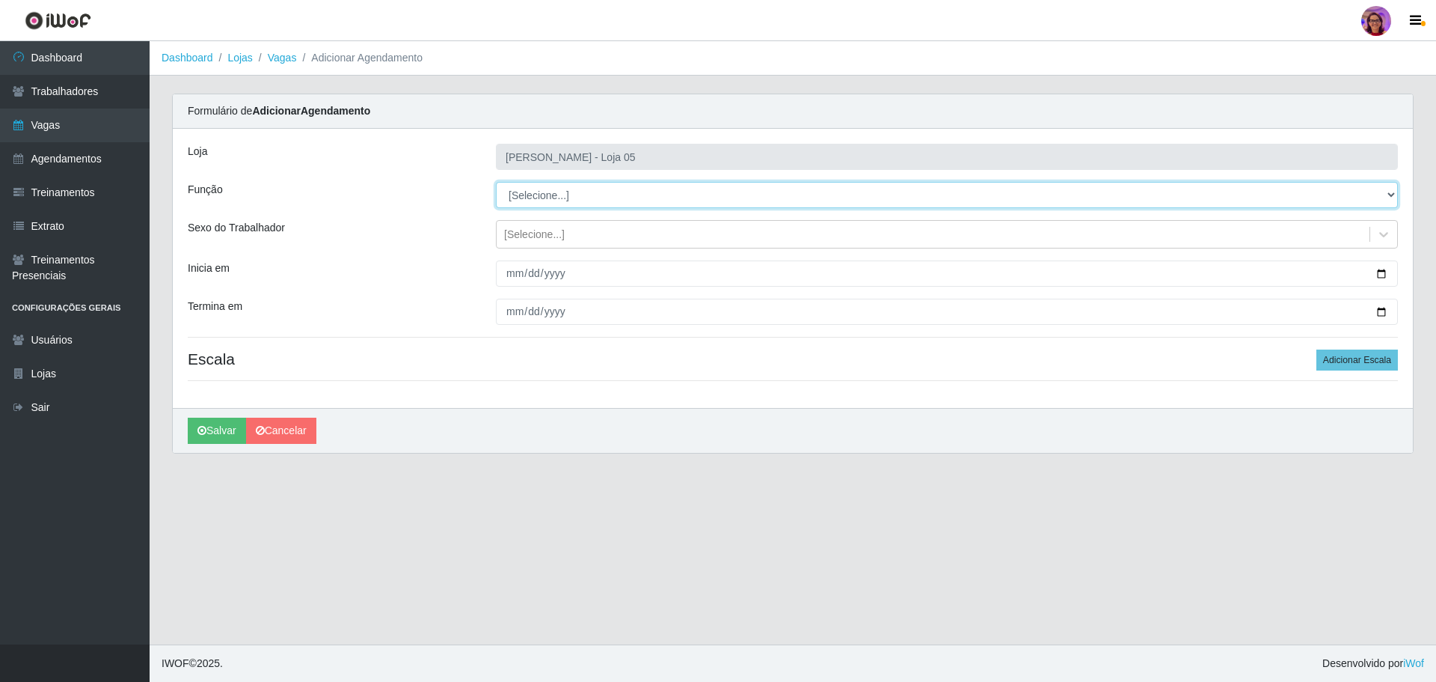
click at [598, 190] on select "[Selecione...] ASG ASG + ASG ++ Auxiliar de Depósito Auxiliar de Depósito + Aux…" at bounding box center [947, 195] width 902 height 26
select select "22"
click at [496, 182] on select "[Selecione...] ASG ASG + ASG ++ Auxiliar de Depósito Auxiliar de Depósito + Aux…" at bounding box center [947, 195] width 902 height 26
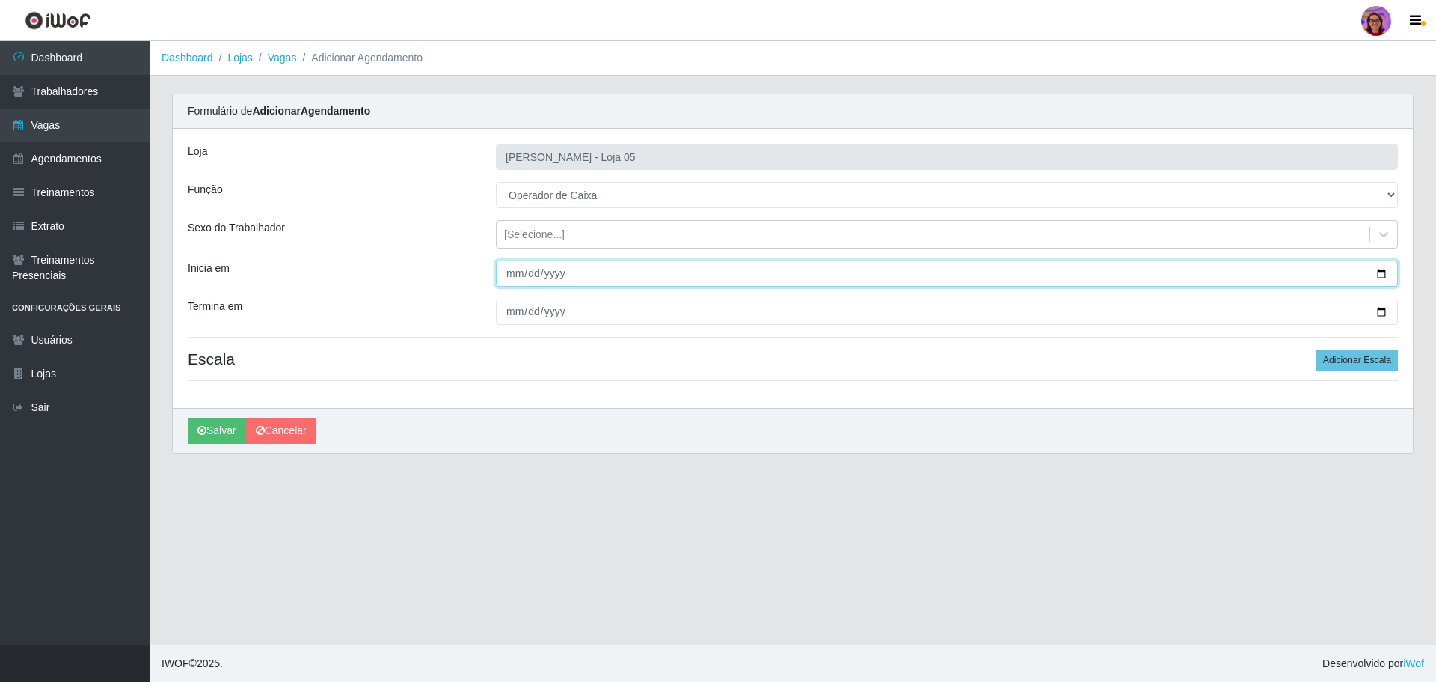
click at [1378, 269] on input "Inicia em" at bounding box center [947, 273] width 902 height 26
type input "[DATE]"
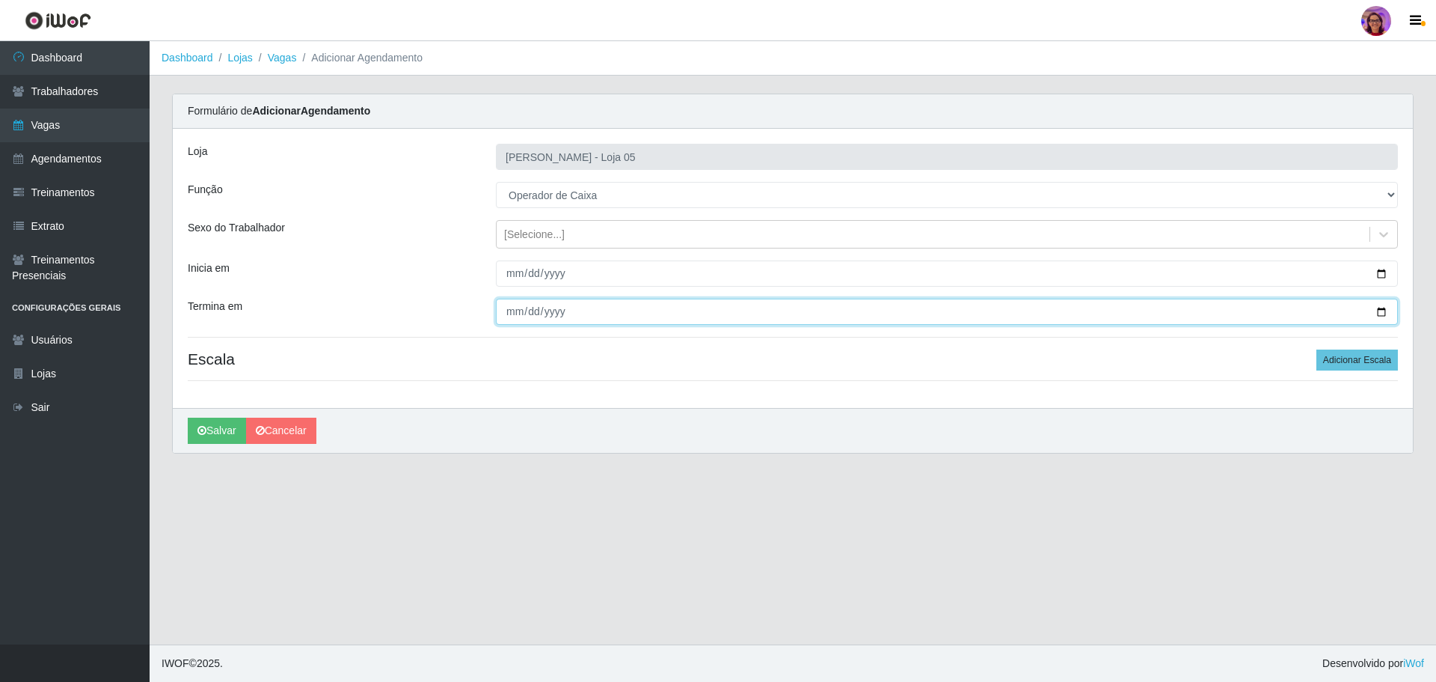
click at [1385, 312] on input "Termina em" at bounding box center [947, 311] width 902 height 26
type input "[DATE]"
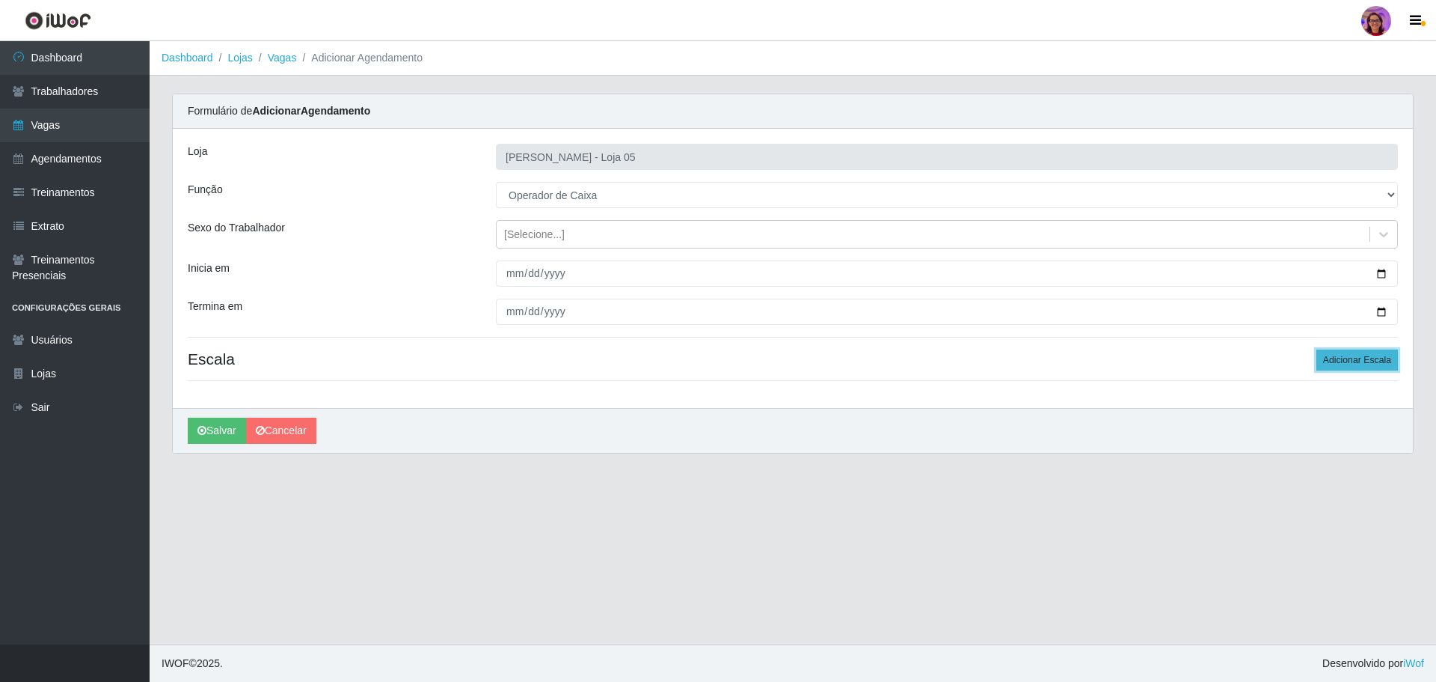
click at [1350, 361] on button "Adicionar Escala" at bounding box center [1358, 359] width 82 height 21
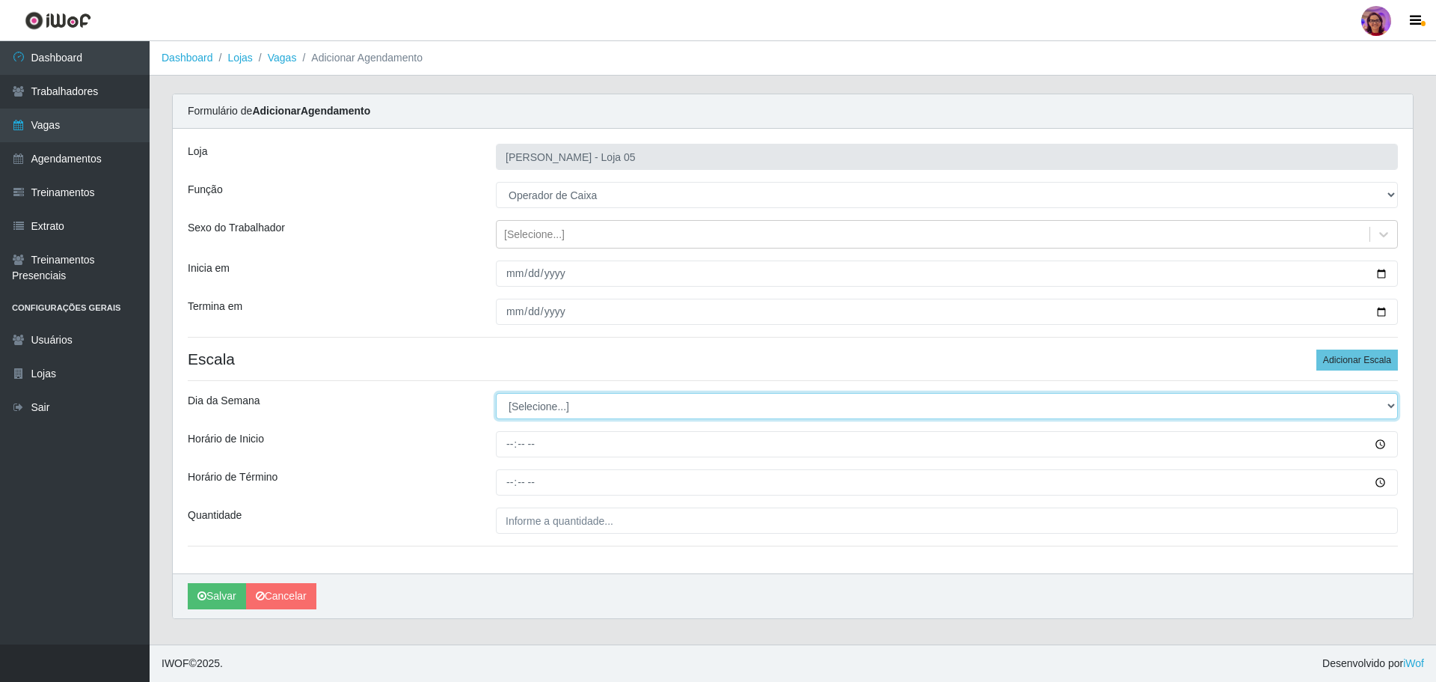
click at [545, 405] on select "[Selecione...] Segunda Terça Quarta Quinta Sexta Sábado Domingo" at bounding box center [947, 406] width 902 height 26
select select "3"
click at [496, 393] on select "[Selecione...] Segunda Terça Quarta Quinta Sexta Sábado Domingo" at bounding box center [947, 406] width 902 height 26
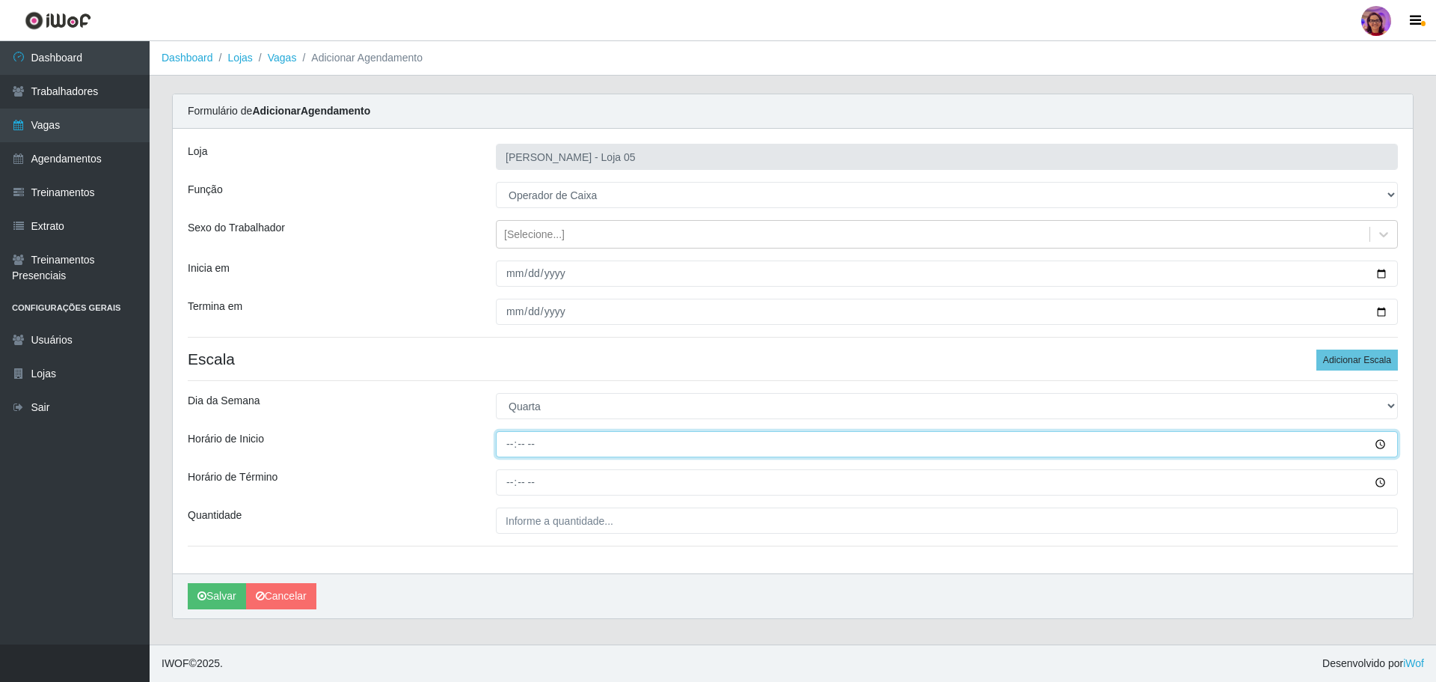
click at [506, 444] on input "Horário de Inicio" at bounding box center [947, 444] width 902 height 26
type input "15:20"
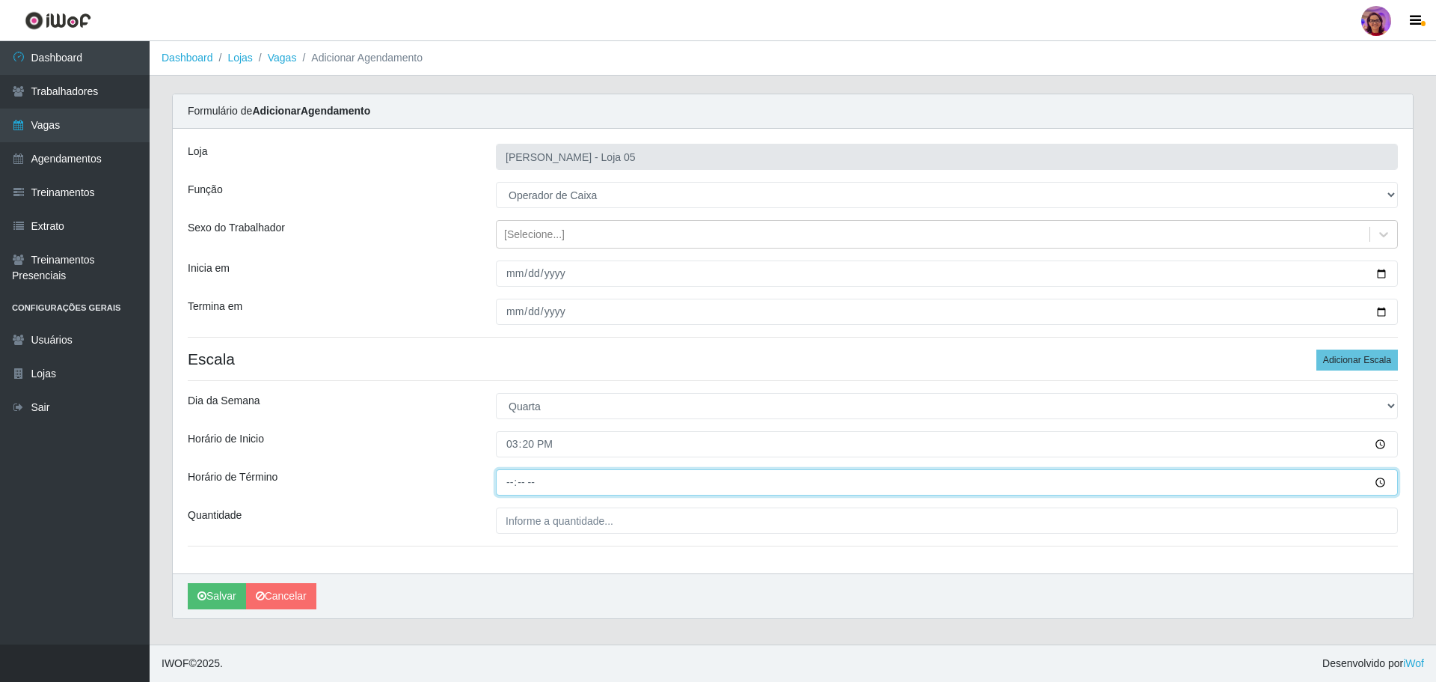
click at [507, 481] on input "Horário de Término" at bounding box center [947, 482] width 902 height 26
type input "22:20"
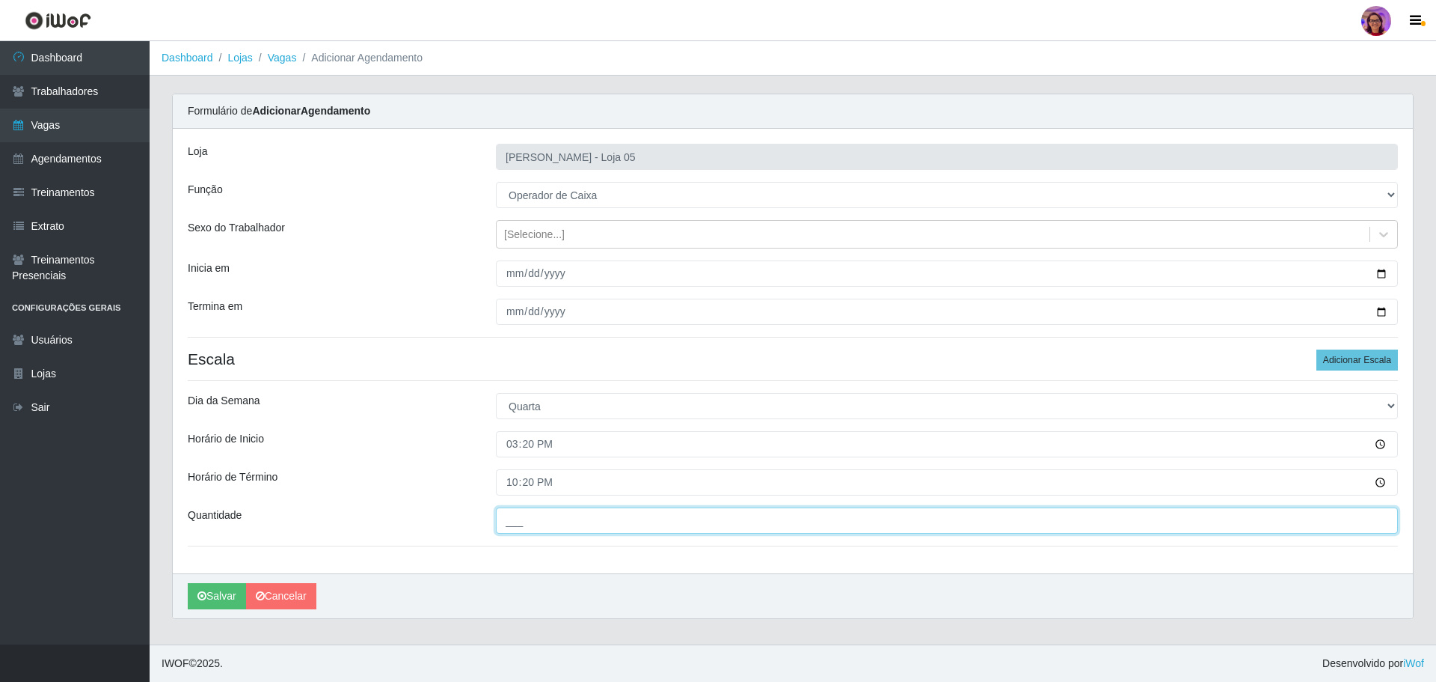
click at [525, 509] on input "___" at bounding box center [947, 520] width 902 height 26
type input "1__"
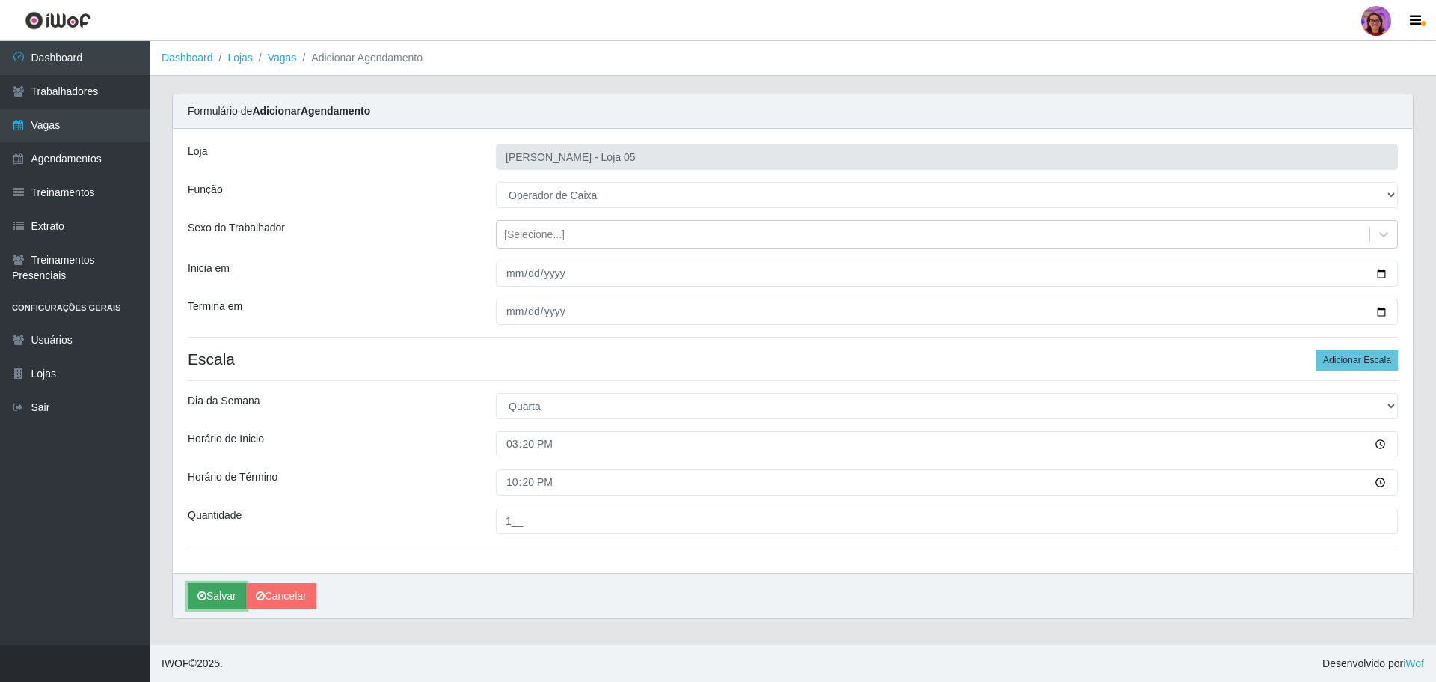
click at [214, 593] on button "Salvar" at bounding box center [217, 596] width 58 height 26
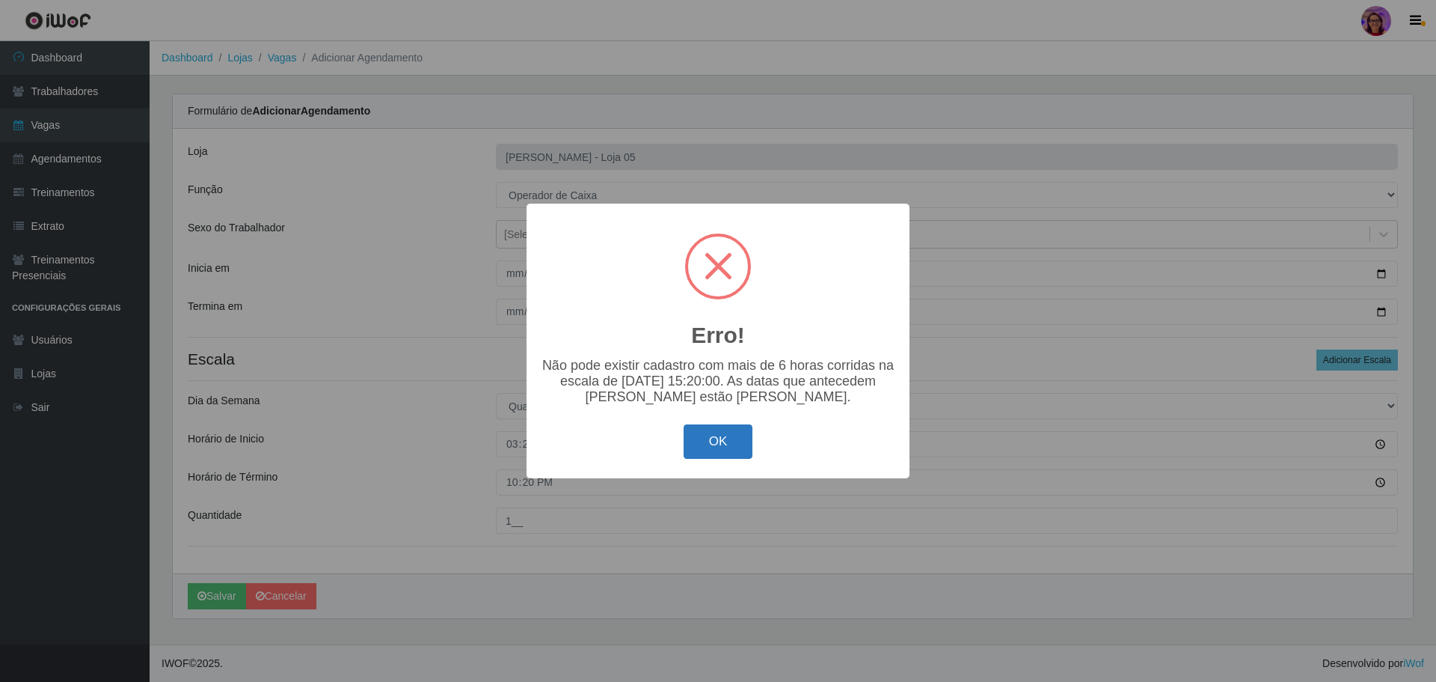
click at [735, 444] on button "OK" at bounding box center [719, 441] width 70 height 35
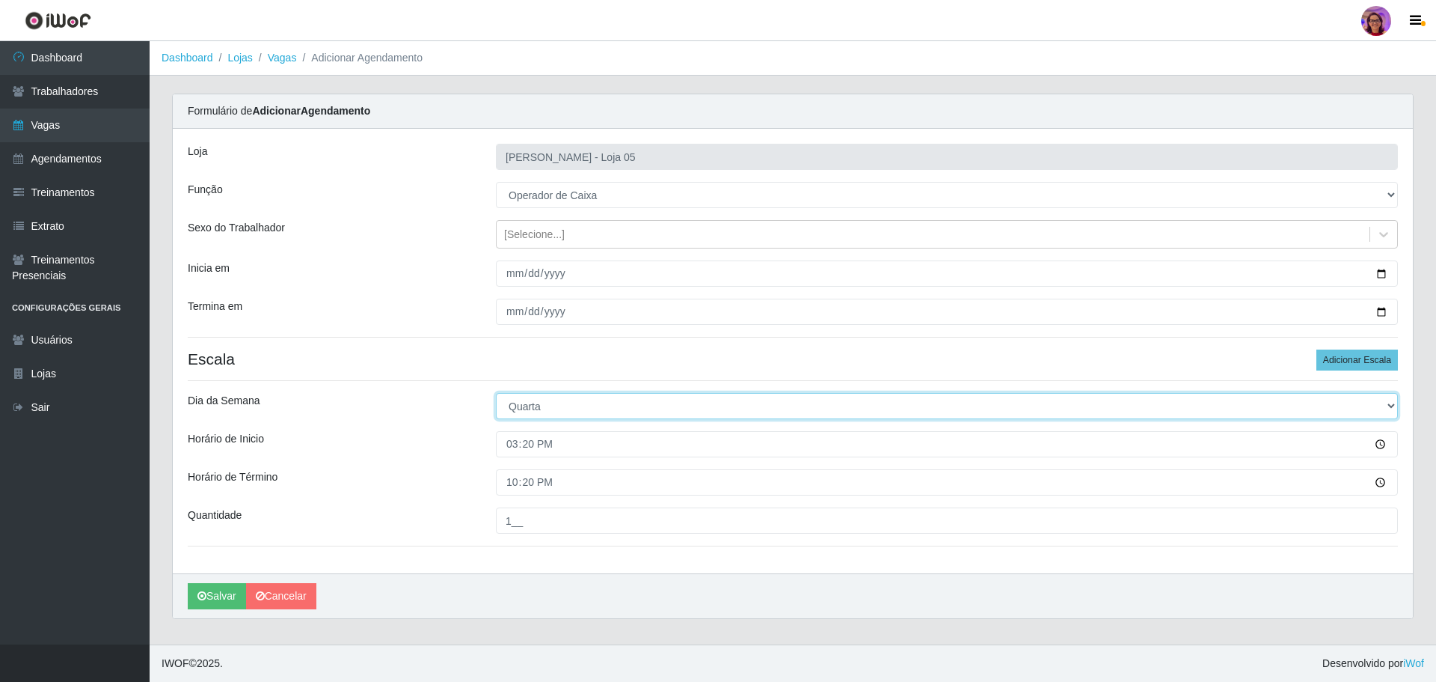
click at [521, 406] on select "[Selecione...] Segunda Terça Quarta Quinta Sexta Sábado Domingo" at bounding box center [947, 406] width 902 height 26
click at [598, 410] on select "[Selecione...] Segunda Terça Quarta Quinta Sexta Sábado Domingo" at bounding box center [947, 406] width 902 height 26
click at [496, 393] on select "[Selecione...] Segunda Terça Quarta Quinta Sexta Sábado Domingo" at bounding box center [947, 406] width 902 height 26
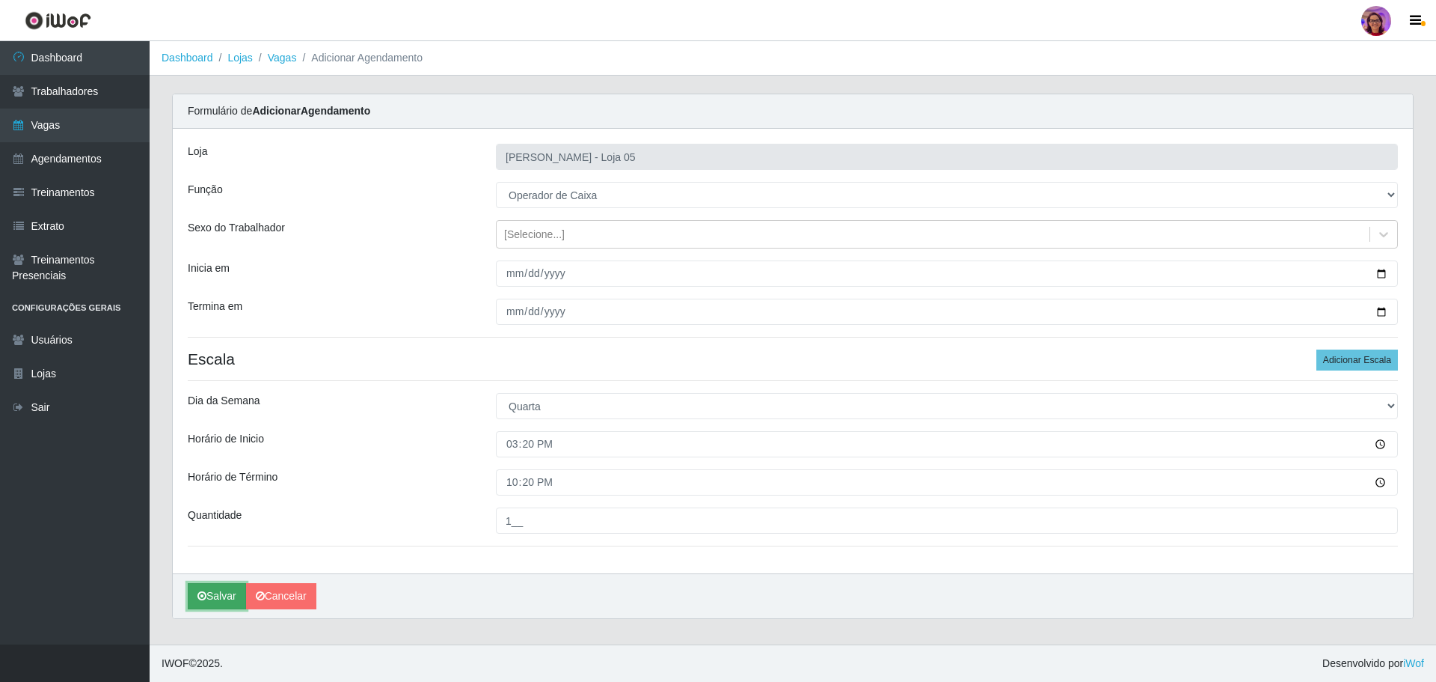
click at [226, 593] on button "Salvar" at bounding box center [217, 596] width 58 height 26
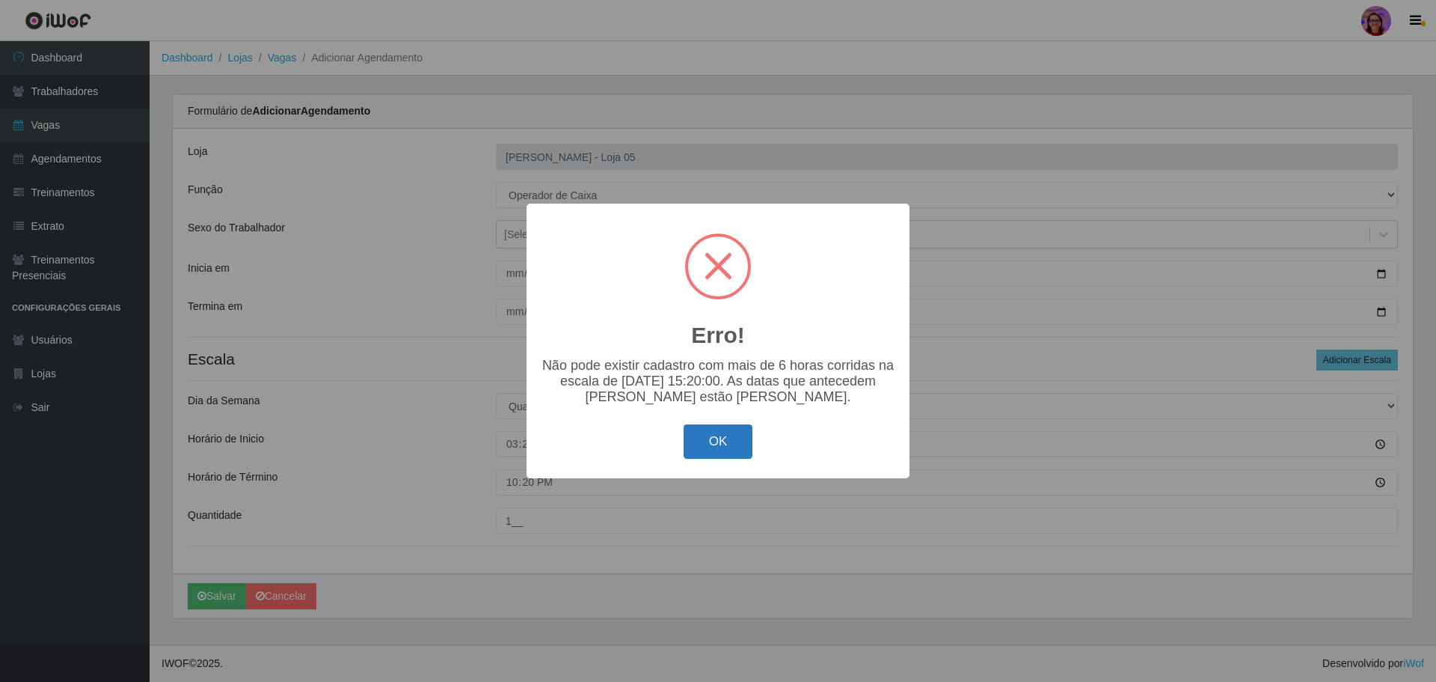
click at [708, 441] on button "OK" at bounding box center [719, 441] width 70 height 35
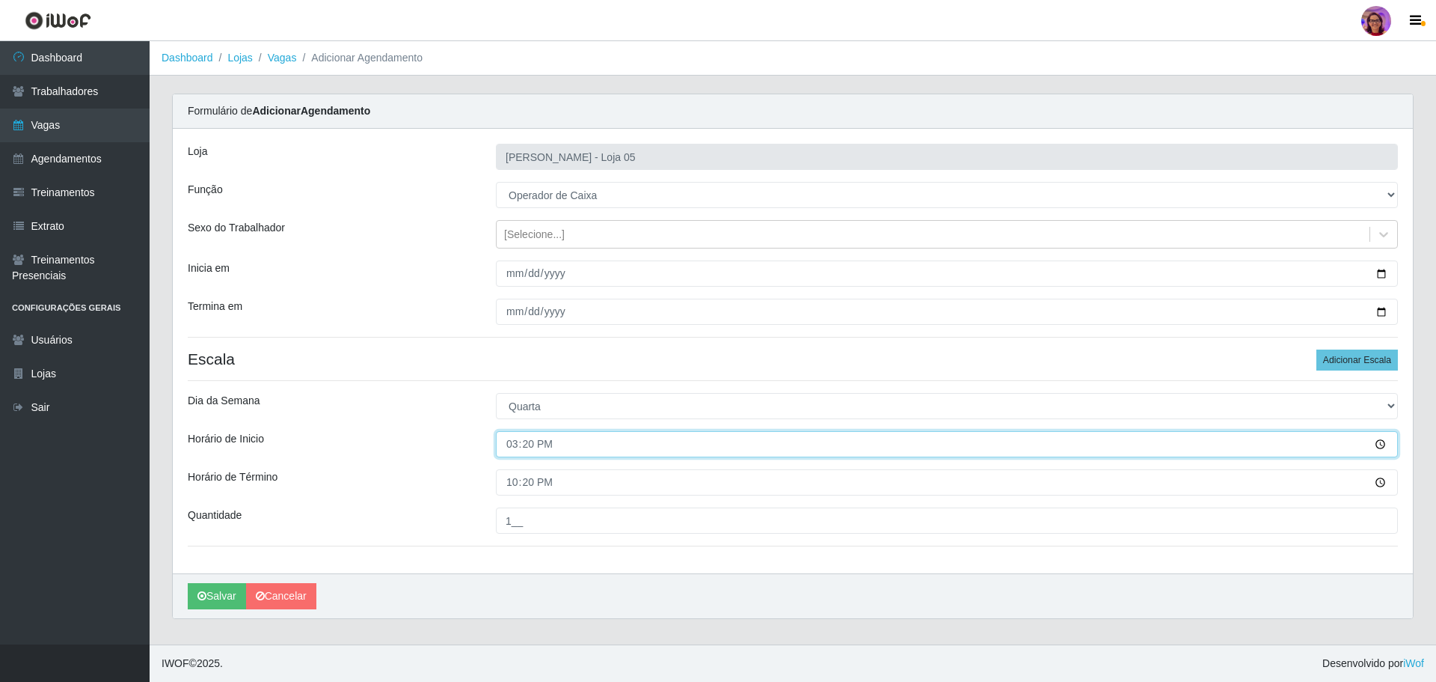
click at [533, 445] on input "15:20" at bounding box center [947, 444] width 902 height 26
drag, startPoint x: 547, startPoint y: 441, endPoint x: 468, endPoint y: 444, distance: 79.4
click at [468, 444] on div "Horário de Inicio 15:20" at bounding box center [793, 444] width 1233 height 26
click at [508, 444] on input "15:20" at bounding box center [947, 444] width 902 height 26
type input "16:20"
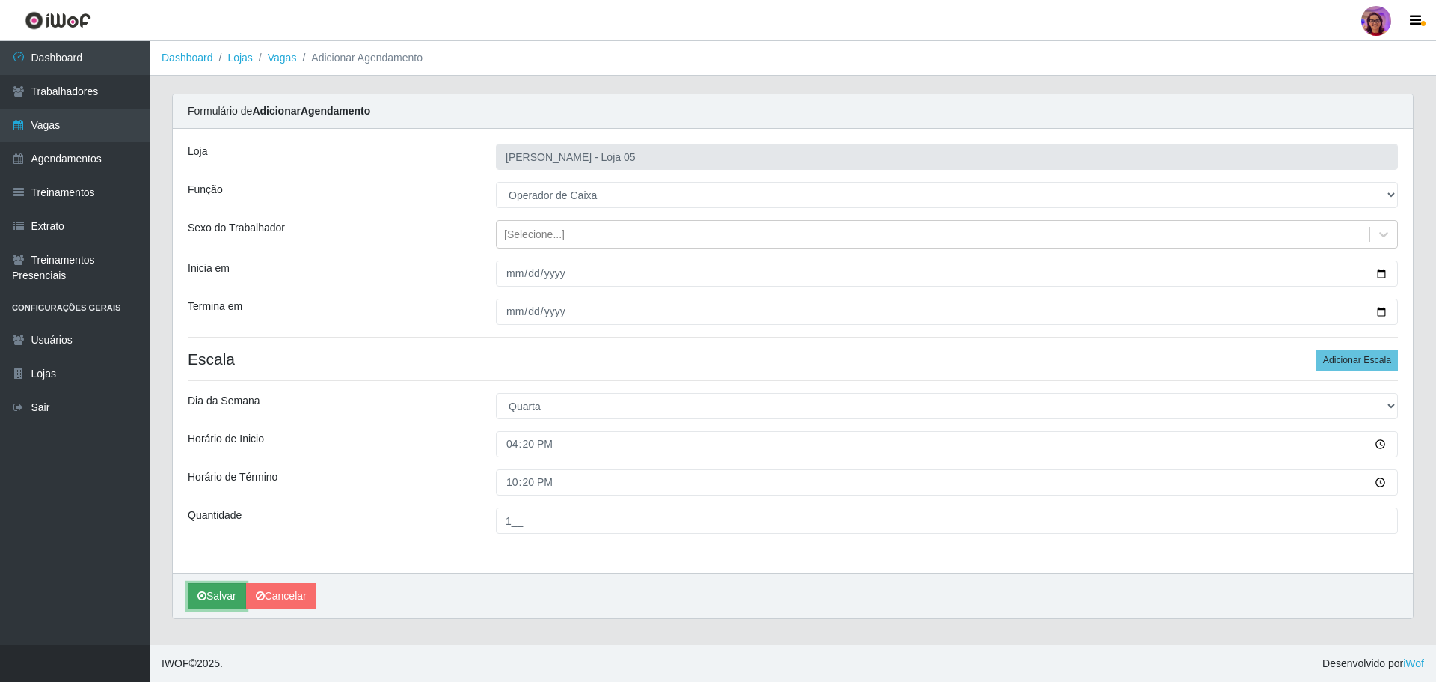
click at [215, 589] on button "Salvar" at bounding box center [217, 596] width 58 height 26
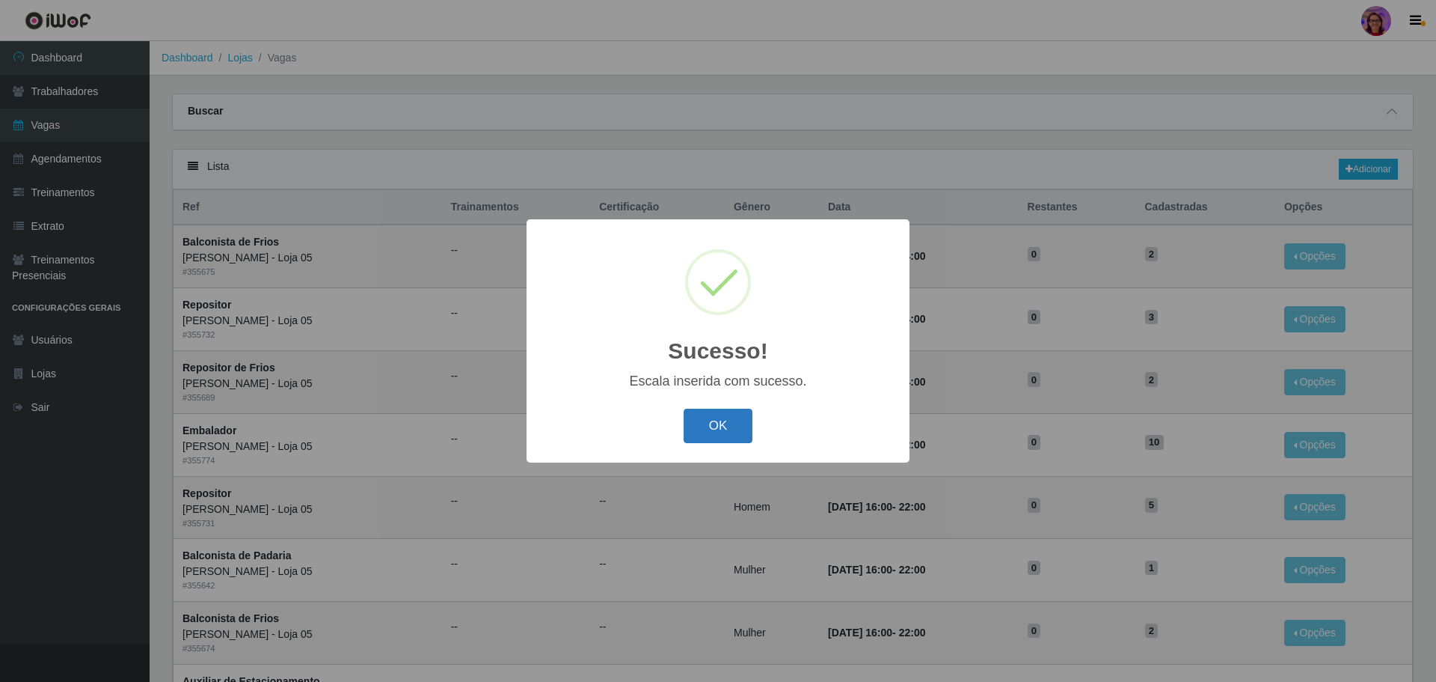
click at [716, 420] on button "OK" at bounding box center [719, 425] width 70 height 35
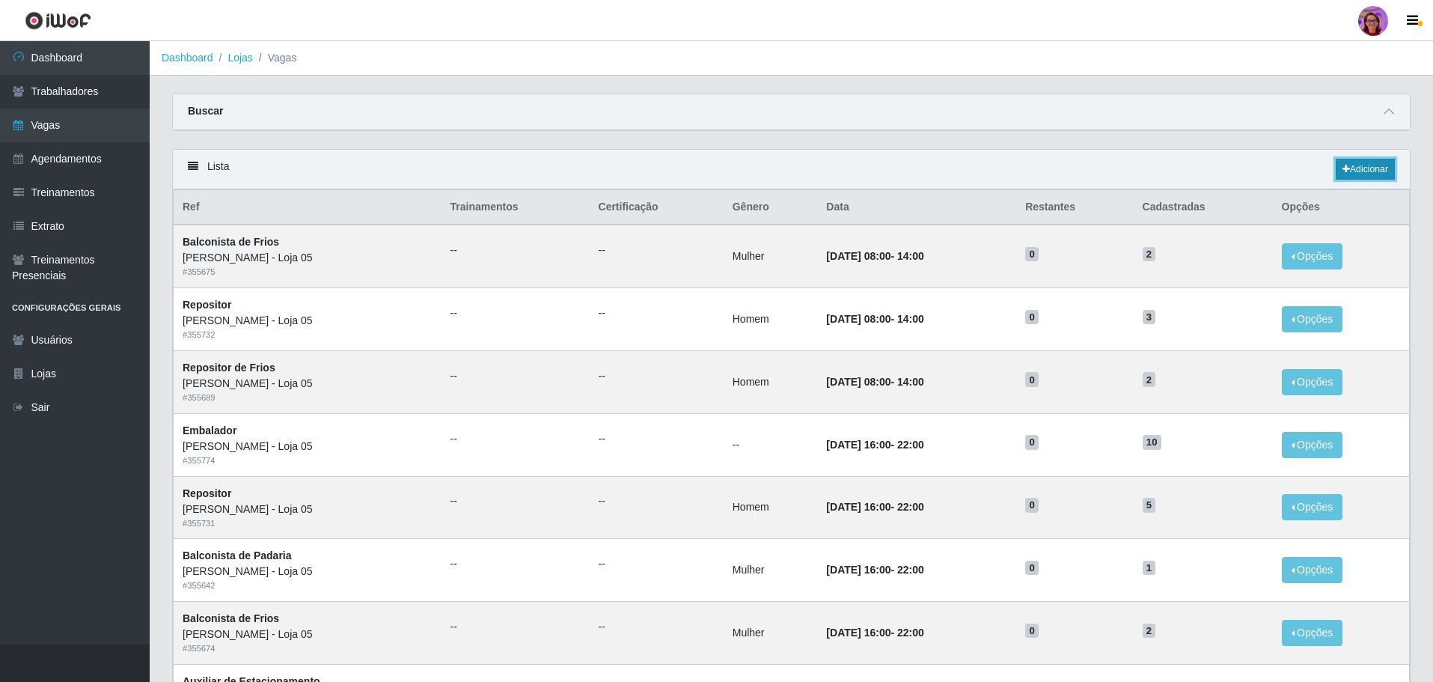
click at [1361, 162] on link "Adicionar" at bounding box center [1364, 169] width 59 height 21
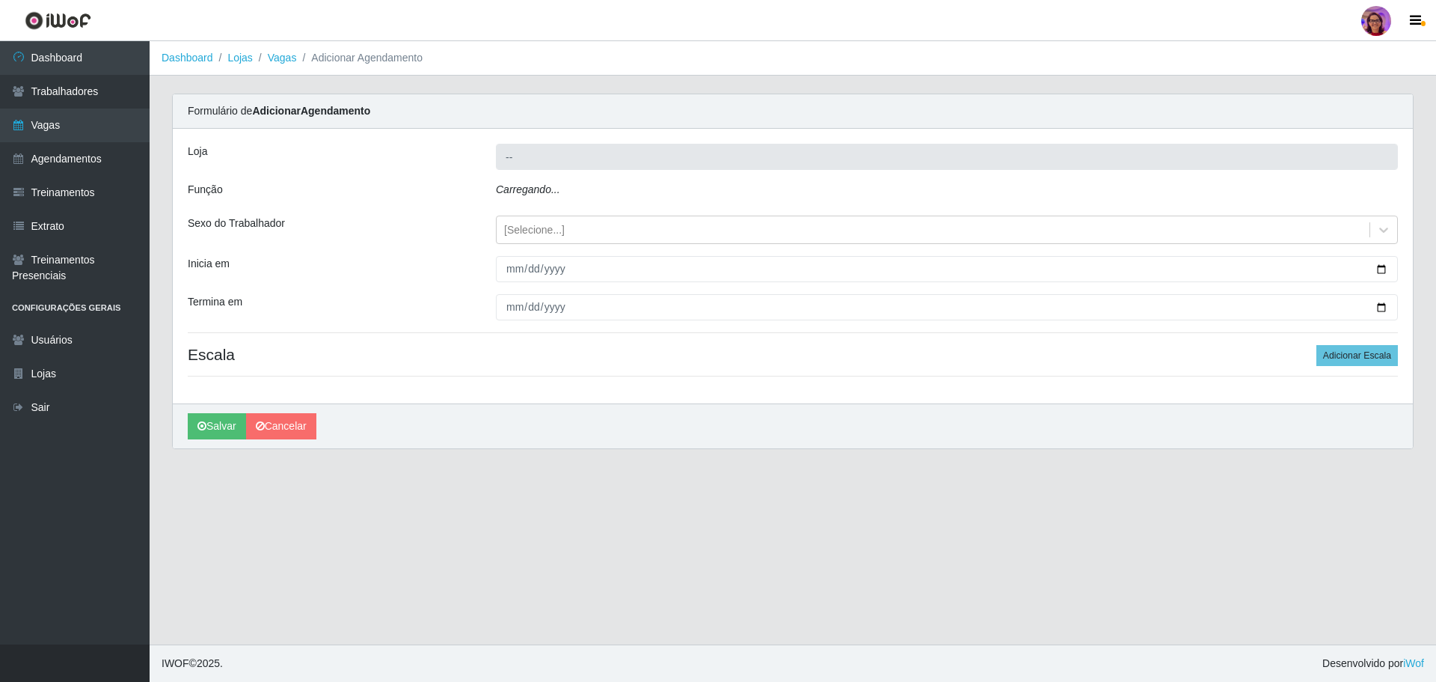
type input "[PERSON_NAME] - Loja 05"
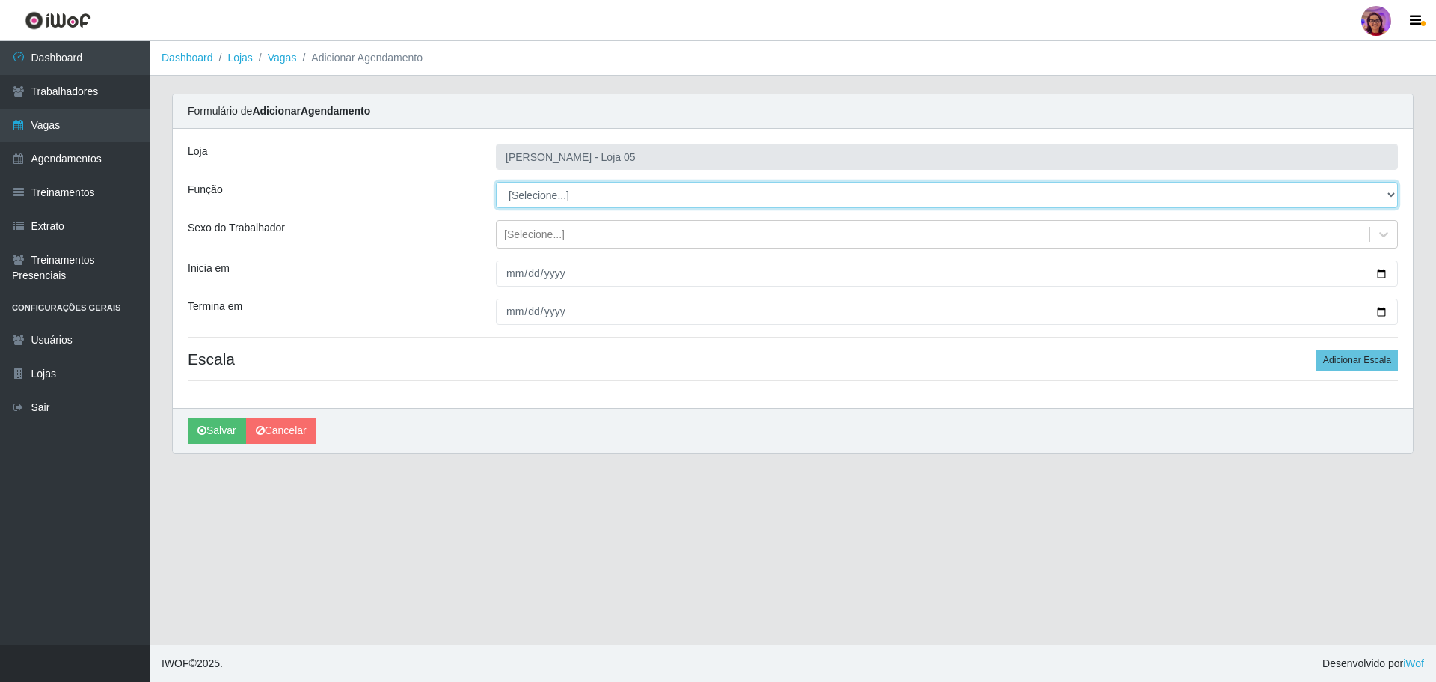
click at [546, 196] on select "[Selecione...] ASG ASG + ASG ++ Auxiliar de Depósito Auxiliar de Depósito + Aux…" at bounding box center [947, 195] width 902 height 26
select select "22"
click at [496, 182] on select "[Selecione...] ASG ASG + ASG ++ Auxiliar de Depósito Auxiliar de Depósito + Aux…" at bounding box center [947, 195] width 902 height 26
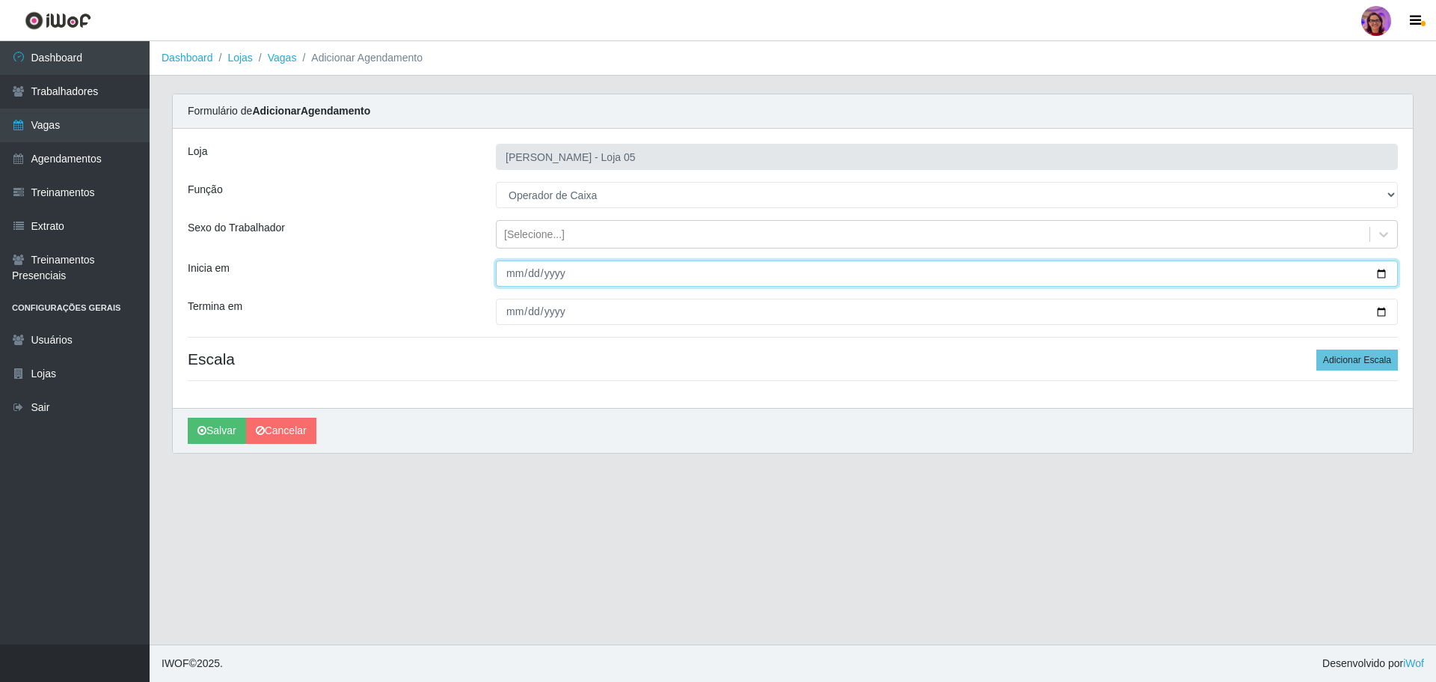
click at [1388, 271] on input "Inicia em" at bounding box center [947, 273] width 902 height 26
type input "[DATE]"
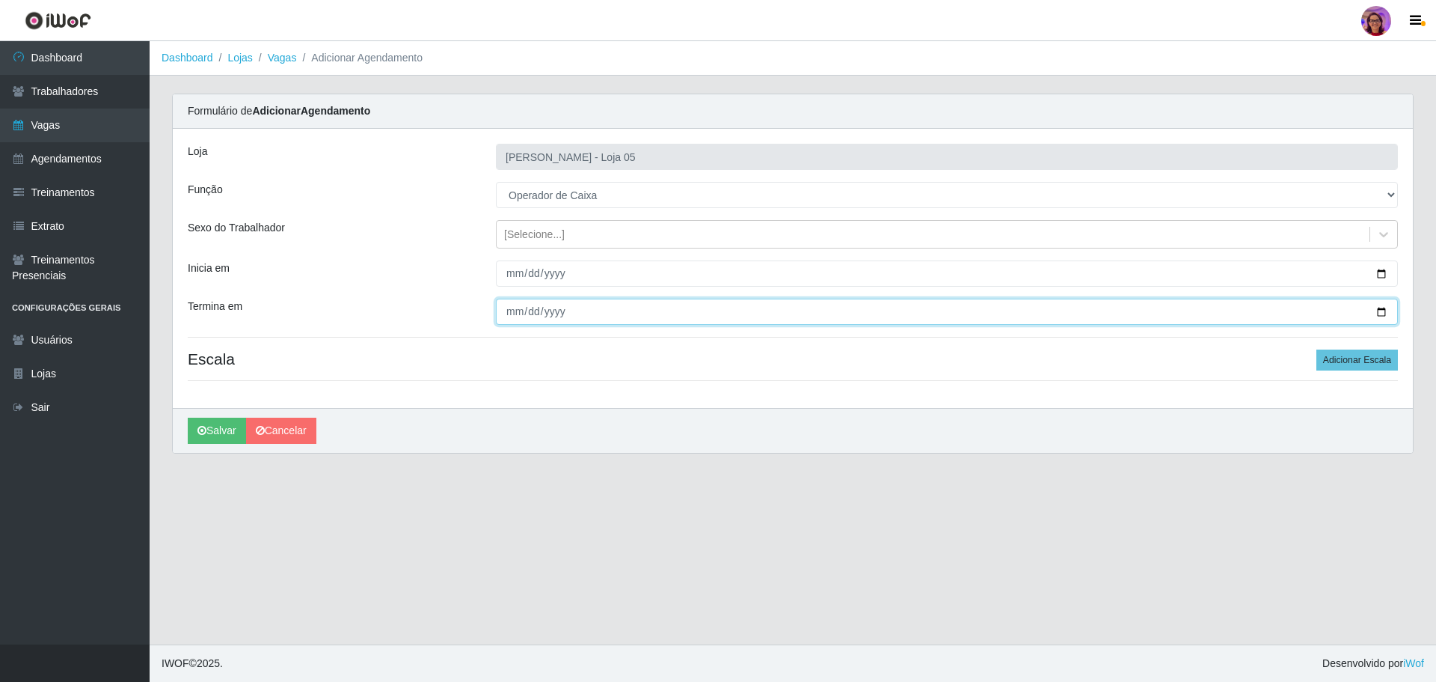
click at [1382, 316] on input "Termina em" at bounding box center [947, 311] width 902 height 26
type input "[DATE]"
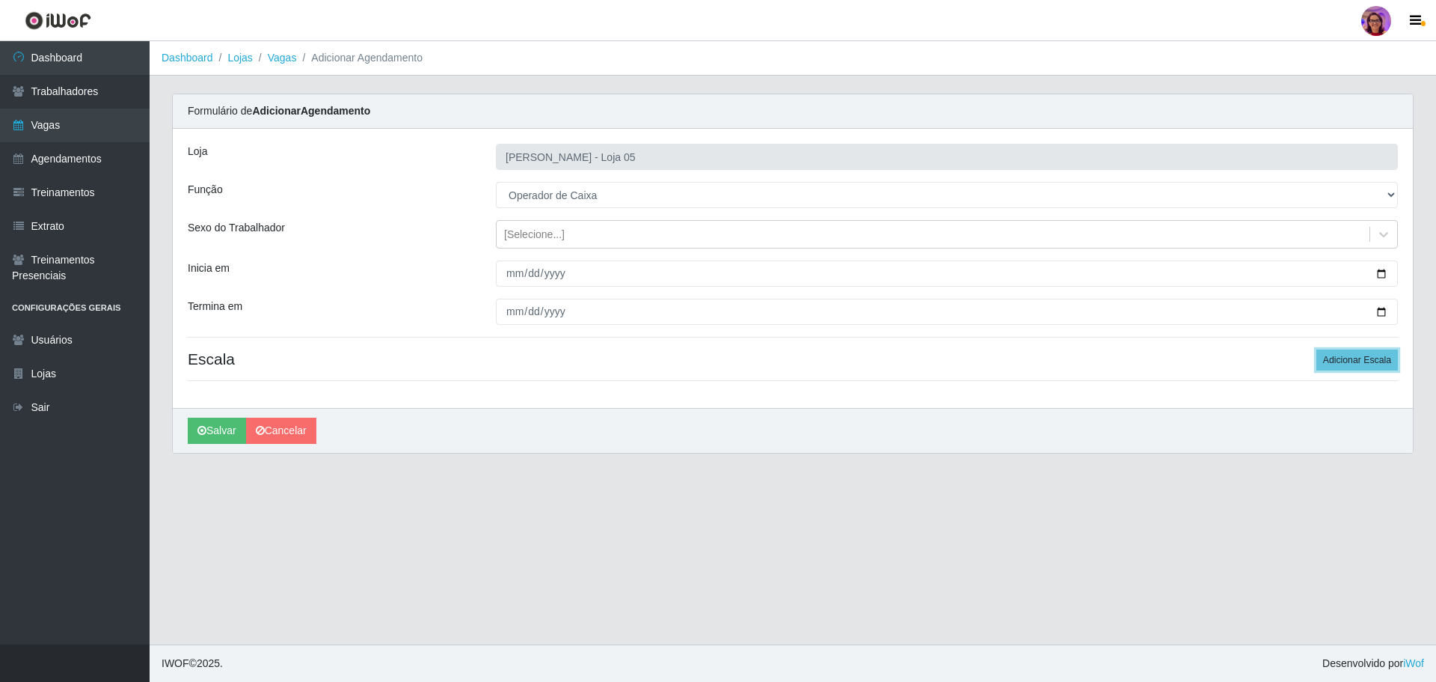
drag, startPoint x: 1341, startPoint y: 358, endPoint x: 1194, endPoint y: 343, distance: 147.3
click at [1324, 355] on button "Adicionar Escala" at bounding box center [1358, 359] width 82 height 21
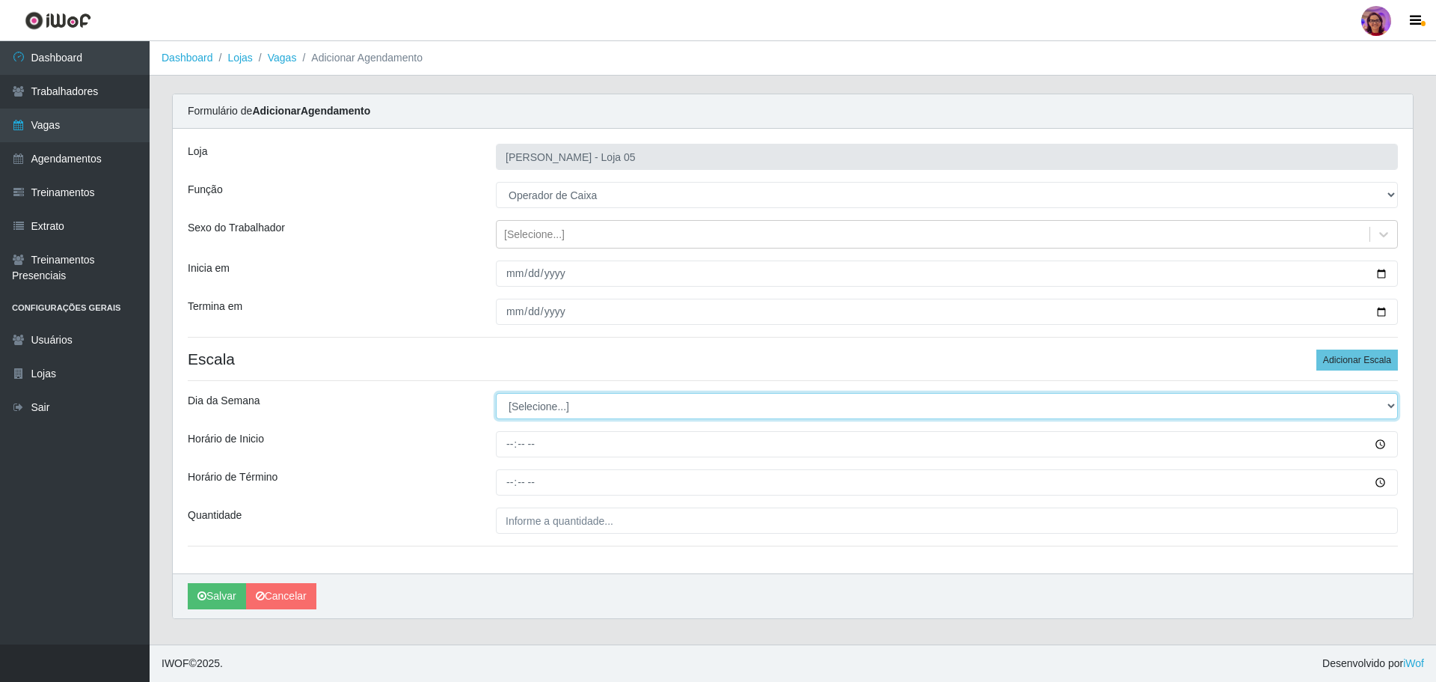
click at [553, 408] on select "[Selecione...] Segunda Terça Quarta Quinta Sexta Sábado Domingo" at bounding box center [947, 406] width 902 height 26
select select "4"
click at [496, 393] on select "[Selecione...] Segunda Terça Quarta Quinta Sexta Sábado Domingo" at bounding box center [947, 406] width 902 height 26
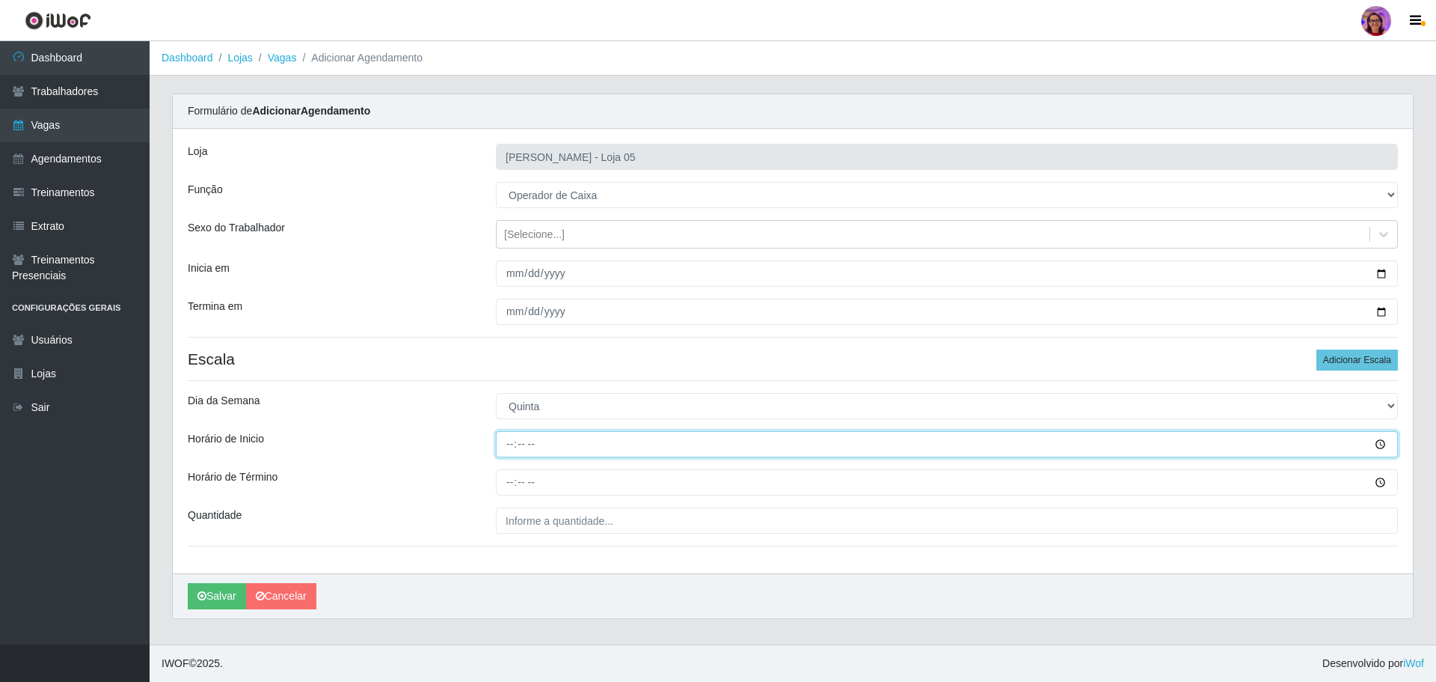
drag, startPoint x: 502, startPoint y: 439, endPoint x: 510, endPoint y: 434, distance: 9.8
click at [503, 439] on input "Horário de Inicio" at bounding box center [947, 444] width 902 height 26
type input "16:20"
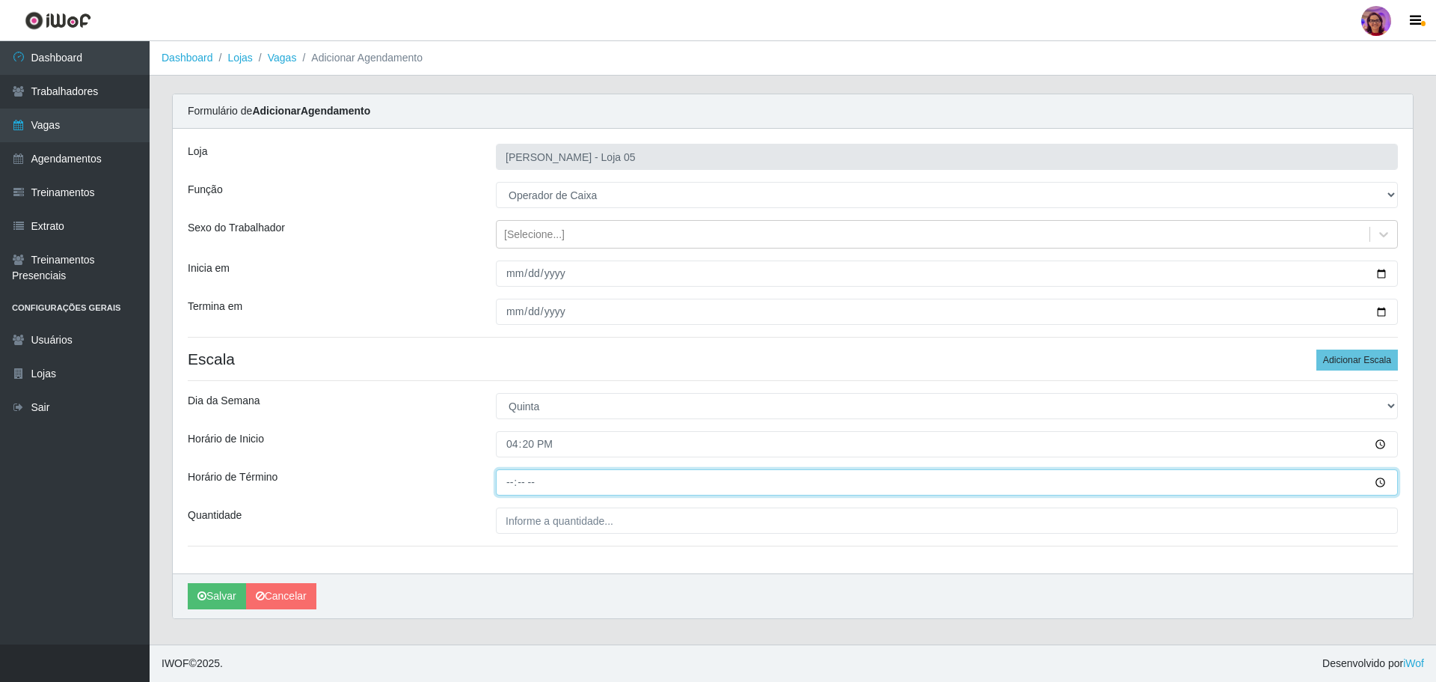
click at [510, 477] on input "Horário de Término" at bounding box center [947, 482] width 902 height 26
type input "22:20"
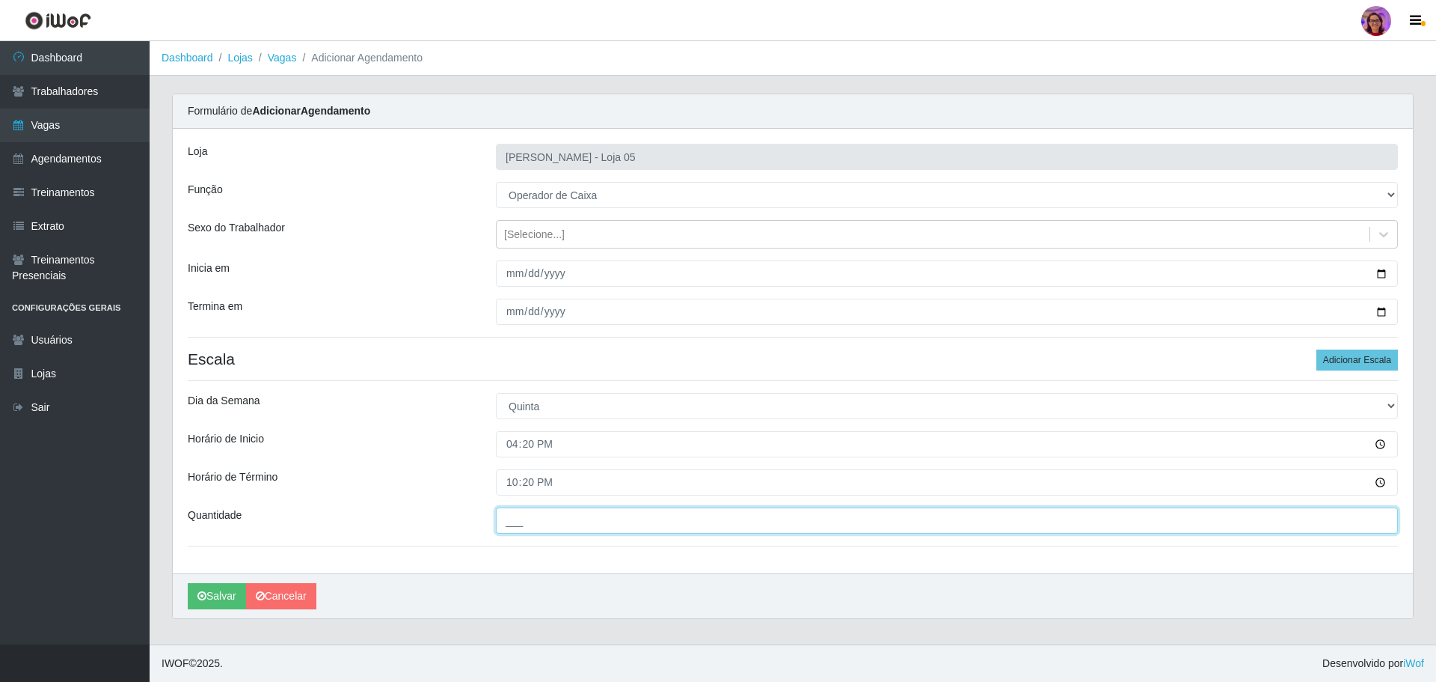
click at [530, 524] on input "___" at bounding box center [947, 520] width 902 height 26
type input "2__"
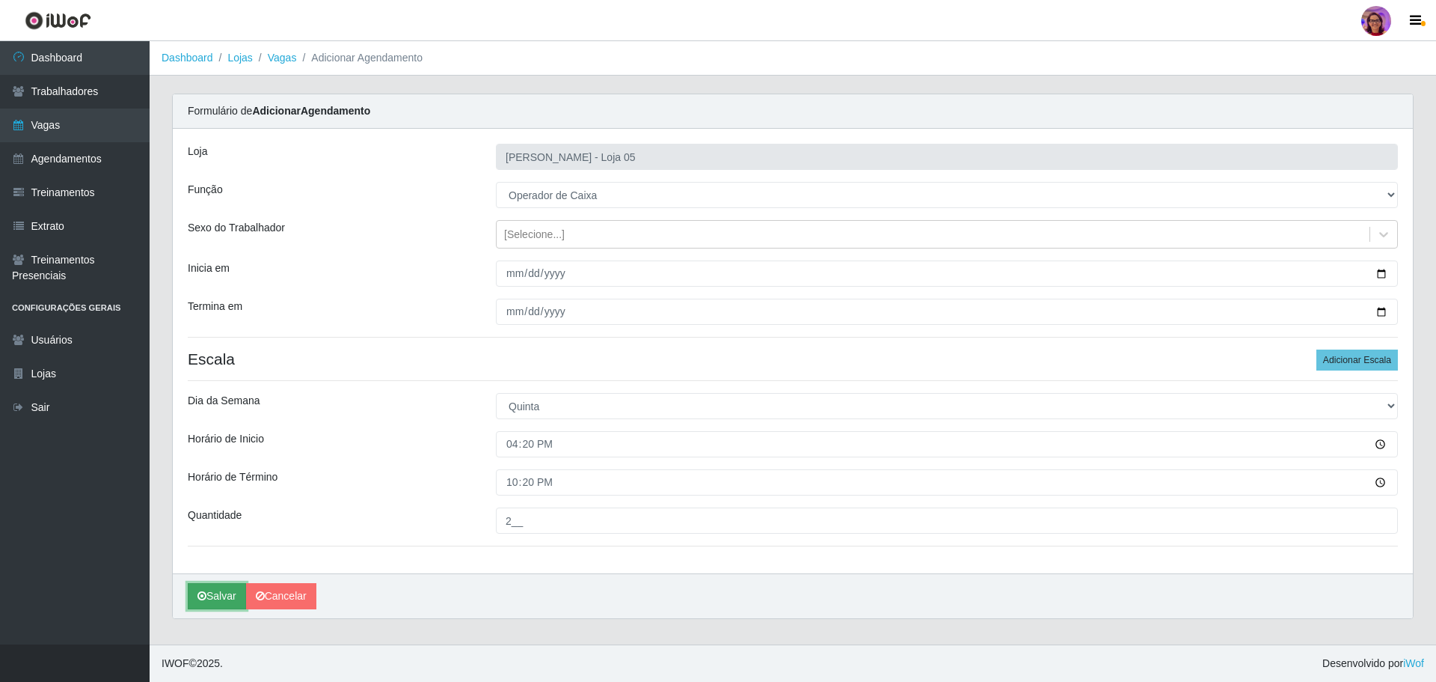
click at [213, 602] on button "Salvar" at bounding box center [217, 596] width 58 height 26
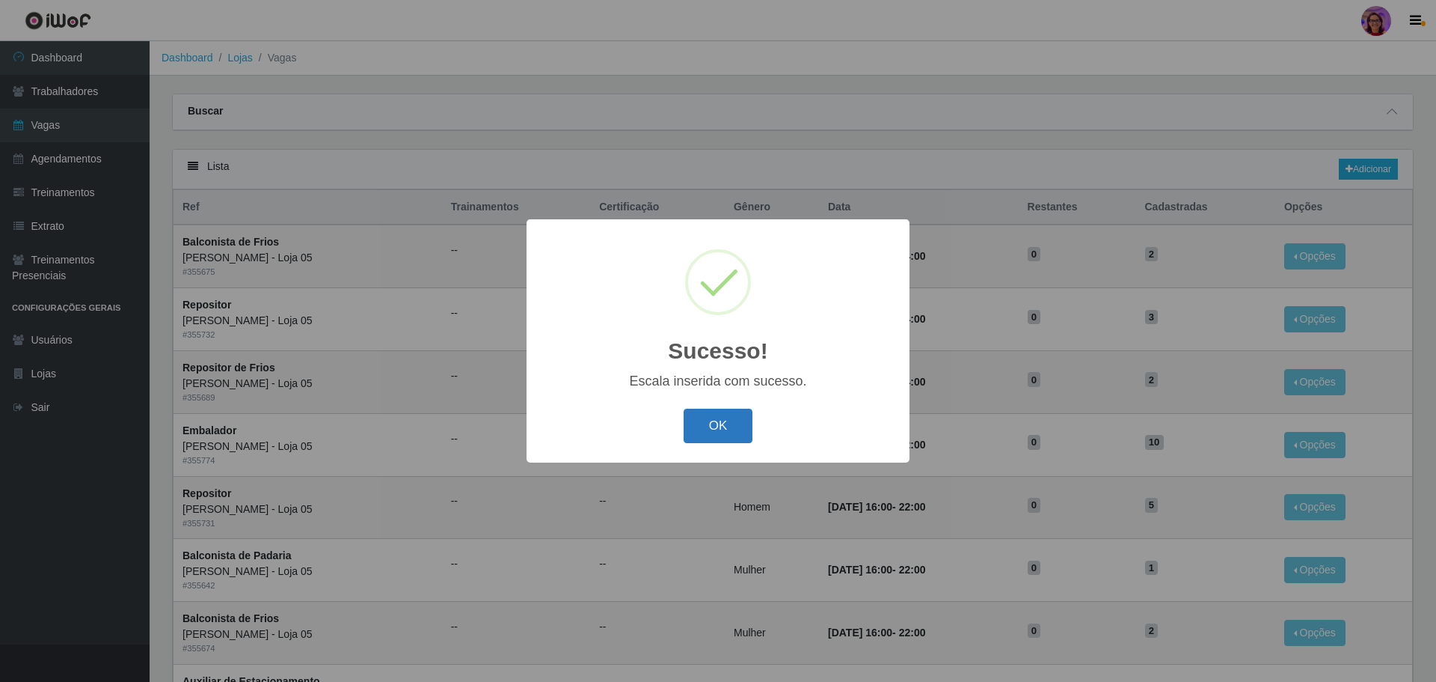
click at [729, 426] on button "OK" at bounding box center [719, 425] width 70 height 35
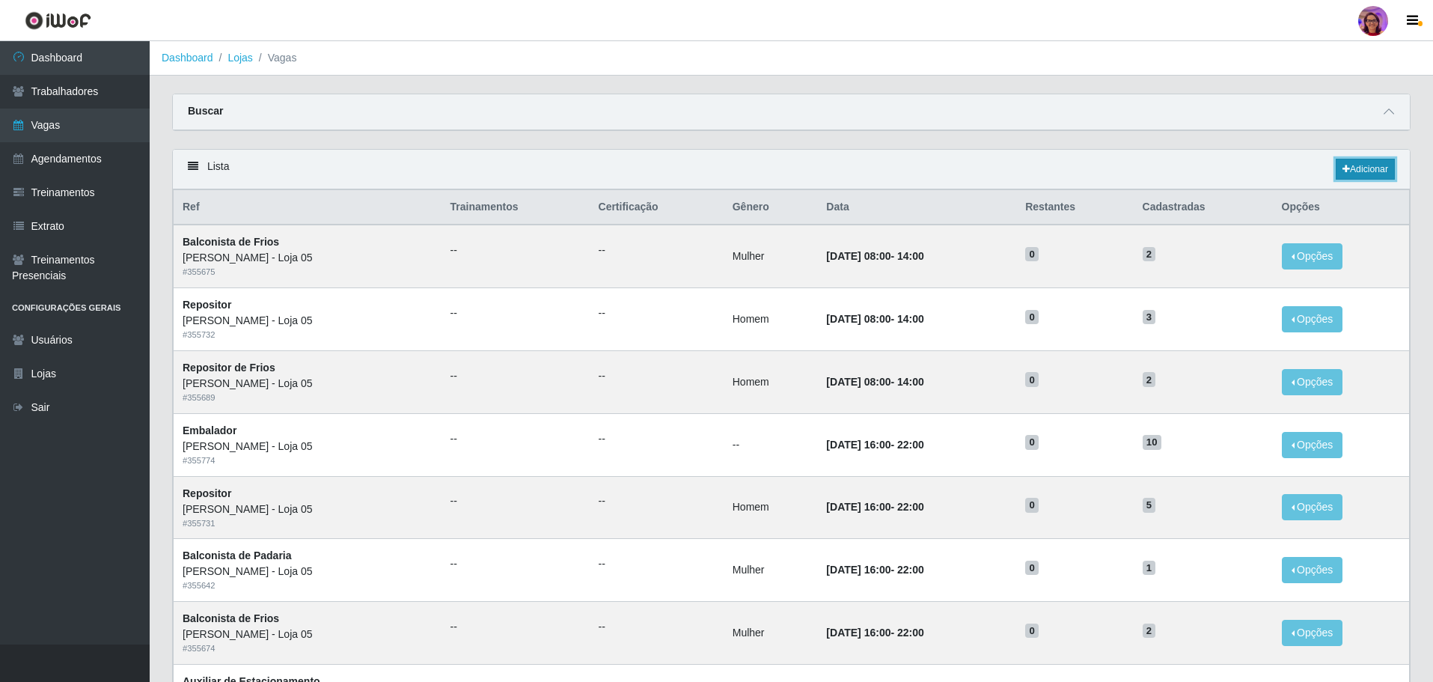
click at [1360, 168] on link "Adicionar" at bounding box center [1364, 169] width 59 height 21
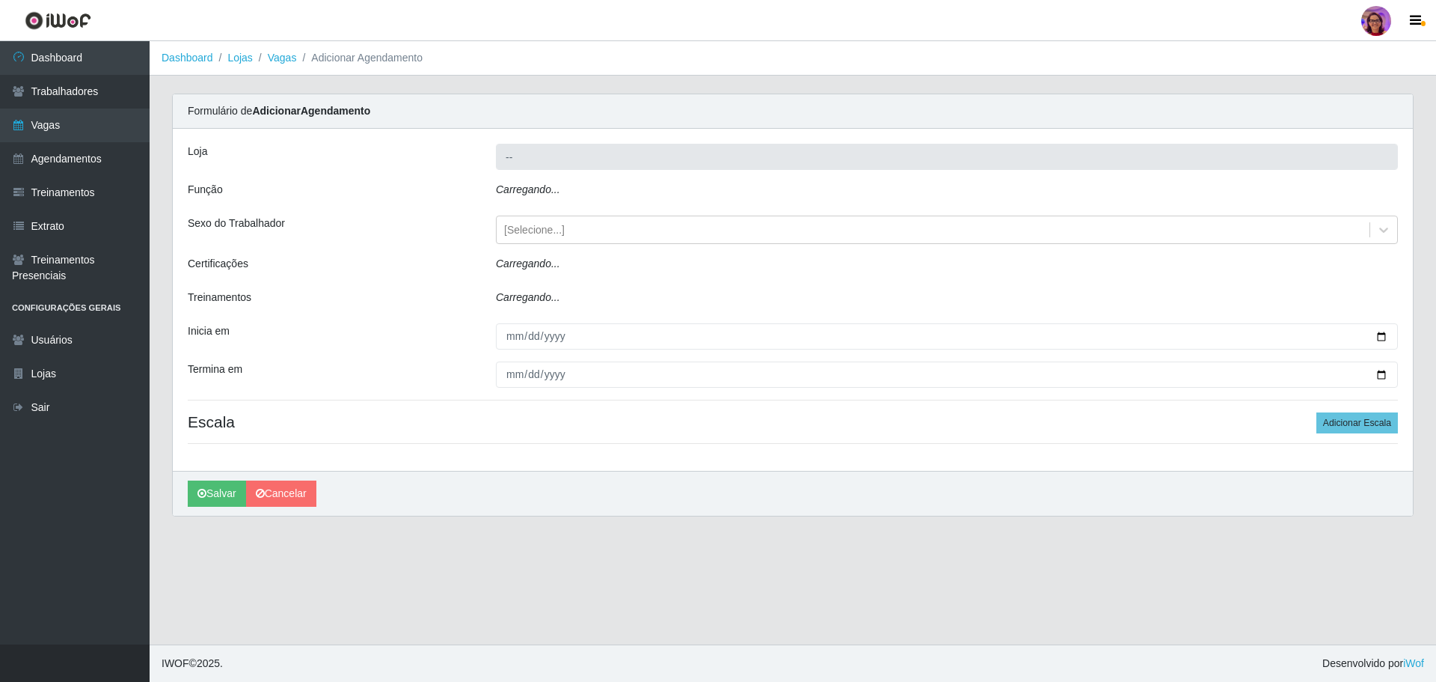
type input "[PERSON_NAME] - Loja 05"
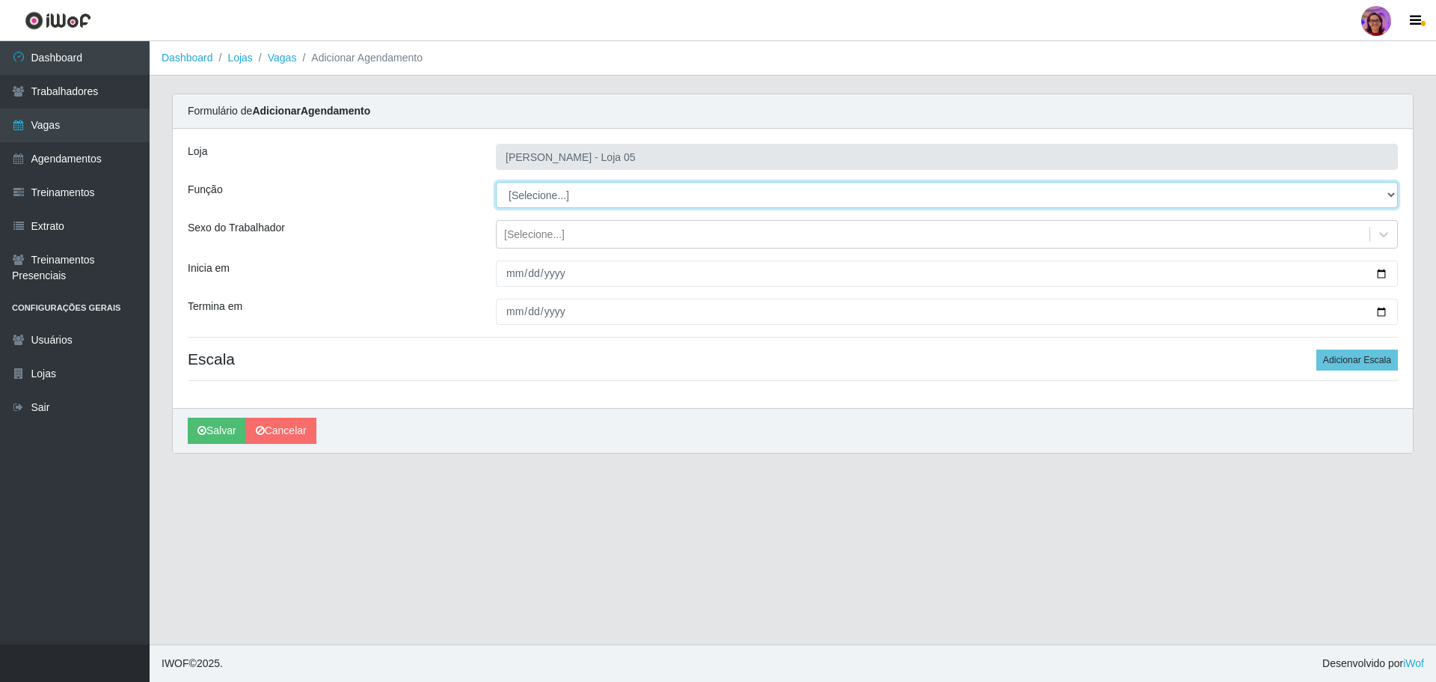
click at [552, 197] on select "[Selecione...] ASG ASG + ASG ++ Auxiliar de Depósito Auxiliar de Depósito + Aux…" at bounding box center [947, 195] width 902 height 26
select select "22"
click at [496, 182] on select "[Selecione...] ASG ASG + ASG ++ Auxiliar de Depósito Auxiliar de Depósito + Aux…" at bounding box center [947, 195] width 902 height 26
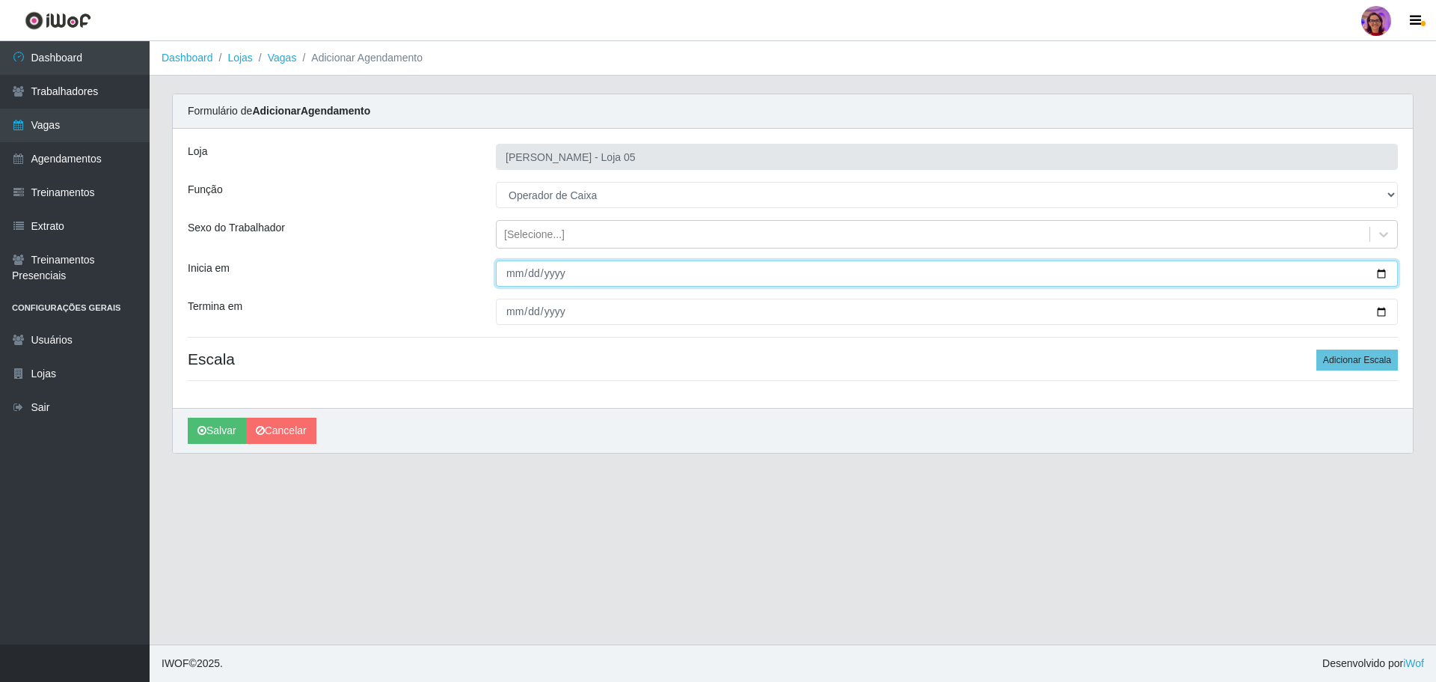
click at [1383, 273] on input "Inicia em" at bounding box center [947, 273] width 902 height 26
type input "[DATE]"
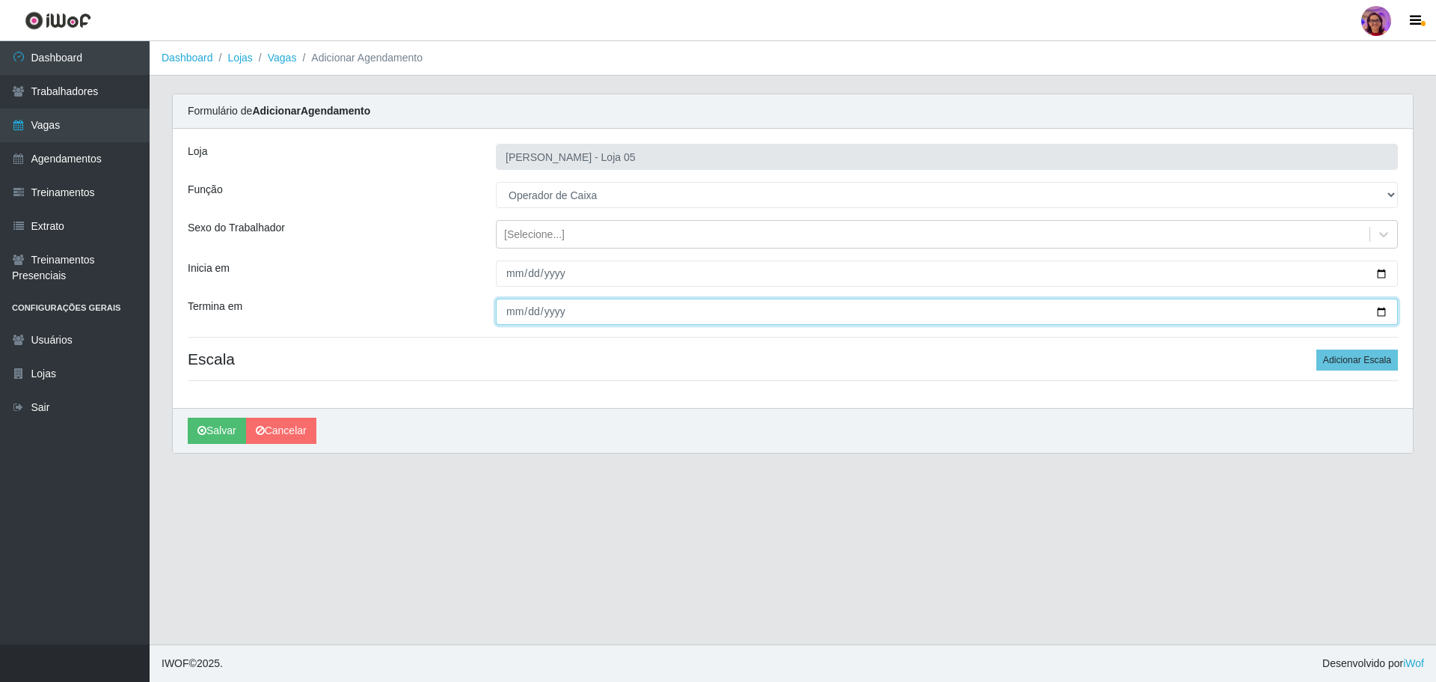
drag, startPoint x: 1395, startPoint y: 311, endPoint x: 1385, endPoint y: 310, distance: 10.5
click at [1393, 311] on input "Termina em" at bounding box center [947, 311] width 902 height 26
click at [1384, 310] on input "Termina em" at bounding box center [947, 311] width 902 height 26
type input "[DATE]"
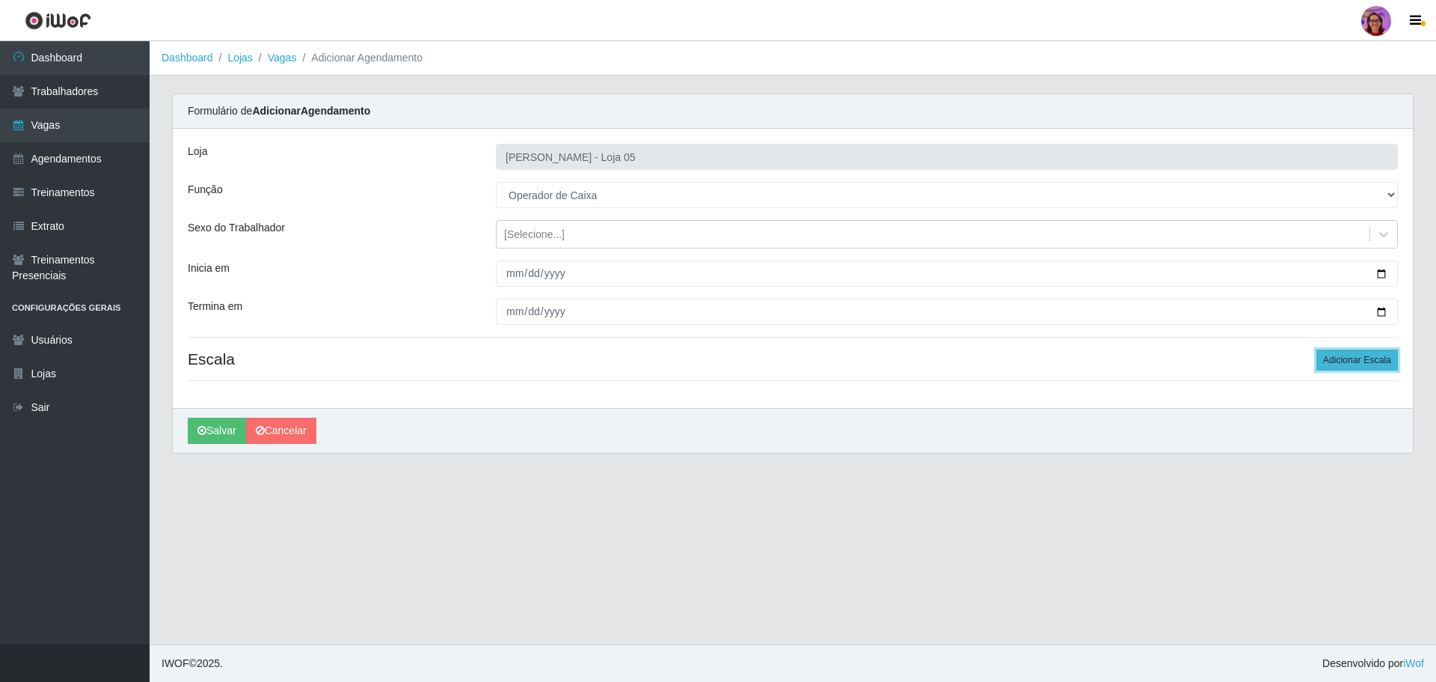
click at [1356, 358] on button "Adicionar Escala" at bounding box center [1358, 359] width 82 height 21
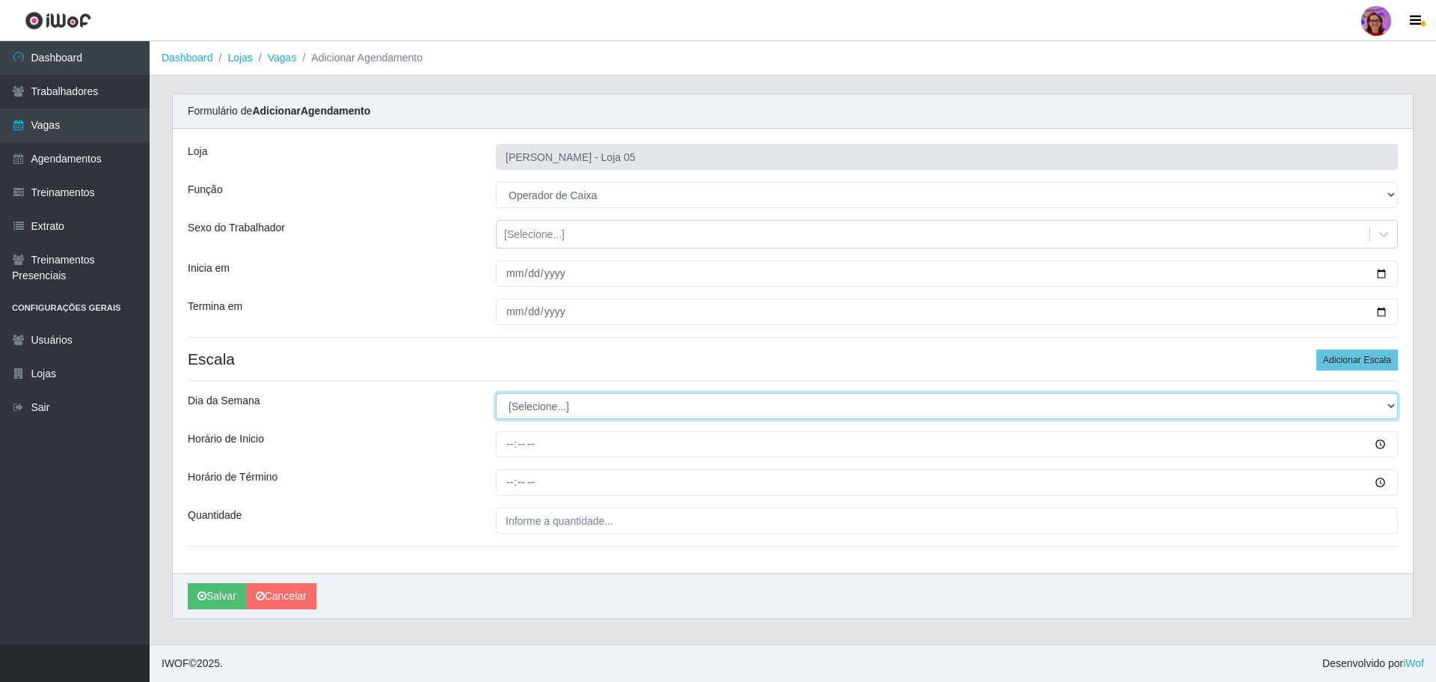
click at [524, 407] on select "[Selecione...] Segunda Terça Quarta Quinta Sexta Sábado Domingo" at bounding box center [947, 406] width 902 height 26
select select "5"
click at [496, 393] on select "[Selecione...] Segunda Terça Quarta Quinta Sexta Sábado Domingo" at bounding box center [947, 406] width 902 height 26
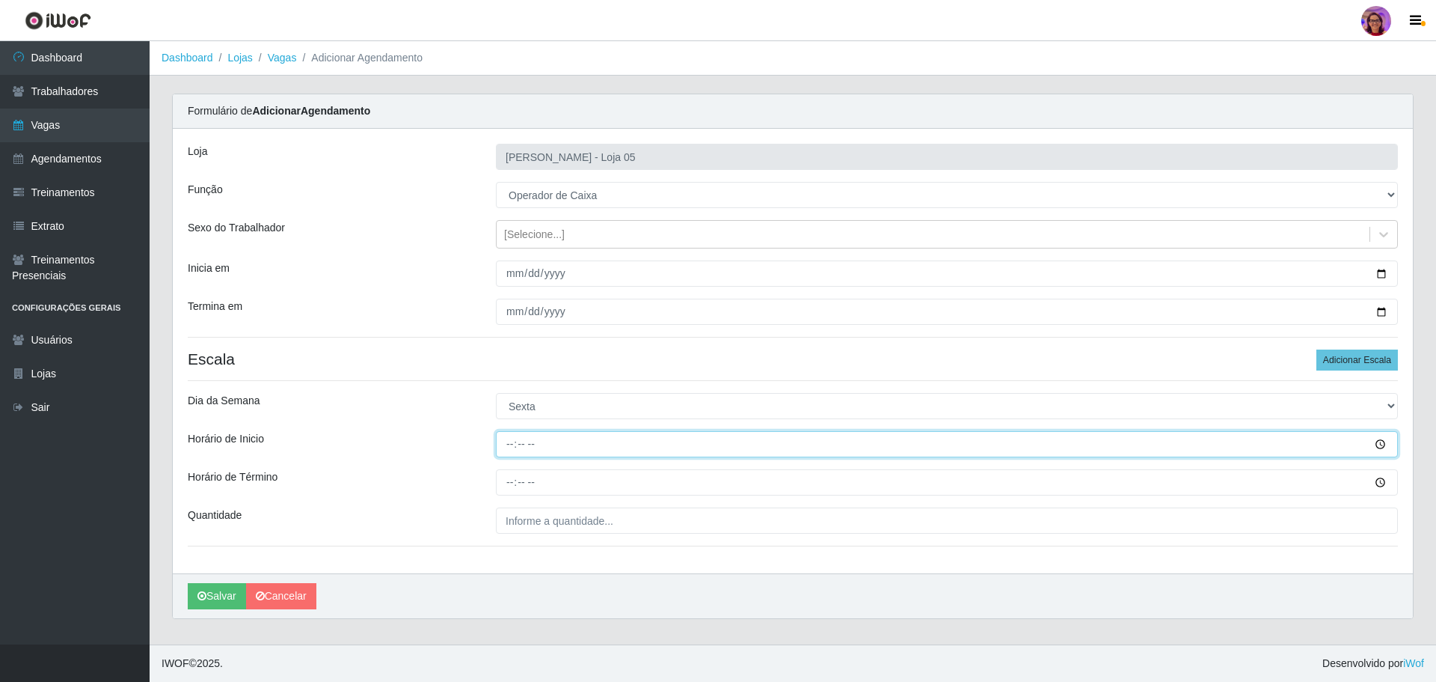
click at [504, 435] on input "Horário de Inicio" at bounding box center [947, 444] width 902 height 26
type input "16:20"
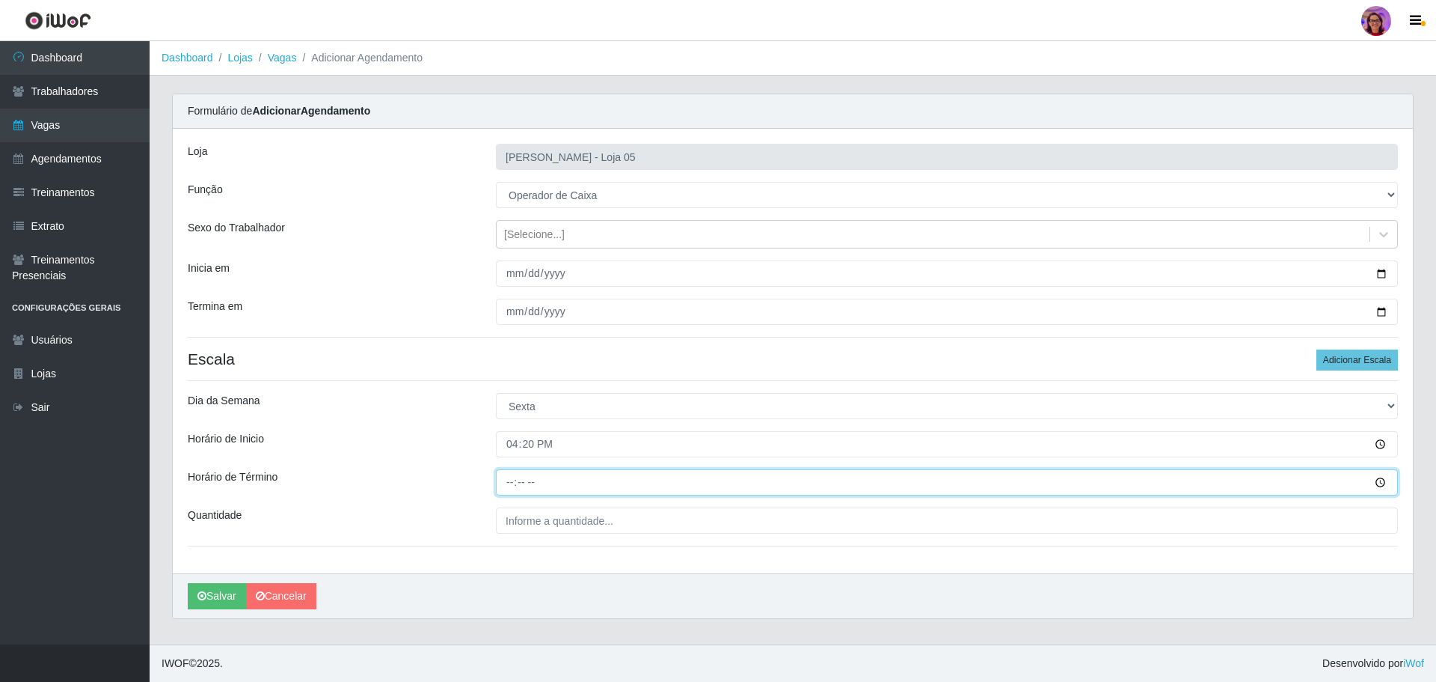
click at [501, 477] on input "Horário de Término" at bounding box center [947, 482] width 902 height 26
type input "22:20"
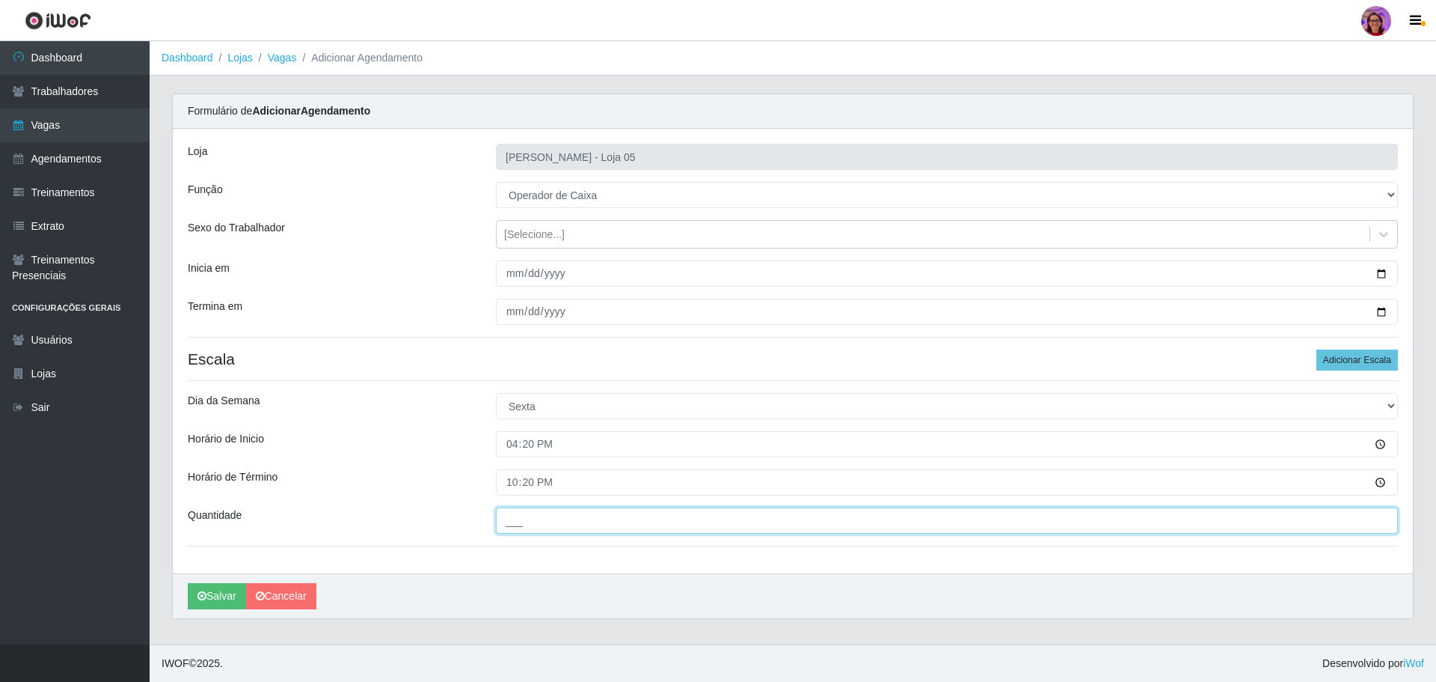
click at [531, 518] on input "___" at bounding box center [947, 520] width 902 height 26
type input "2__"
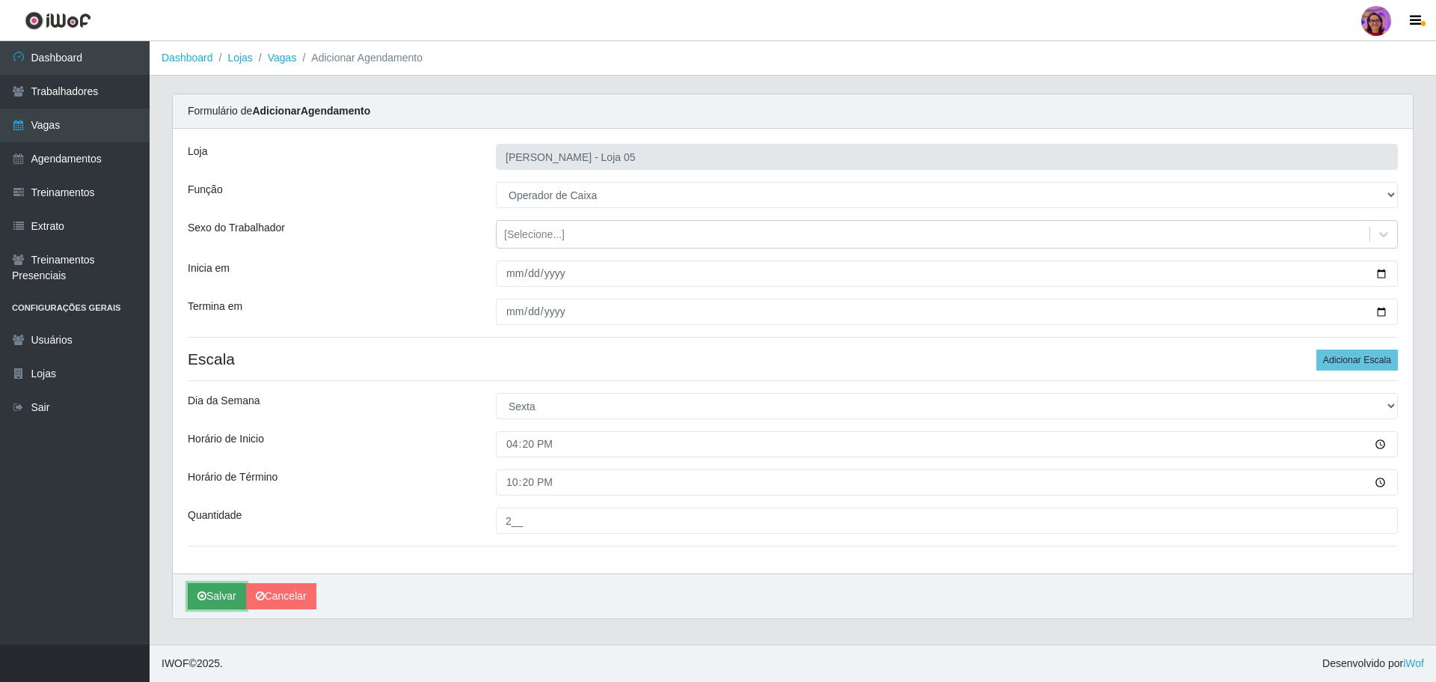
click at [206, 597] on icon "submit" at bounding box center [201, 595] width 9 height 10
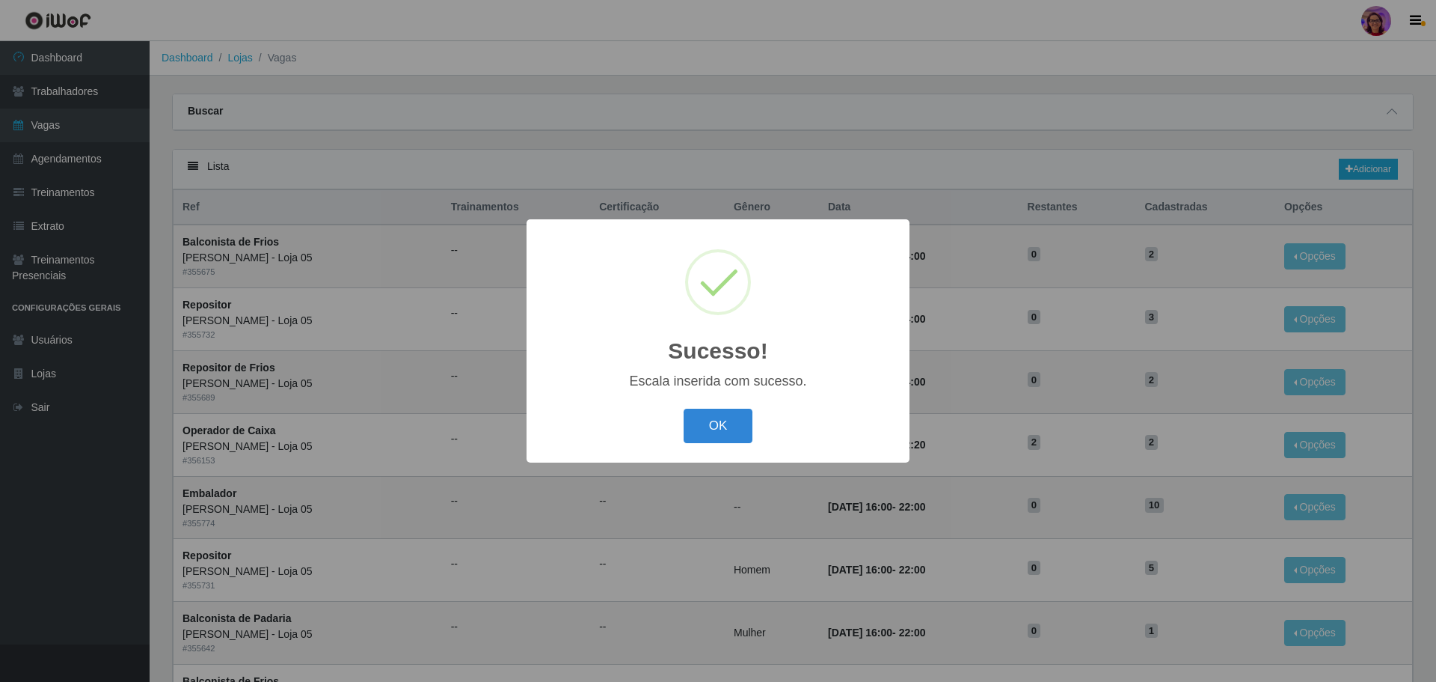
drag, startPoint x: 717, startPoint y: 422, endPoint x: 1302, endPoint y: 250, distance: 609.8
click at [721, 420] on button "OK" at bounding box center [719, 425] width 70 height 35
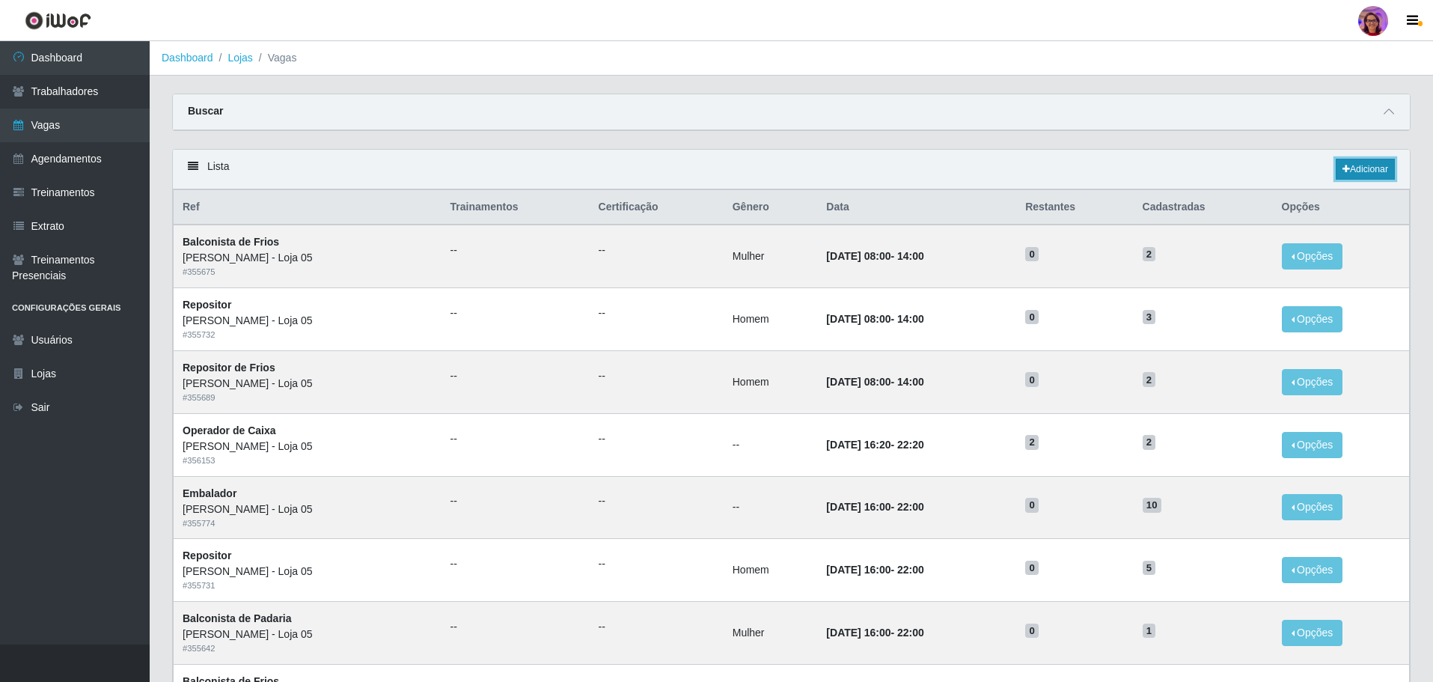
click at [1372, 166] on link "Adicionar" at bounding box center [1364, 169] width 59 height 21
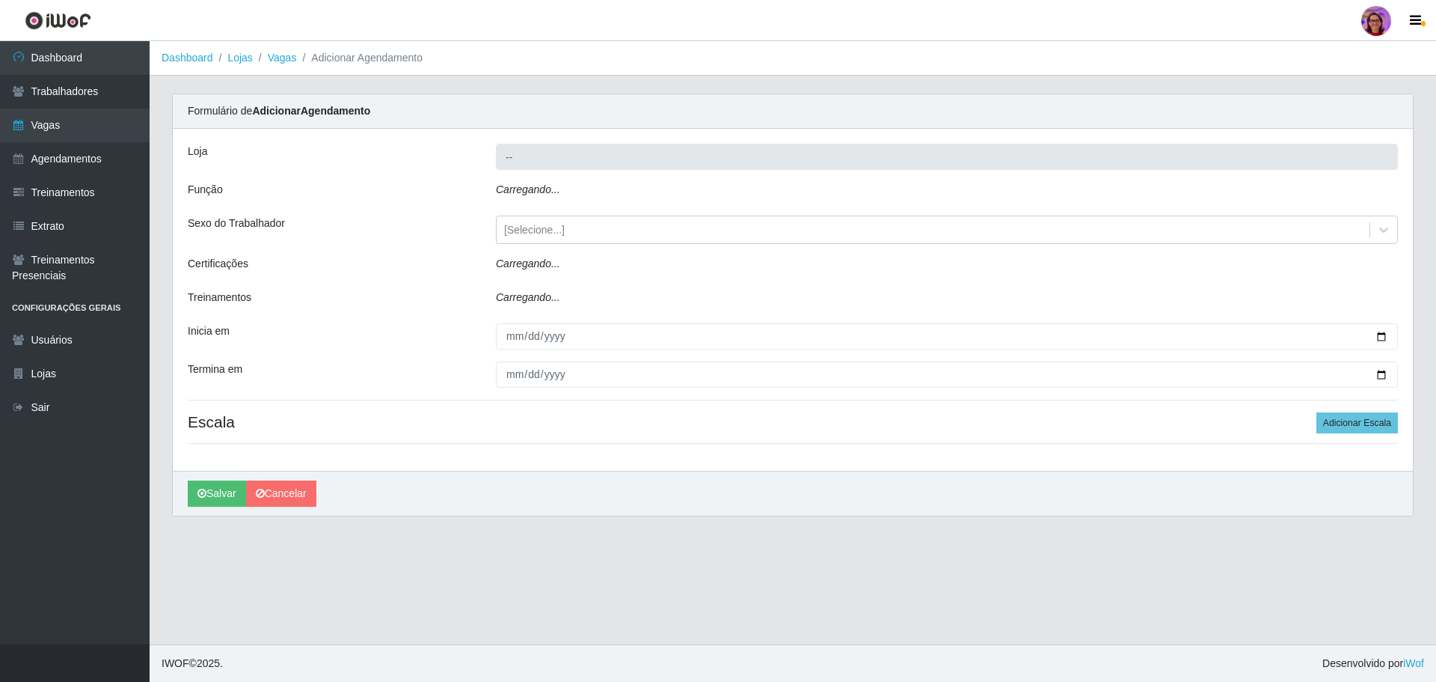
type input "[PERSON_NAME] - Loja 05"
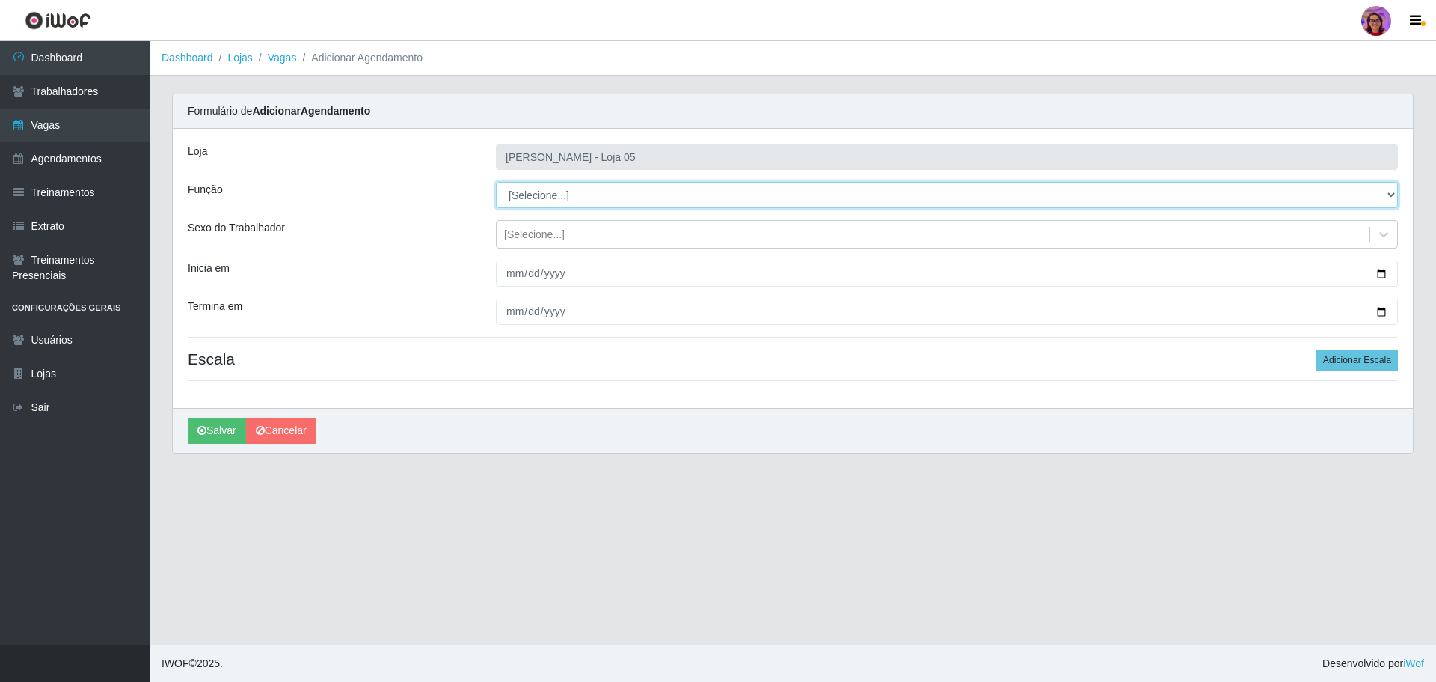
click at [523, 194] on select "[Selecione...] ASG ASG + ASG ++ Auxiliar de Depósito Auxiliar de Depósito + Aux…" at bounding box center [947, 195] width 902 height 26
select select "22"
click at [496, 182] on select "[Selecione...] ASG ASG + ASG ++ Auxiliar de Depósito Auxiliar de Depósito + Aux…" at bounding box center [947, 195] width 902 height 26
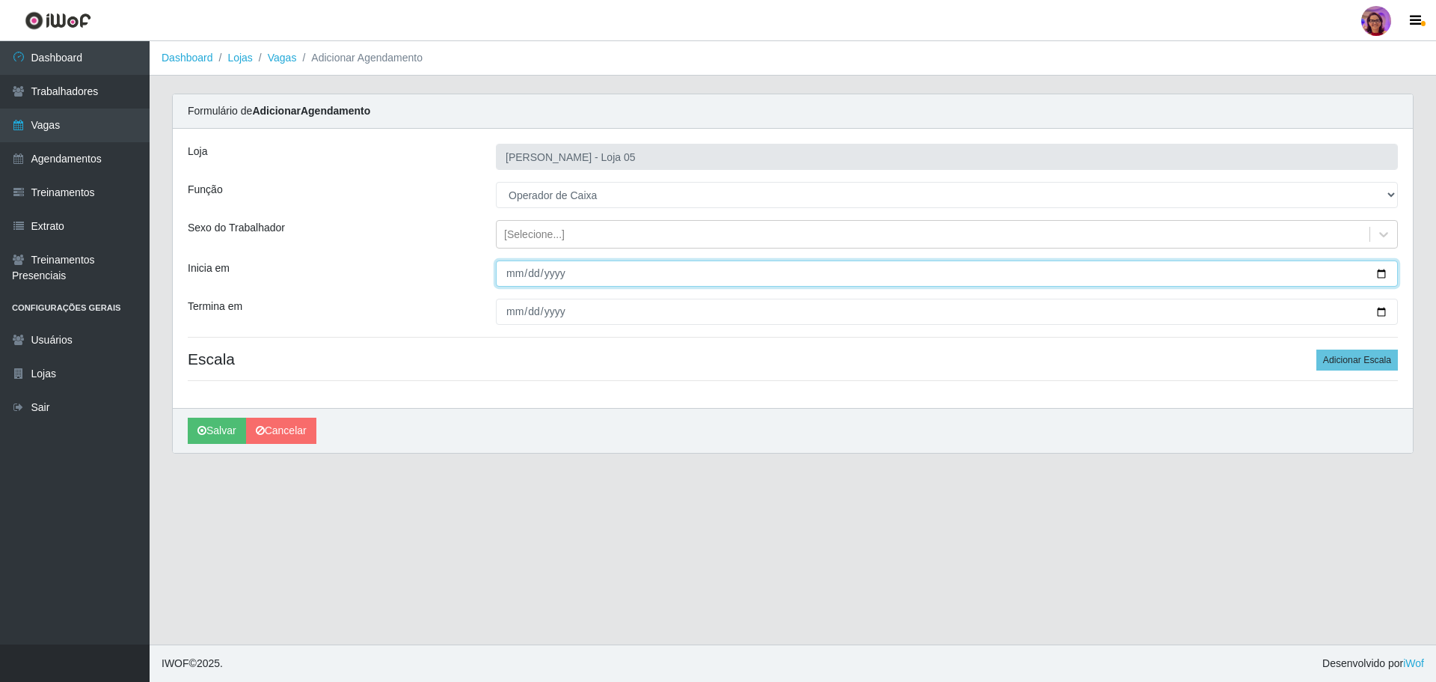
click at [1382, 268] on input "Inicia em" at bounding box center [947, 273] width 902 height 26
type input "[DATE]"
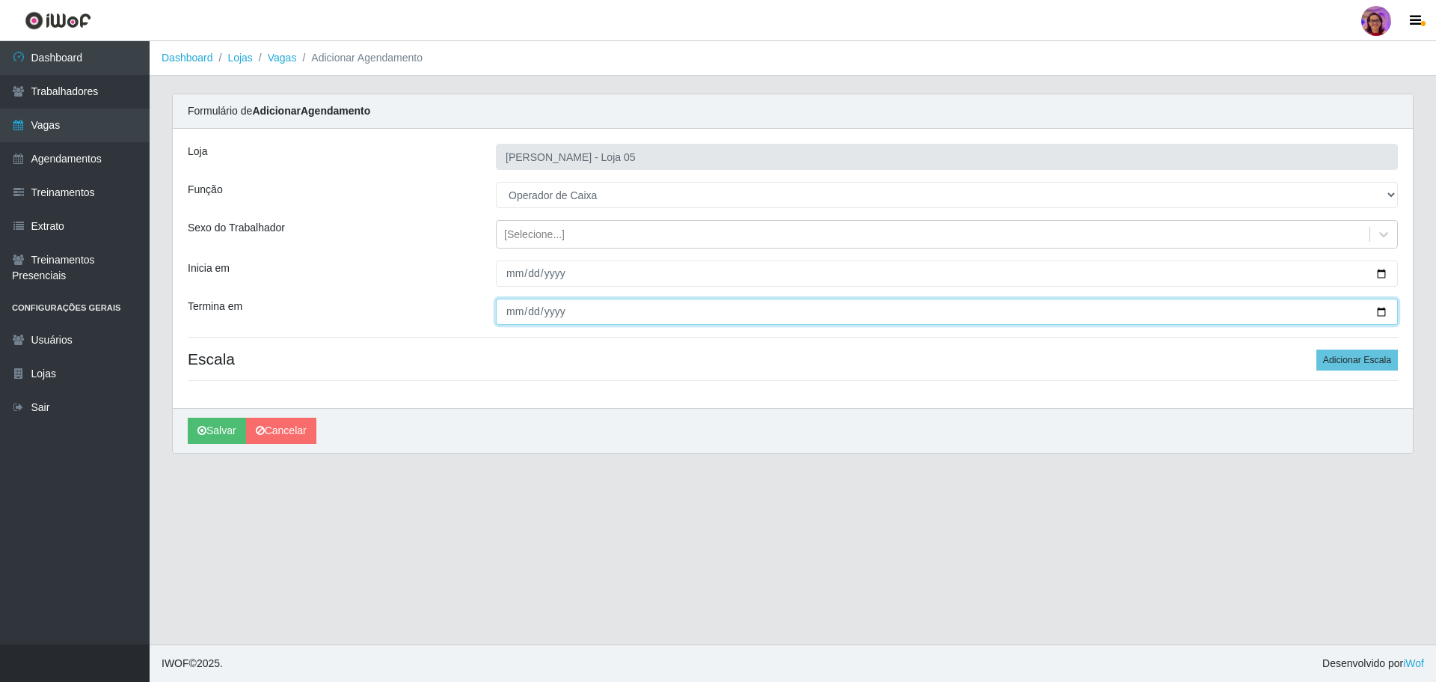
click at [1390, 307] on input "Termina em" at bounding box center [947, 311] width 902 height 26
click at [1382, 309] on input "Termina em" at bounding box center [947, 311] width 902 height 26
type input "[DATE]"
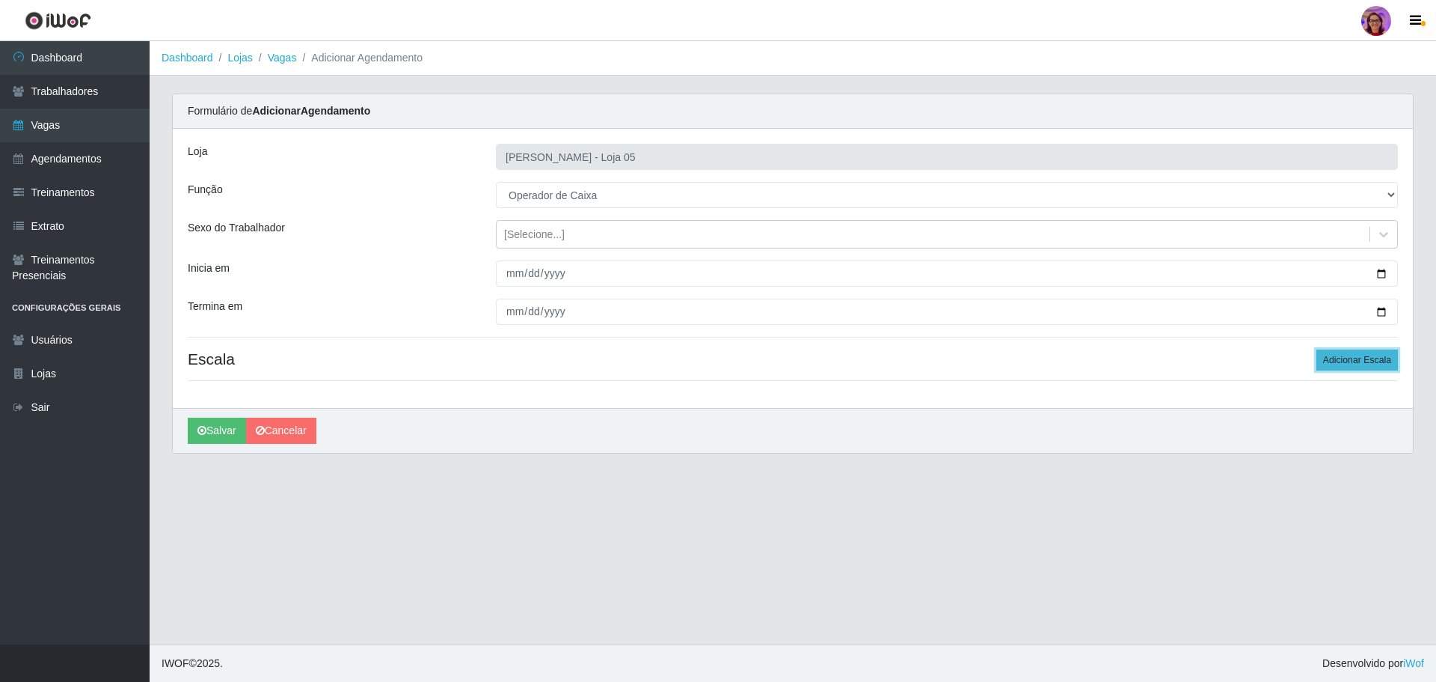
click at [1370, 356] on button "Adicionar Escala" at bounding box center [1358, 359] width 82 height 21
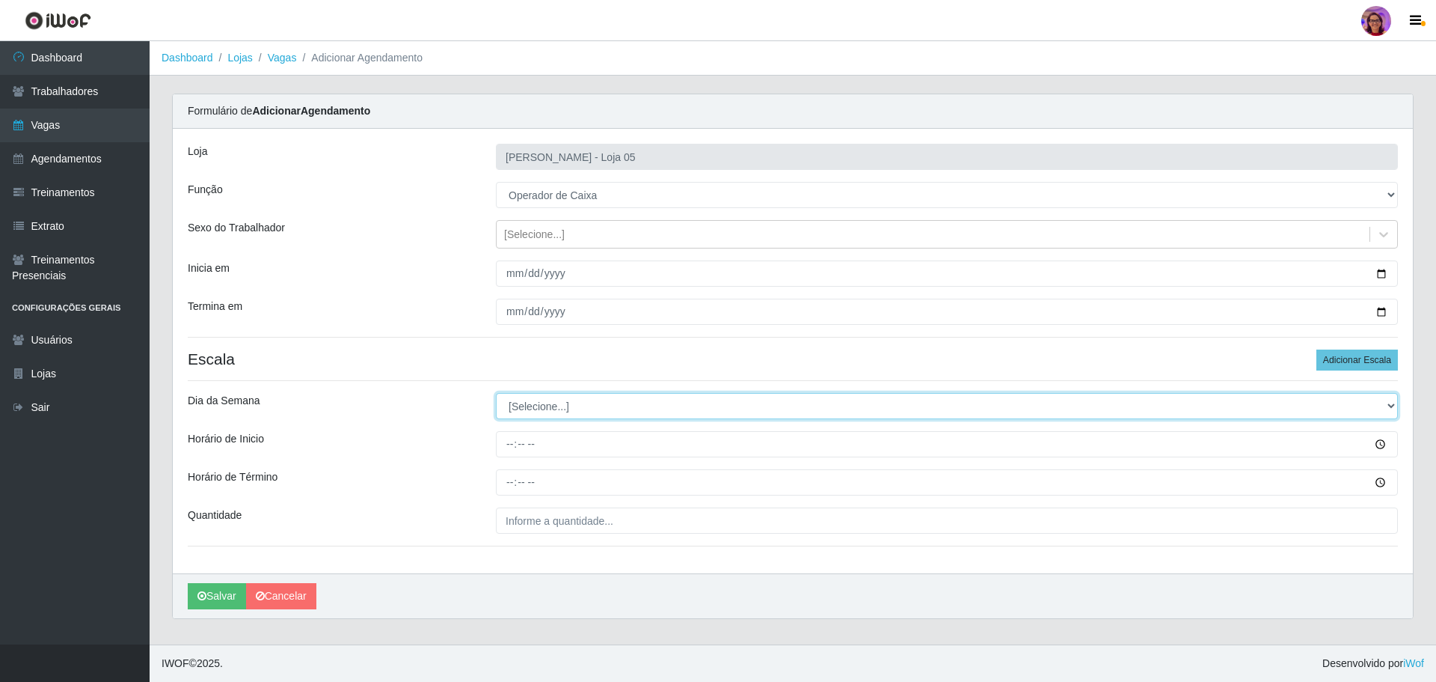
click at [535, 413] on select "[Selecione...] Segunda Terça Quarta Quinta Sexta Sábado Domingo" at bounding box center [947, 406] width 902 height 26
select select "6"
click at [496, 393] on select "[Selecione...] Segunda Terça Quarta Quinta Sexta Sábado Domingo" at bounding box center [947, 406] width 902 height 26
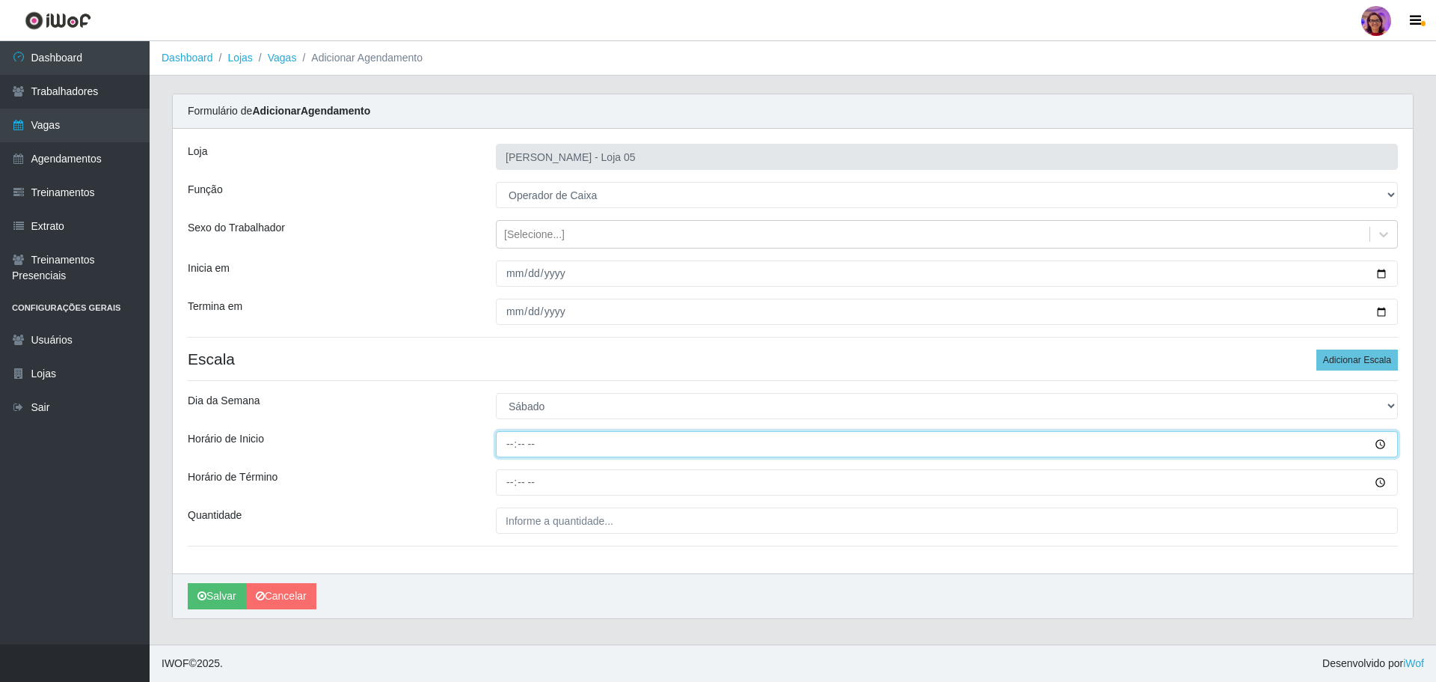
click at [508, 444] on input "Horário de Inicio" at bounding box center [947, 444] width 902 height 26
type input "16:20"
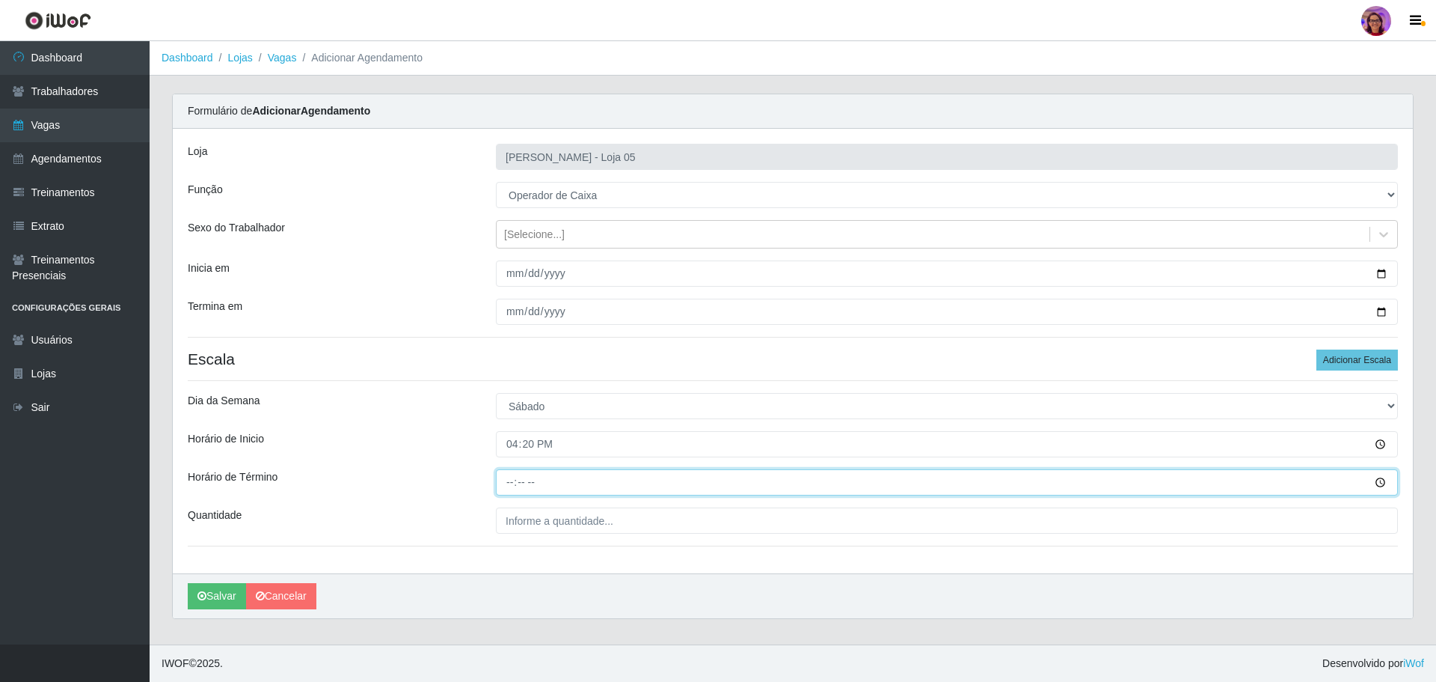
click at [497, 475] on input "Horário de Término" at bounding box center [947, 482] width 902 height 26
type input "22:20"
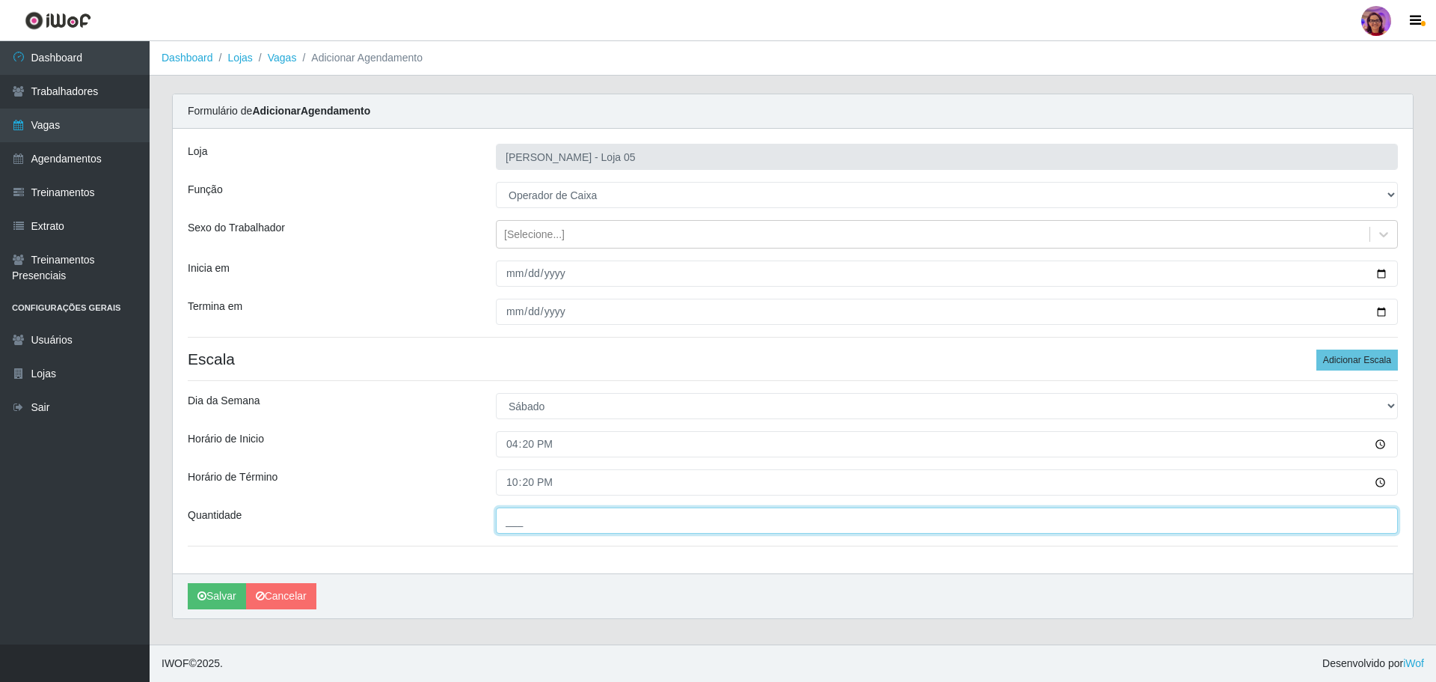
click at [542, 518] on input "___" at bounding box center [947, 520] width 902 height 26
type input "1__"
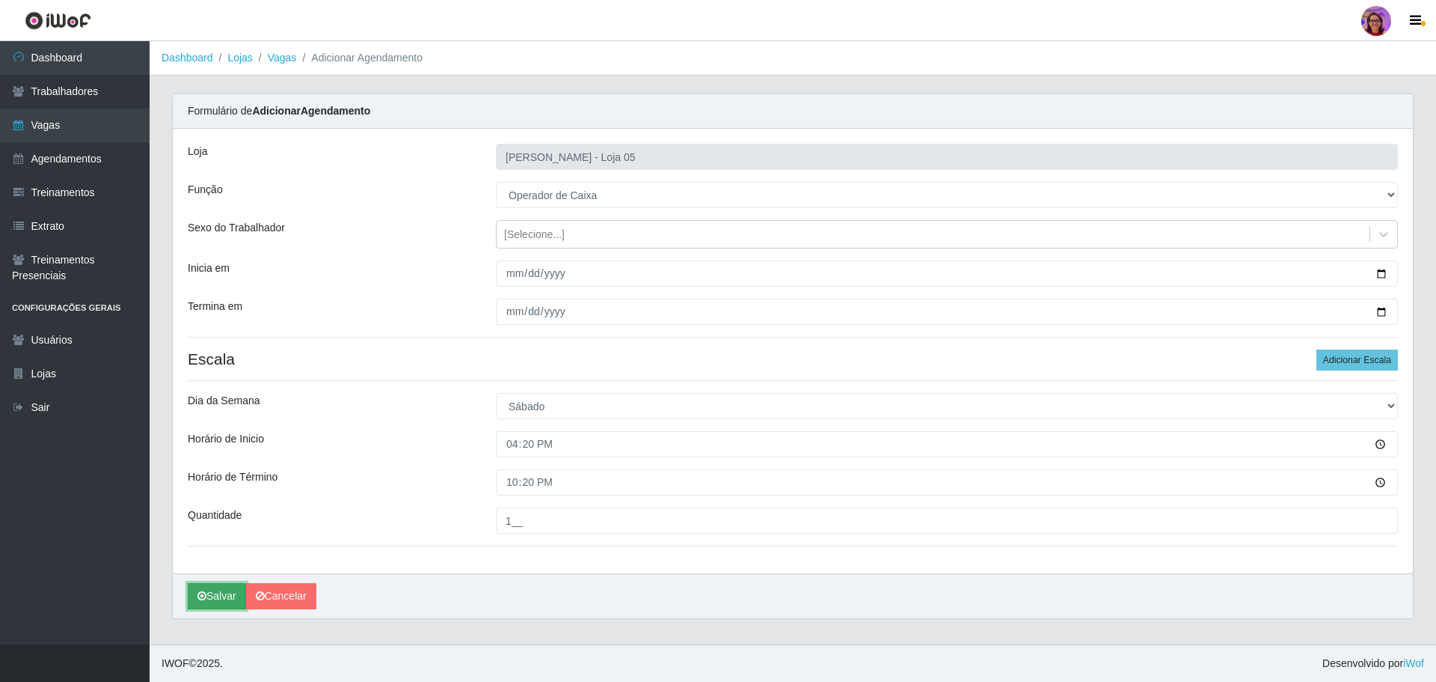
click at [222, 600] on button "Salvar" at bounding box center [217, 596] width 58 height 26
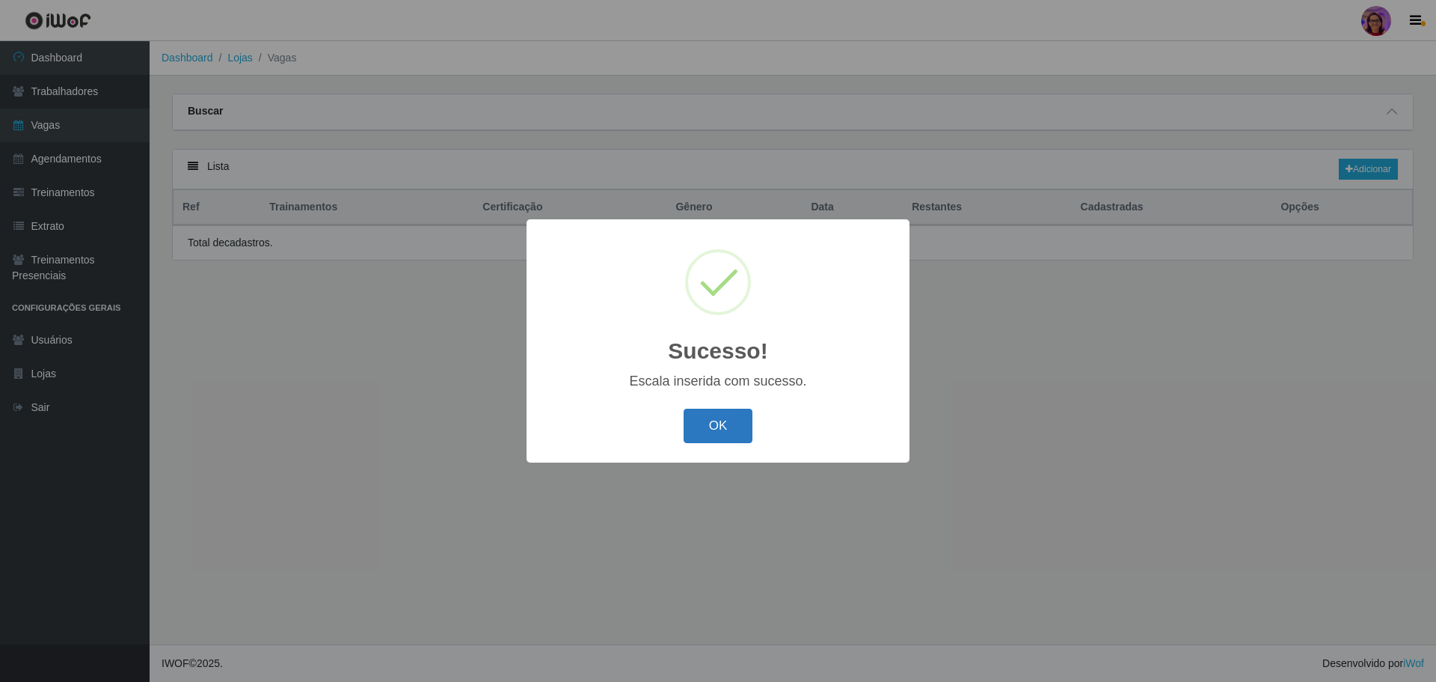
click at [705, 421] on button "OK" at bounding box center [719, 425] width 70 height 35
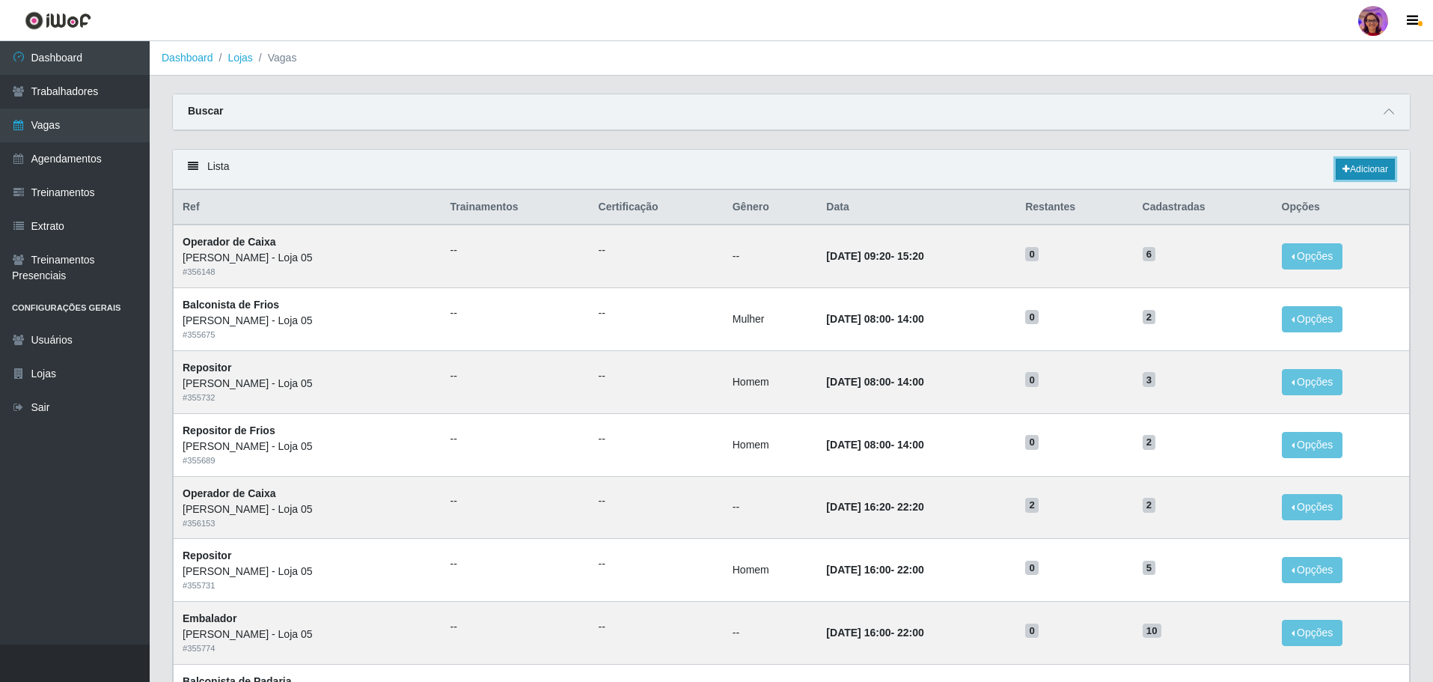
click at [1376, 162] on link "Adicionar" at bounding box center [1364, 169] width 59 height 21
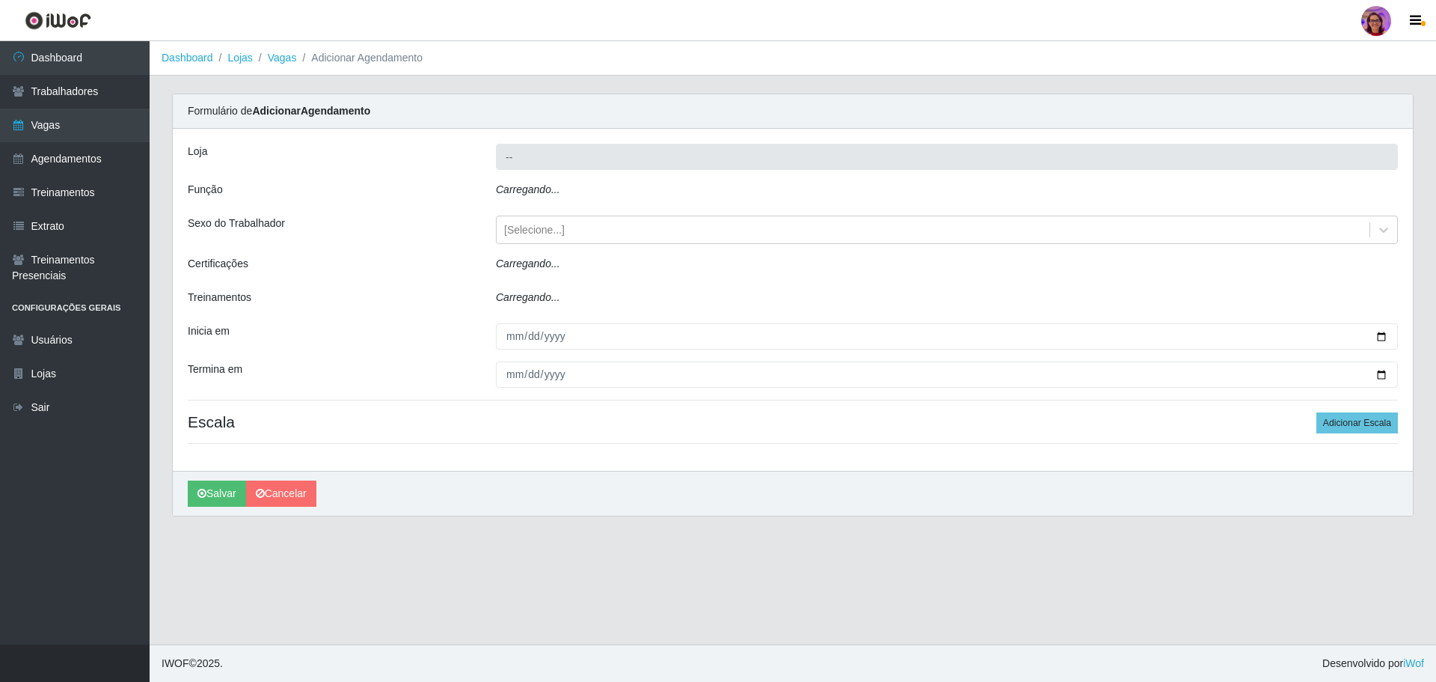
type input "[PERSON_NAME] - Loja 05"
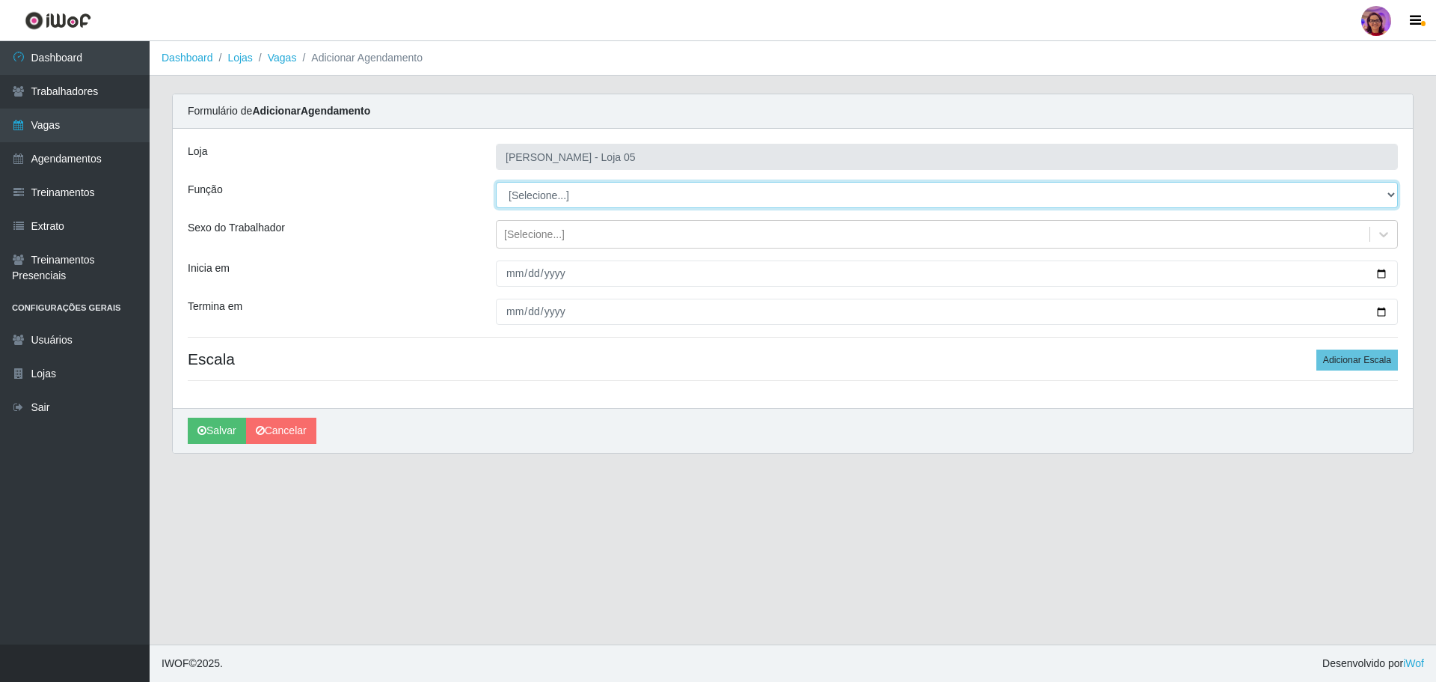
click at [542, 193] on select "[Selecione...] ASG ASG + ASG ++ Auxiliar de Depósito Auxiliar de Depósito + Aux…" at bounding box center [947, 195] width 902 height 26
select select "72"
click at [496, 182] on select "[Selecione...] ASG ASG + ASG ++ Auxiliar de Depósito Auxiliar de Depósito + Aux…" at bounding box center [947, 195] width 902 height 26
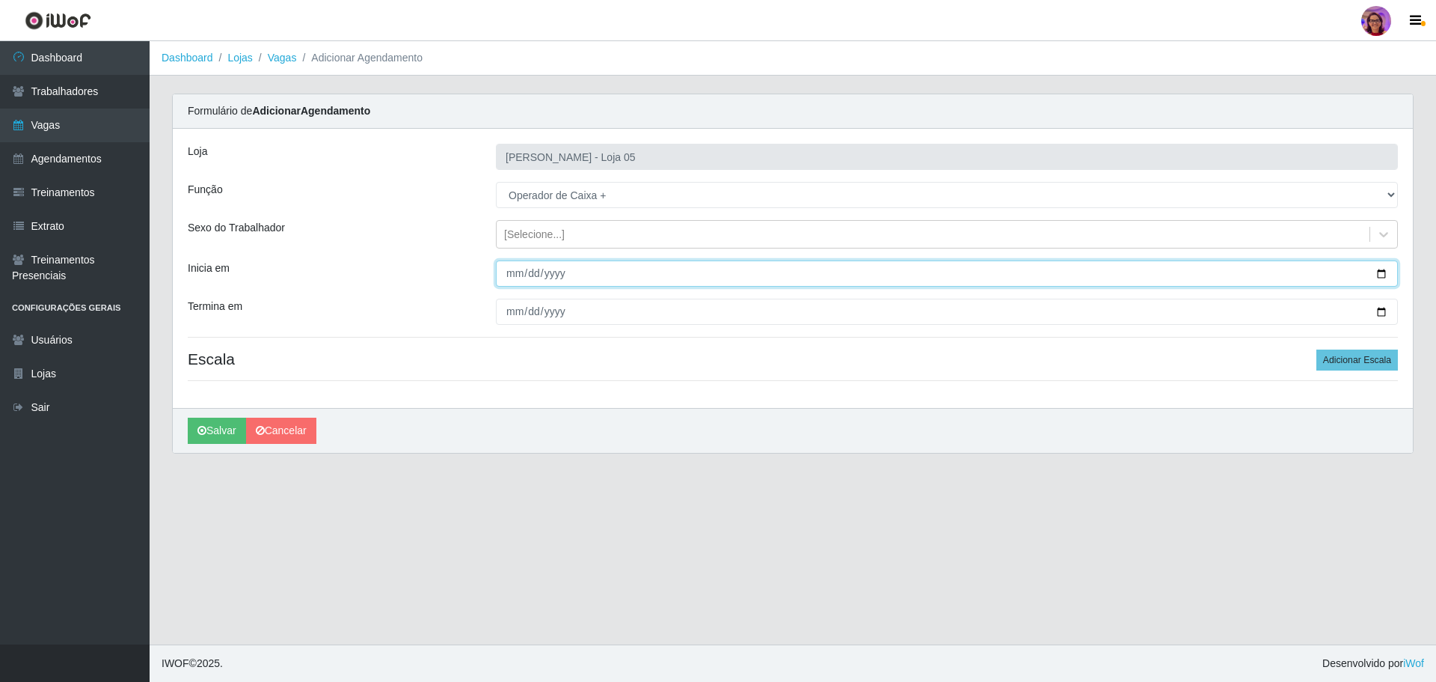
click at [1379, 271] on input "Inicia em" at bounding box center [947, 273] width 902 height 26
type input "[DATE]"
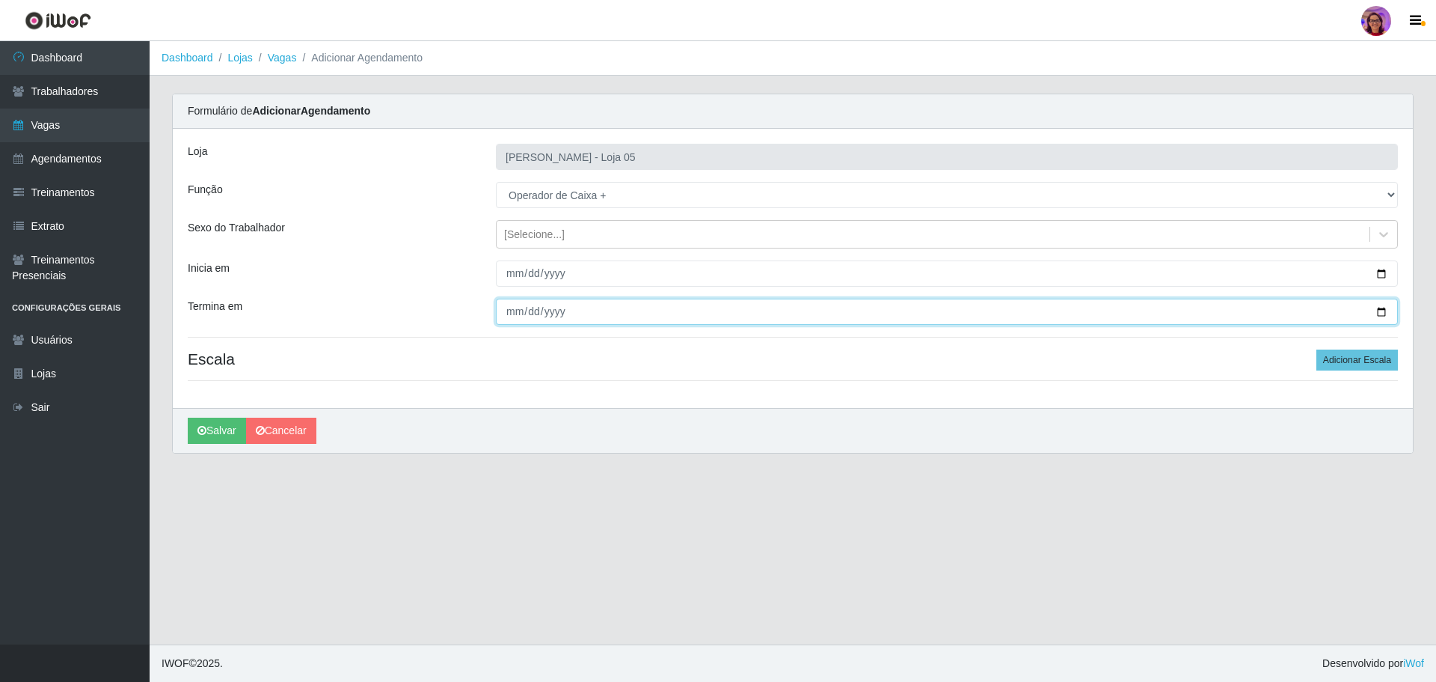
click at [1379, 313] on input "Termina em" at bounding box center [947, 311] width 902 height 26
type input "[DATE]"
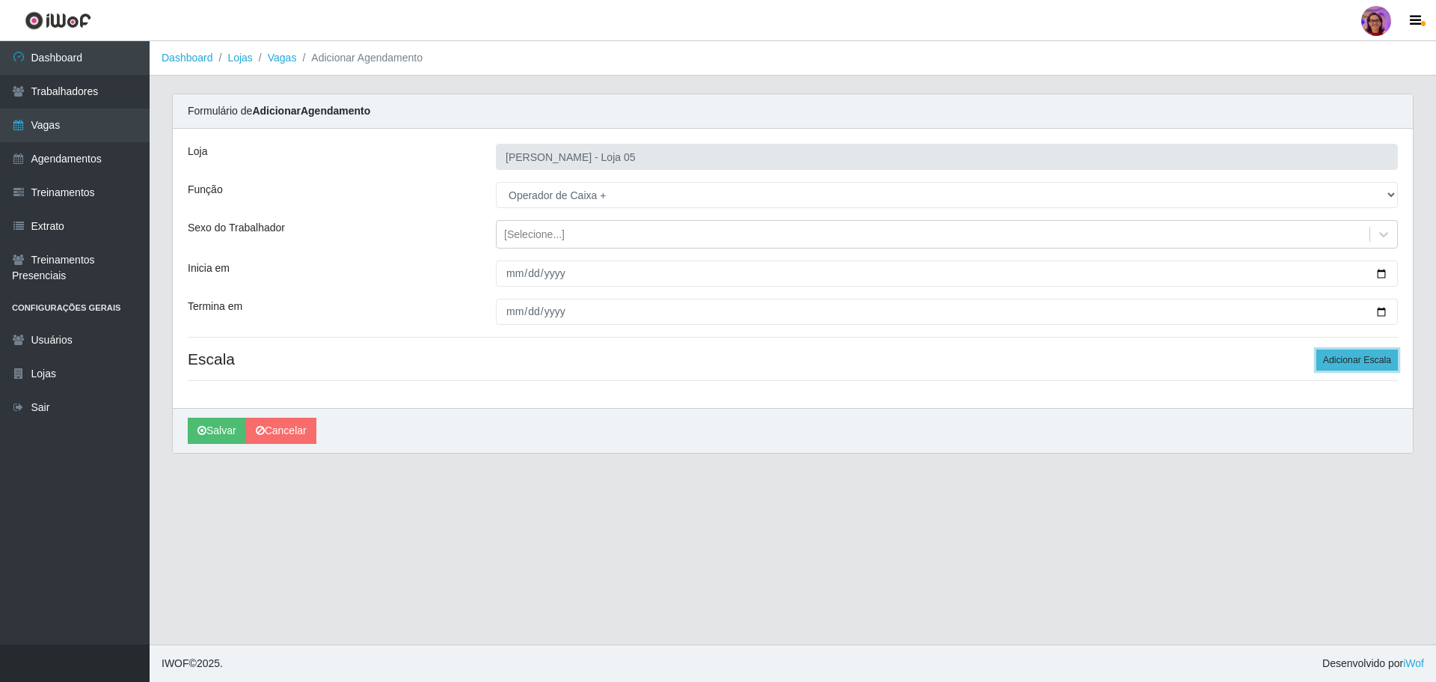
click at [1350, 364] on button "Adicionar Escala" at bounding box center [1358, 359] width 82 height 21
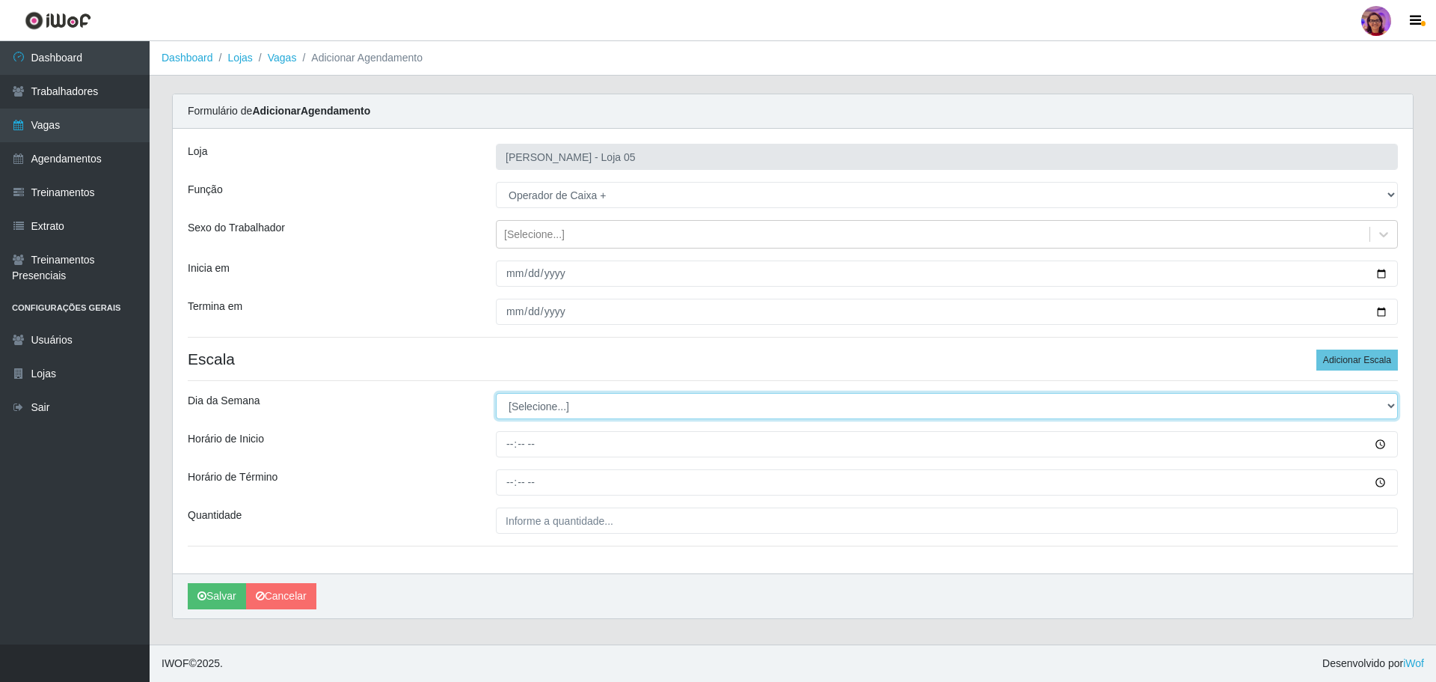
click at [532, 399] on select "[Selecione...] Segunda Terça Quarta Quinta Sexta Sábado Domingo" at bounding box center [947, 406] width 902 height 26
select select "0"
click at [496, 393] on select "[Selecione...] Segunda Terça Quarta Quinta Sexta Sábado Domingo" at bounding box center [947, 406] width 902 height 26
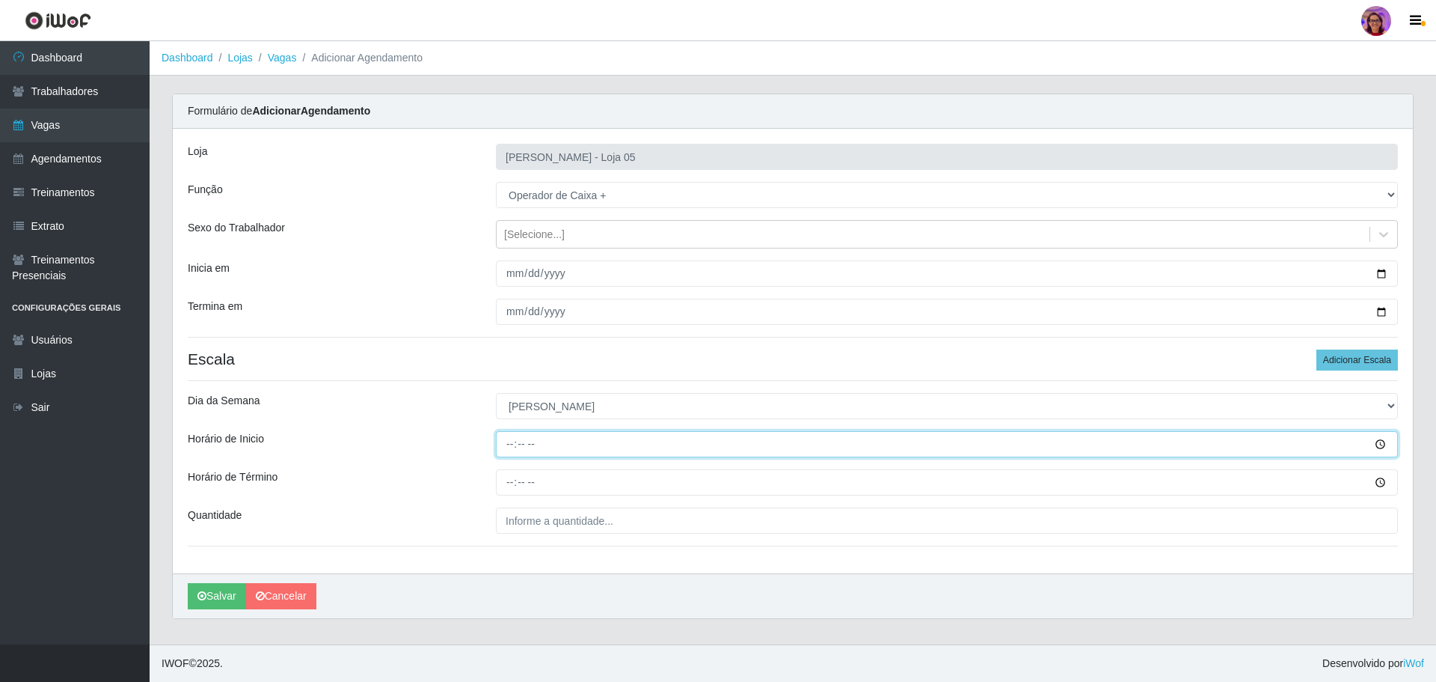
click at [506, 441] on input "Horário de Inicio" at bounding box center [947, 444] width 902 height 26
type input "13:00"
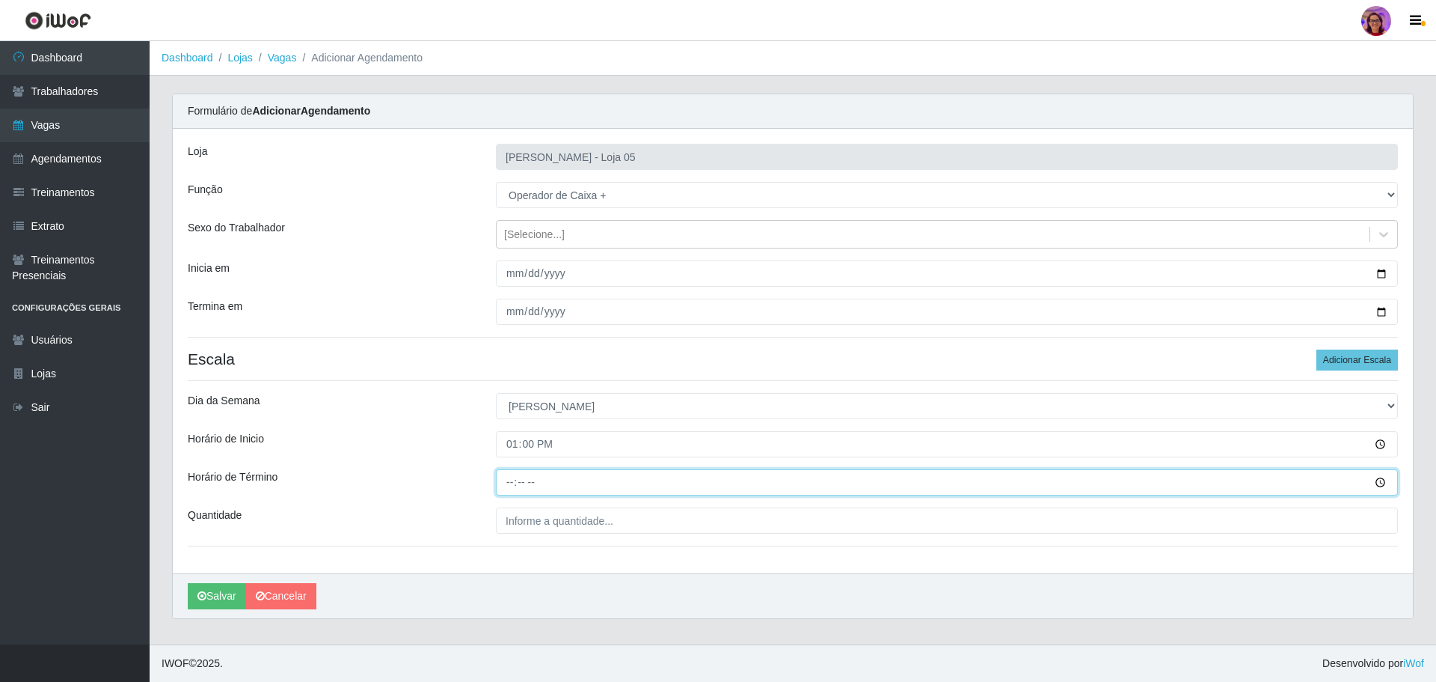
click at [500, 484] on input "Horário de Término" at bounding box center [947, 482] width 902 height 26
type input "19:00"
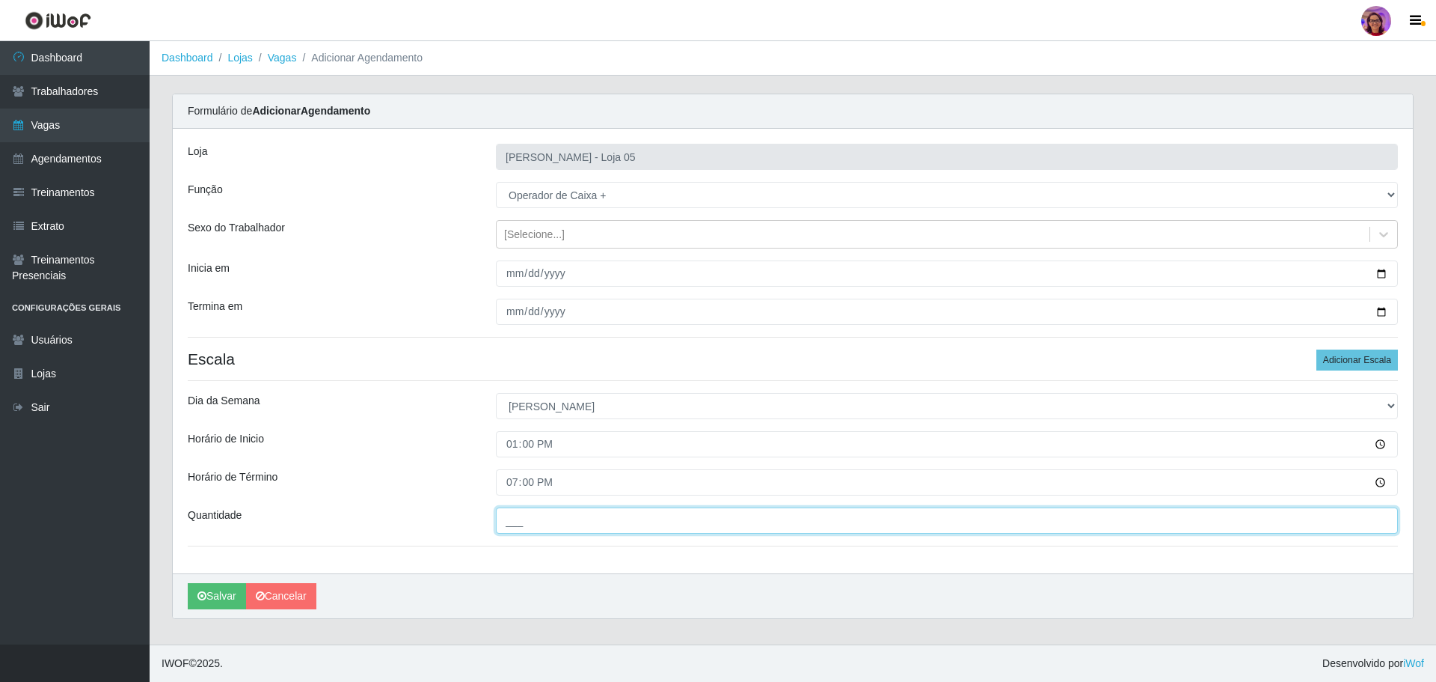
click at [545, 519] on input "___" at bounding box center [947, 520] width 902 height 26
type input "5__"
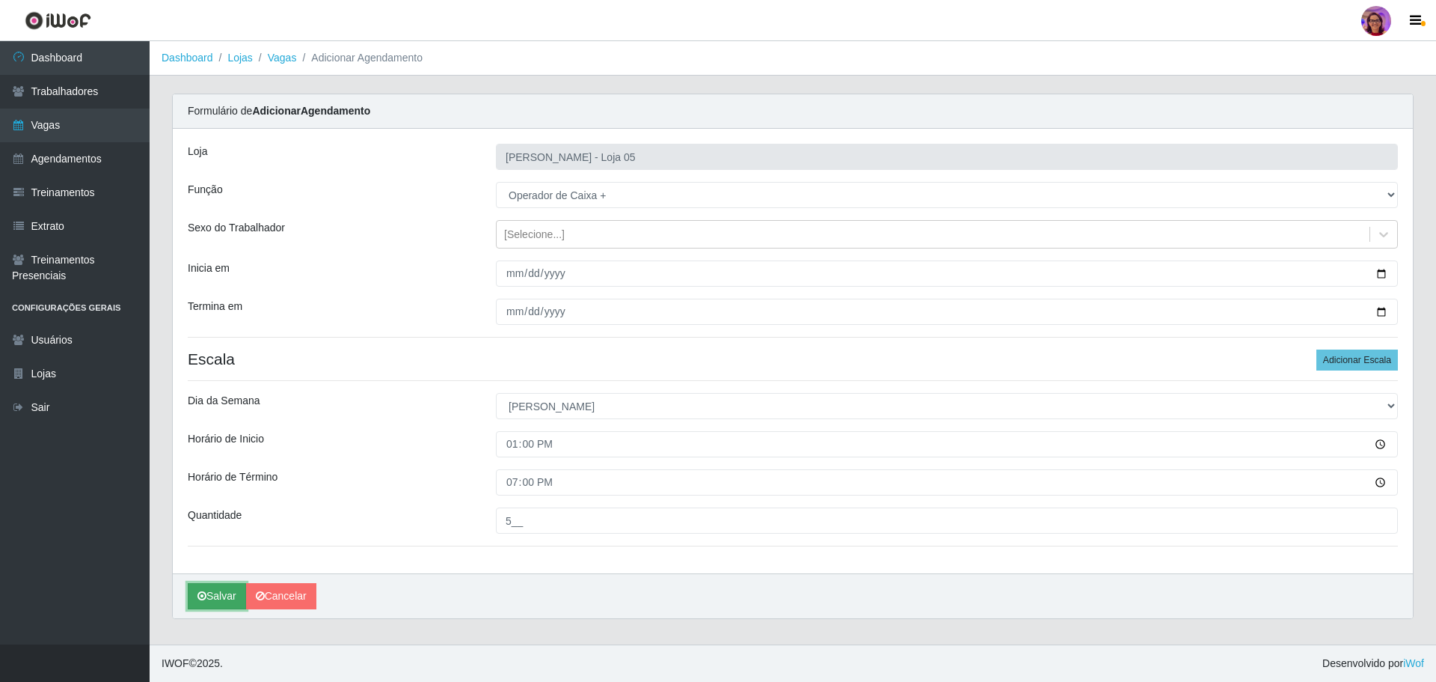
click at [216, 597] on button "Salvar" at bounding box center [217, 596] width 58 height 26
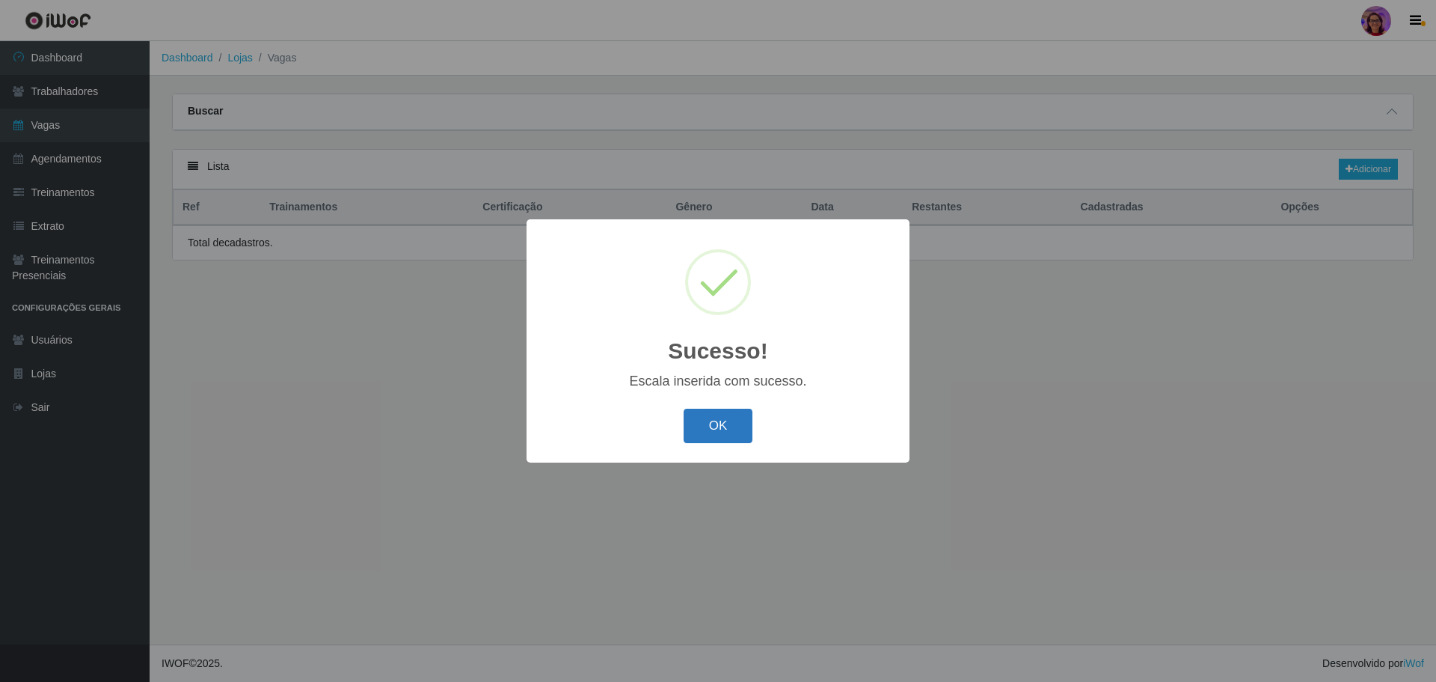
click at [740, 419] on button "OK" at bounding box center [719, 425] width 70 height 35
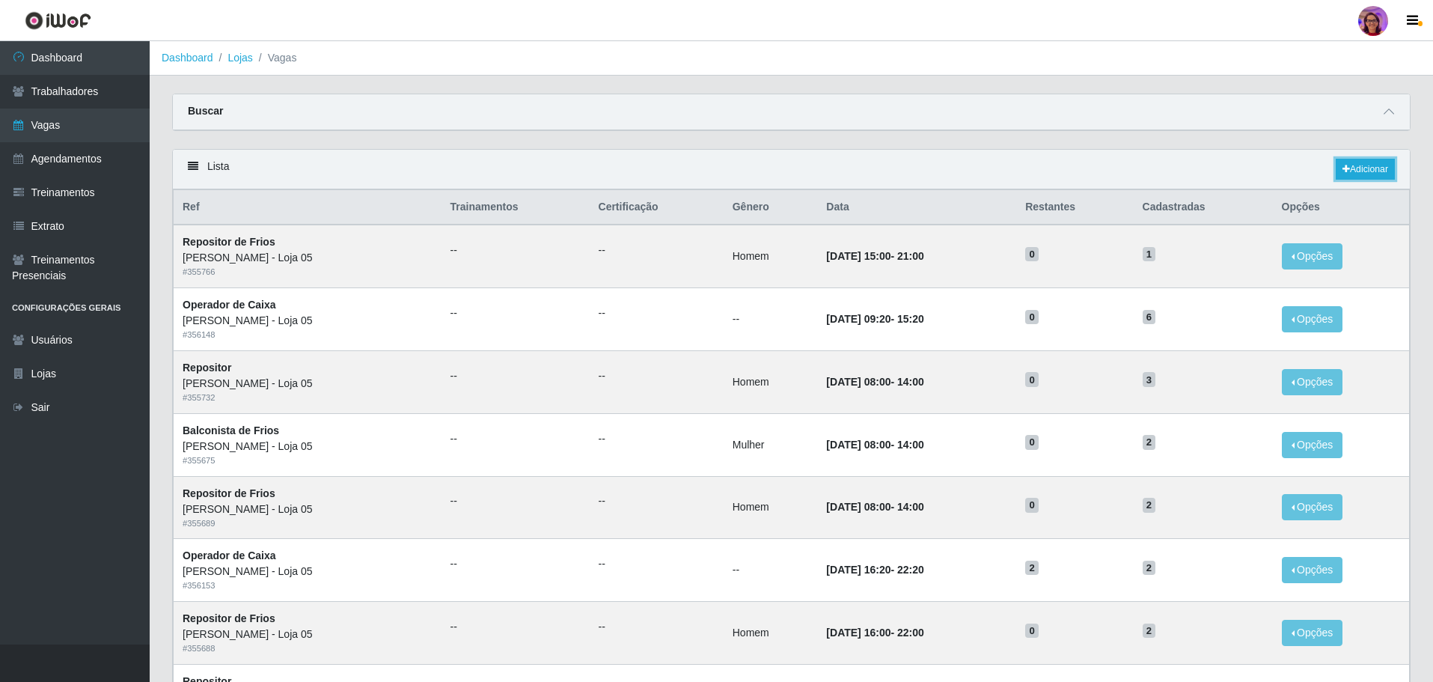
drag, startPoint x: 1359, startPoint y: 174, endPoint x: 1436, endPoint y: 177, distance: 76.4
click at [1359, 174] on link "Adicionar" at bounding box center [1364, 169] width 59 height 21
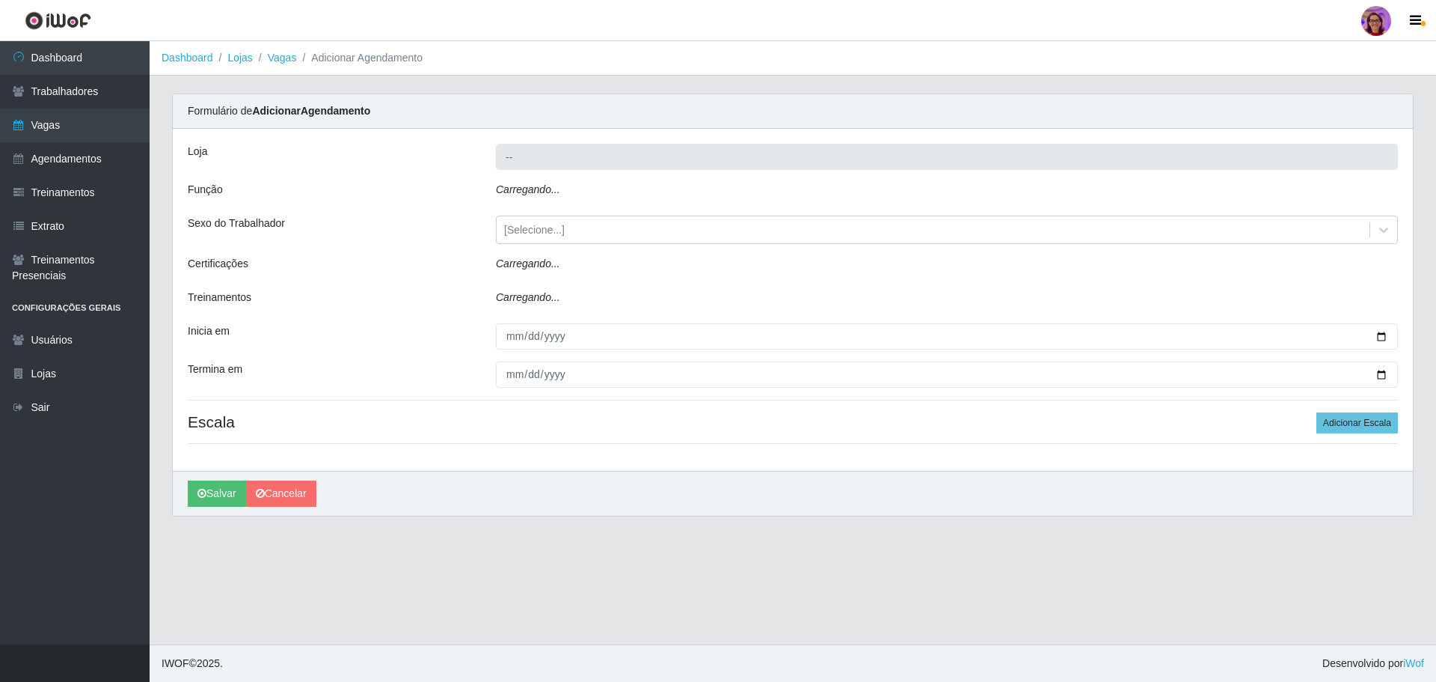
type input "[PERSON_NAME] - Loja 05"
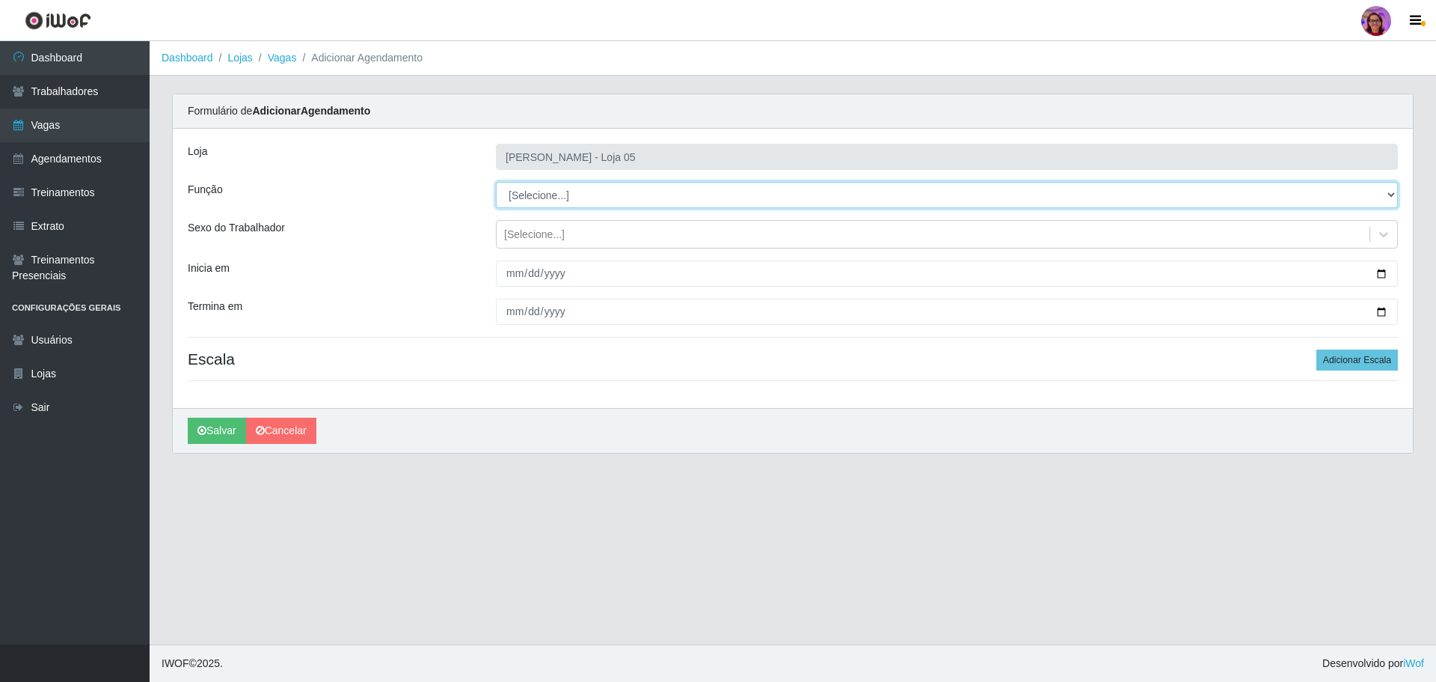
click at [542, 196] on select "[Selecione...] ASG ASG + ASG ++ Auxiliar de Depósito Auxiliar de Depósito + Aux…" at bounding box center [947, 195] width 902 height 26
select select "72"
click at [496, 182] on select "[Selecione...] ASG ASG + ASG ++ Auxiliar de Depósito Auxiliar de Depósito + Aux…" at bounding box center [947, 195] width 902 height 26
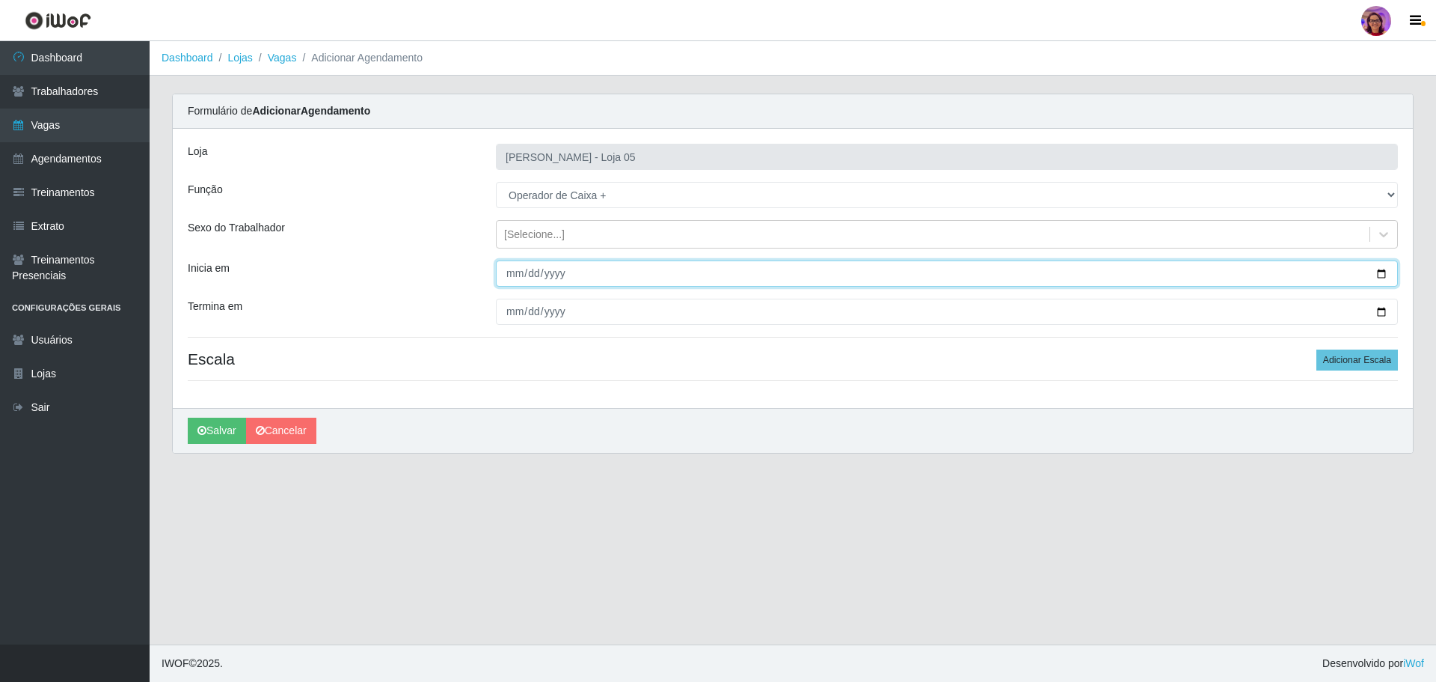
click at [1380, 271] on input "Inicia em" at bounding box center [947, 273] width 902 height 26
type input "[DATE]"
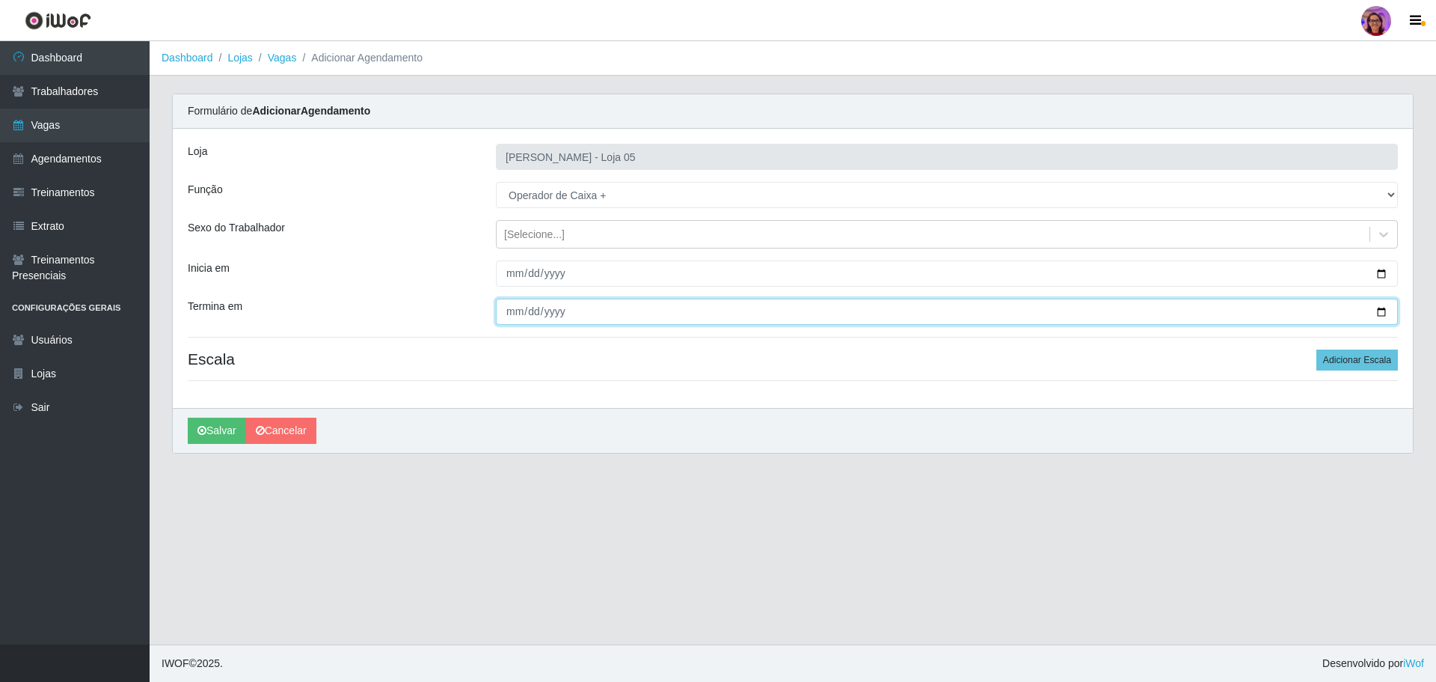
click at [1388, 310] on input "Termina em" at bounding box center [947, 311] width 902 height 26
click at [1382, 307] on input "Termina em" at bounding box center [947, 311] width 902 height 26
type input "[DATE]"
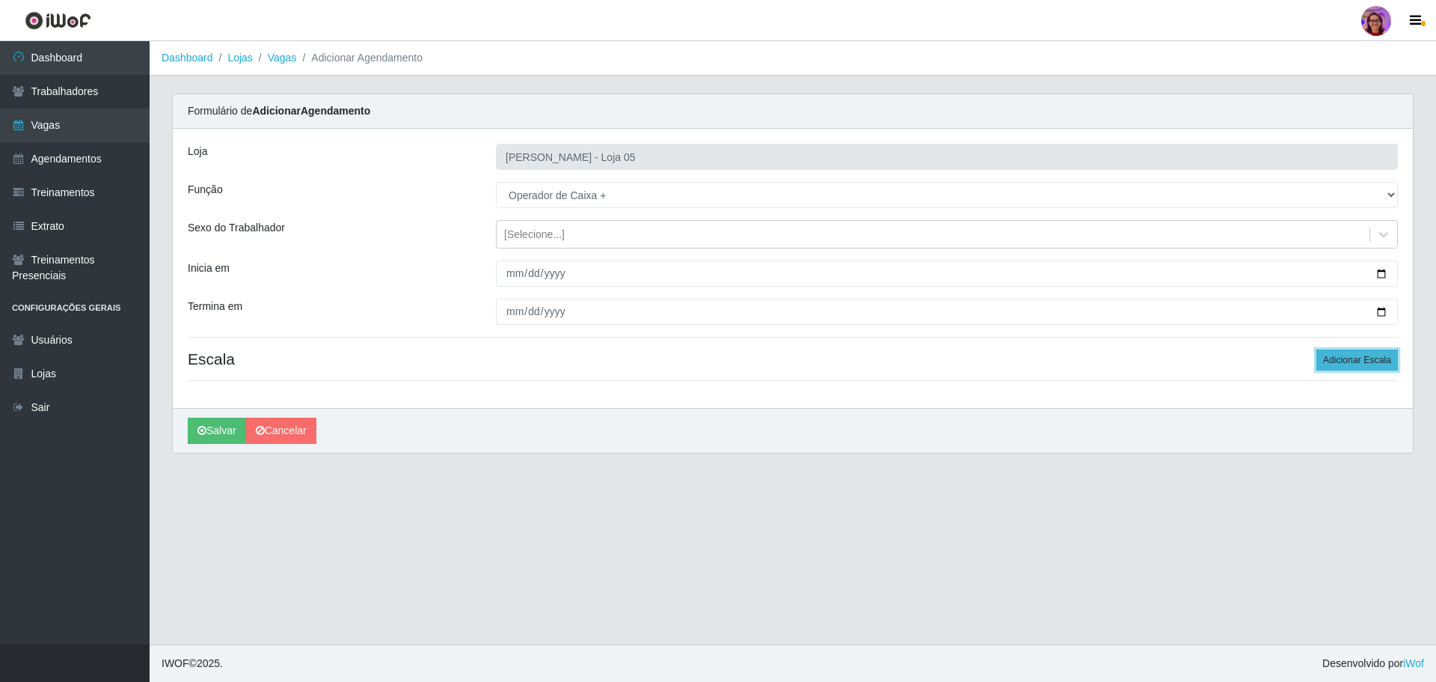
click at [1344, 360] on button "Adicionar Escala" at bounding box center [1358, 359] width 82 height 21
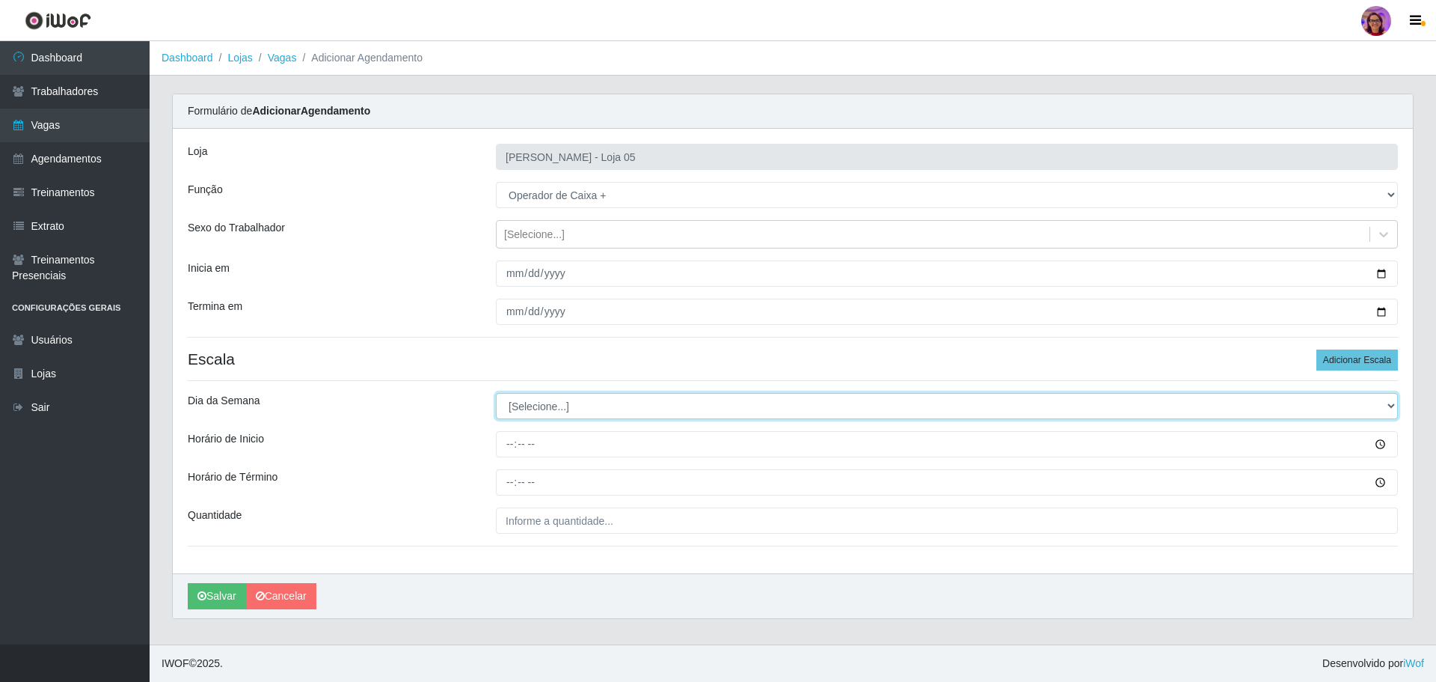
click at [521, 402] on select "[Selecione...] Segunda Terça Quarta Quinta Sexta Sábado Domingo" at bounding box center [947, 406] width 902 height 26
select select "0"
click at [496, 393] on select "[Selecione...] Segunda Terça Quarta Quinta Sexta Sábado Domingo" at bounding box center [947, 406] width 902 height 26
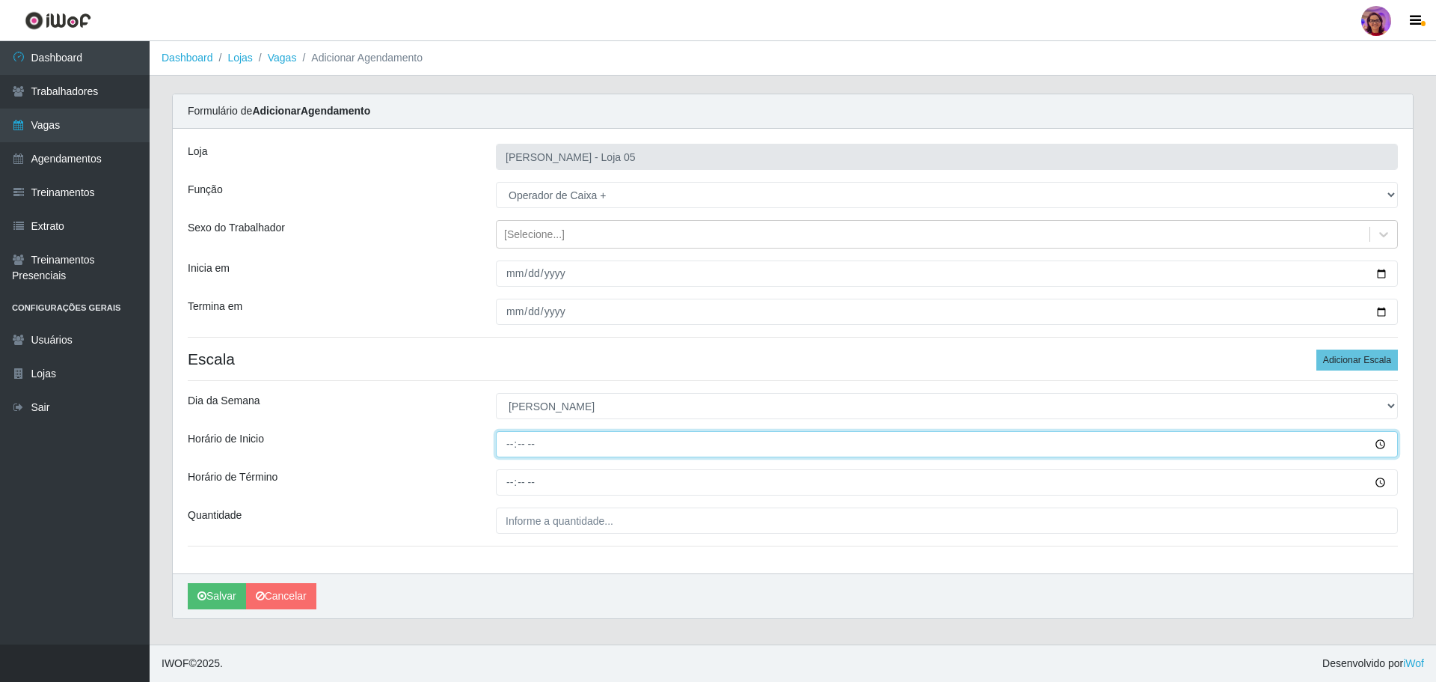
click at [507, 446] on input "Horário de Inicio" at bounding box center [947, 444] width 902 height 26
type input "08:00"
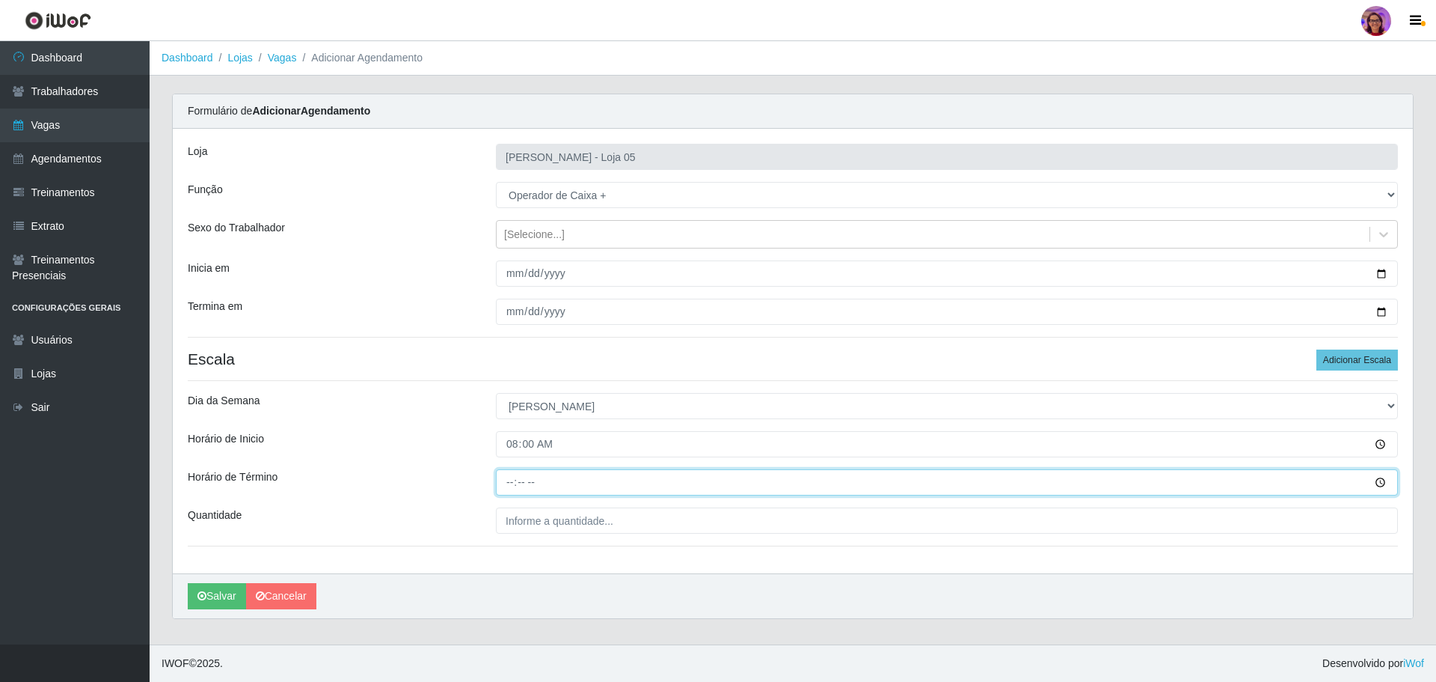
click at [503, 480] on input "Horário de Término" at bounding box center [947, 482] width 902 height 26
type input "14:00"
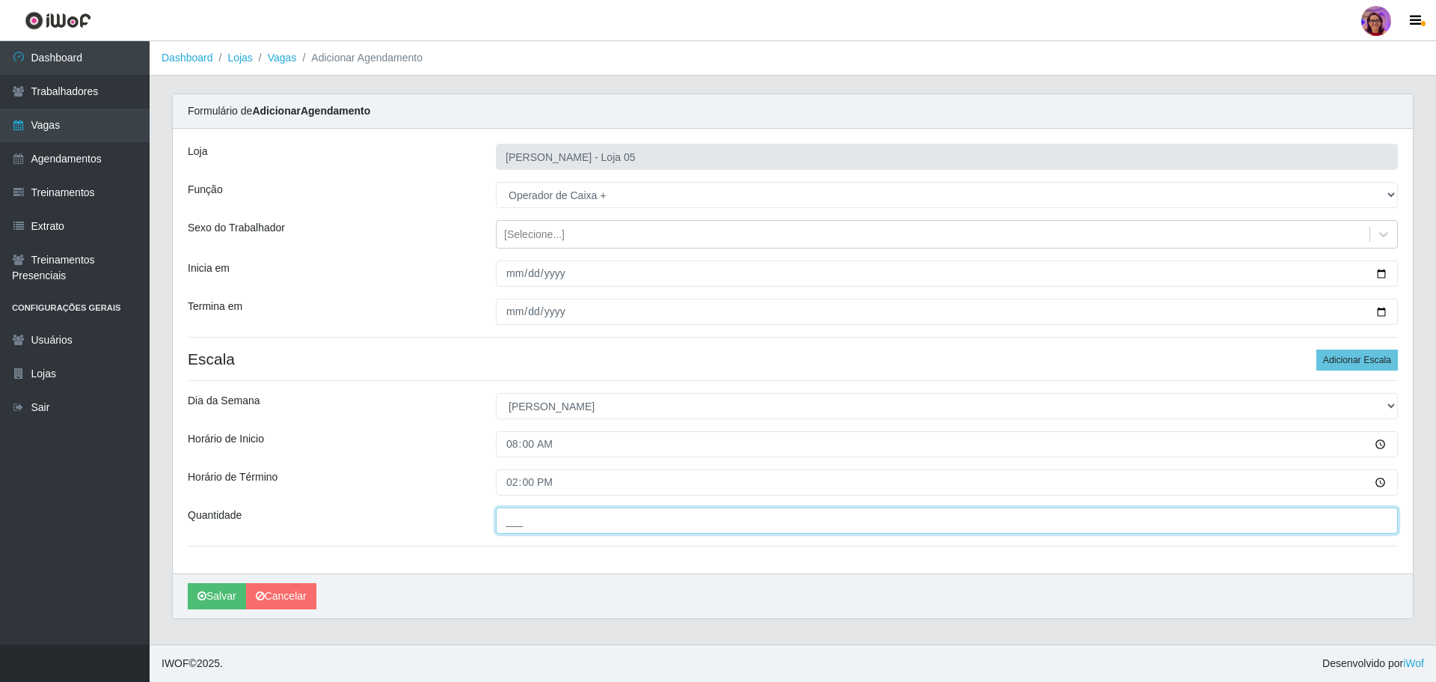
click at [540, 524] on input "___" at bounding box center [947, 520] width 902 height 26
type input "1__"
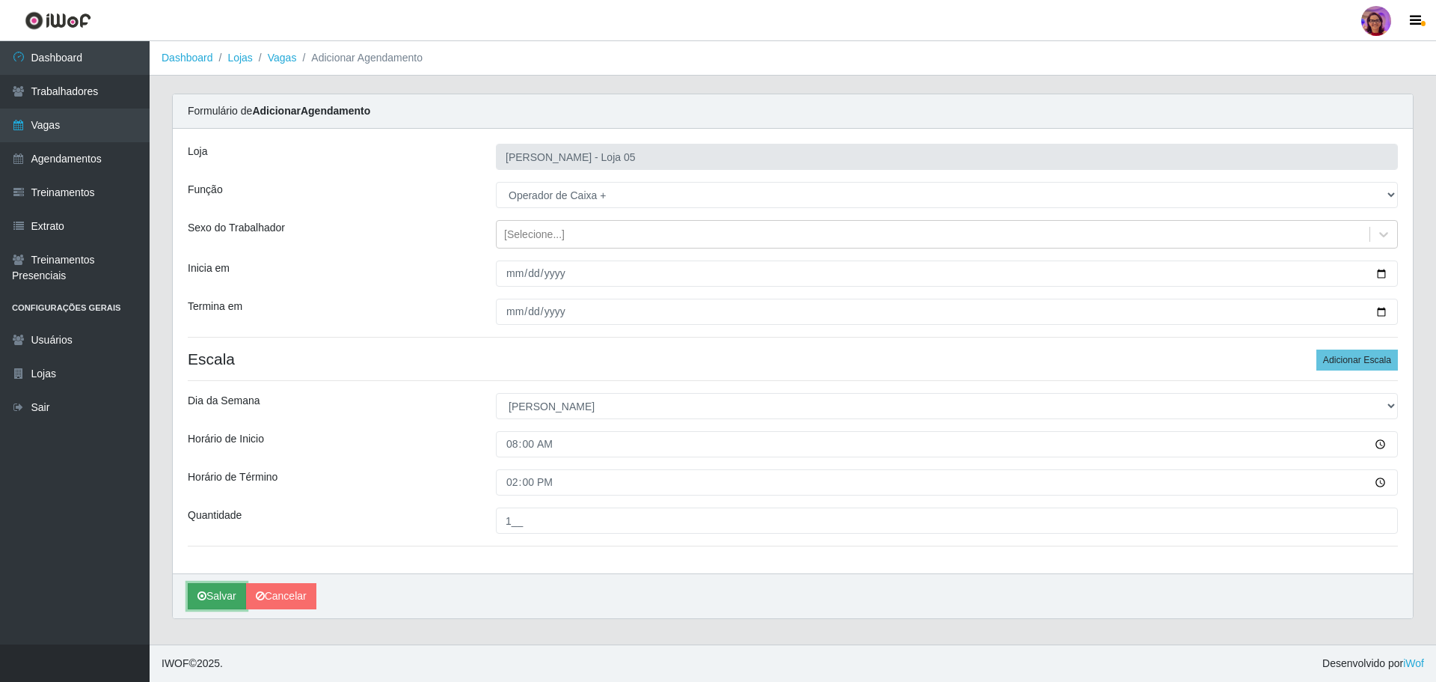
click at [217, 594] on button "Salvar" at bounding box center [217, 596] width 58 height 26
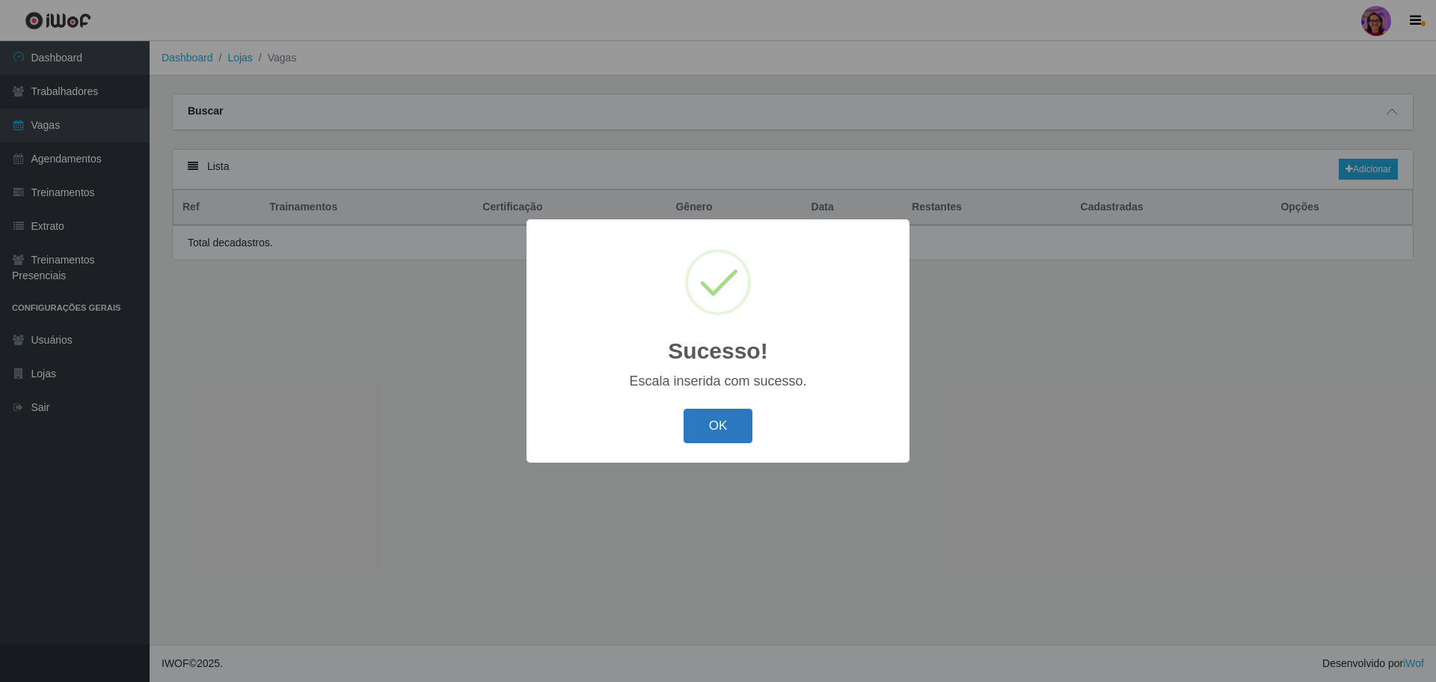
click at [717, 426] on button "OK" at bounding box center [719, 425] width 70 height 35
